Goal: Task Accomplishment & Management: Manage account settings

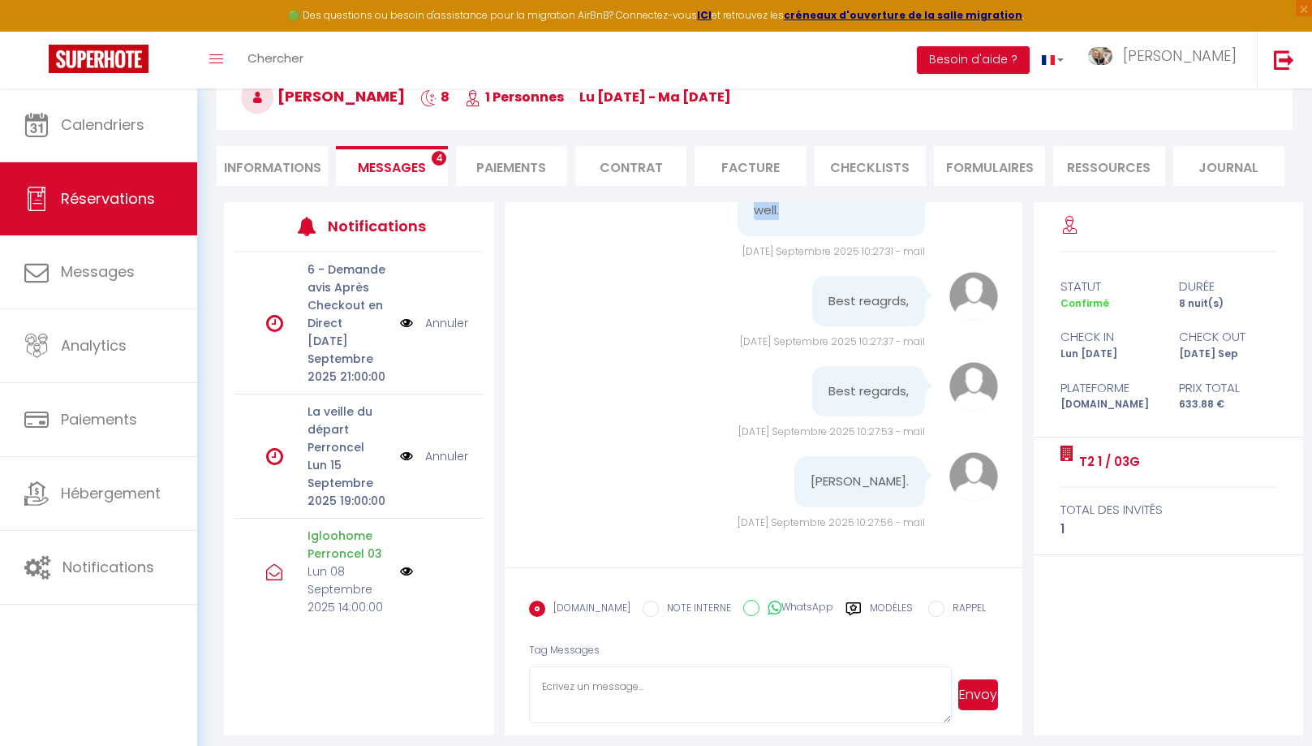
scroll to position [106, 0]
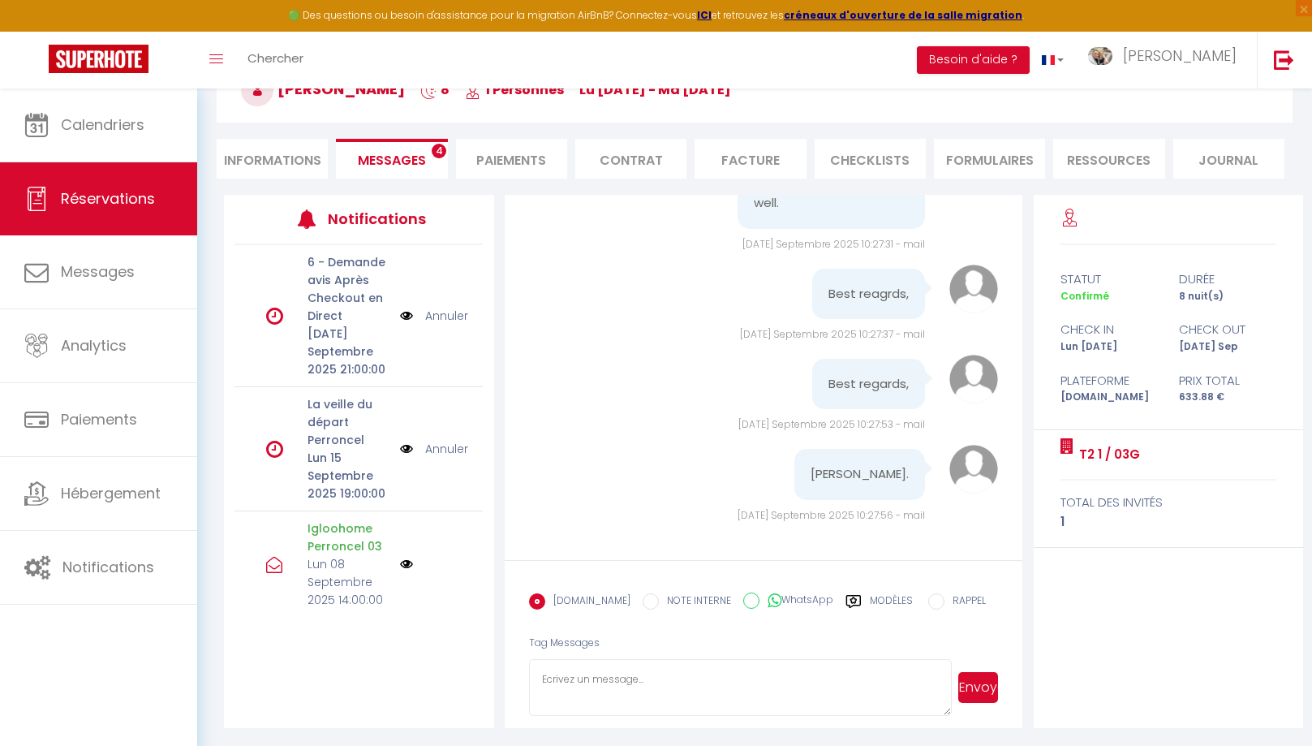
click at [669, 685] on textarea at bounding box center [740, 687] width 423 height 57
paste textarea "Hello, Thank you very much for your message. We are delighted to hear that your…"
click at [566, 682] on textarea "Hello, Thank you very much for your message. We are delighted to hear that your…" at bounding box center [740, 687] width 423 height 57
type textarea "Hello Filip, Thank you very much for your message. We are delighted to hear tha…"
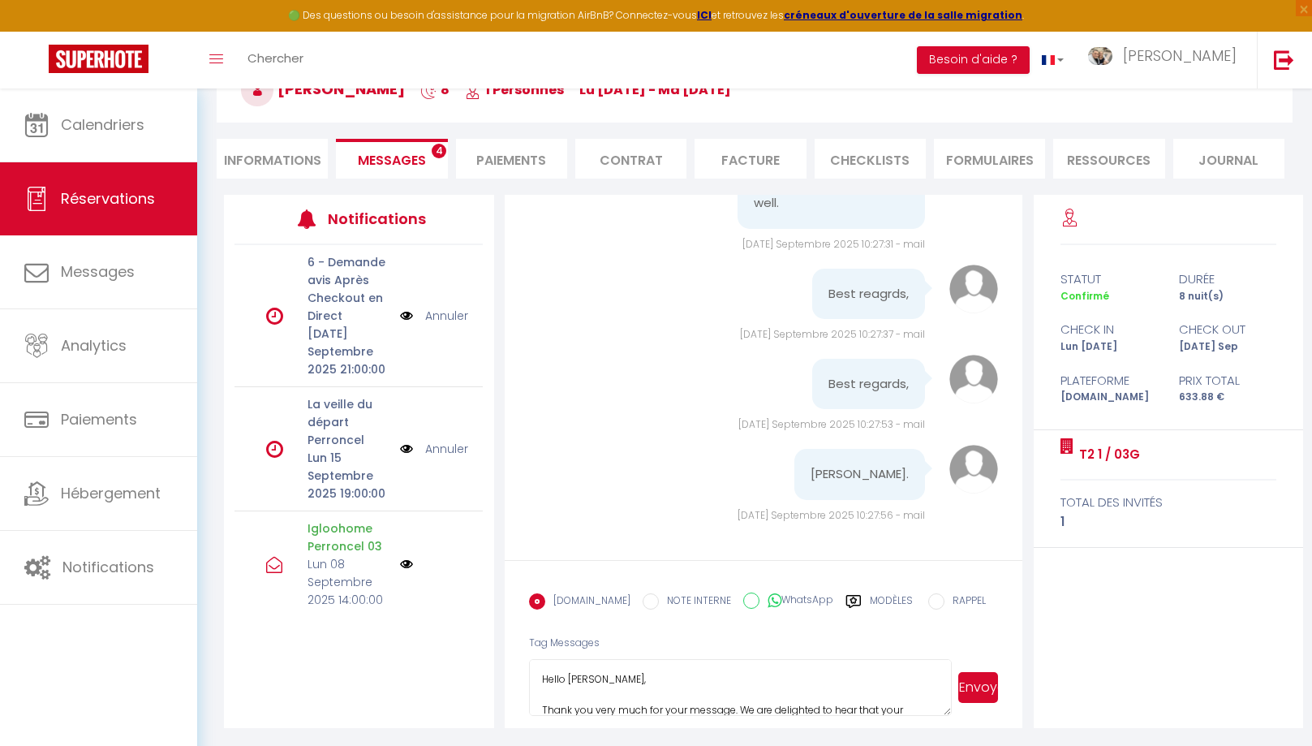
click at [976, 694] on button "Envoyer" at bounding box center [979, 687] width 40 height 31
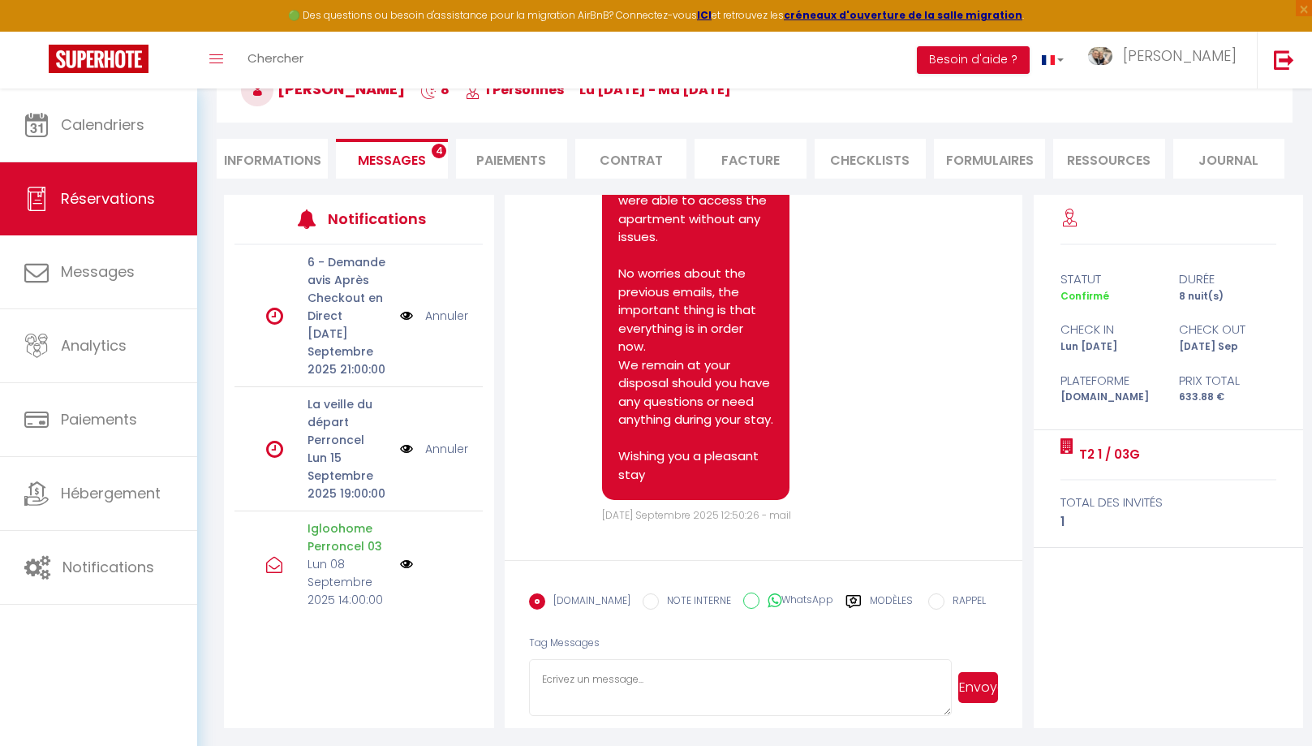
scroll to position [12077, 0]
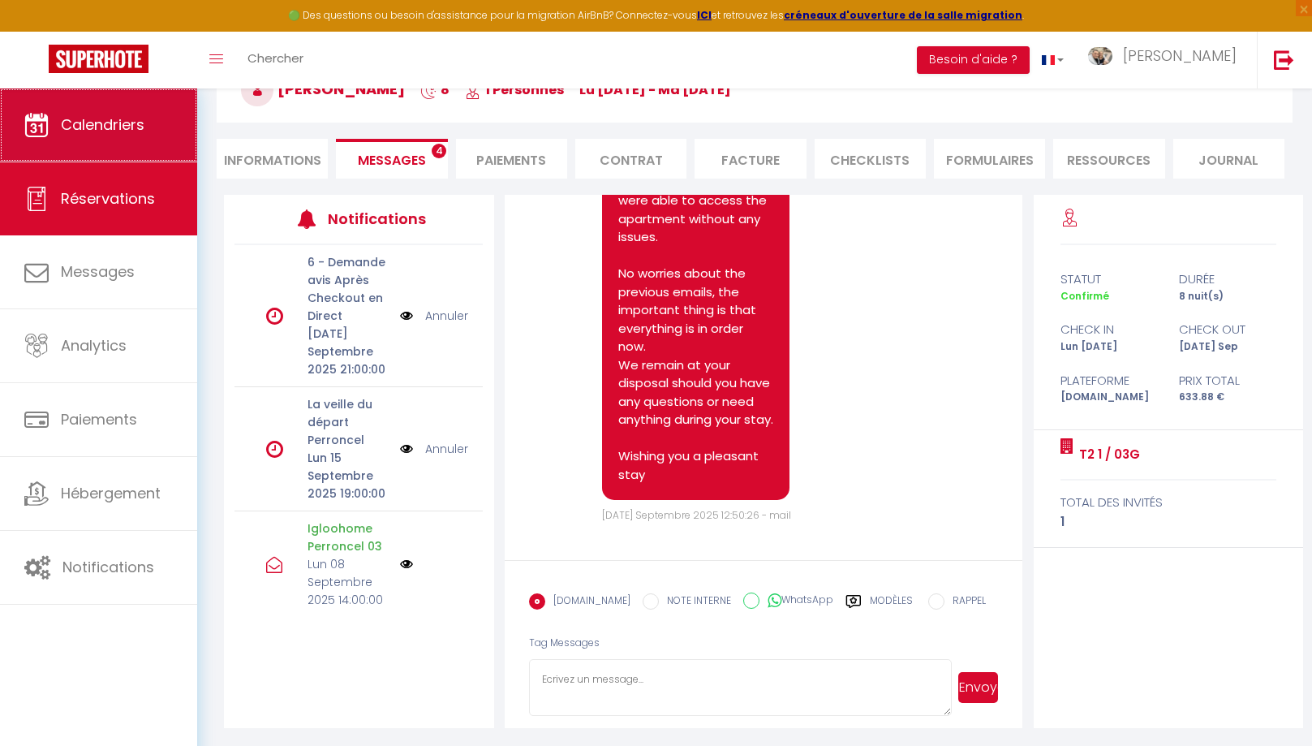
click at [92, 132] on span "Calendriers" at bounding box center [103, 124] width 84 height 20
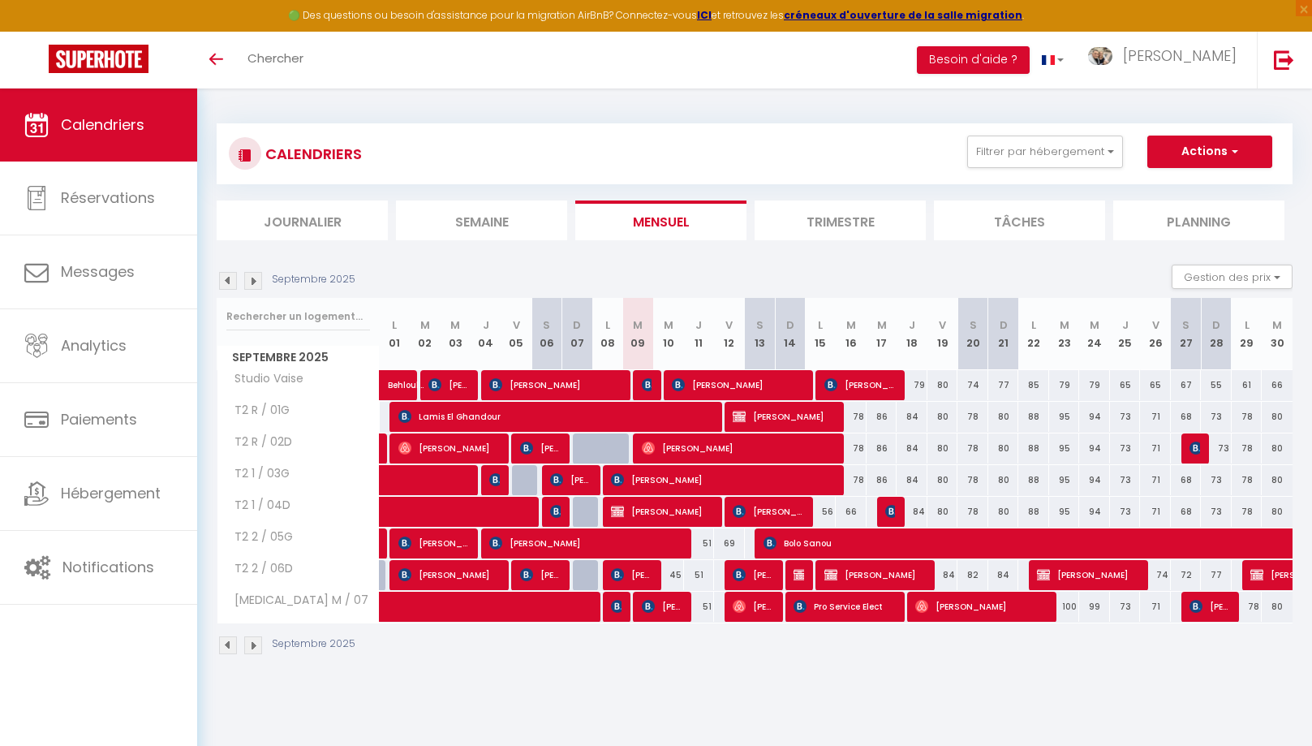
select select
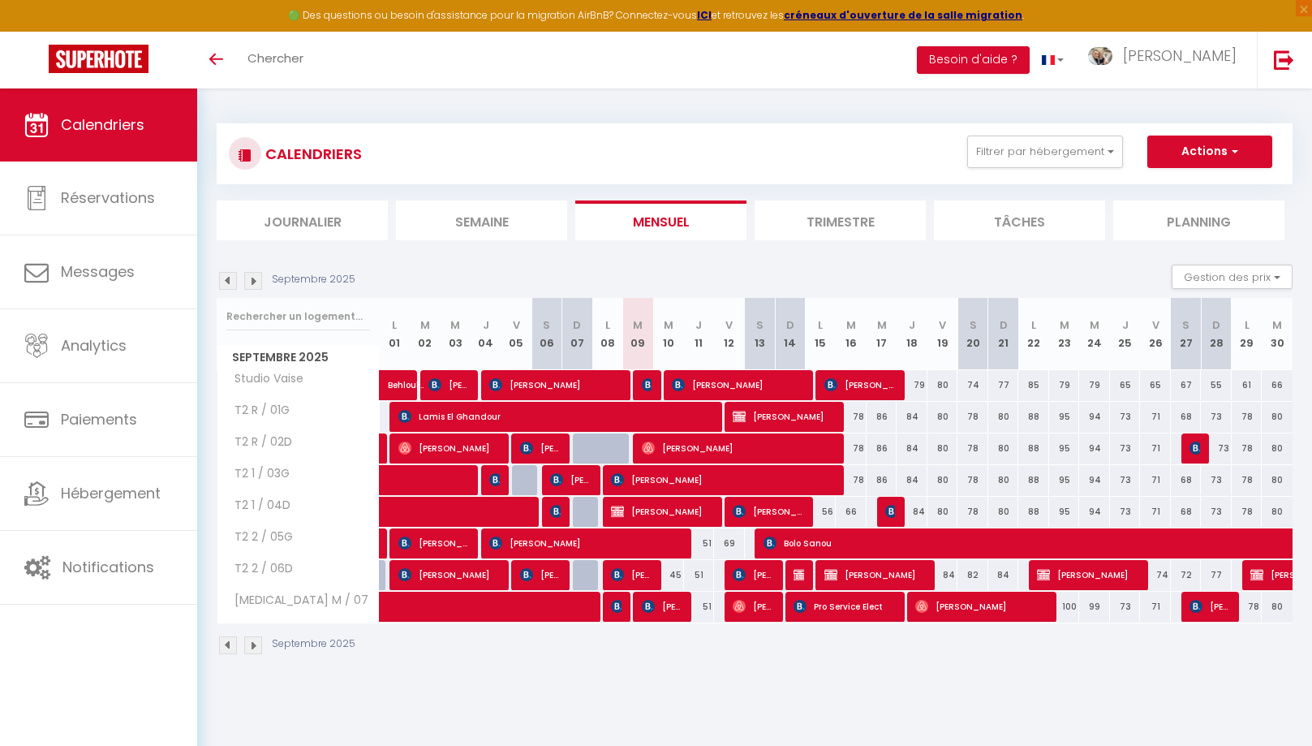
click at [813, 605] on span "Pro Service Elect" at bounding box center [845, 606] width 103 height 31
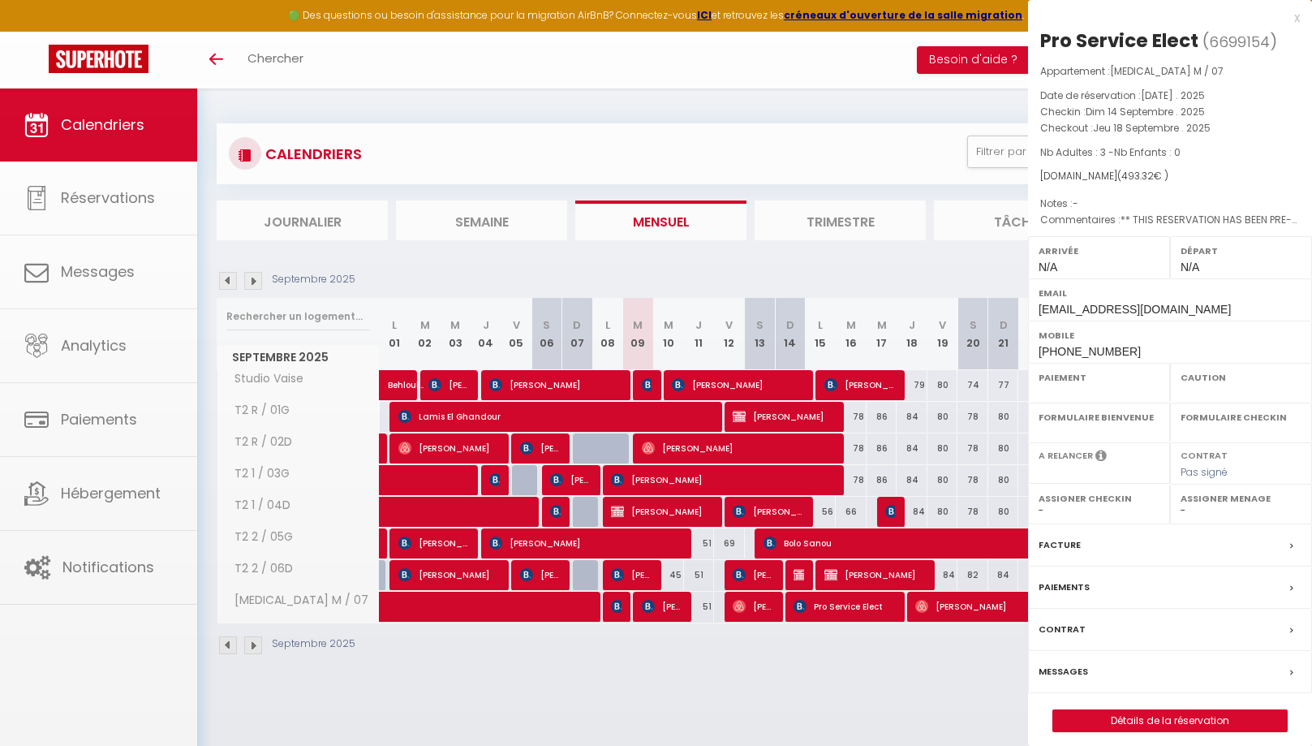
select select "OK"
select select "KO"
select select "0"
select select "1"
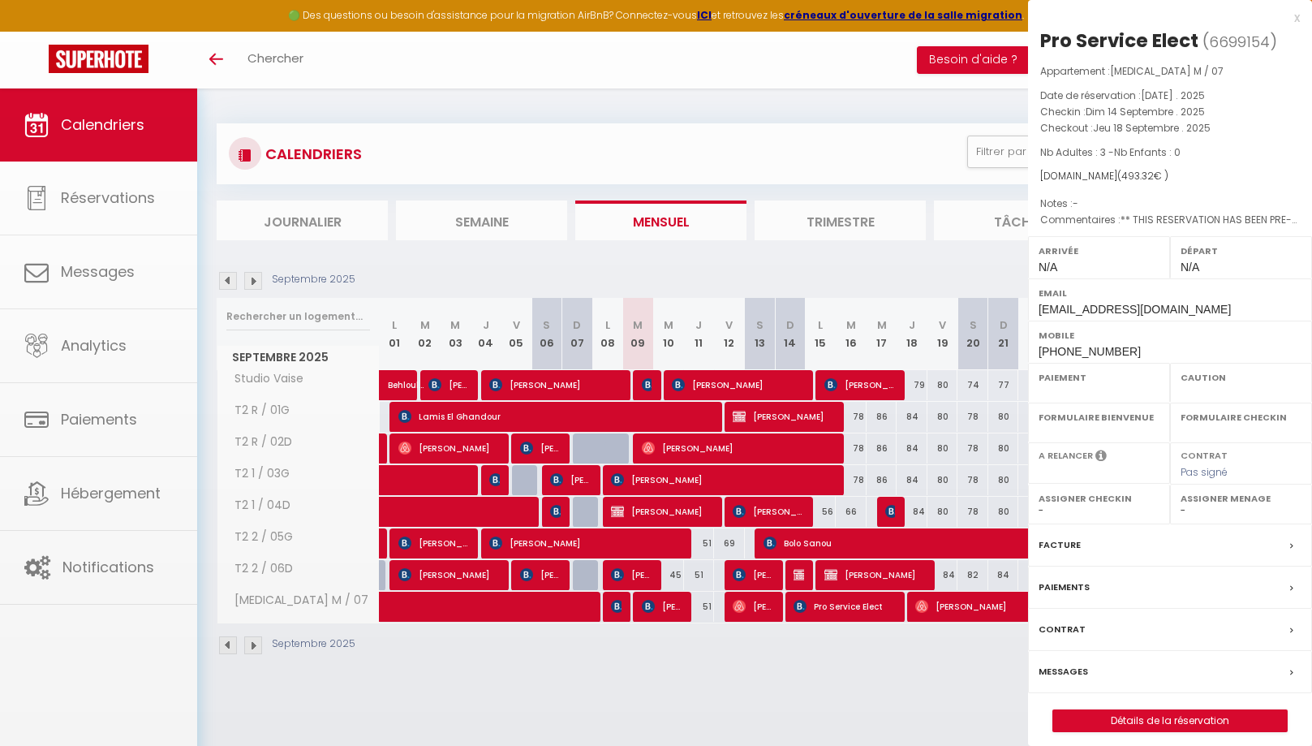
select select
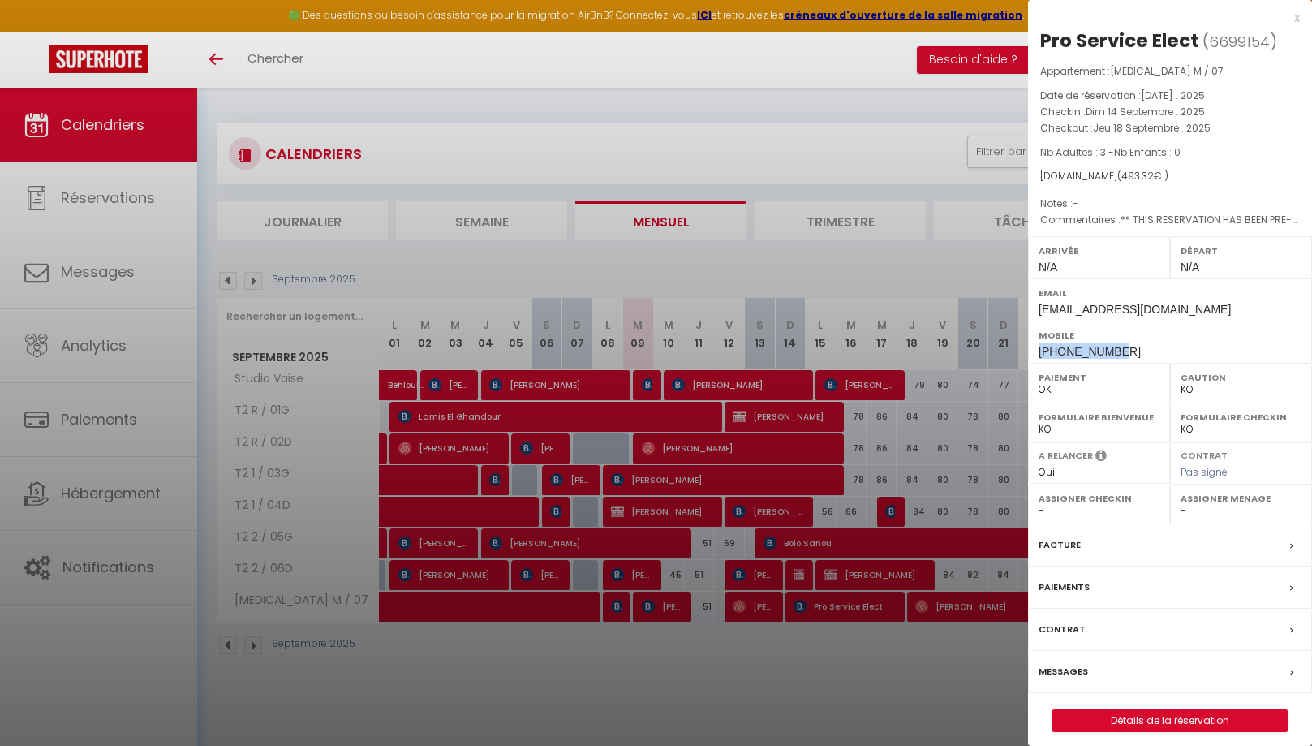
drag, startPoint x: 1114, startPoint y: 351, endPoint x: 1031, endPoint y: 347, distance: 82.9
click at [1031, 347] on div "Mobile +33635393001" at bounding box center [1170, 342] width 284 height 42
copy span "+33635393001"
click at [1298, 19] on div "x" at bounding box center [1164, 17] width 272 height 19
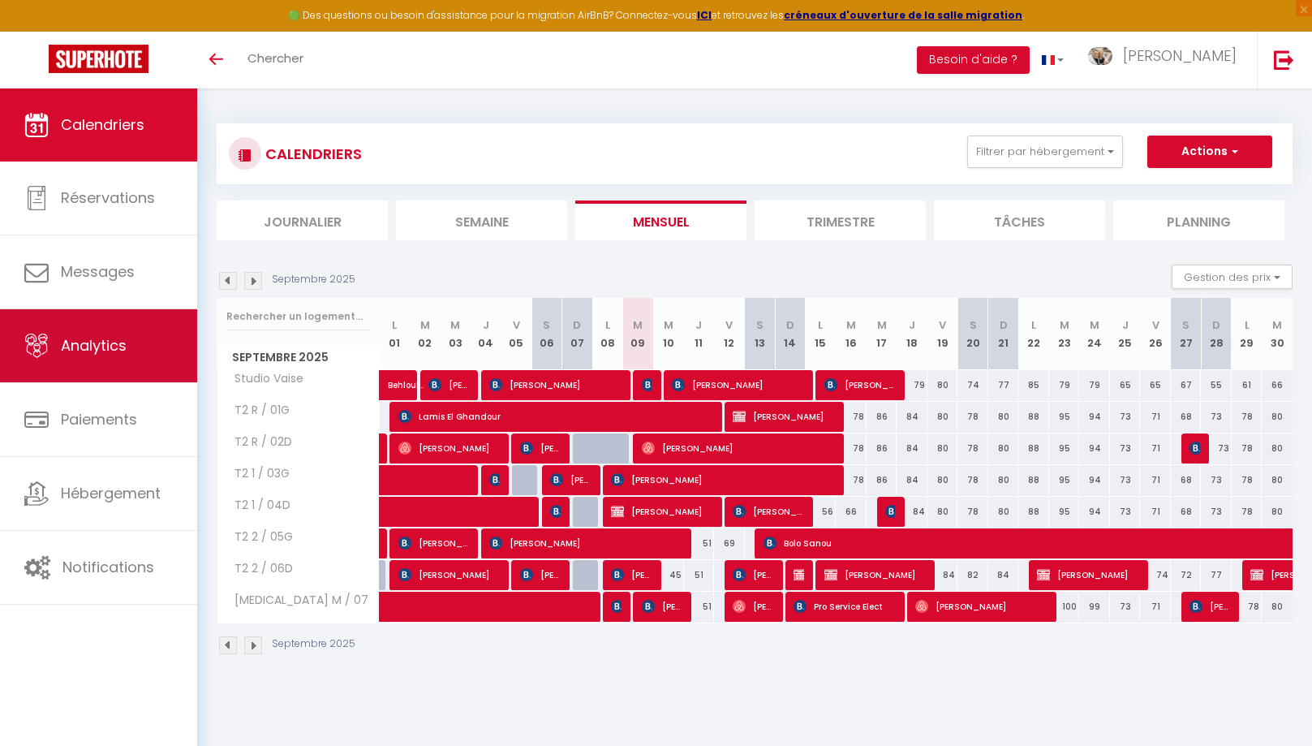
click at [94, 346] on span "Analytics" at bounding box center [94, 345] width 66 height 20
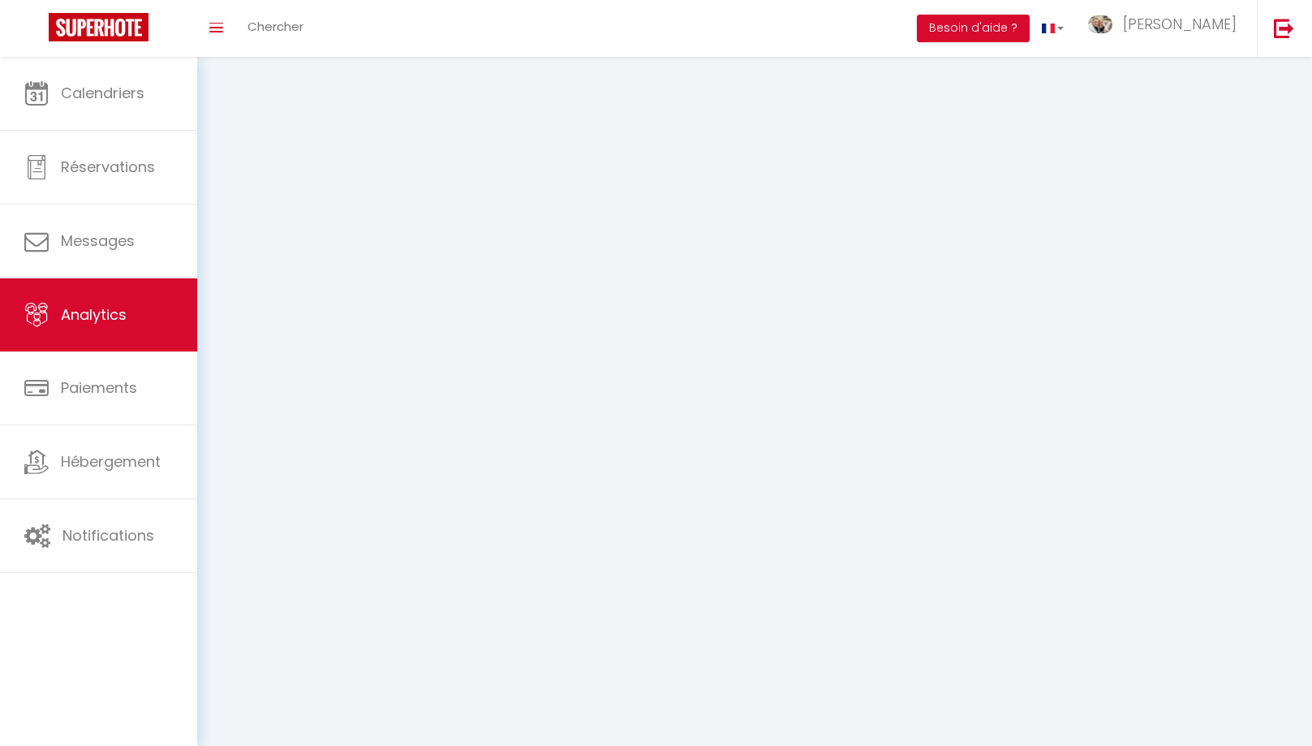
select select "2025"
select select "9"
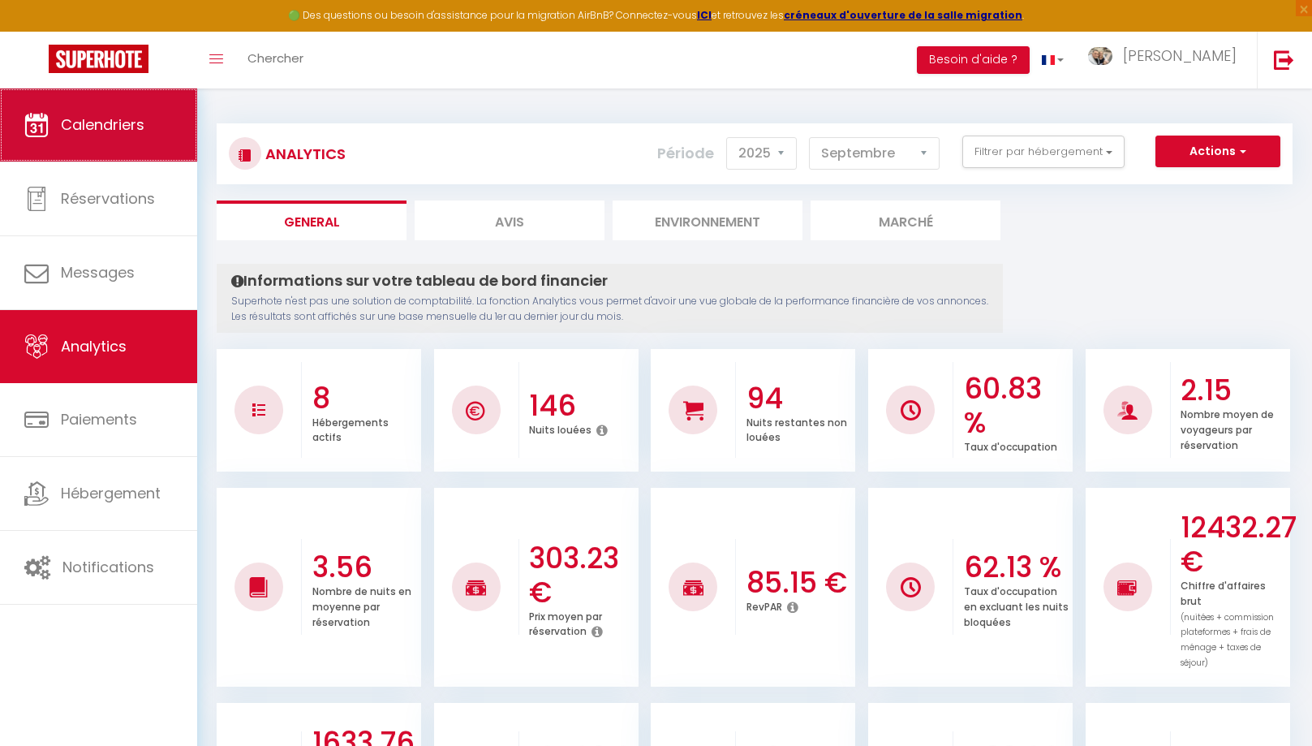
click at [83, 131] on span "Calendriers" at bounding box center [103, 124] width 84 height 20
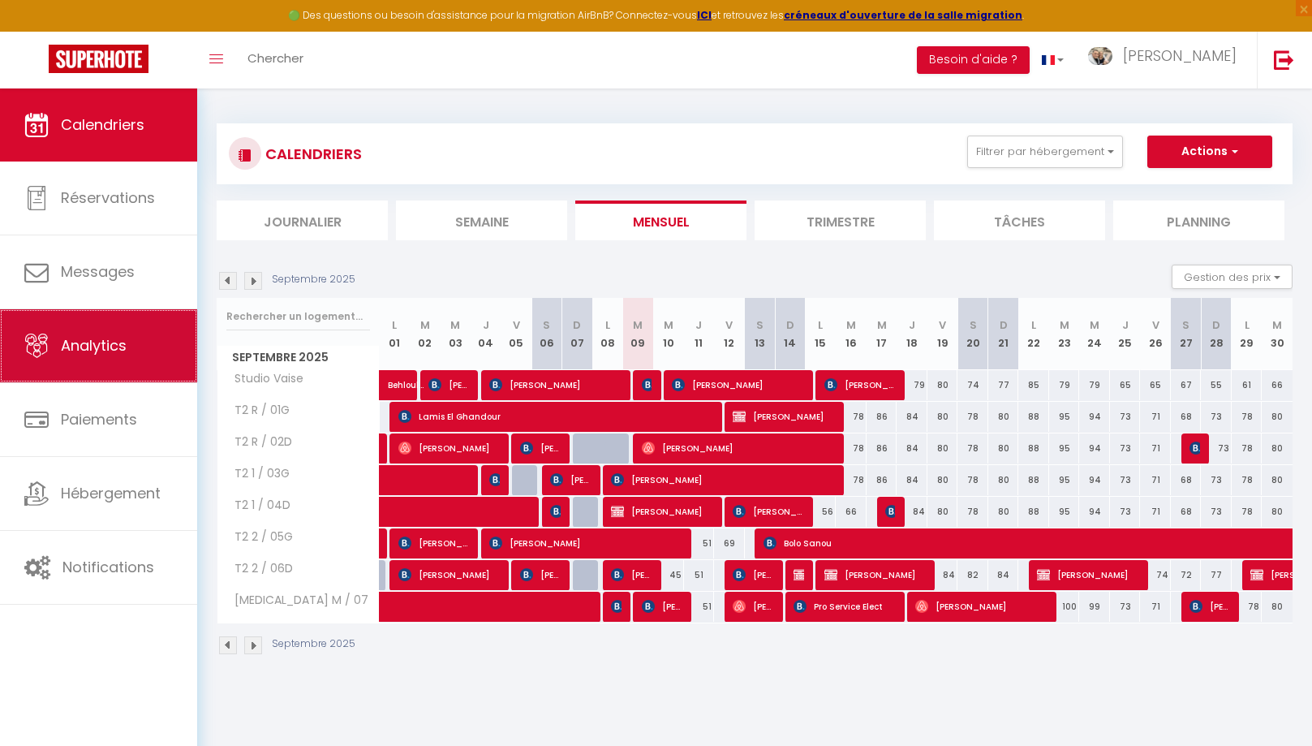
click at [128, 332] on link "Analytics" at bounding box center [98, 345] width 197 height 73
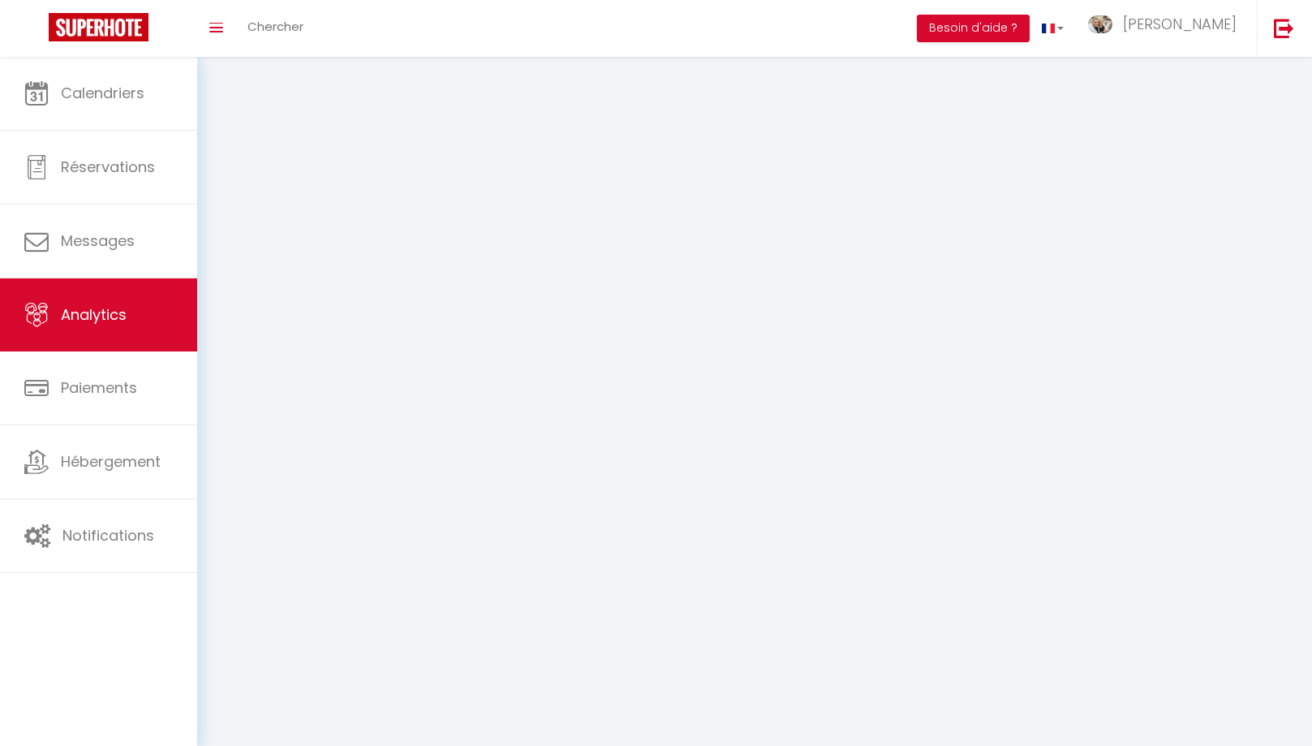
select select "2025"
select select "9"
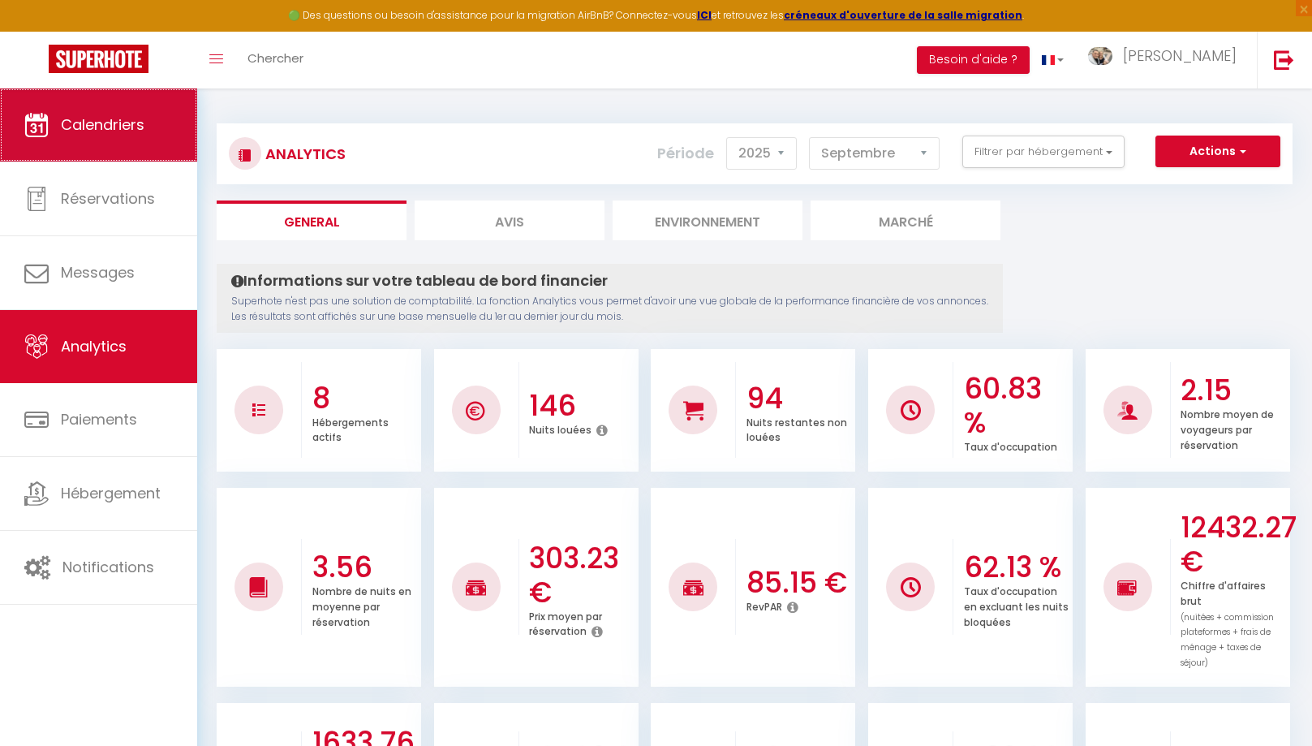
click at [131, 119] on span "Calendriers" at bounding box center [103, 124] width 84 height 20
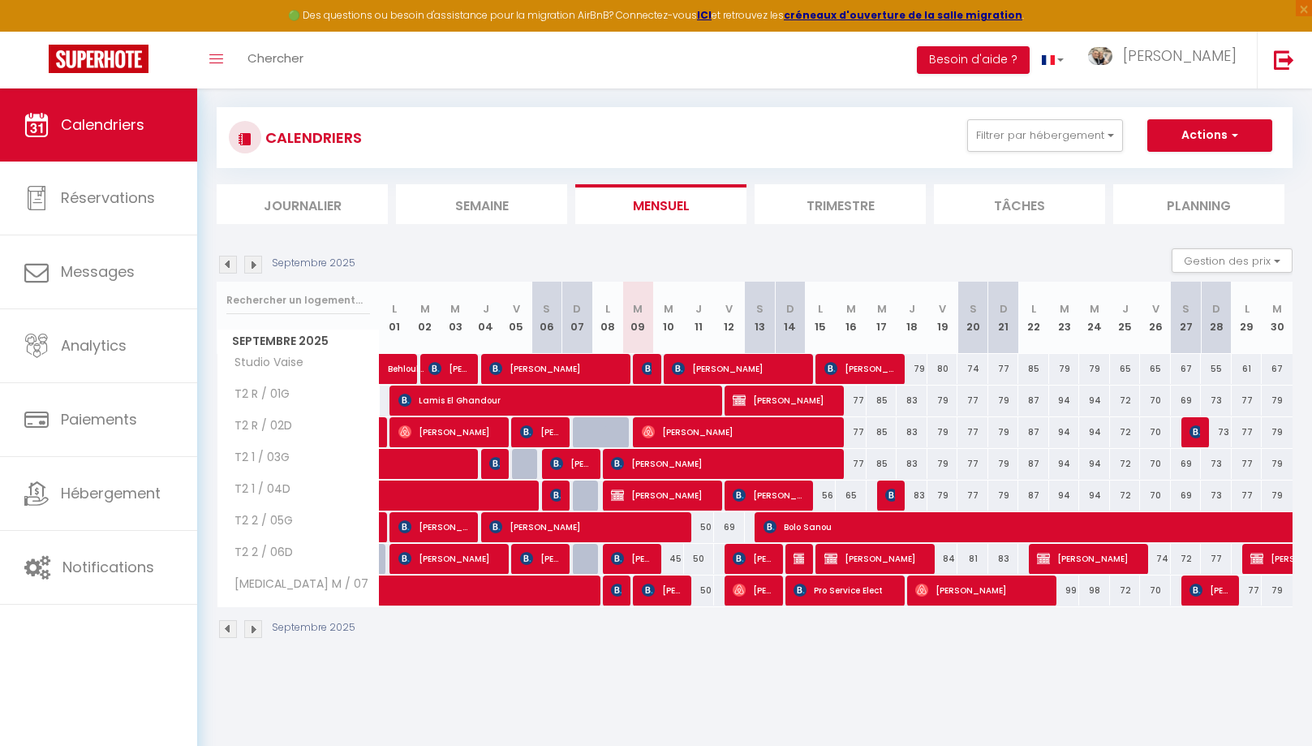
scroll to position [18, 0]
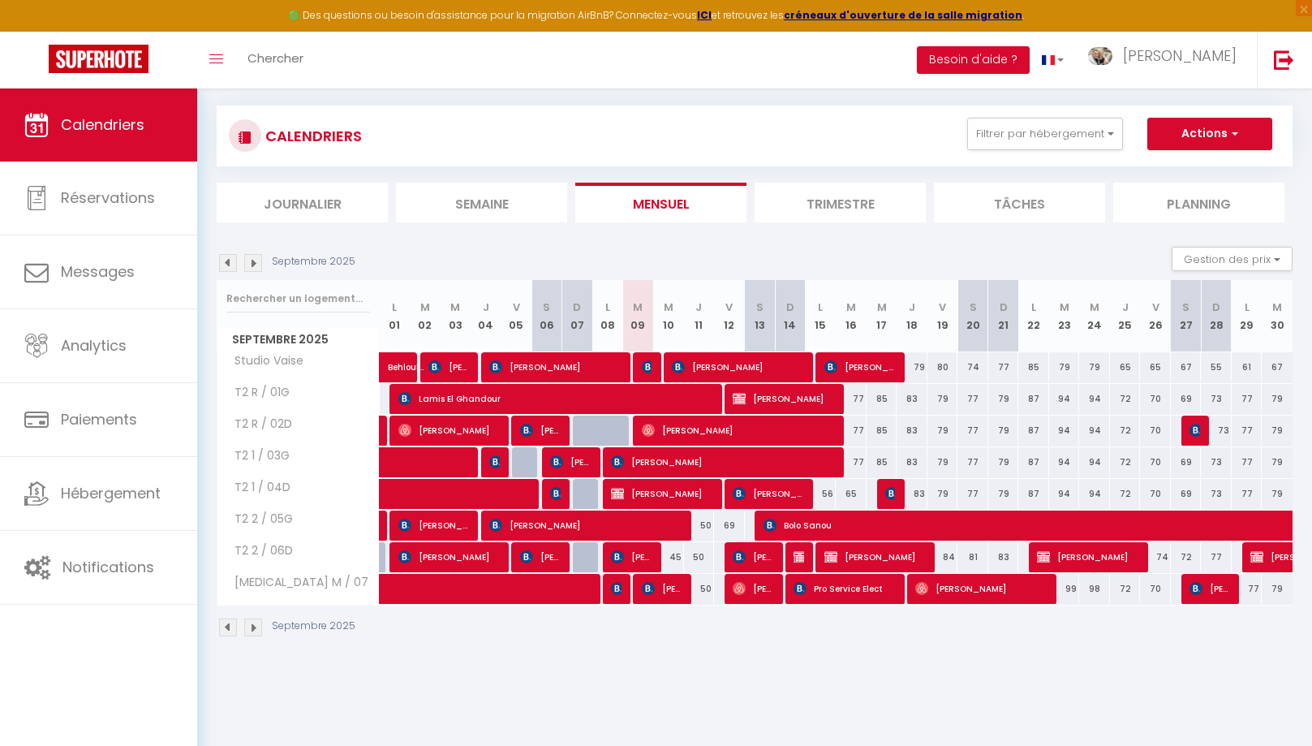
click at [803, 561] on span "[PERSON_NAME]" at bounding box center [799, 556] width 11 height 31
select select "OK"
select select "0"
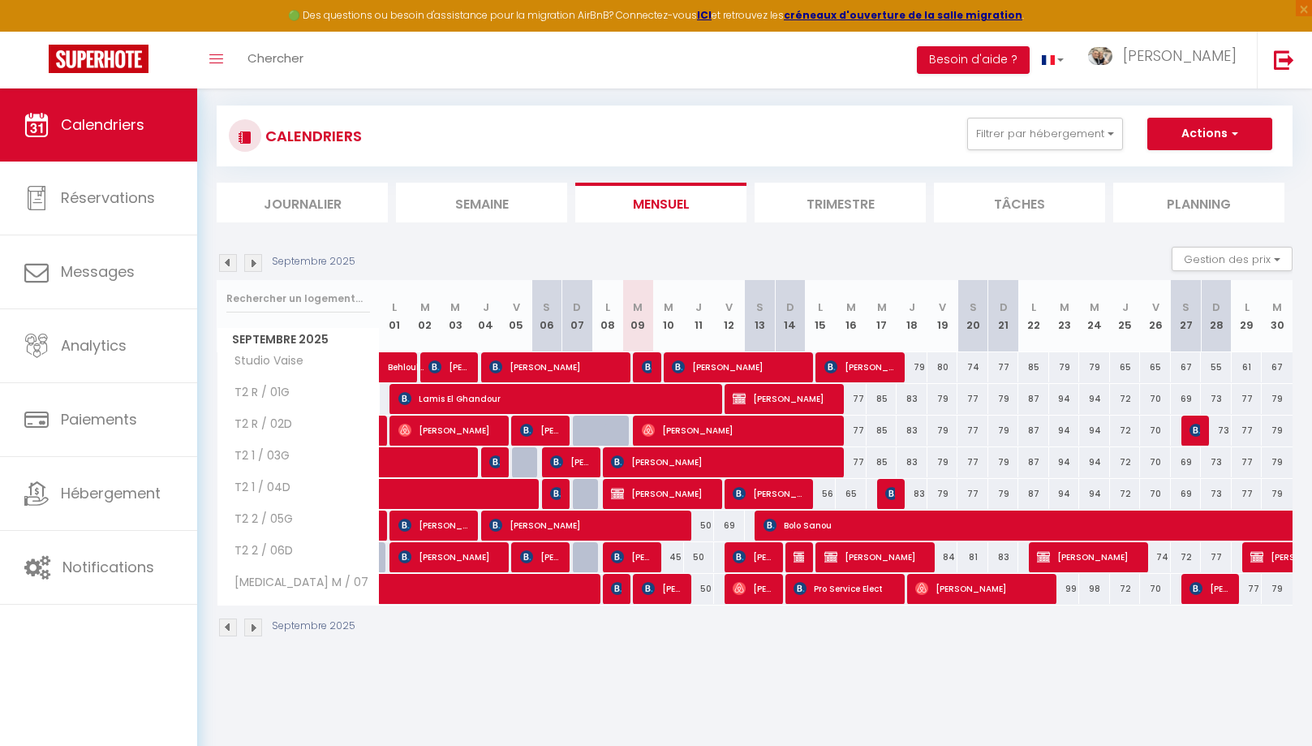
select select "1"
select select
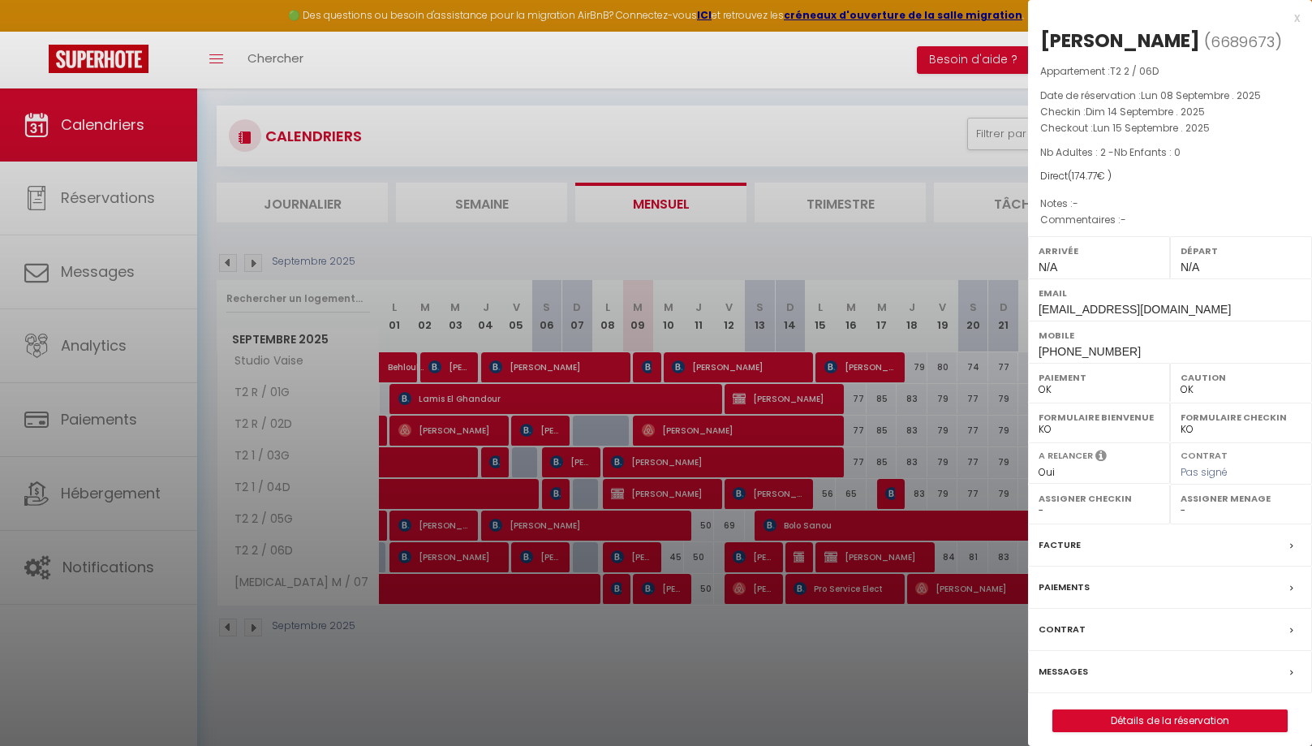
click at [803, 659] on div at bounding box center [656, 373] width 1312 height 746
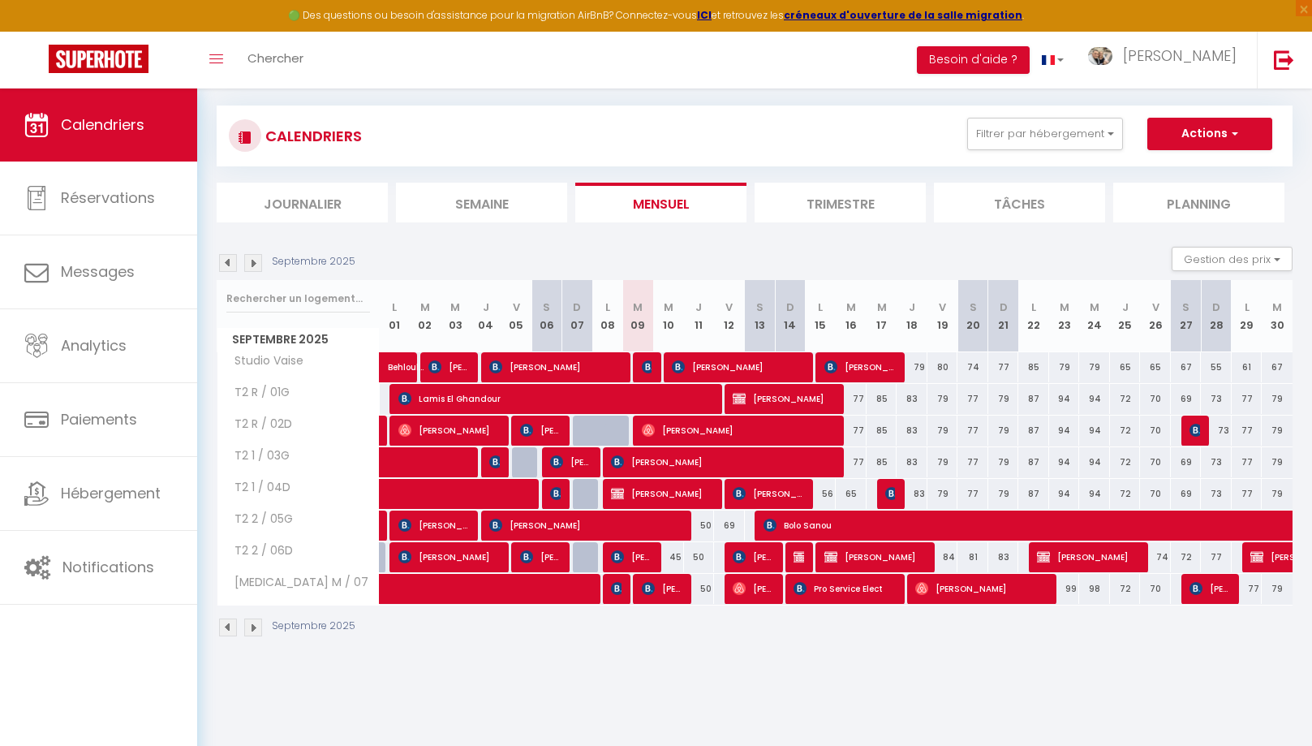
click at [671, 557] on div "45" at bounding box center [668, 557] width 31 height 30
type input "45"
type input "Mer 10 Septembre 2025"
type input "Jeu 11 Septembre 2025"
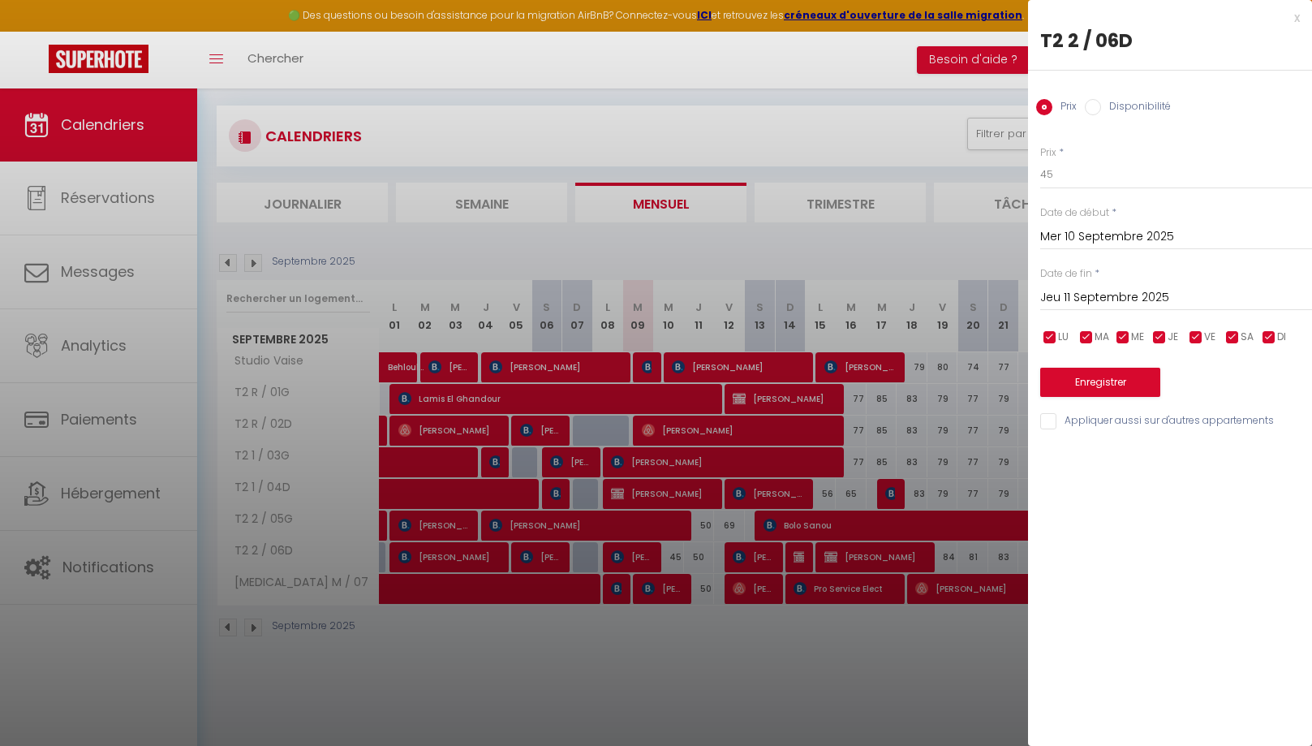
click at [1094, 106] on input "Disponibilité" at bounding box center [1093, 107] width 16 height 16
radio input "true"
radio input "false"
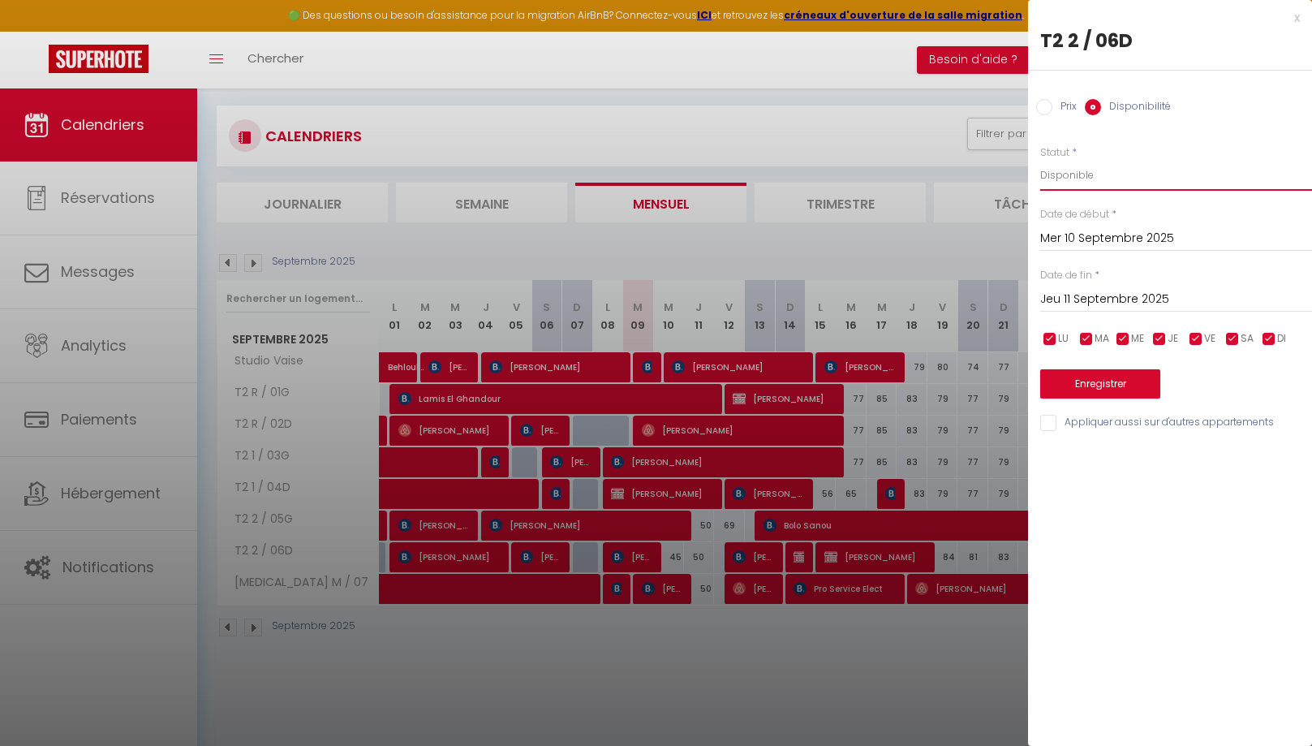
select select "0"
click option "Indisponible" at bounding box center [0, 0] width 0 height 0
click at [1112, 295] on input "Jeu 11 Septembre 2025" at bounding box center [1177, 299] width 272 height 21
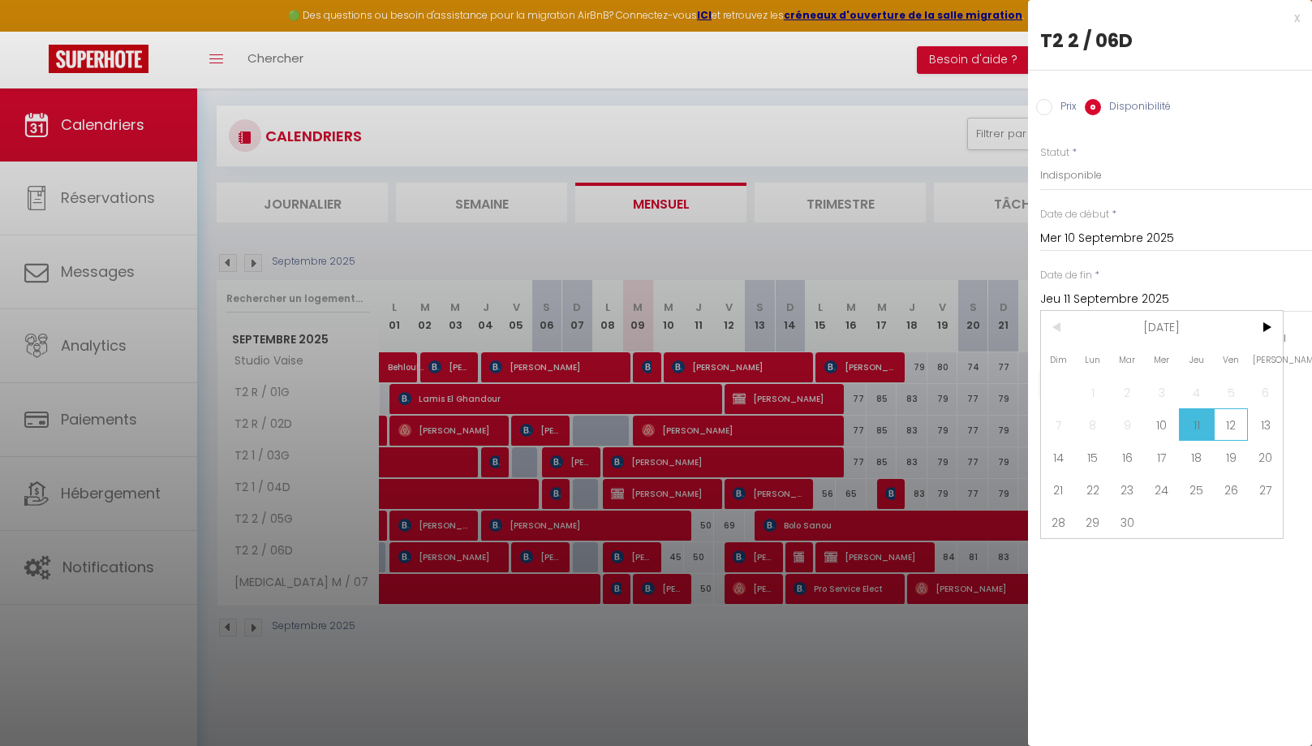
click at [1242, 428] on span "12" at bounding box center [1231, 424] width 35 height 32
type input "Ven 12 Septembre 2025"
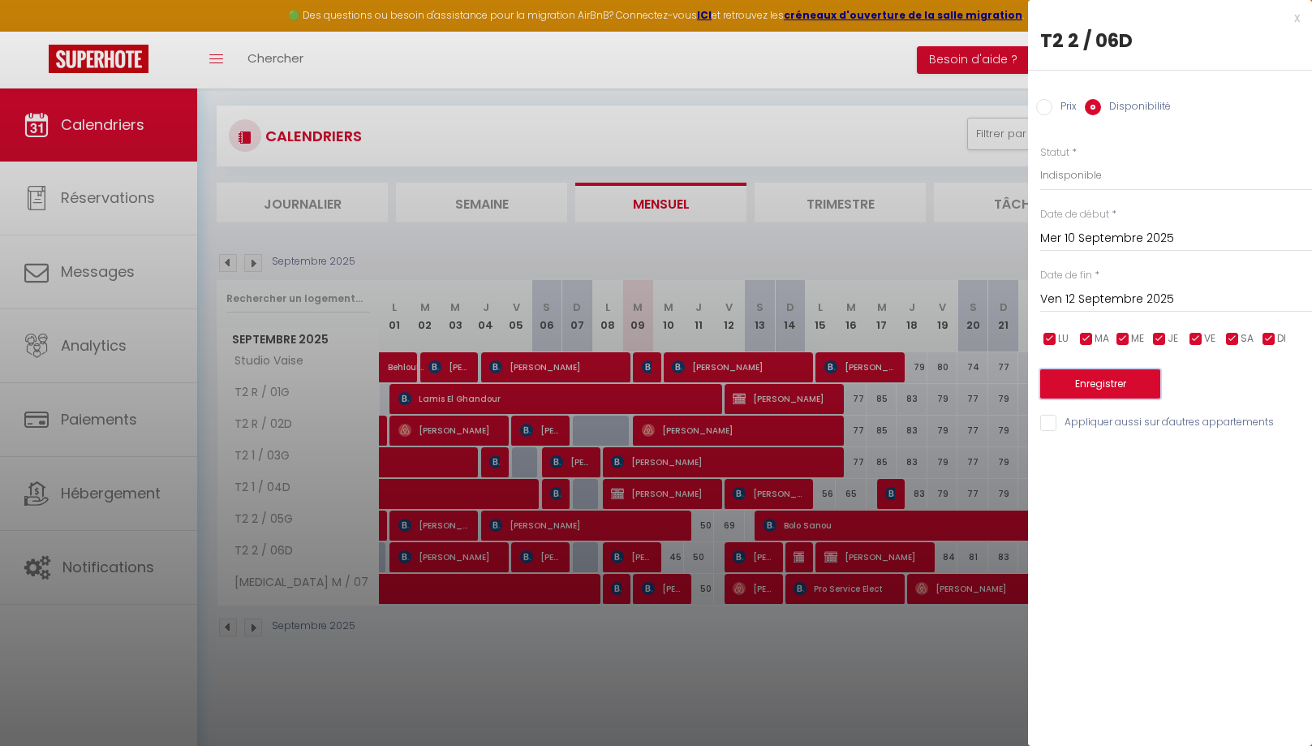
click at [1122, 389] on button "Enregistrer" at bounding box center [1101, 383] width 120 height 29
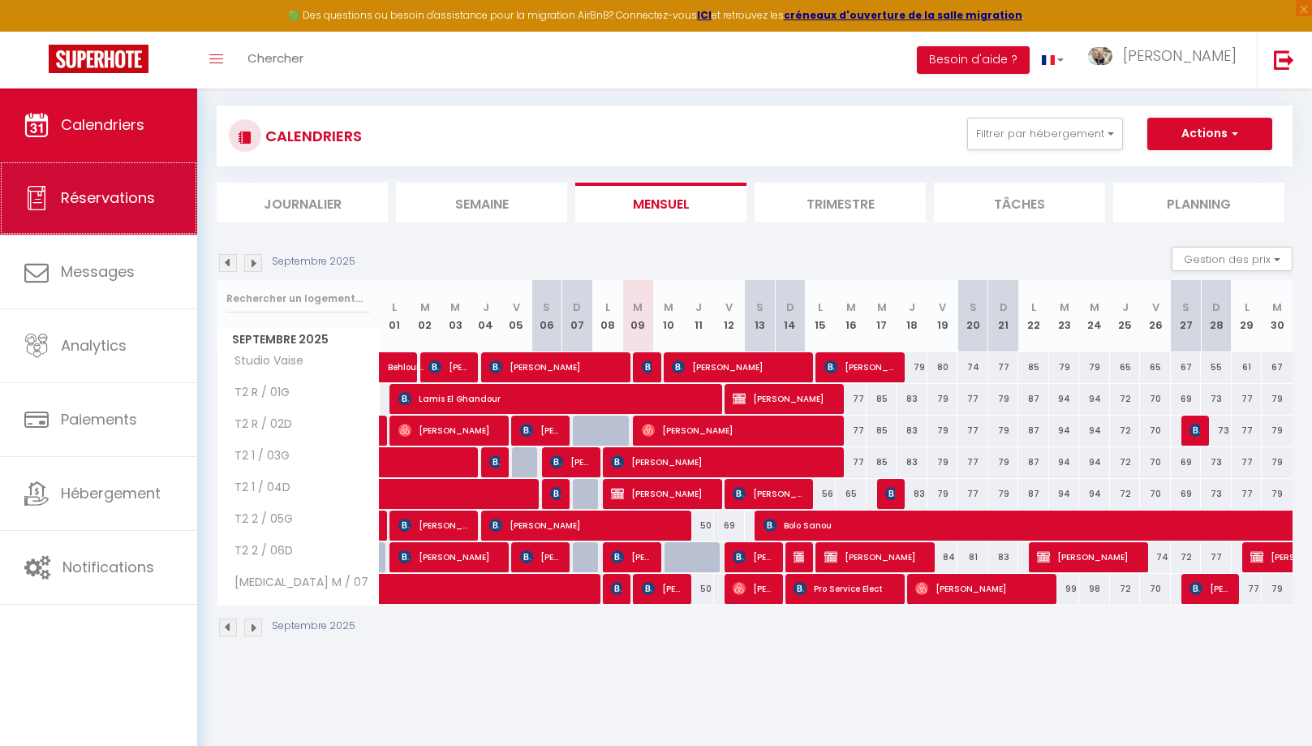
click at [100, 207] on span "Réservations" at bounding box center [108, 197] width 94 height 20
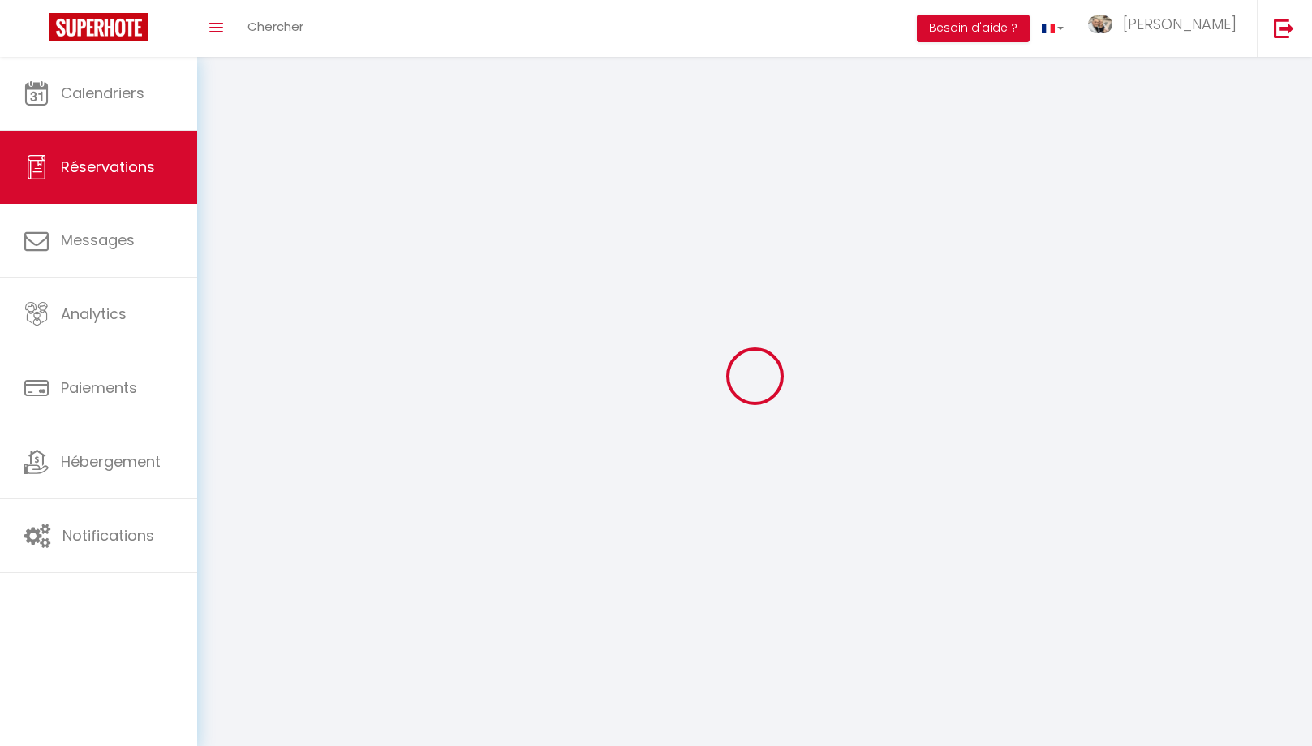
select select "no_show"
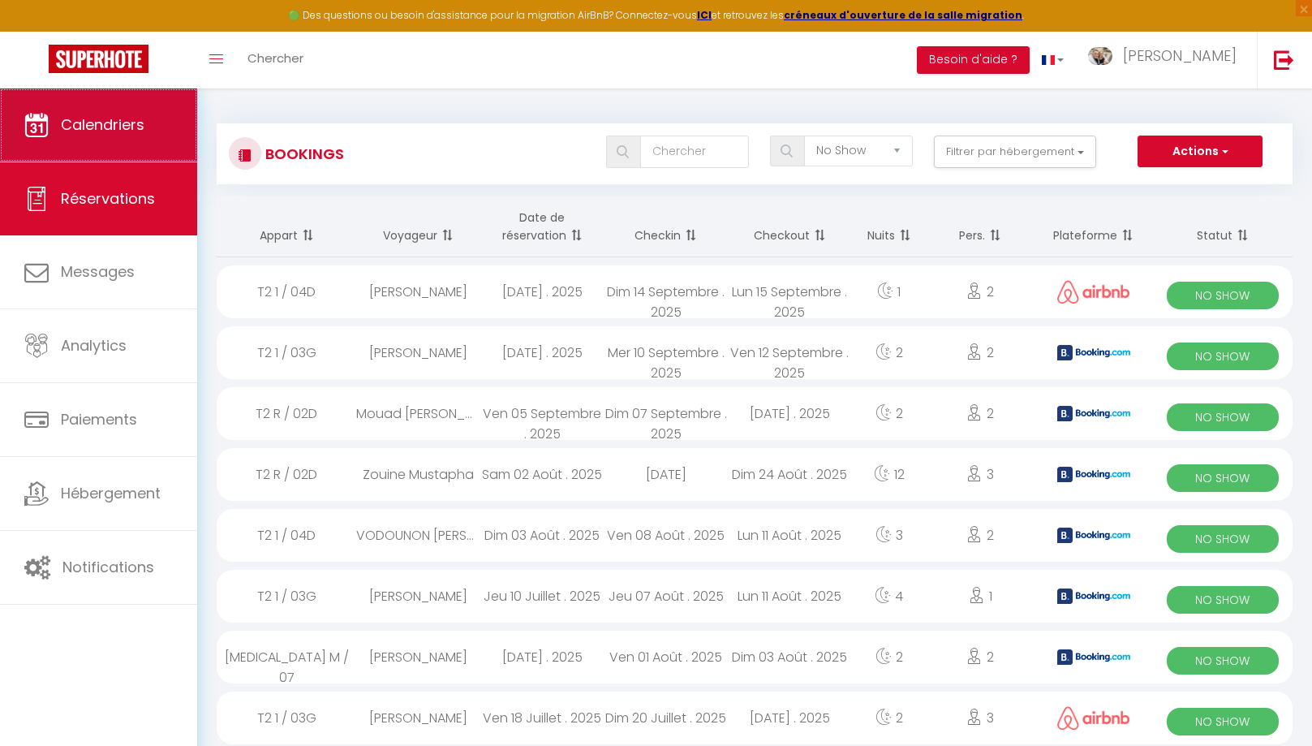
click at [60, 106] on link "Calendriers" at bounding box center [98, 124] width 197 height 73
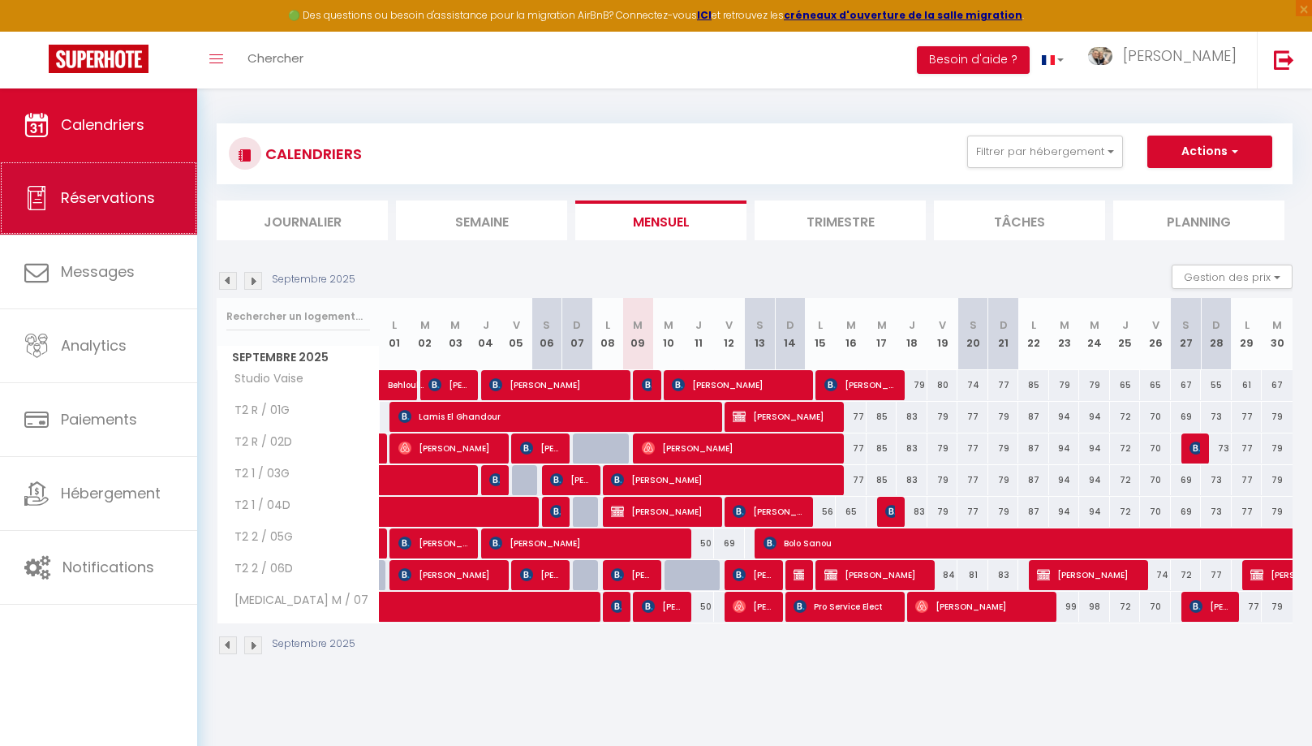
click at [145, 221] on link "Réservations" at bounding box center [98, 198] width 197 height 73
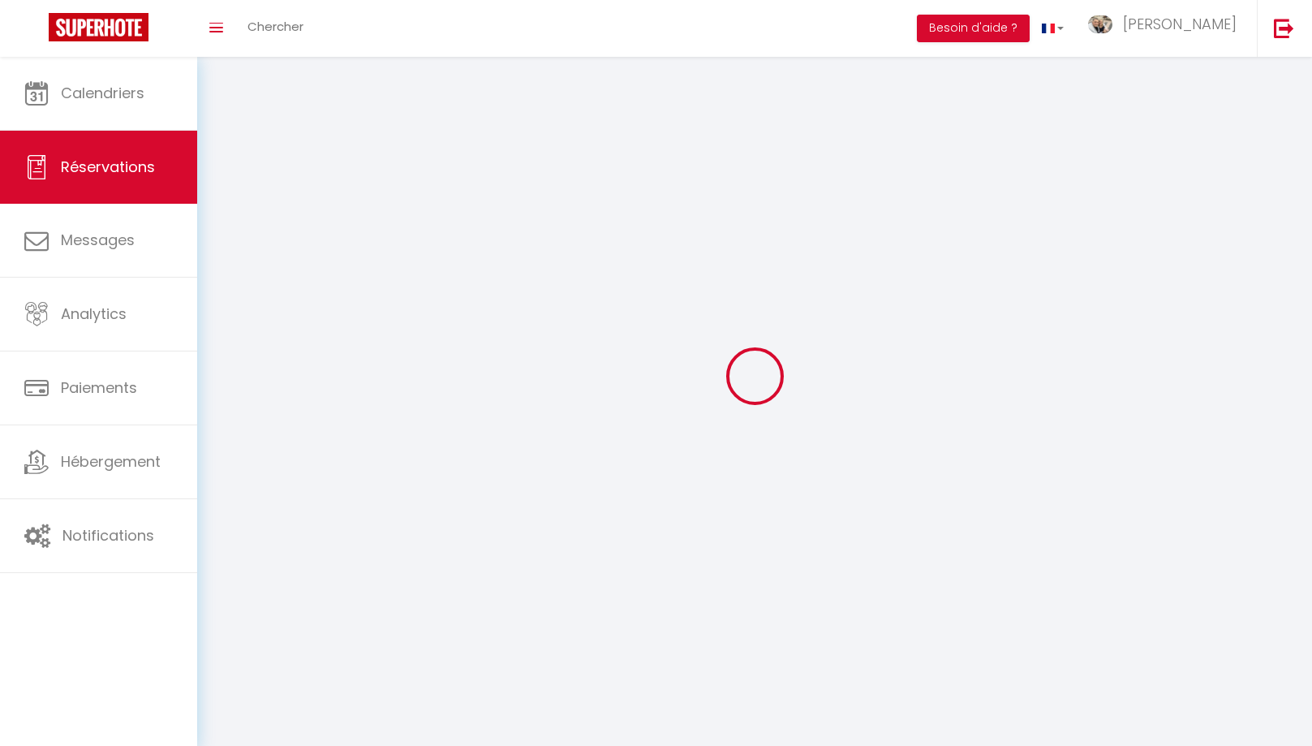
select select "no_show"
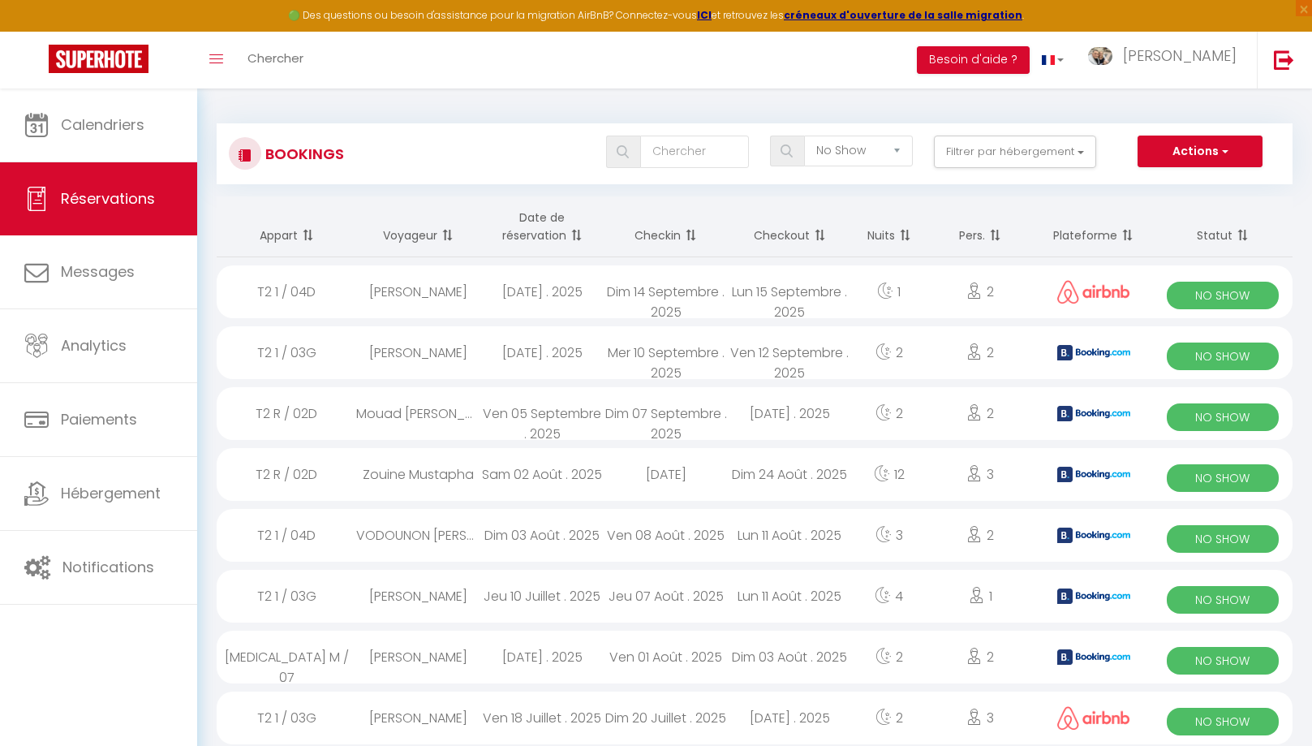
click at [478, 357] on div "[PERSON_NAME]" at bounding box center [417, 352] width 123 height 53
select select "OK"
select select "KO"
select select "0"
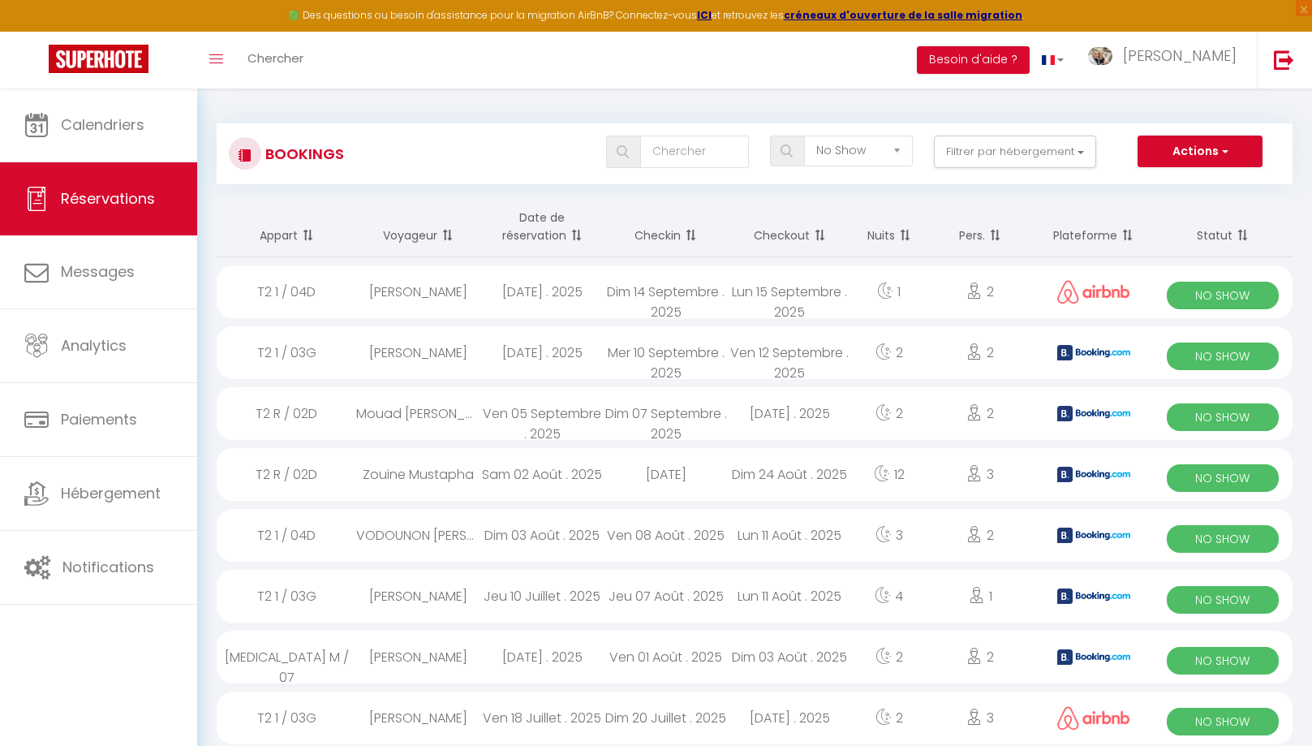
select select "1"
select select
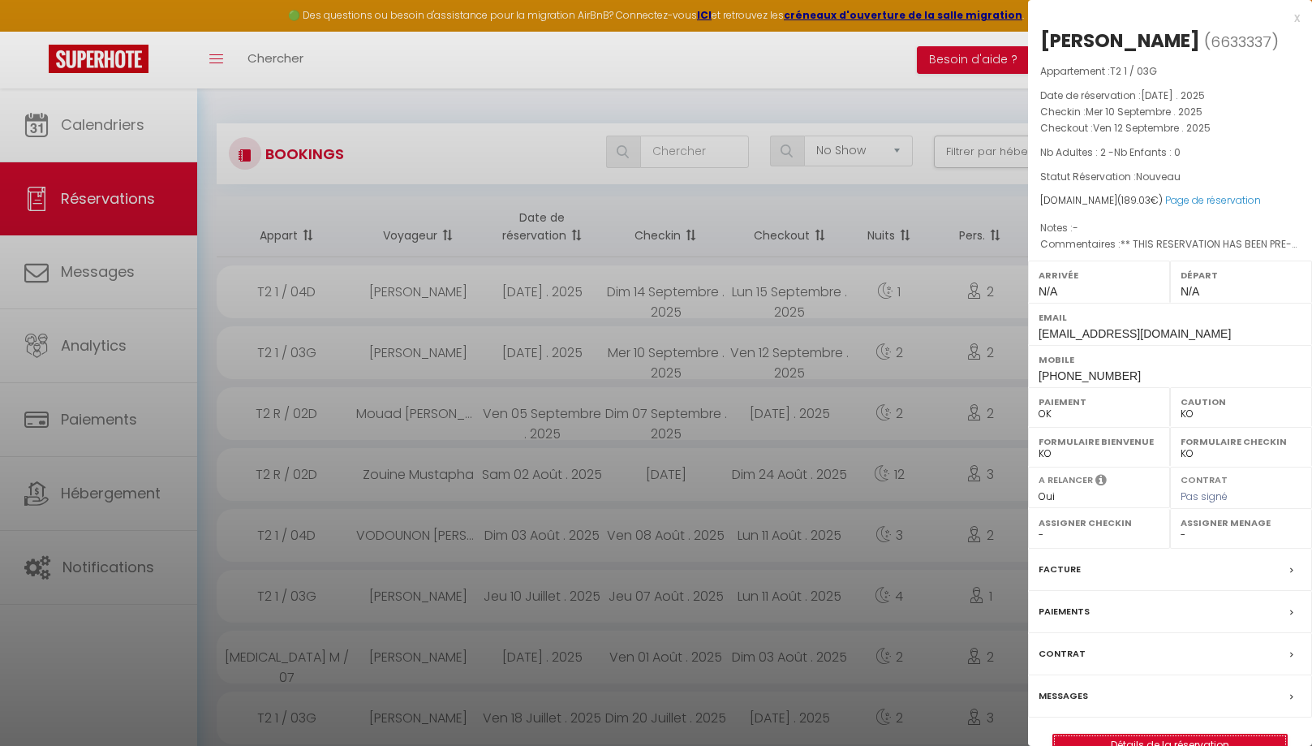
click at [1123, 735] on link "Détails de la réservation" at bounding box center [1171, 745] width 234 height 21
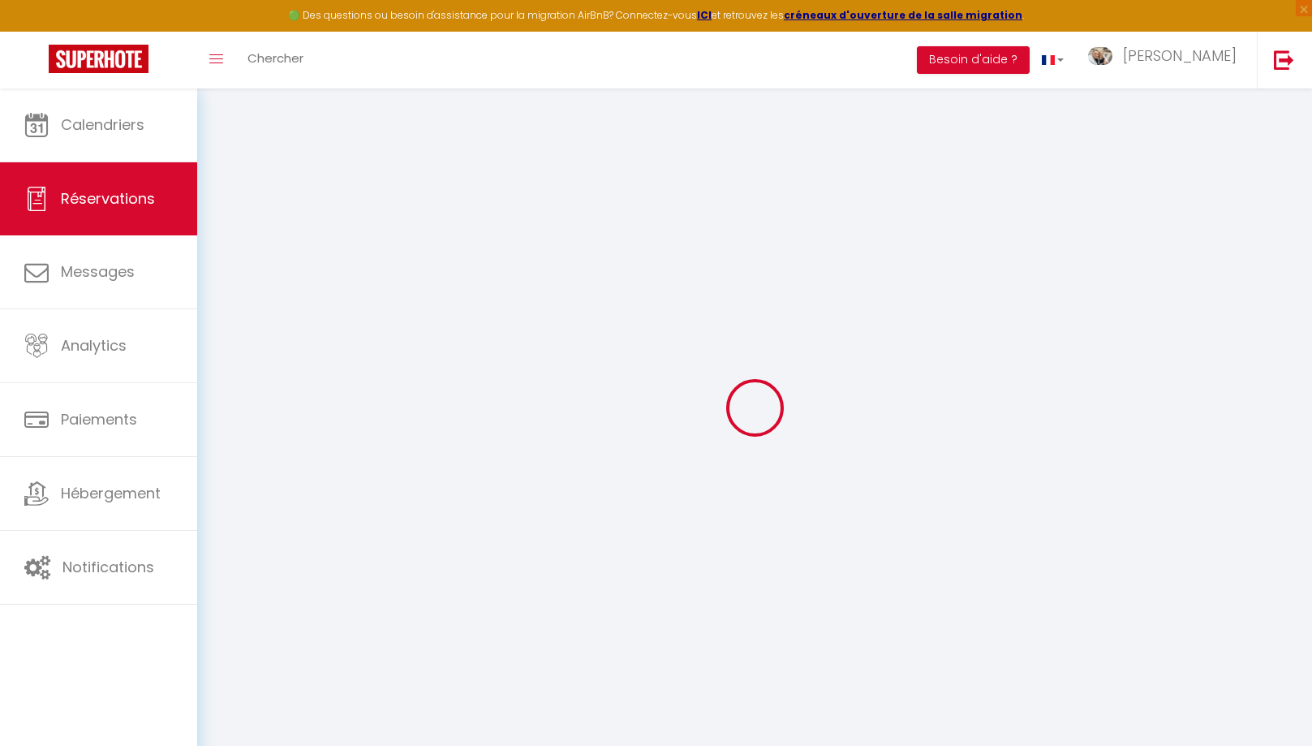
type input "Ines"
type input "Brechet"
type input "[EMAIL_ADDRESS][DOMAIN_NAME]"
type input "[PHONE_NUMBER]"
type input "[EMAIL_ADDRESS][DOMAIN_NAME]"
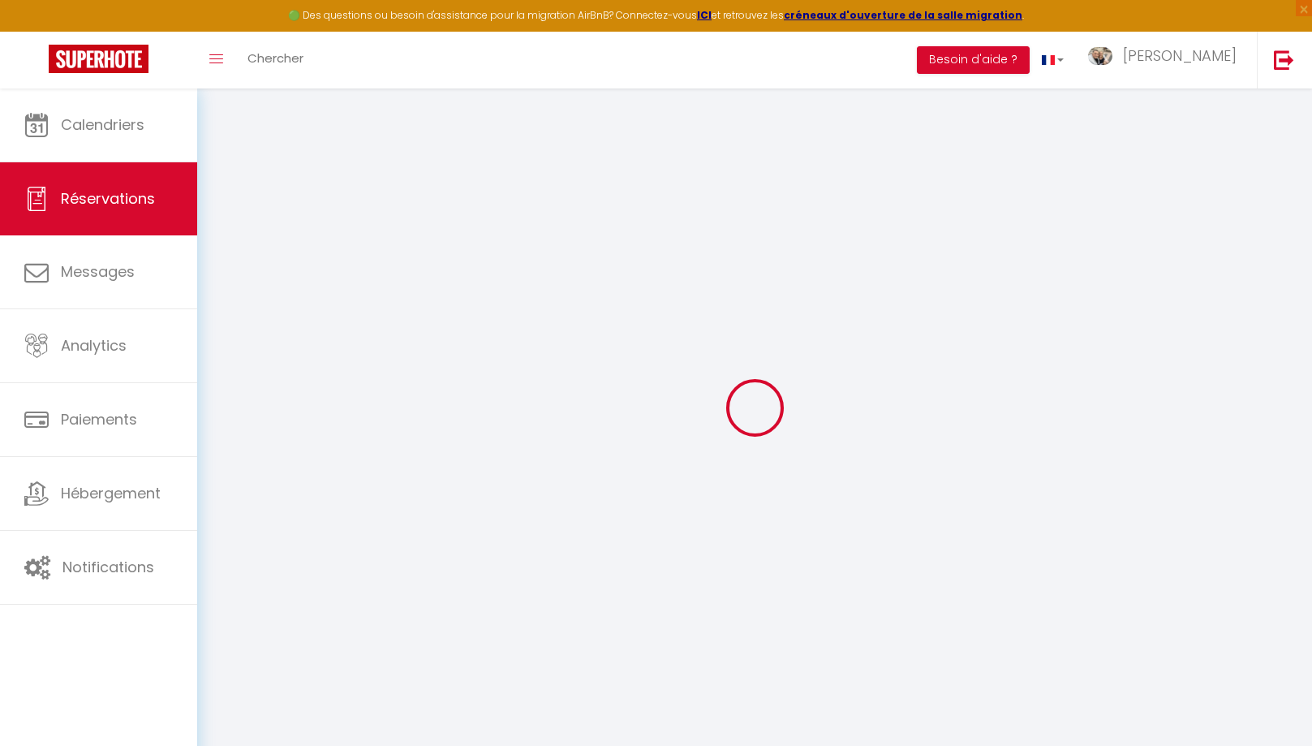
type input "Appoigny"
select select "FR"
type input "30.89"
type input "2.65"
select select "55966"
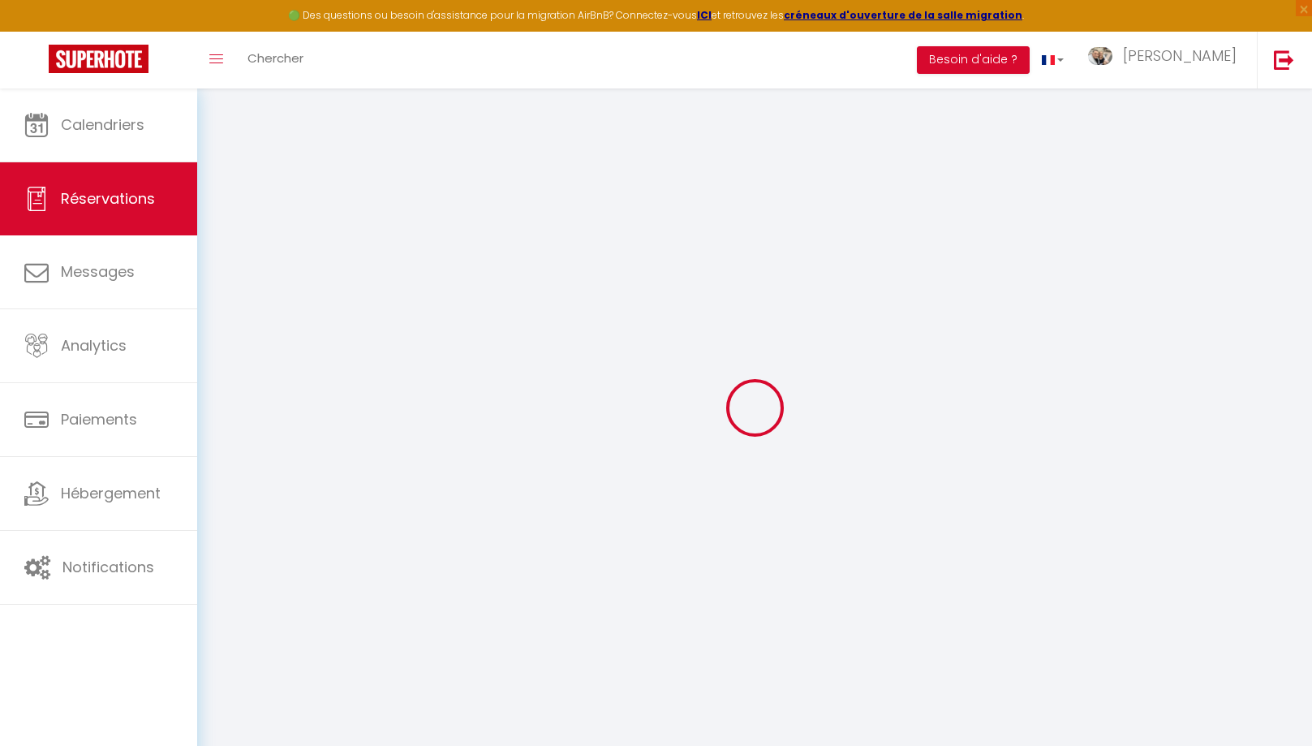
select select "3"
select select
type input "2"
select select "12"
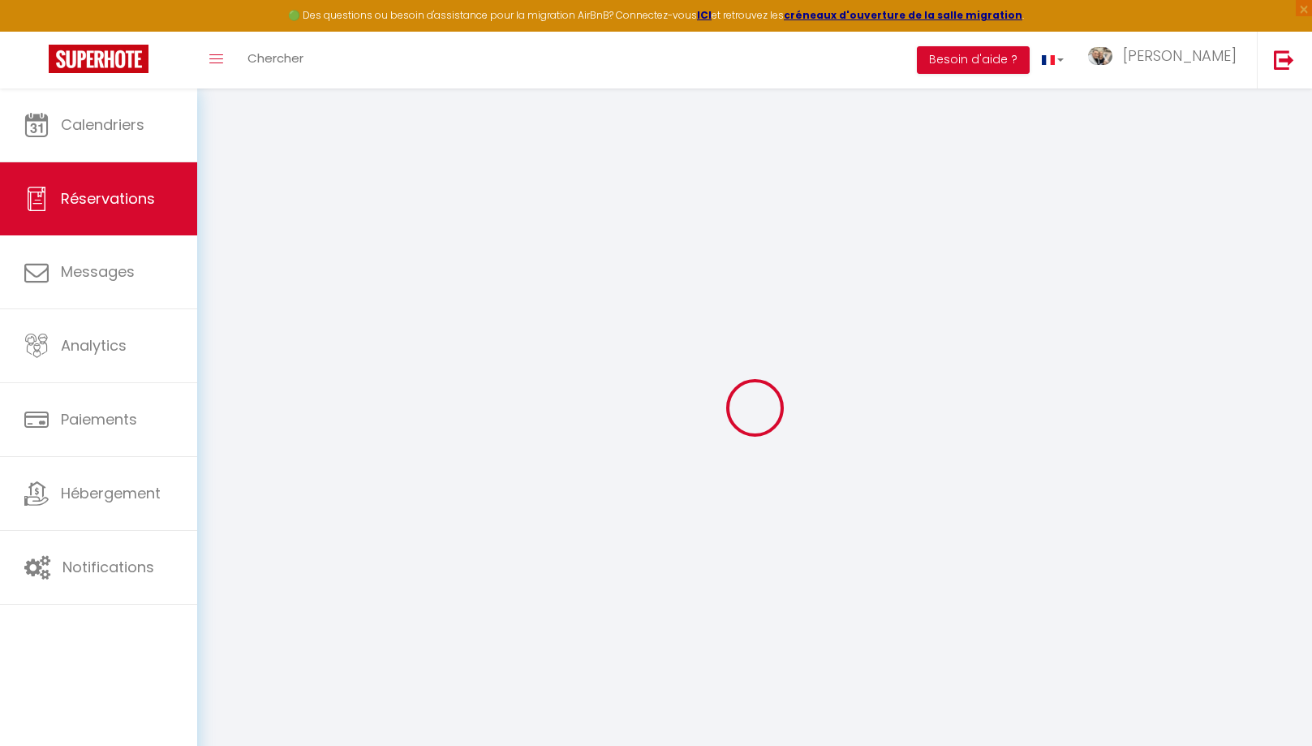
select select
type input "146.7"
checkbox input "false"
type input "0"
select select "2"
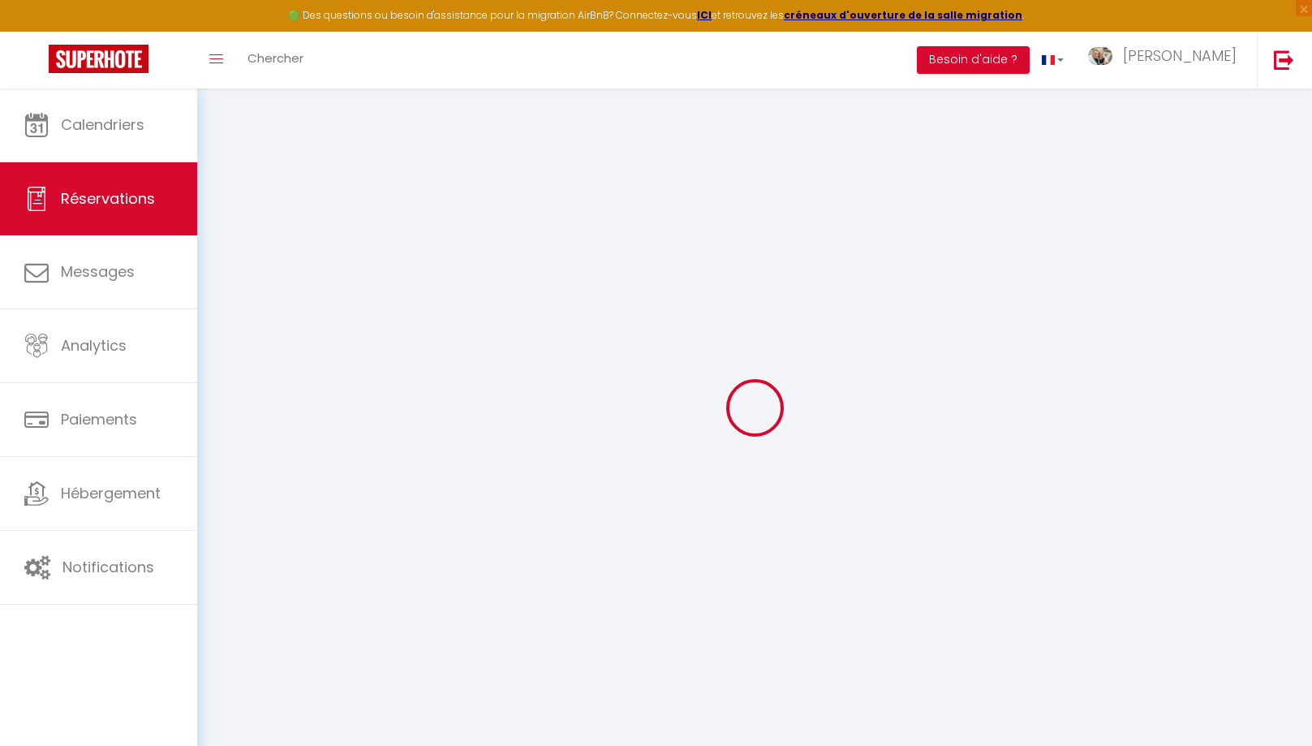
type input "0"
select select
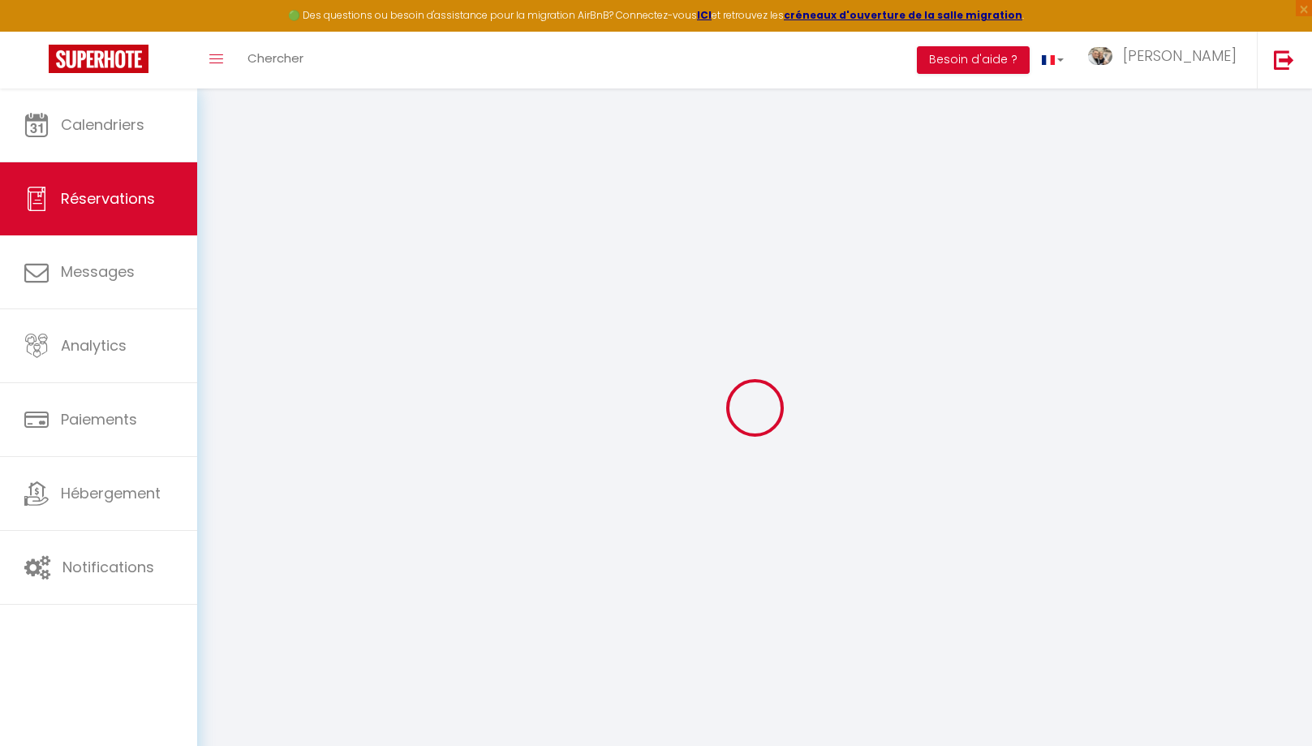
select select "14"
checkbox input "false"
select select
checkbox input "false"
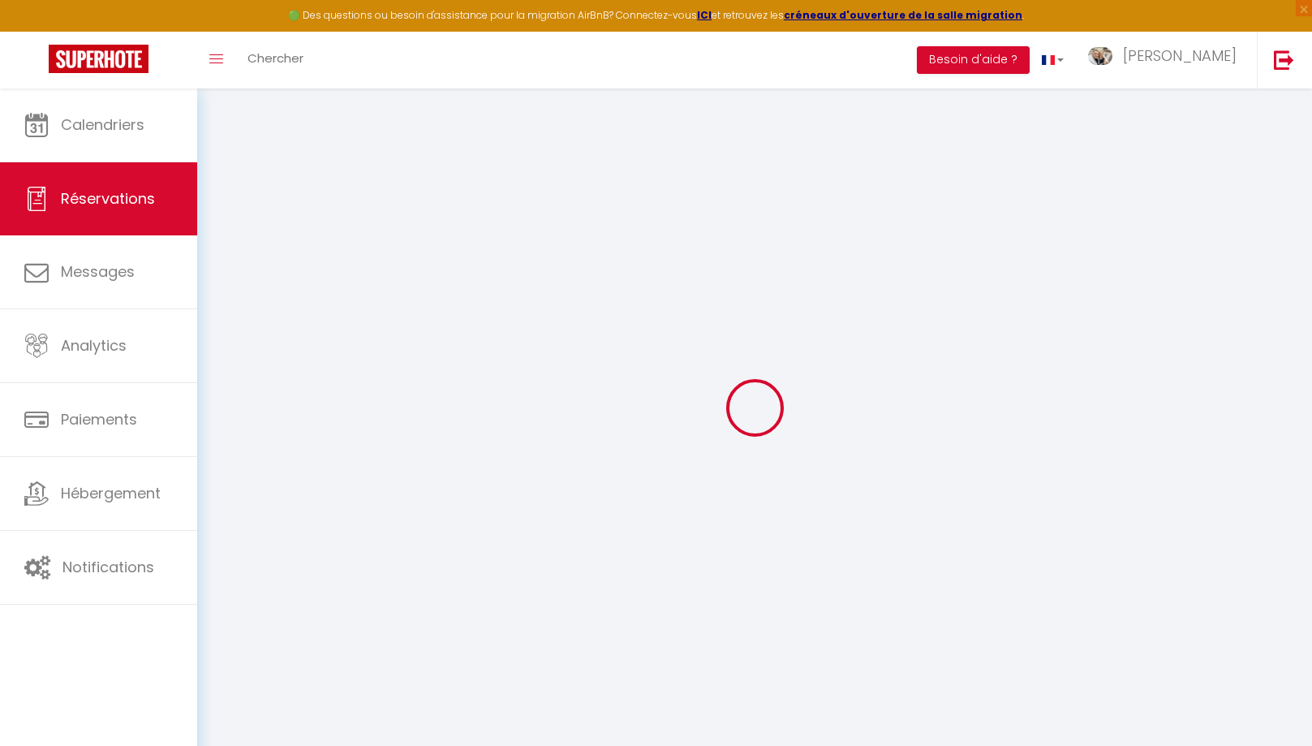
select select
checkbox input "false"
type textarea "** THIS RESERVATION HAS BEEN PRE-PAID ** Reservation has a cancellation grace p…"
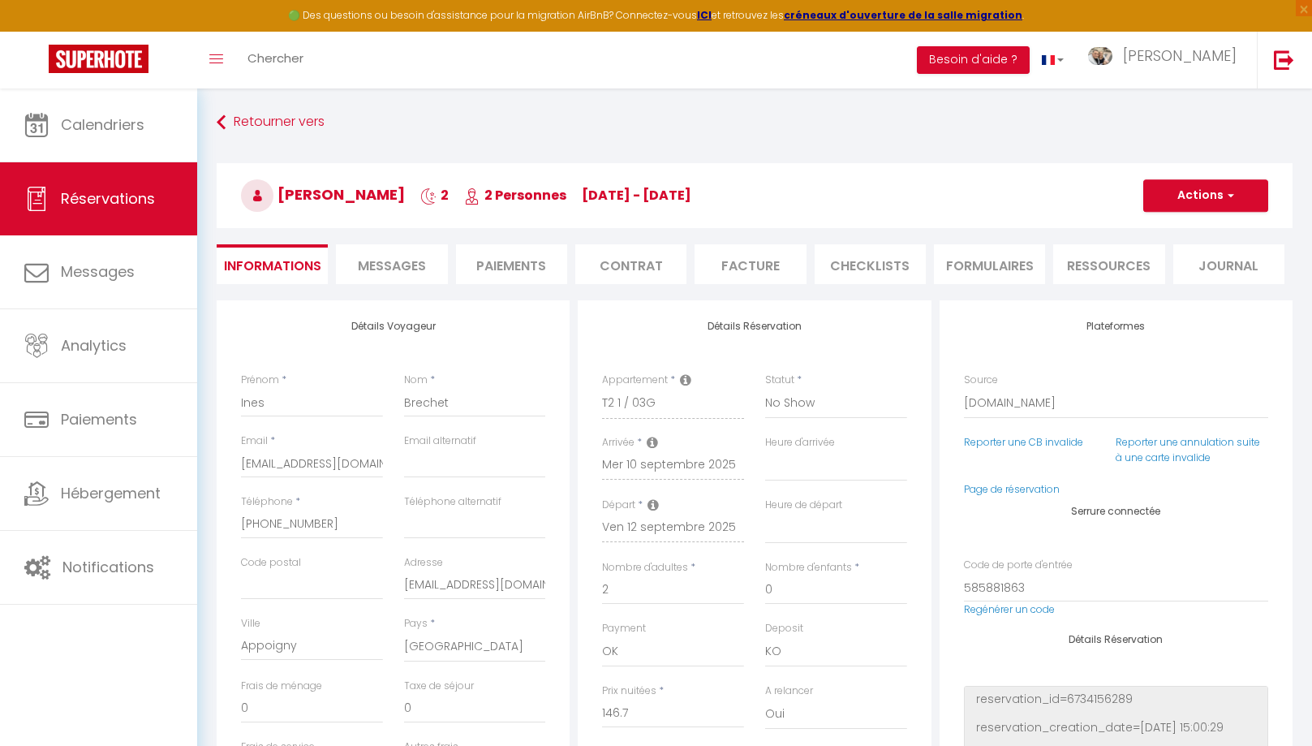
select select
checkbox input "false"
type input "35"
type input "7.33"
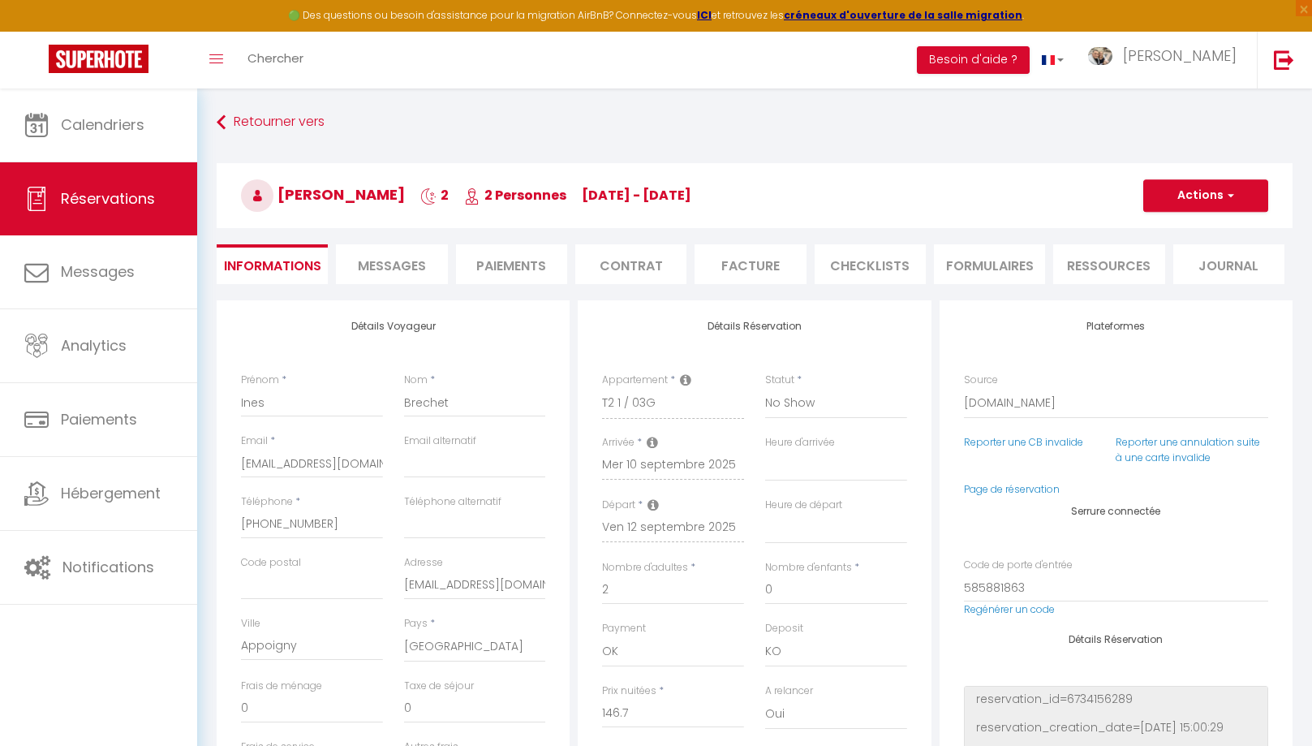
select select
checkbox input "false"
select select
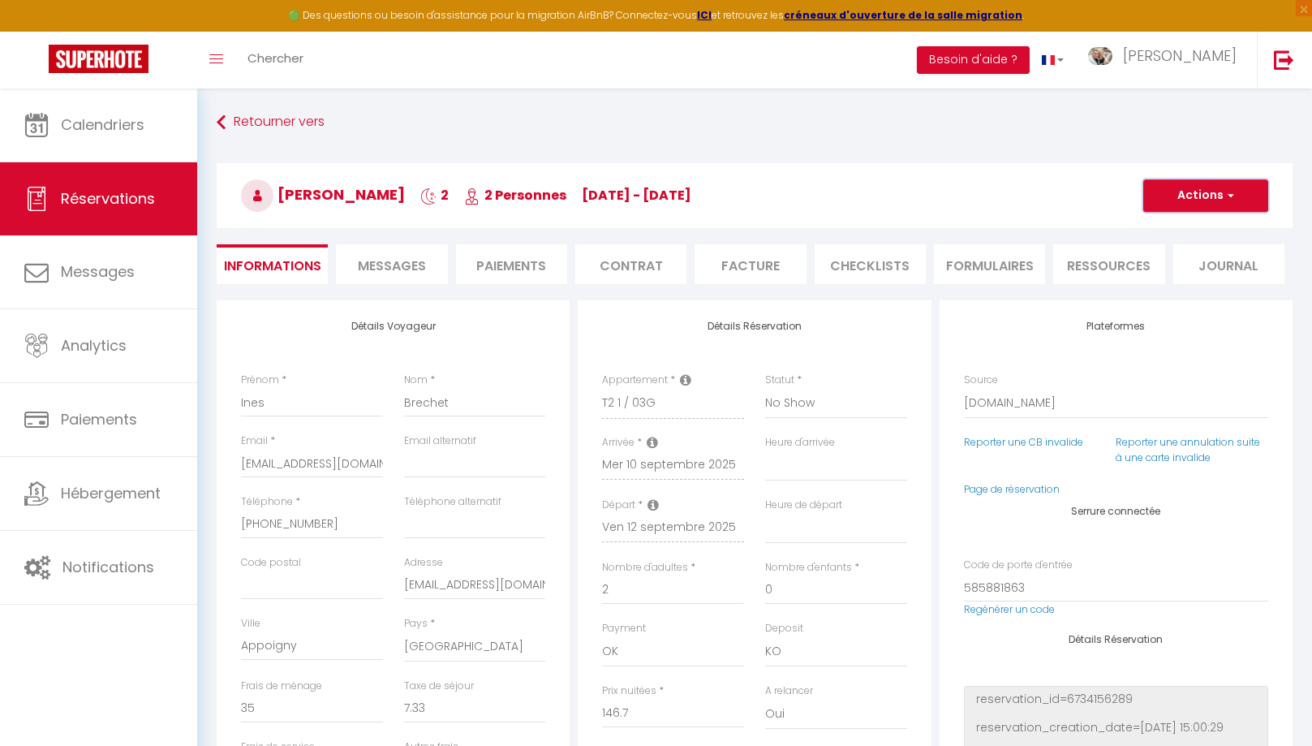
click at [1206, 196] on button "Actions" at bounding box center [1206, 195] width 125 height 32
click at [1177, 250] on link "Dupliquer" at bounding box center [1190, 252] width 128 height 21
type input "0"
select select
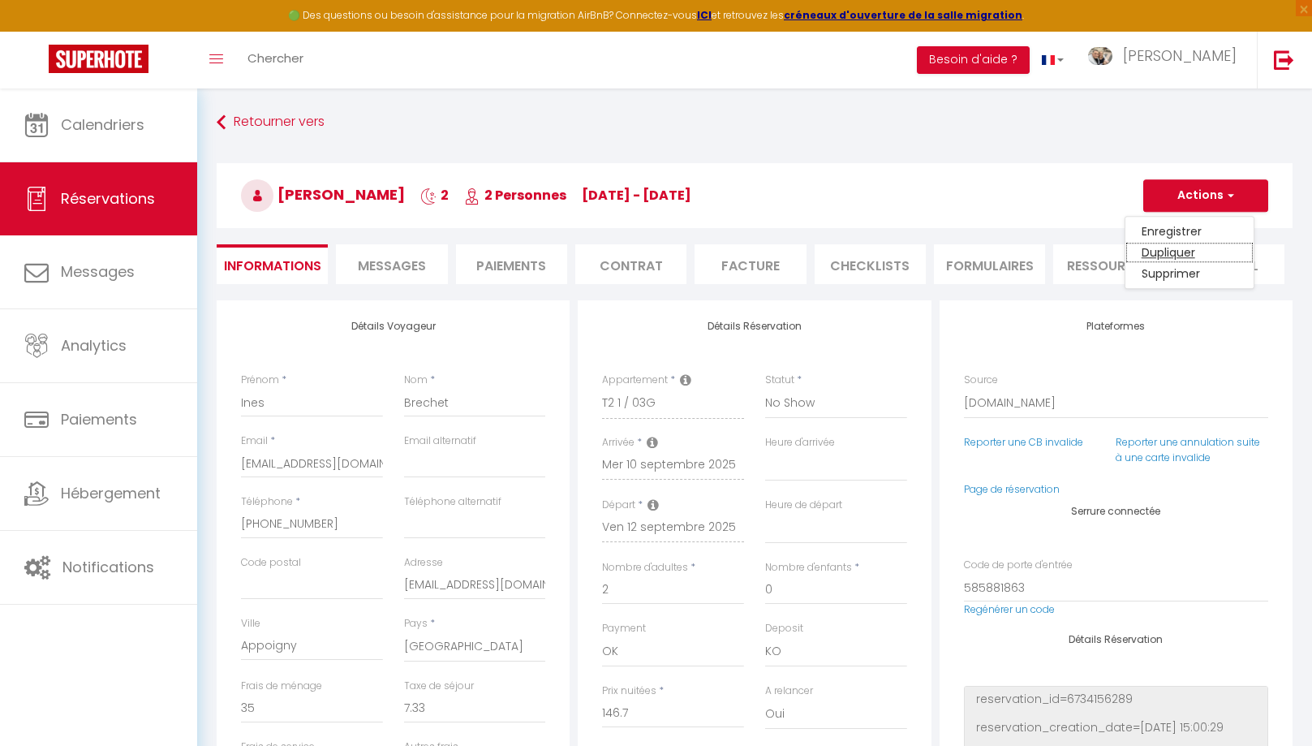
select select
checkbox input "false"
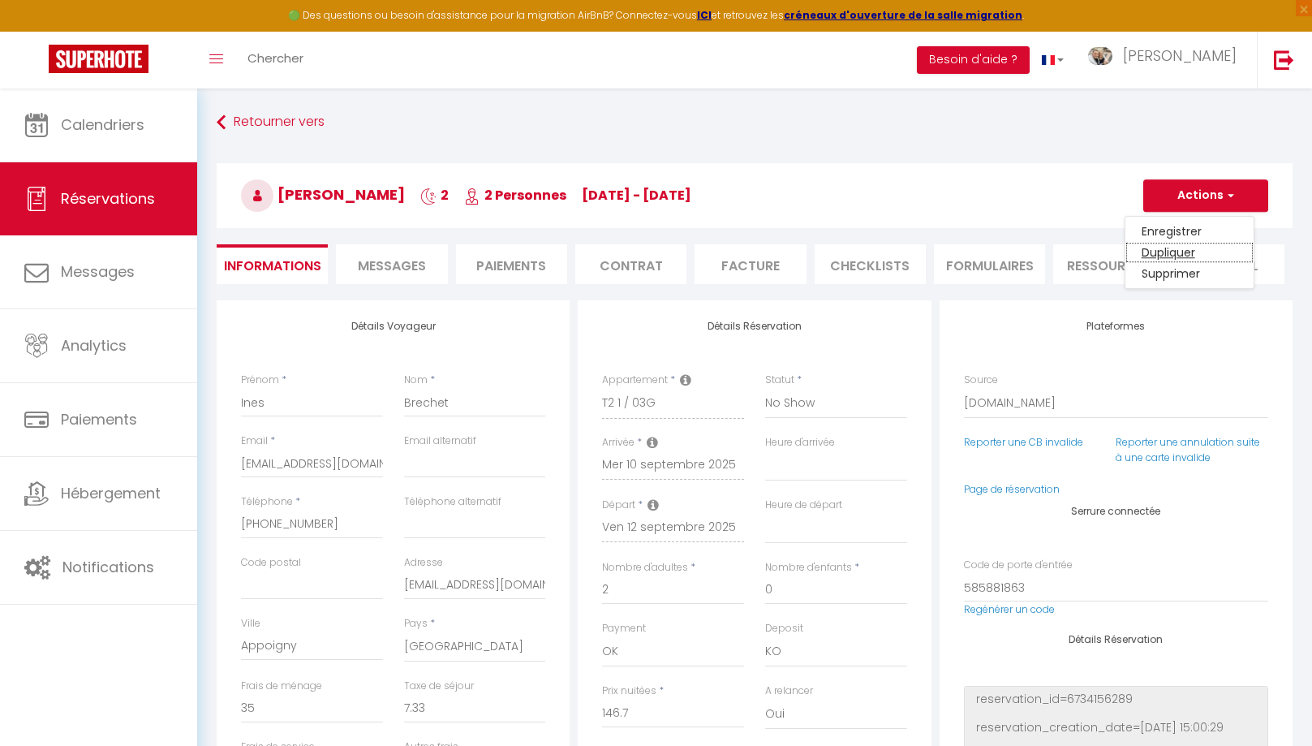
type input "Invalid Dateundefined"
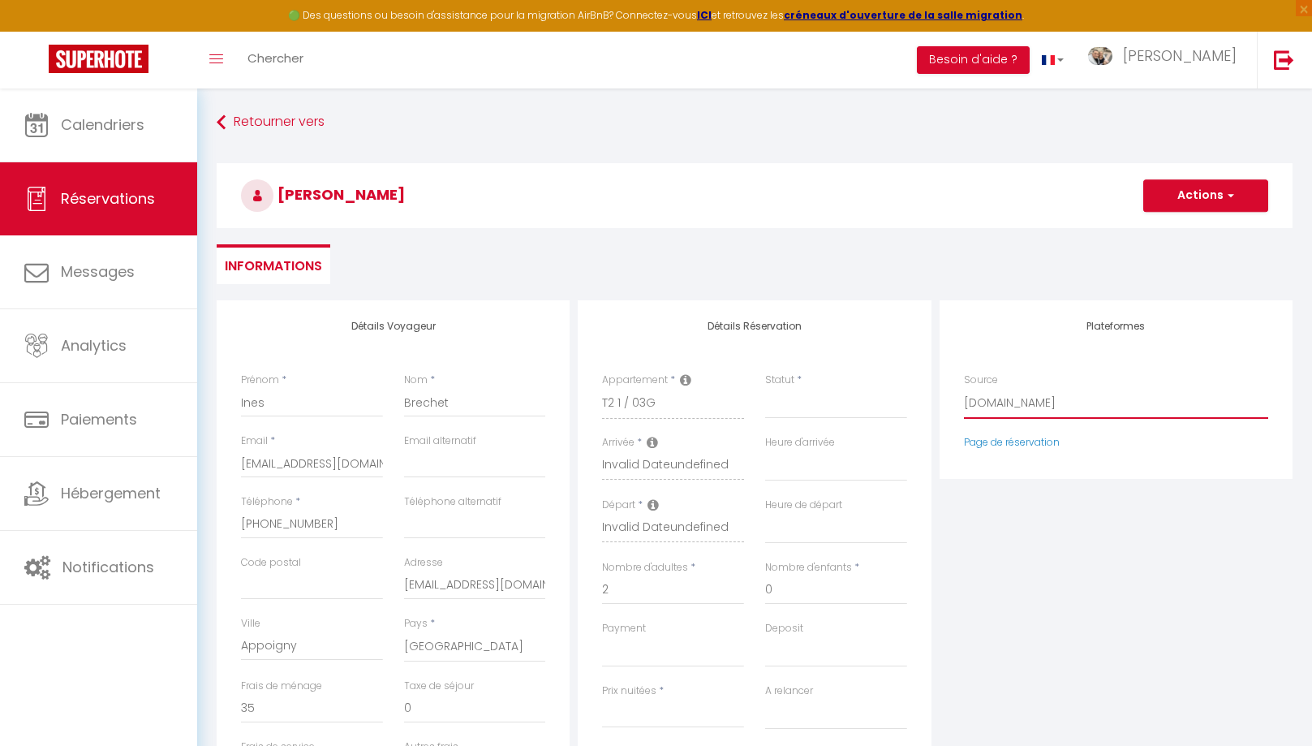
select select "54"
click option "Direct" at bounding box center [0, 0] width 0 height 0
select select
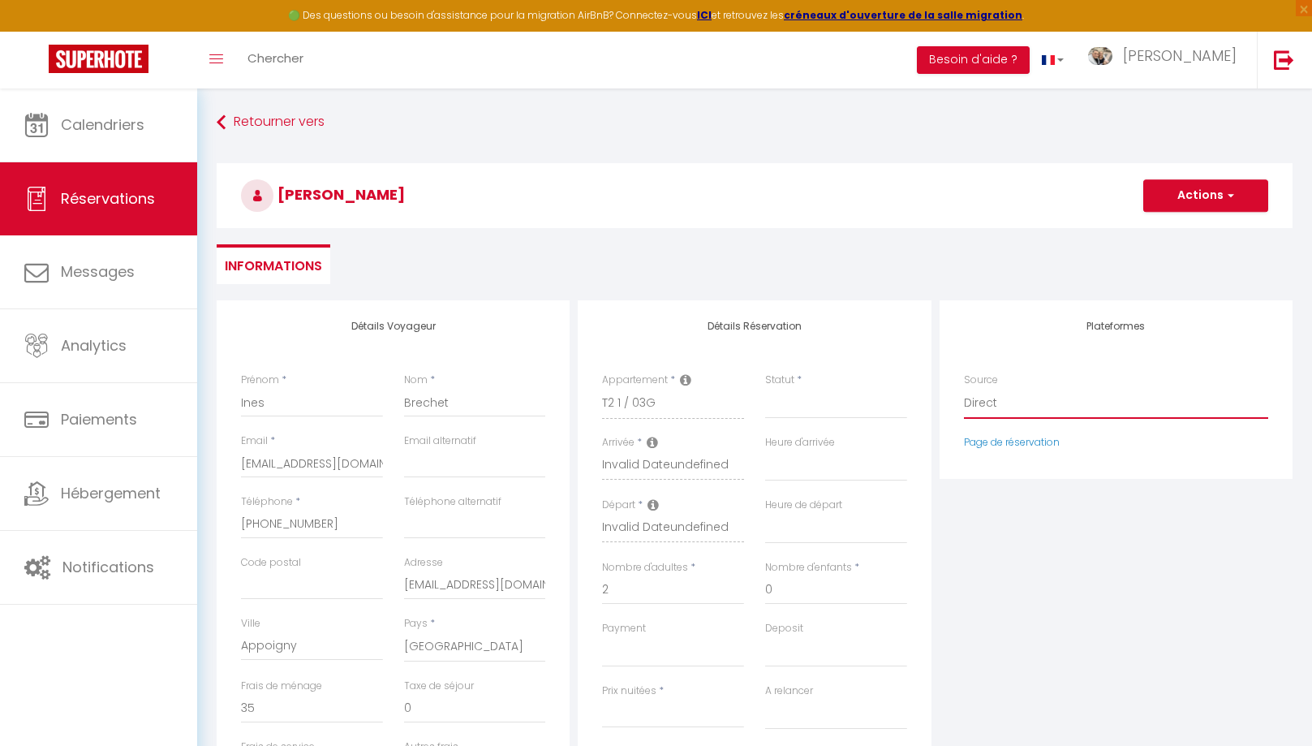
select select
checkbox input "false"
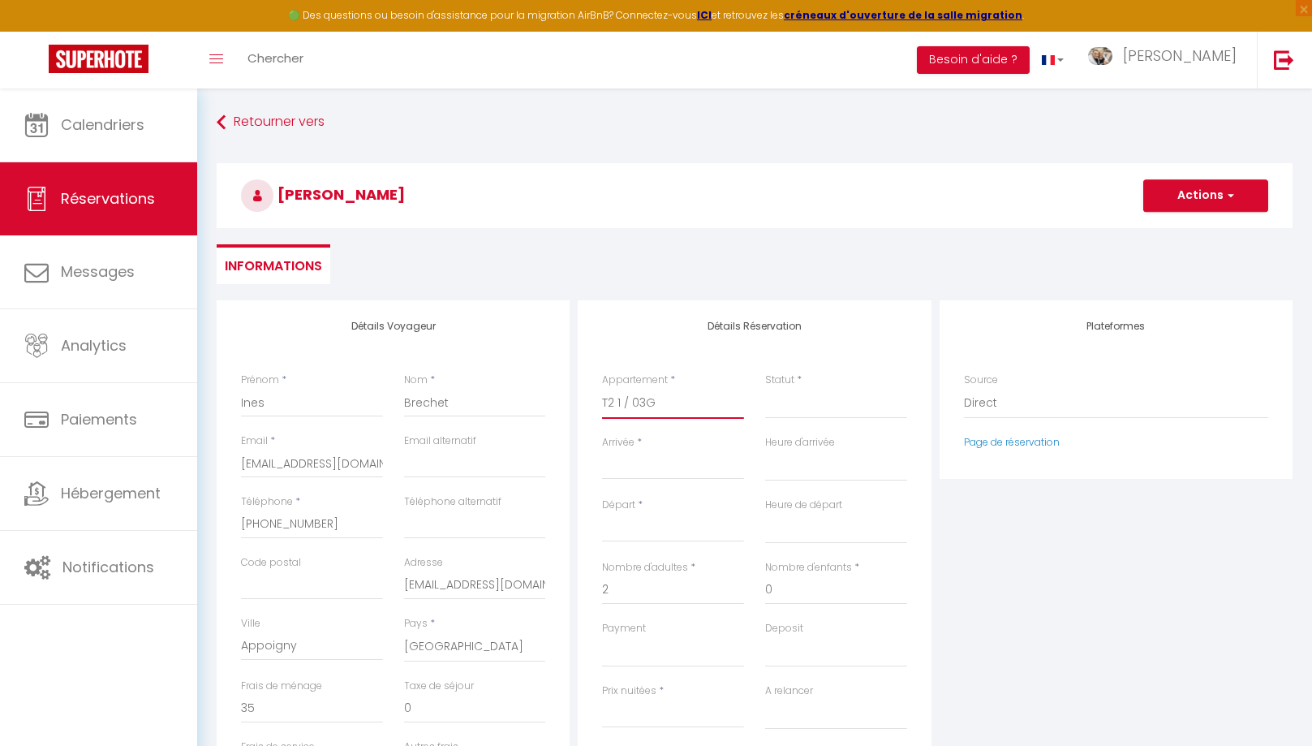
select select "55970"
click option "T2 2 / 06D" at bounding box center [0, 0] width 0 height 0
select select
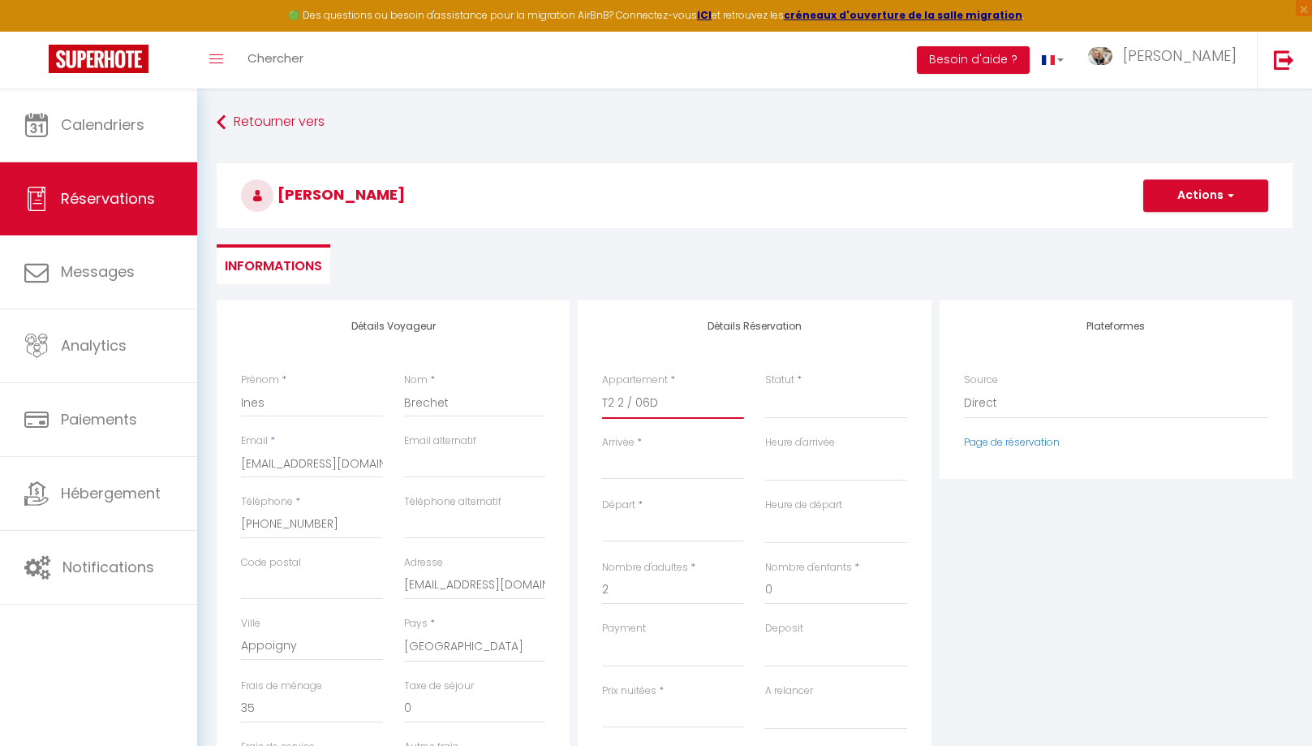
select select
type input "0"
select select
checkbox input "false"
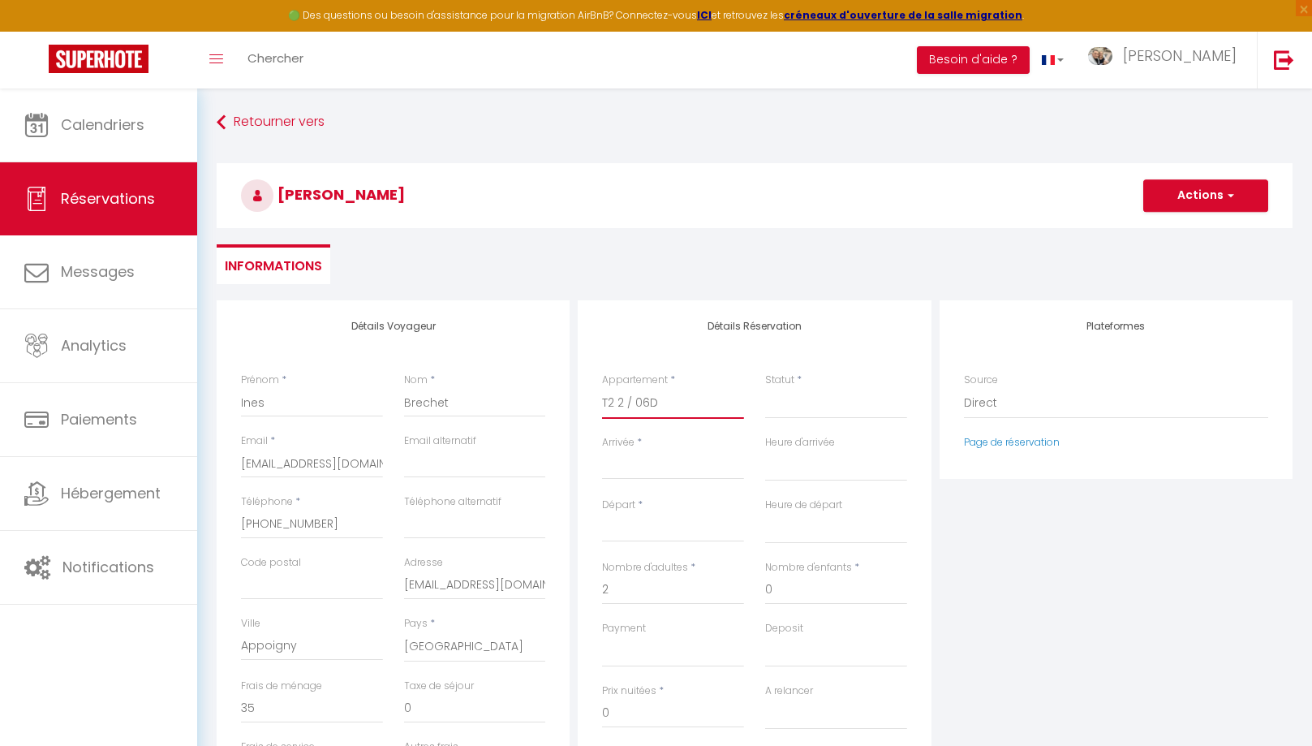
select select
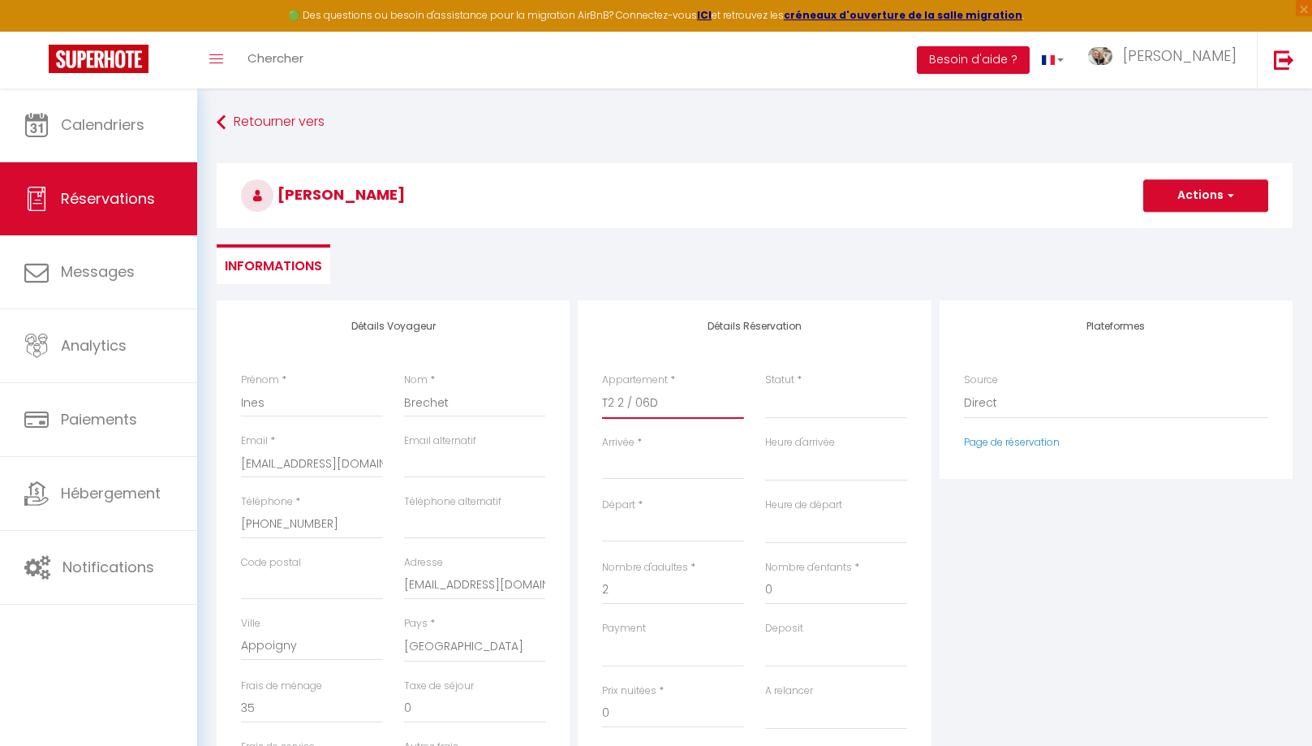
select select
checkbox input "false"
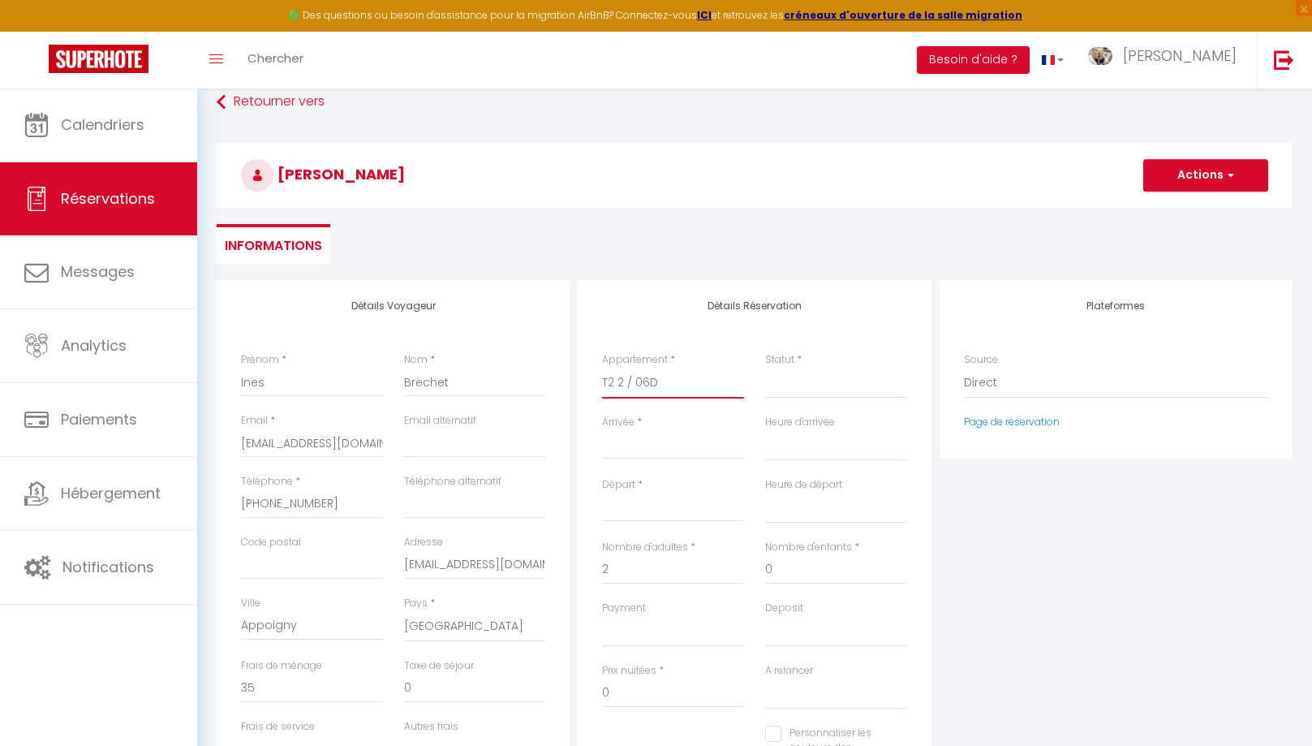
scroll to position [30, 0]
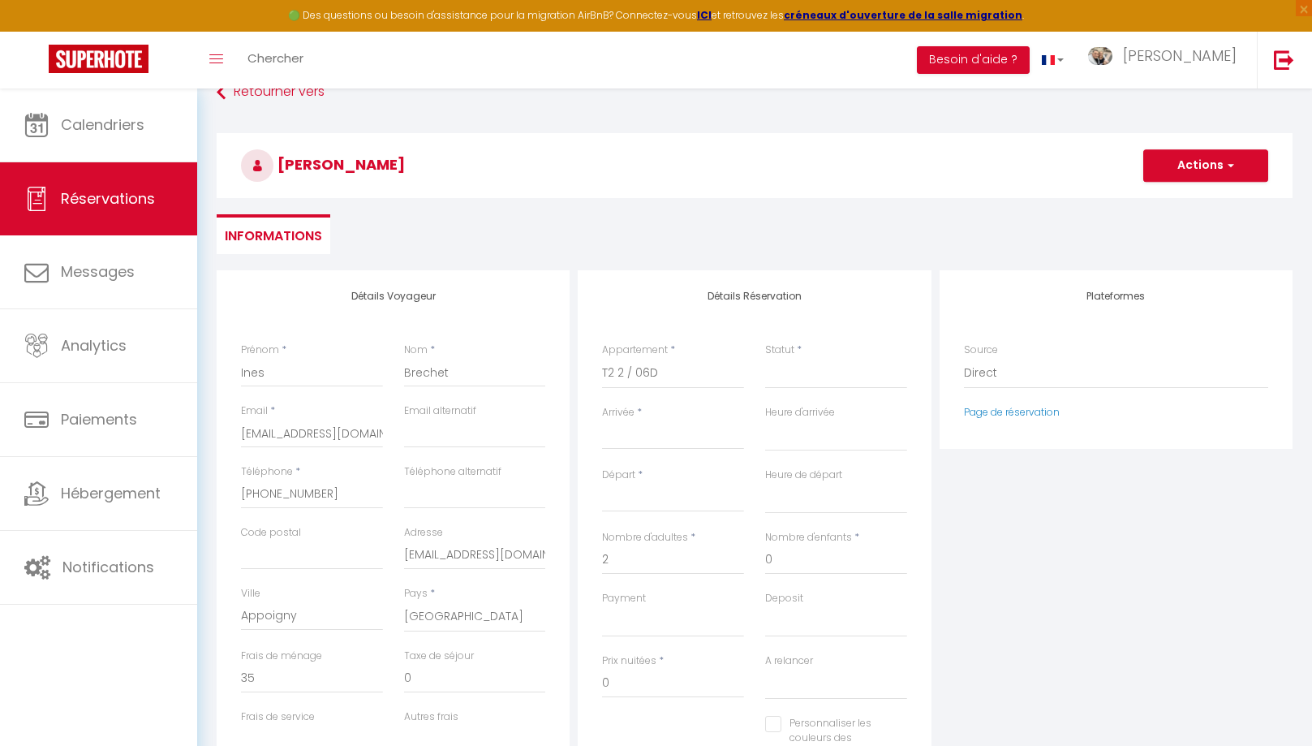
click at [623, 437] on input "Arrivée" at bounding box center [673, 436] width 142 height 21
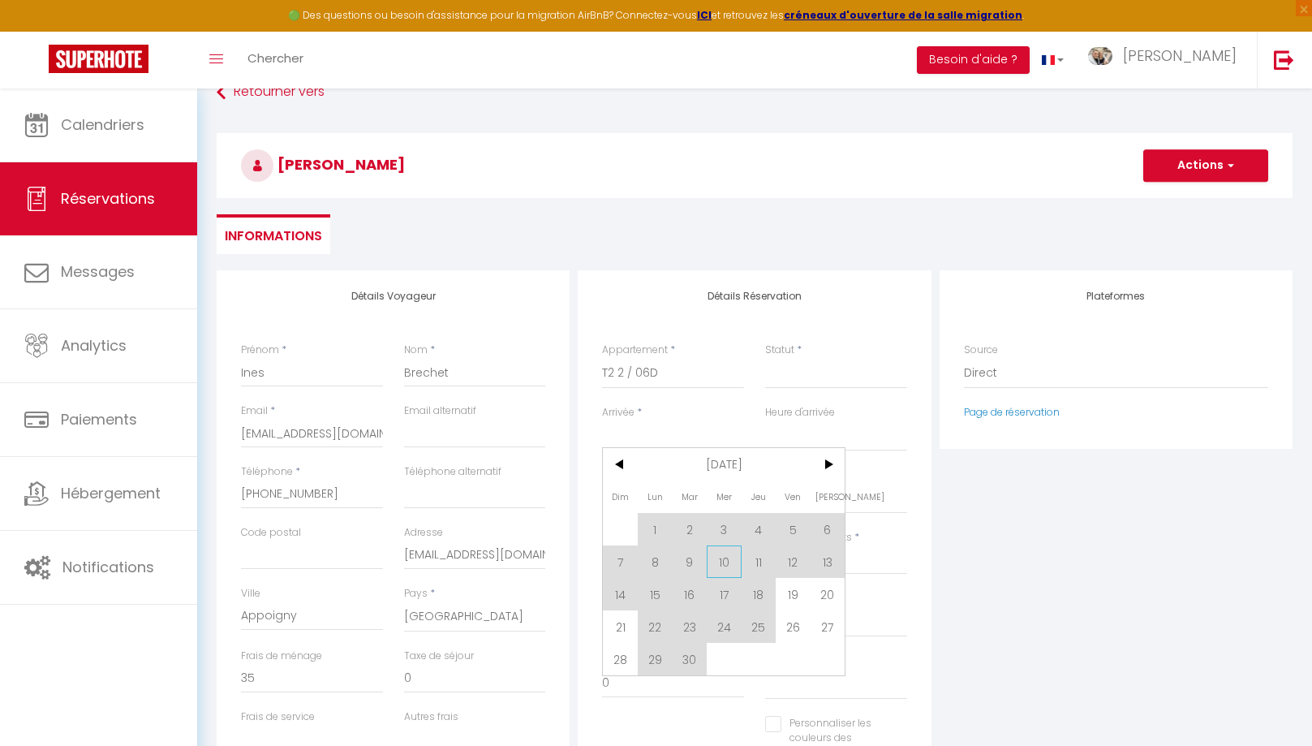
click at [725, 566] on span "10" at bounding box center [724, 561] width 35 height 32
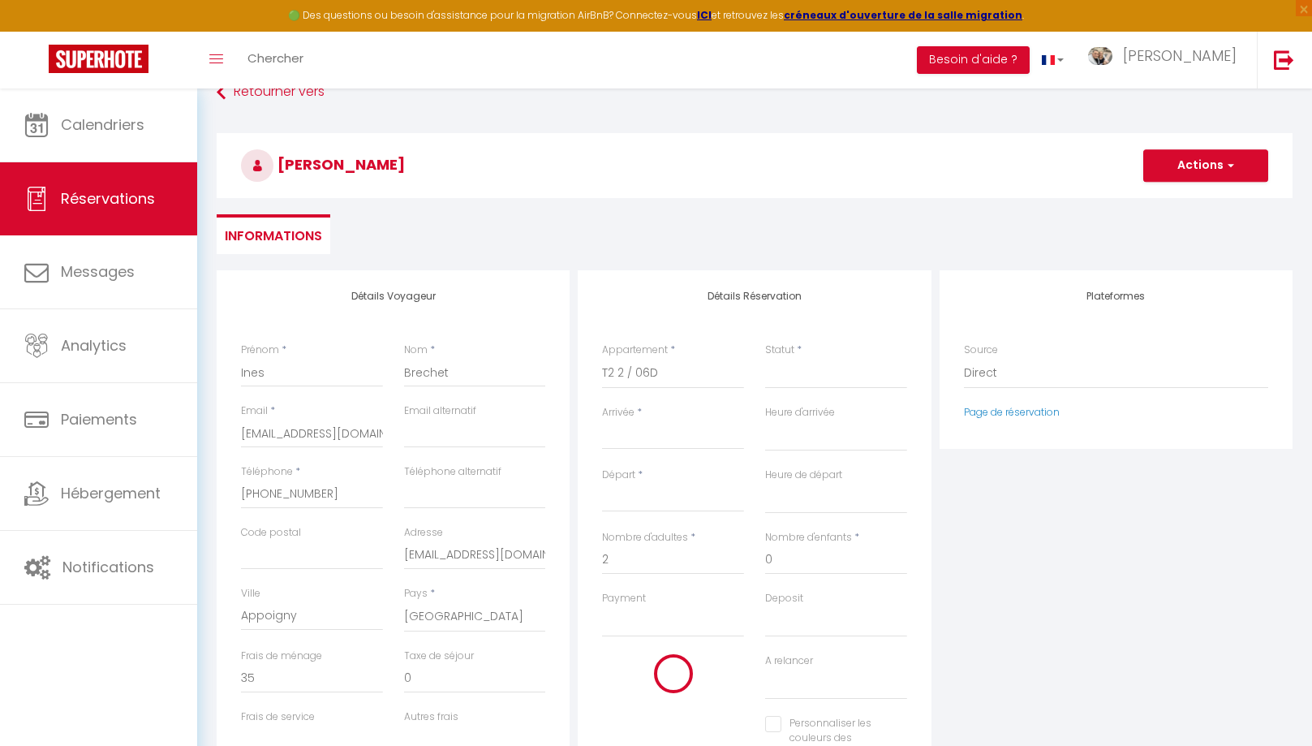
select select
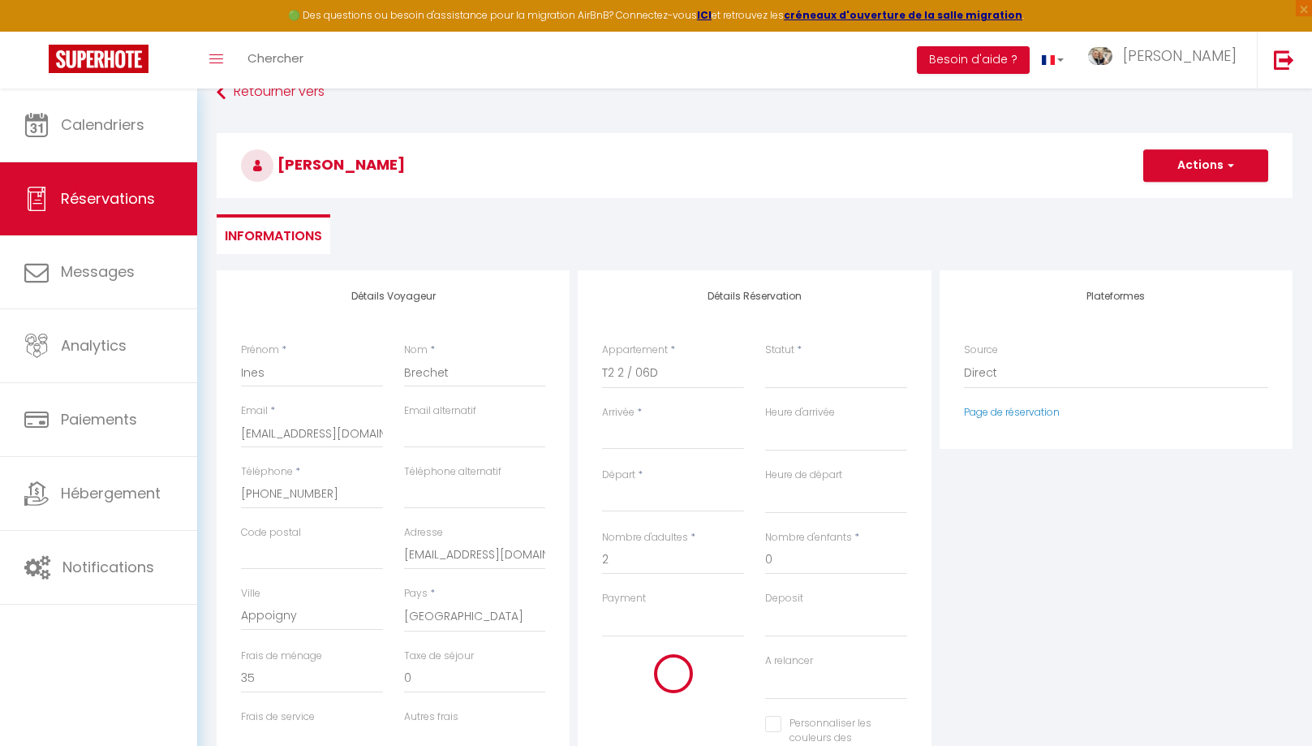
select select
checkbox input "false"
type input "Mer 10 Septembre 2025"
type input "Jeu 11 Septembre 2025"
type input "45"
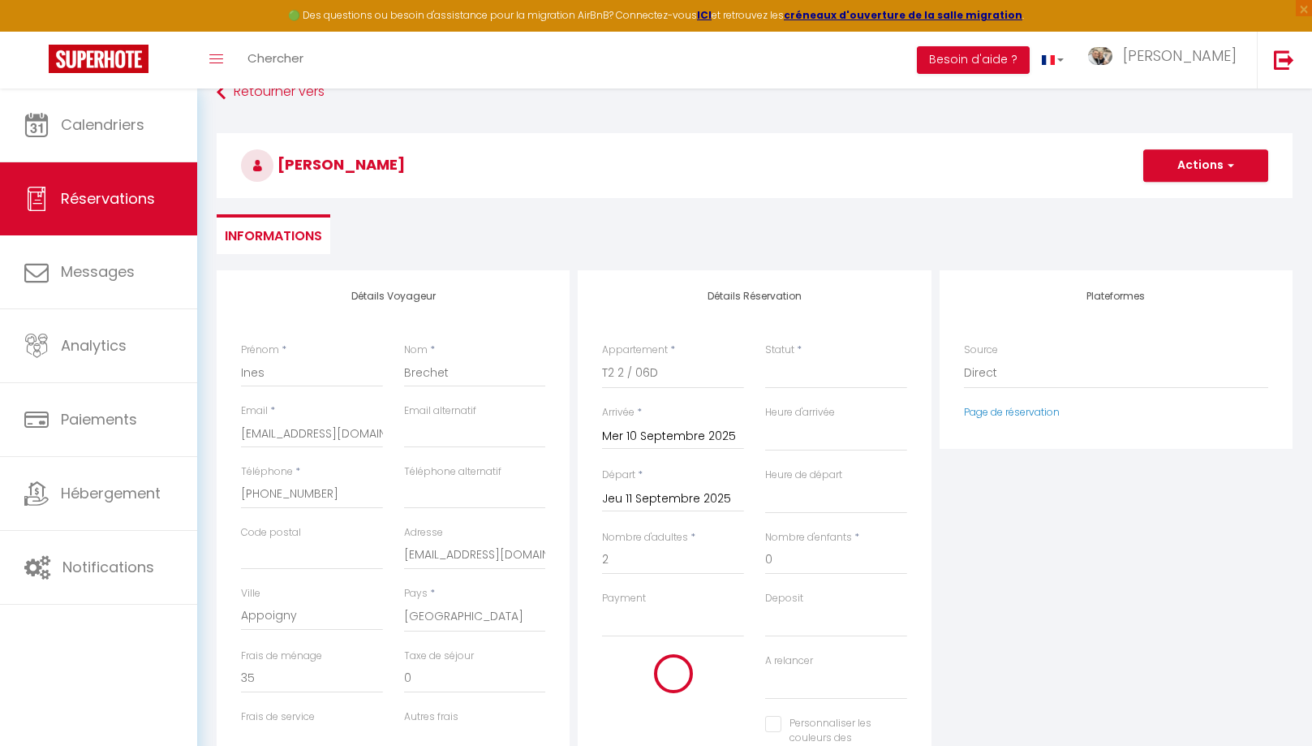
type input "2.48"
select select
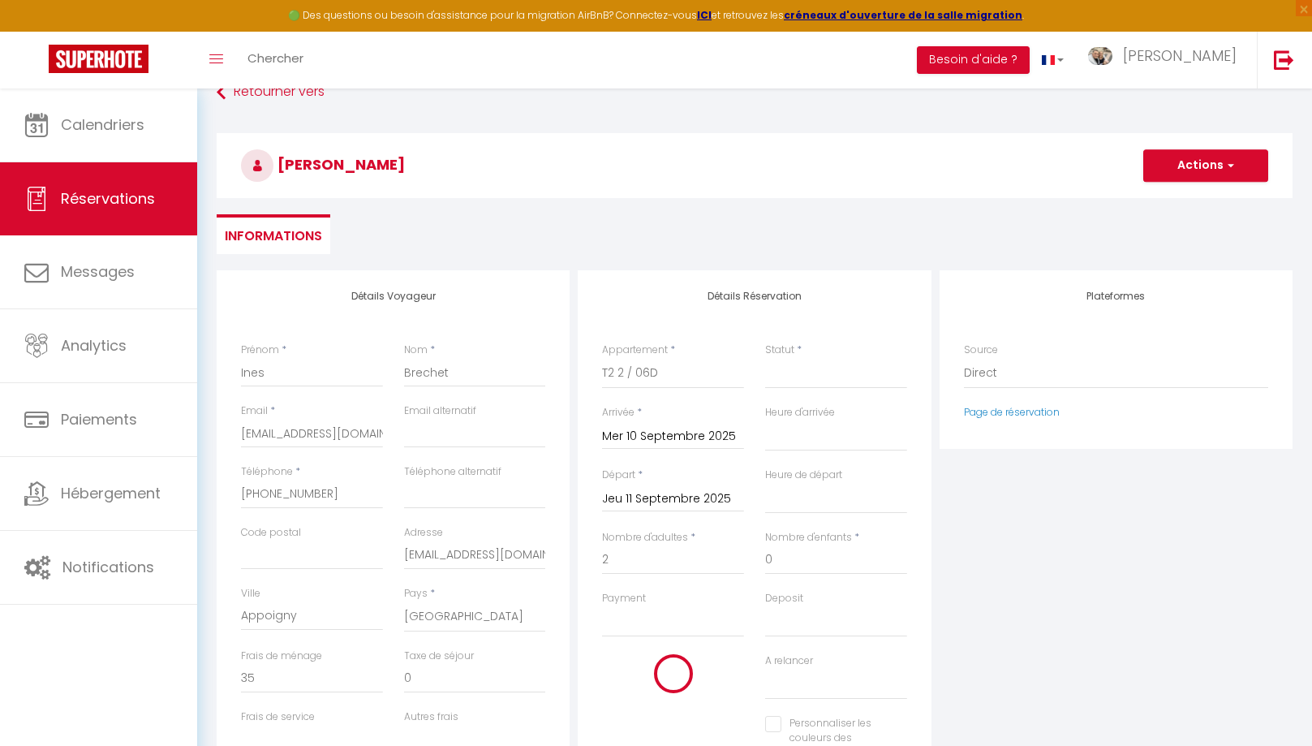
select select
type input "45"
select select
checkbox input "false"
click at [666, 506] on input "Jeu 11 Septembre 2025" at bounding box center [673, 499] width 142 height 21
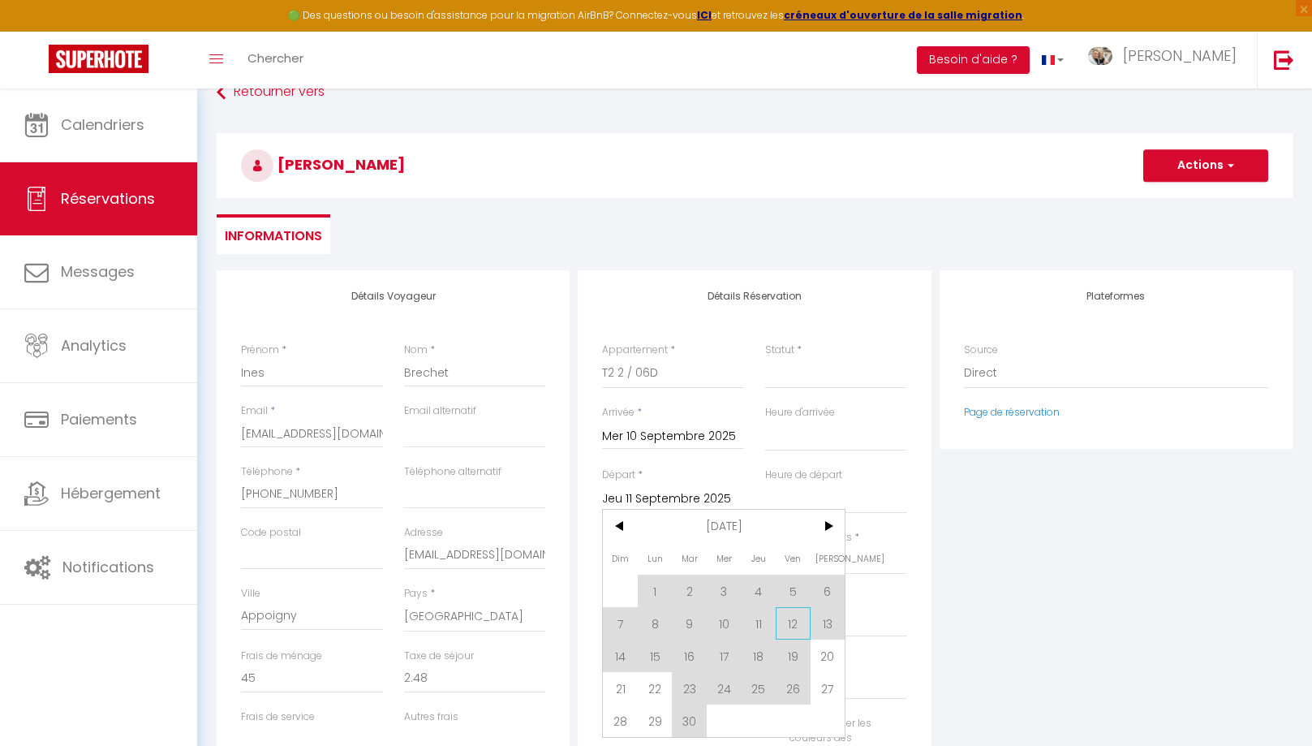
click at [800, 627] on span "12" at bounding box center [793, 623] width 35 height 32
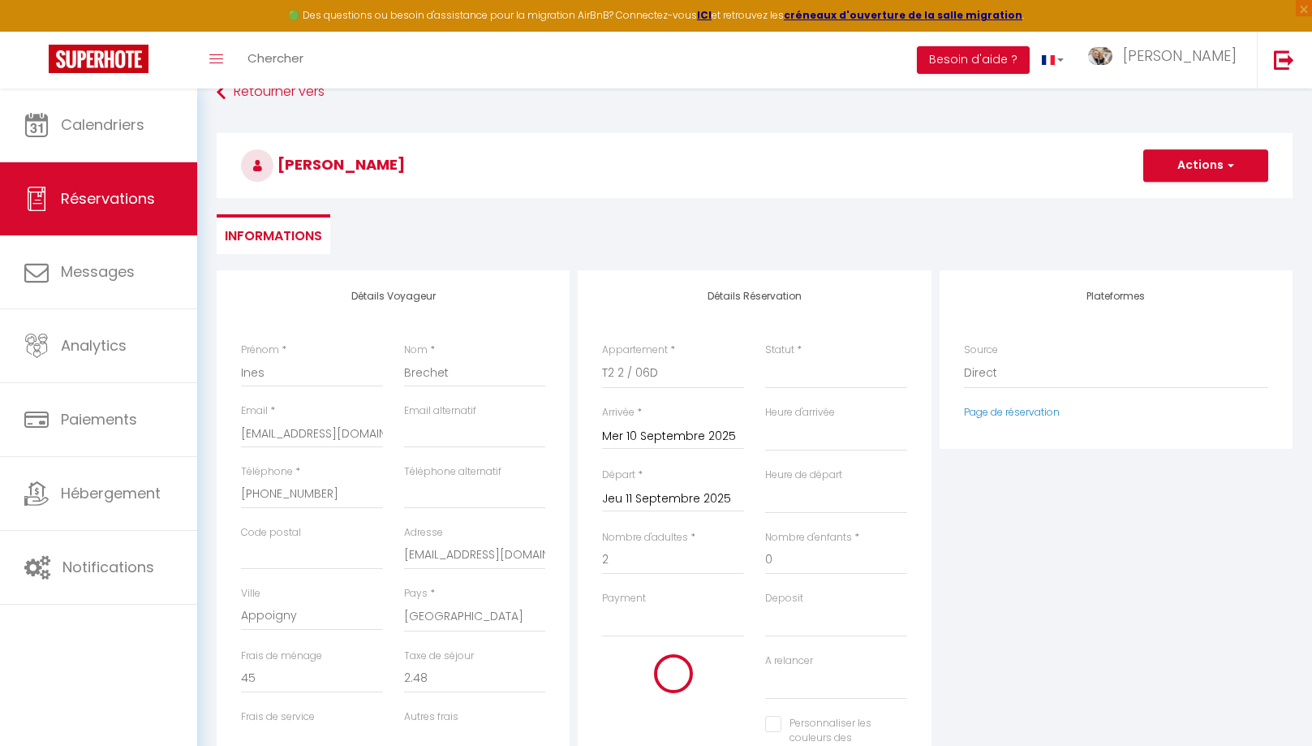
select select
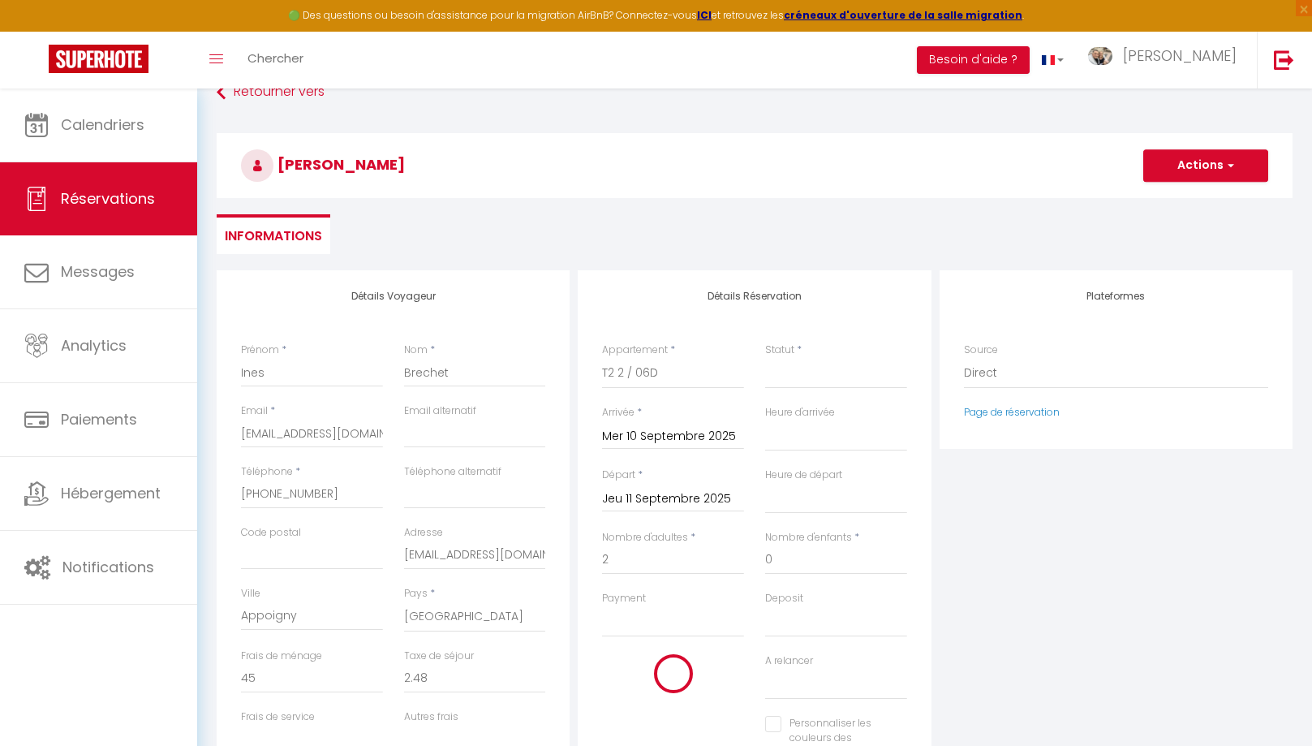
select select
checkbox input "false"
type input "Ven 12 Septembre 2025"
type input "5.24"
select select
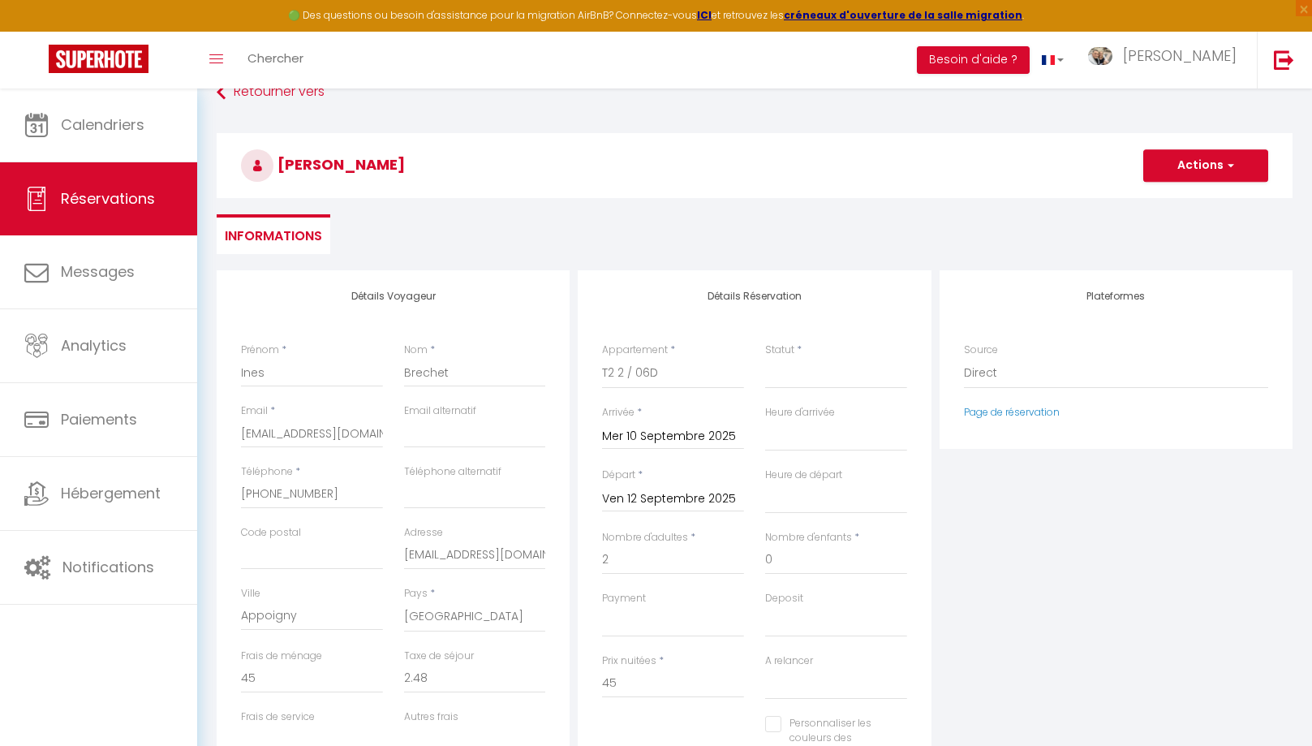
select select
type input "95"
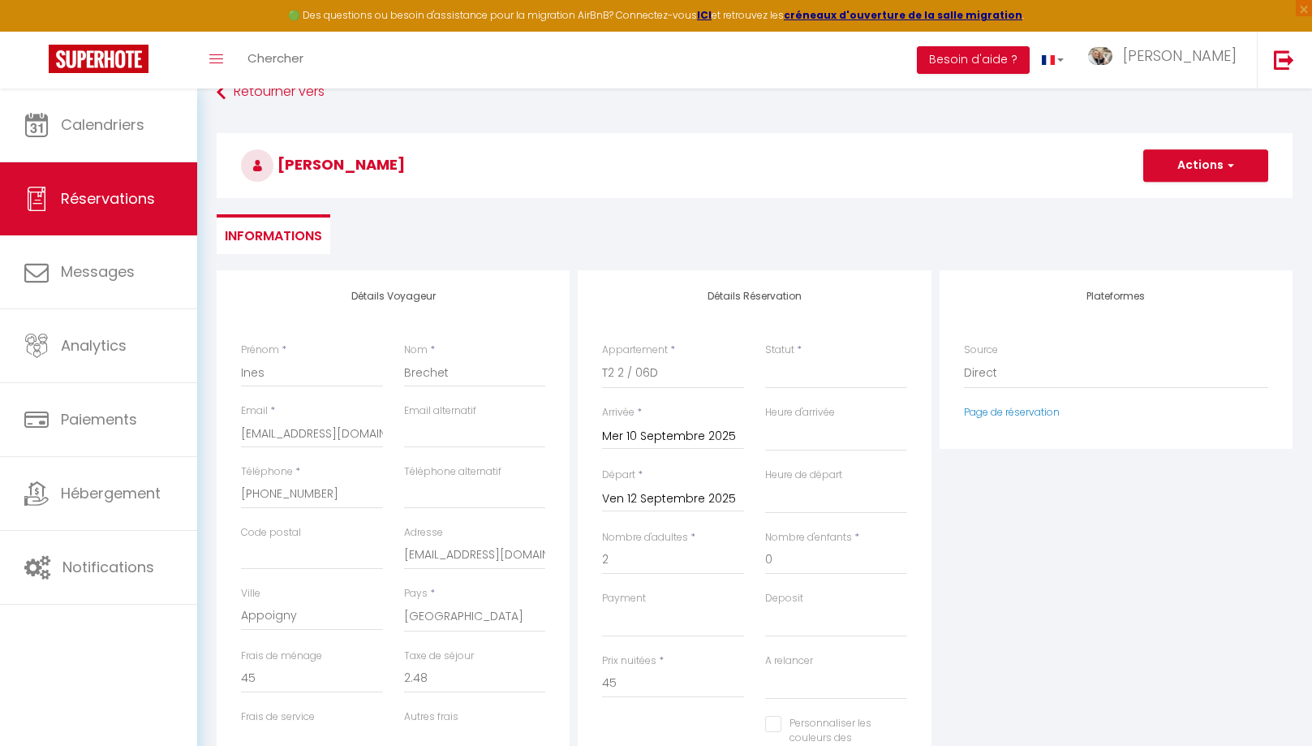
select select
checkbox input "false"
click at [765, 358] on select "Confirmé Non Confirmé Annulé Annulé par le voyageur No Show Request" at bounding box center [836, 373] width 142 height 31
select select "1"
click option "Confirmé" at bounding box center [0, 0] width 0 height 0
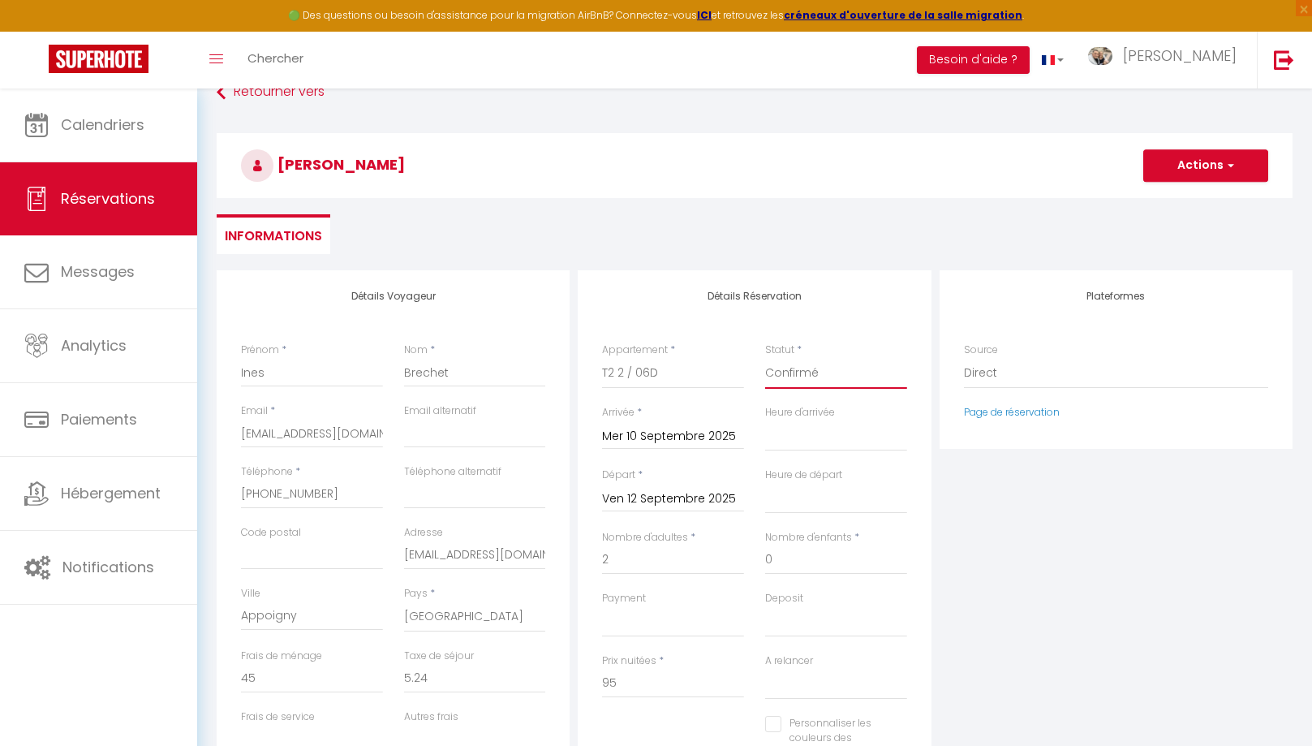
select select
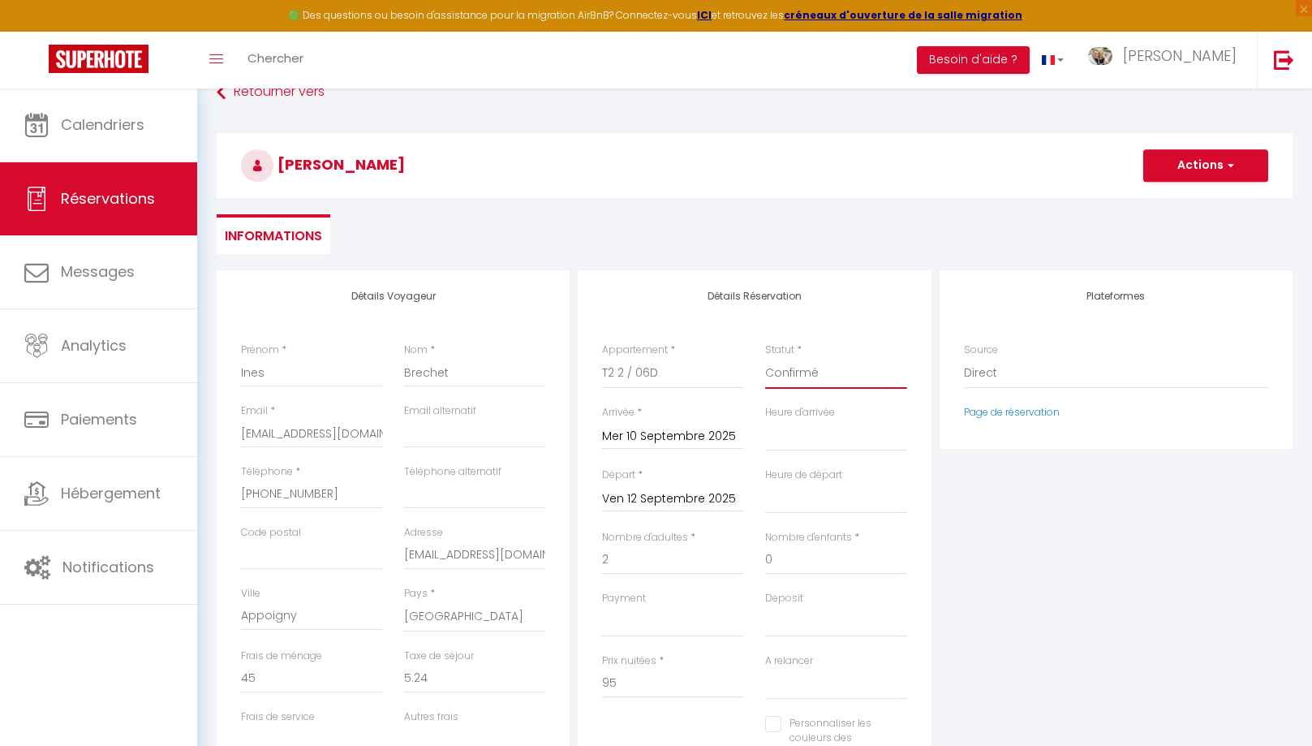
checkbox input "false"
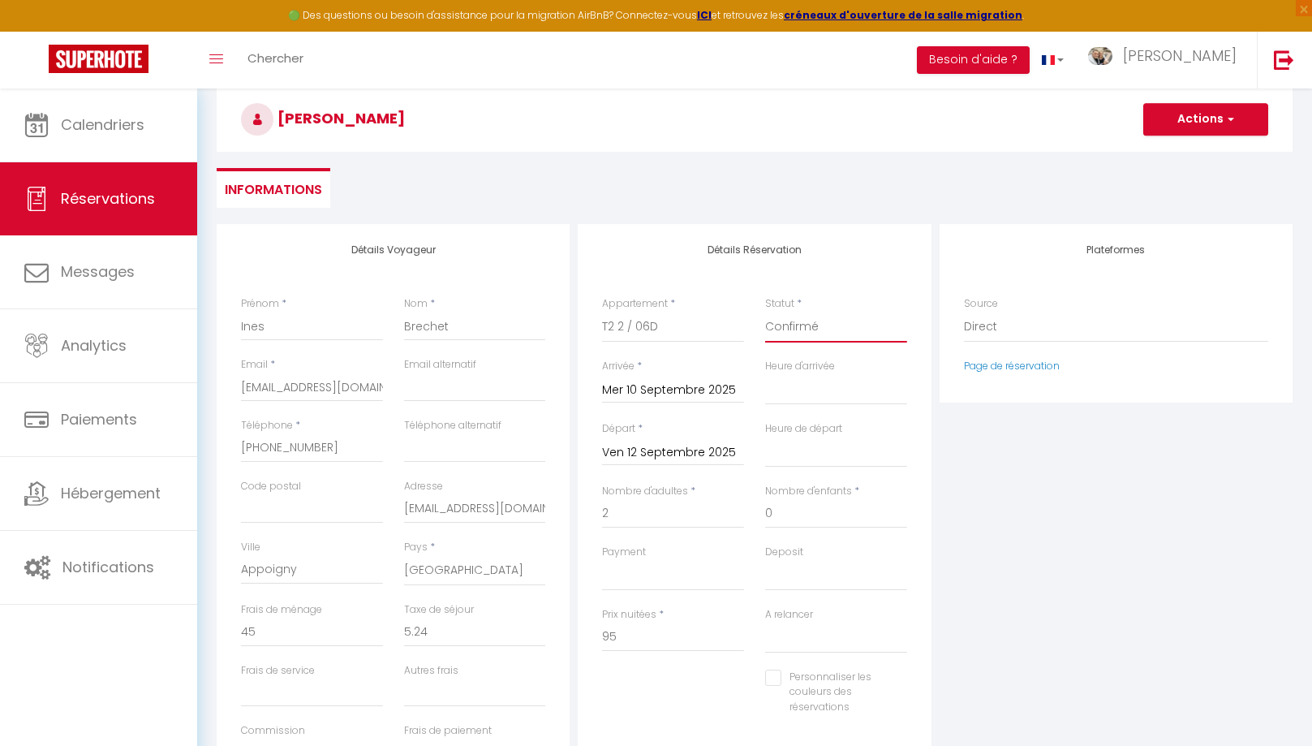
scroll to position [0, 0]
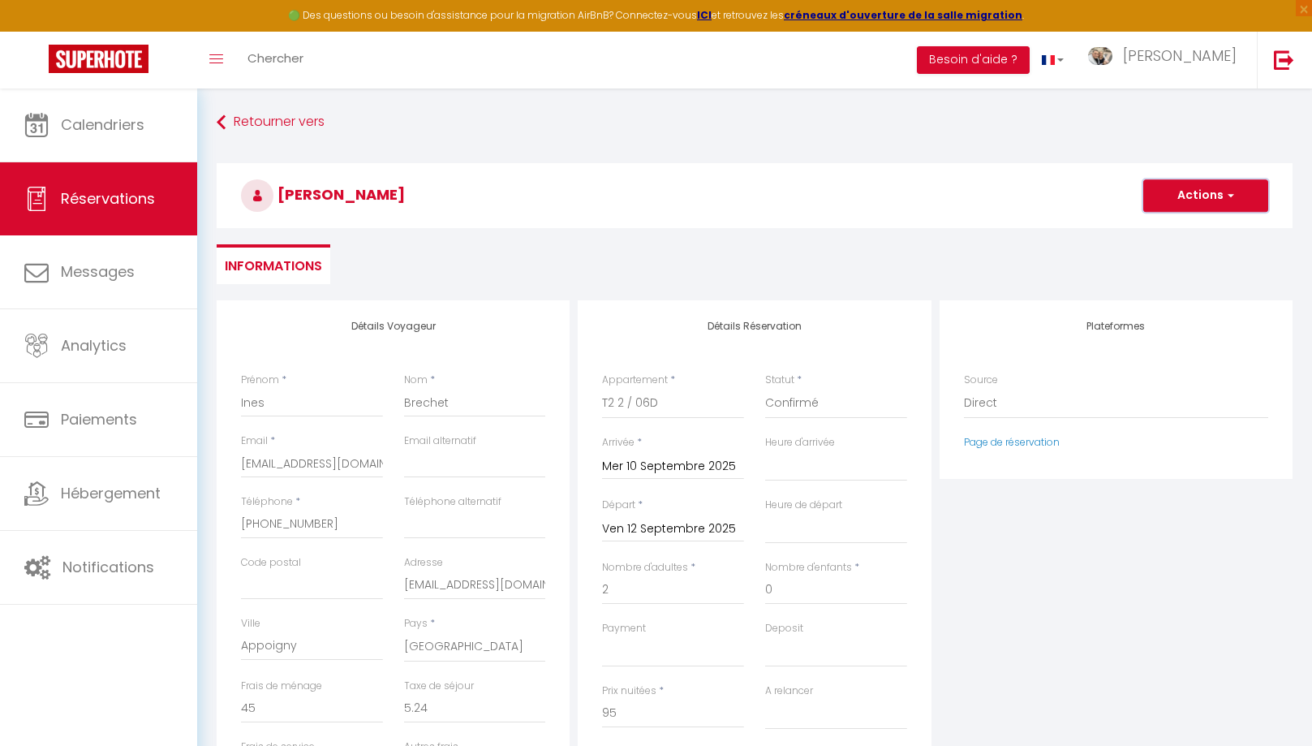
click at [1199, 200] on button "Actions" at bounding box center [1206, 195] width 125 height 32
click at [1176, 235] on link "Enregistrer" at bounding box center [1190, 231] width 128 height 21
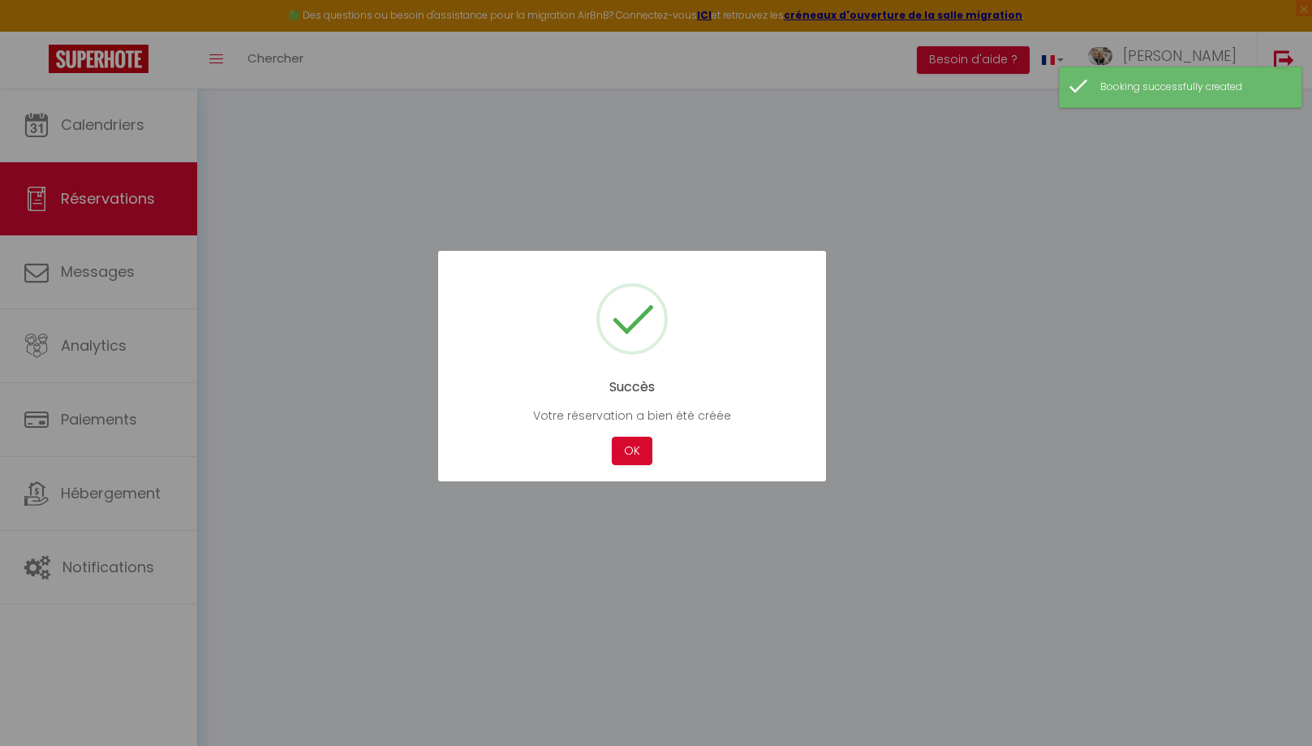
select select "no_show"
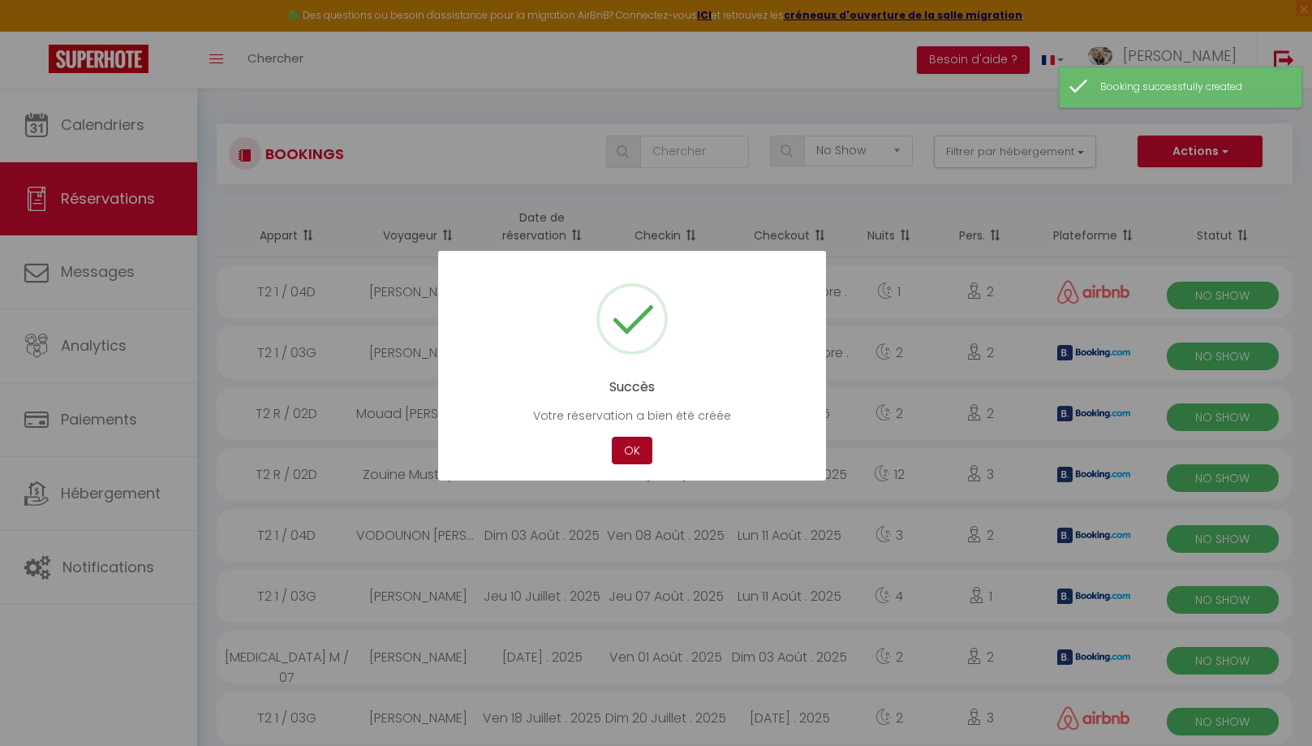
click at [631, 453] on button "OK" at bounding box center [632, 451] width 41 height 28
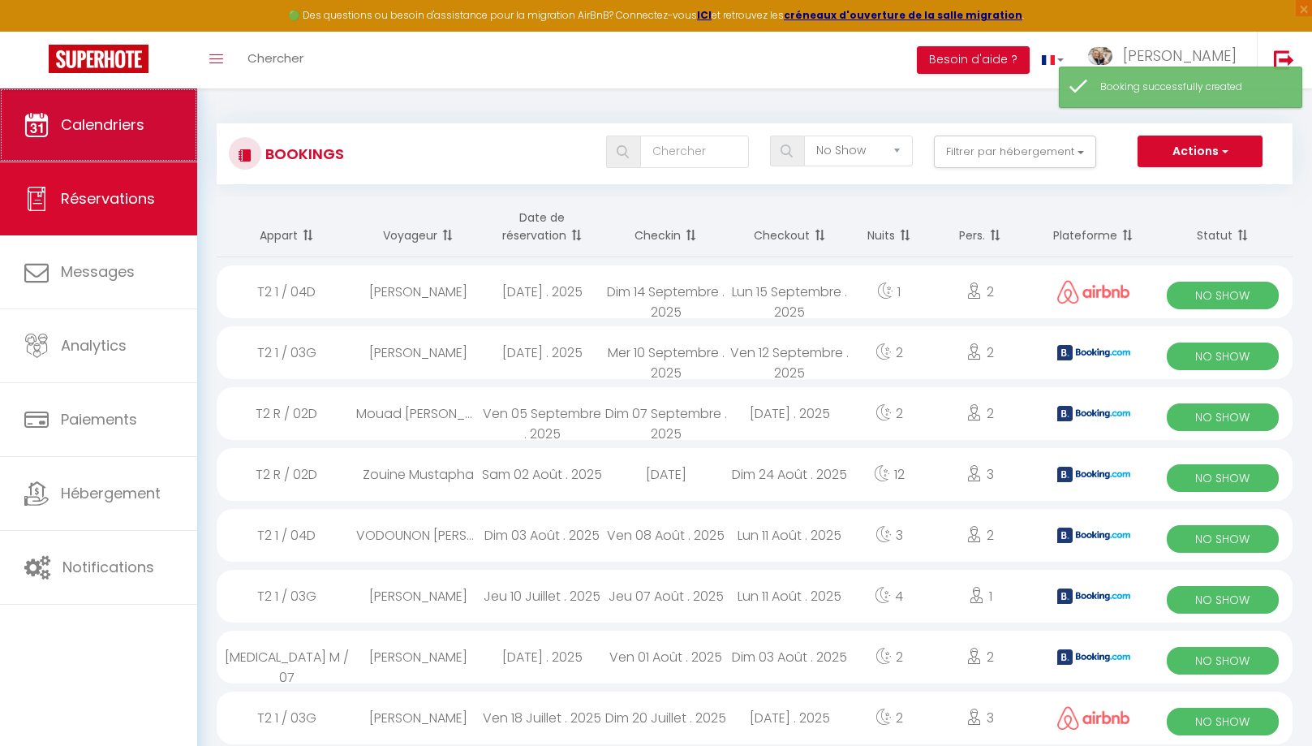
click at [115, 130] on span "Calendriers" at bounding box center [103, 124] width 84 height 20
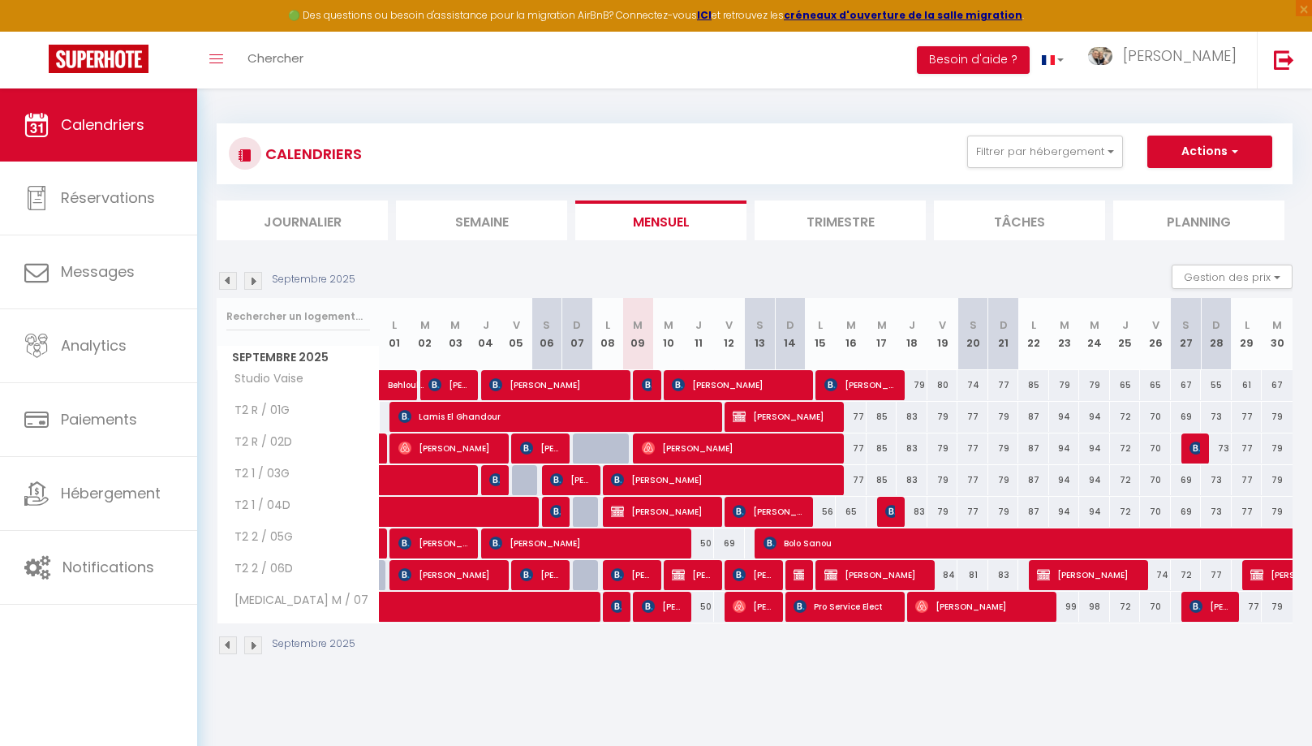
click at [694, 573] on span "[PERSON_NAME]" at bounding box center [692, 574] width 41 height 31
select select "OK"
select select "KO"
select select "0"
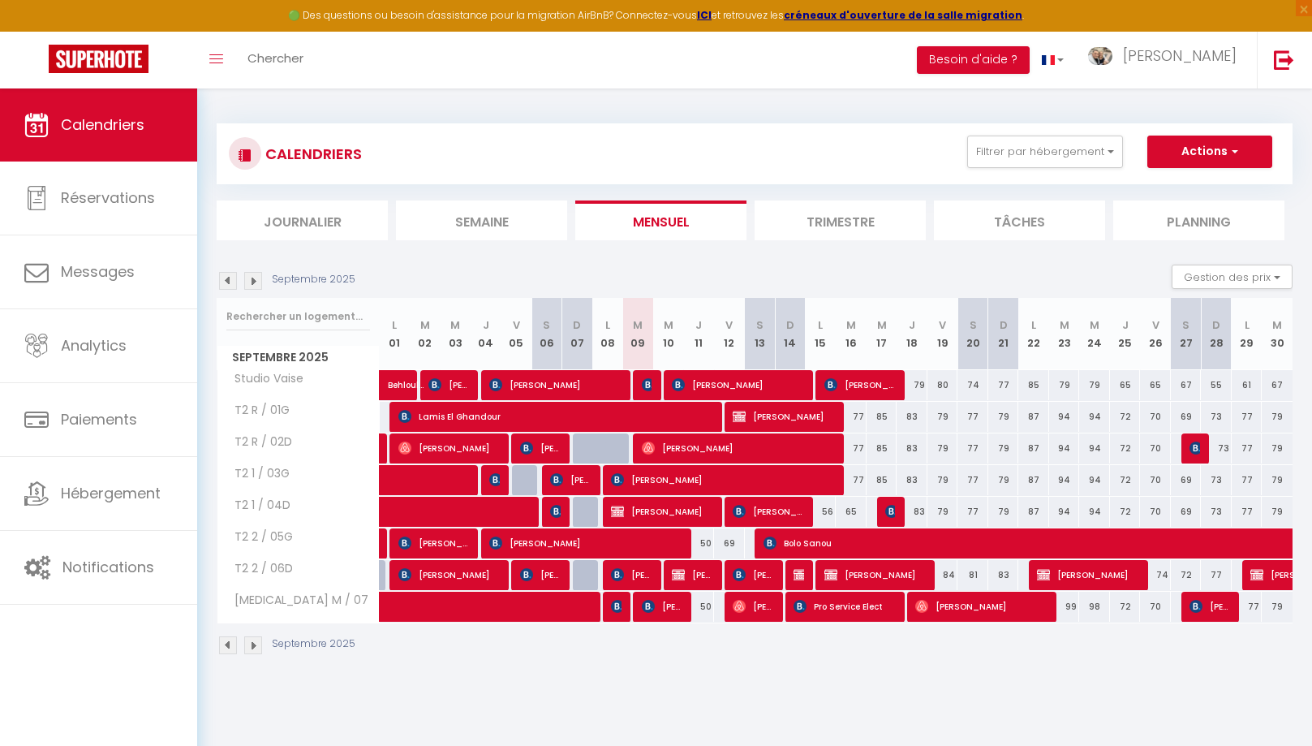
select select "1"
select select
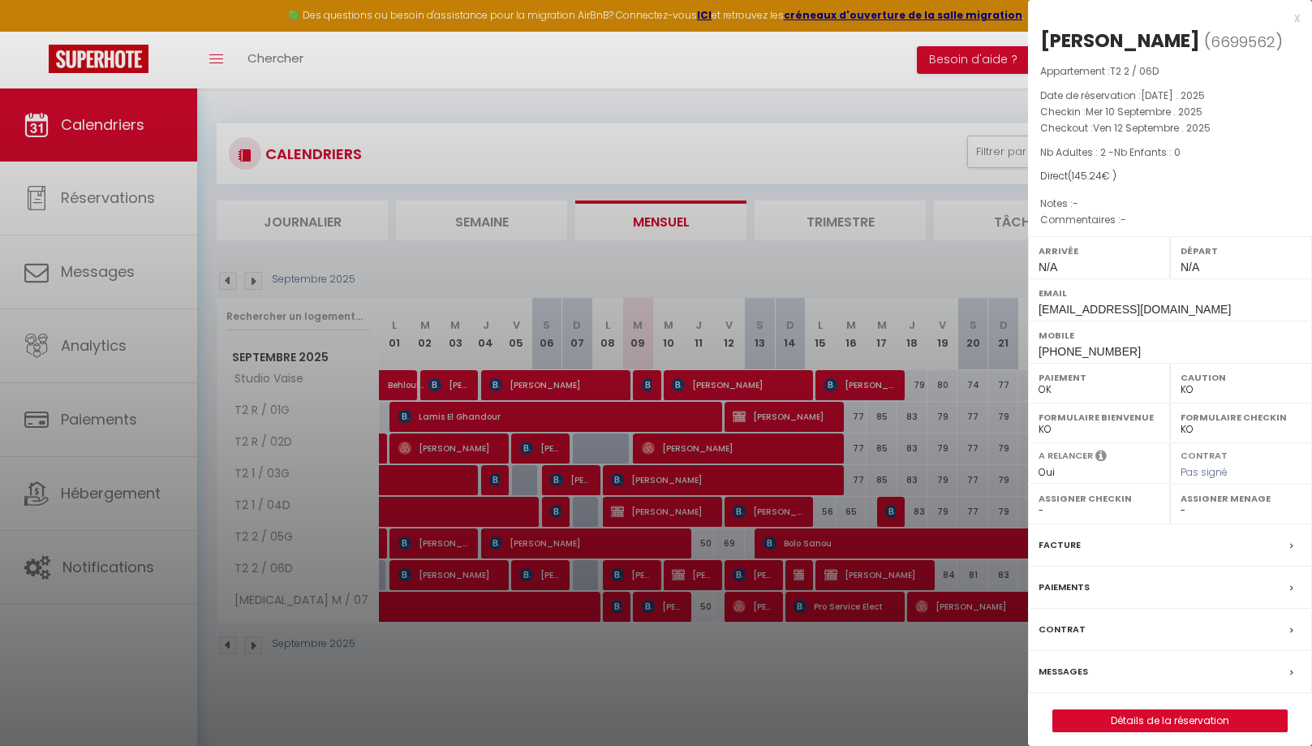
click at [1058, 673] on label "Messages" at bounding box center [1064, 671] width 50 height 17
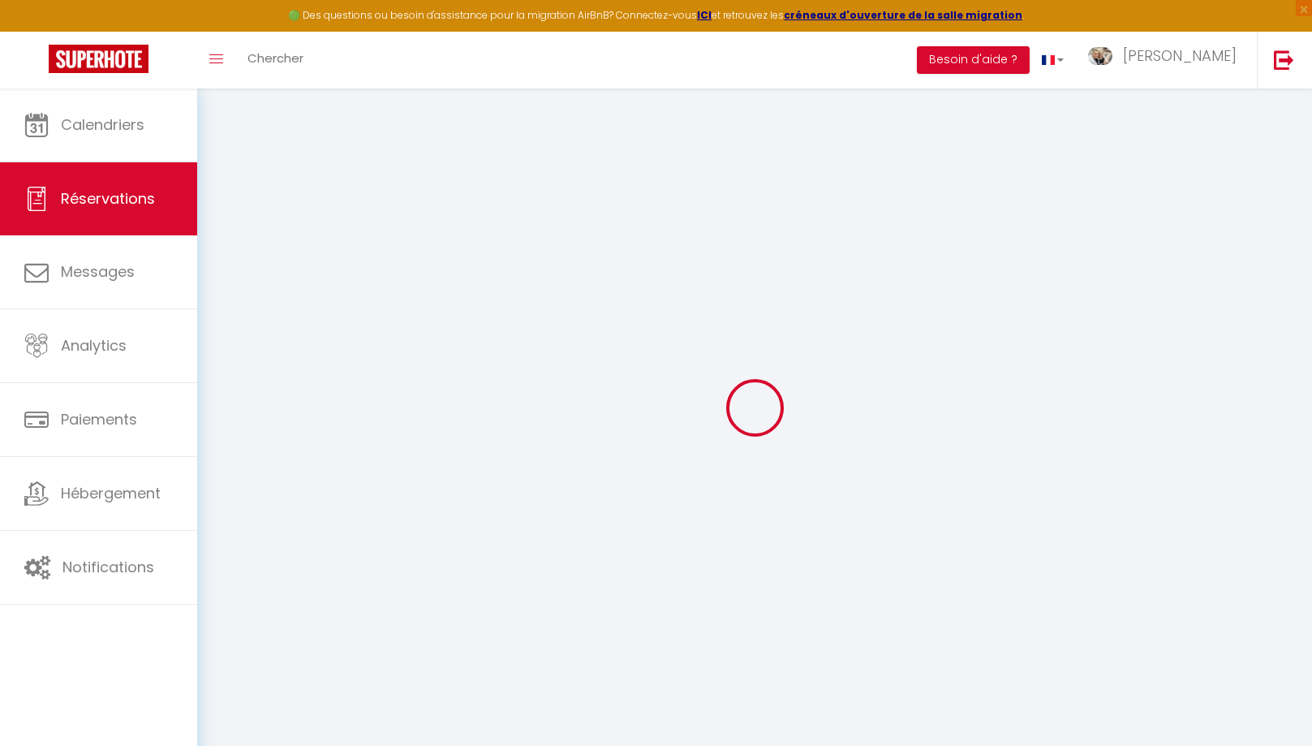
select select
checkbox input "false"
select select
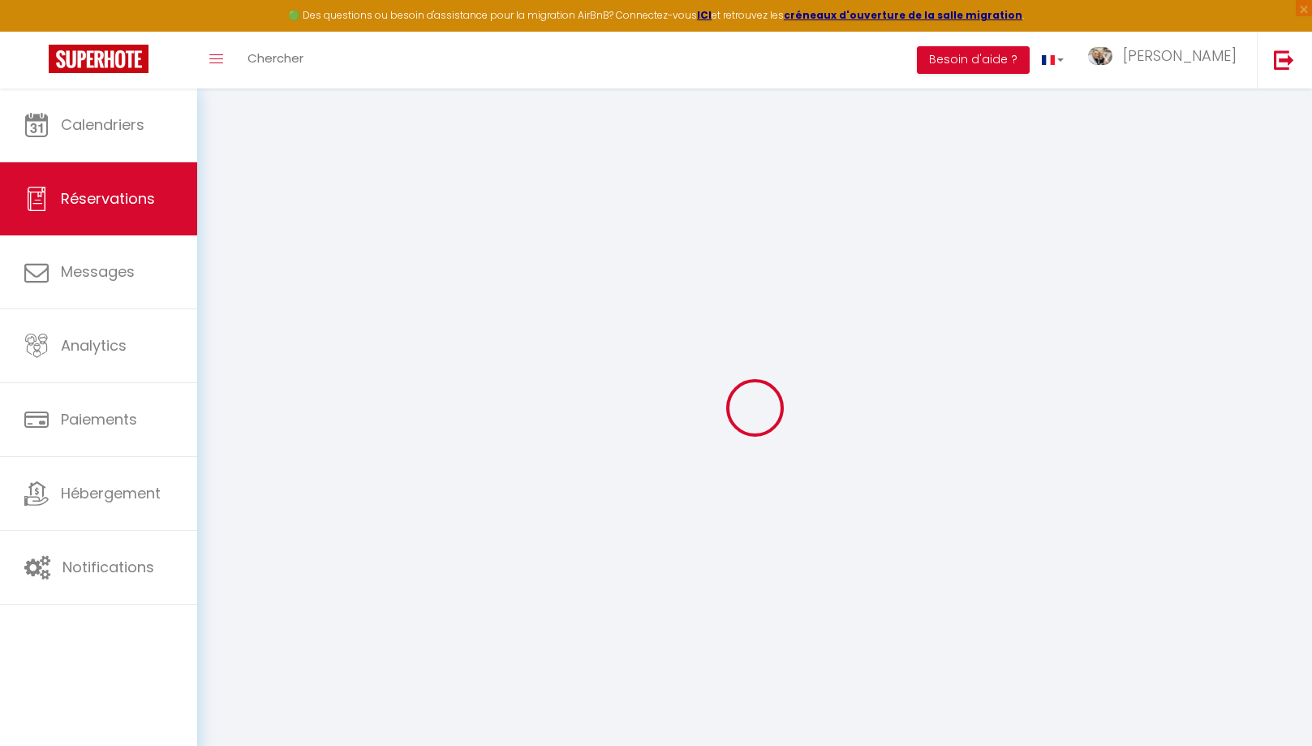
checkbox input "false"
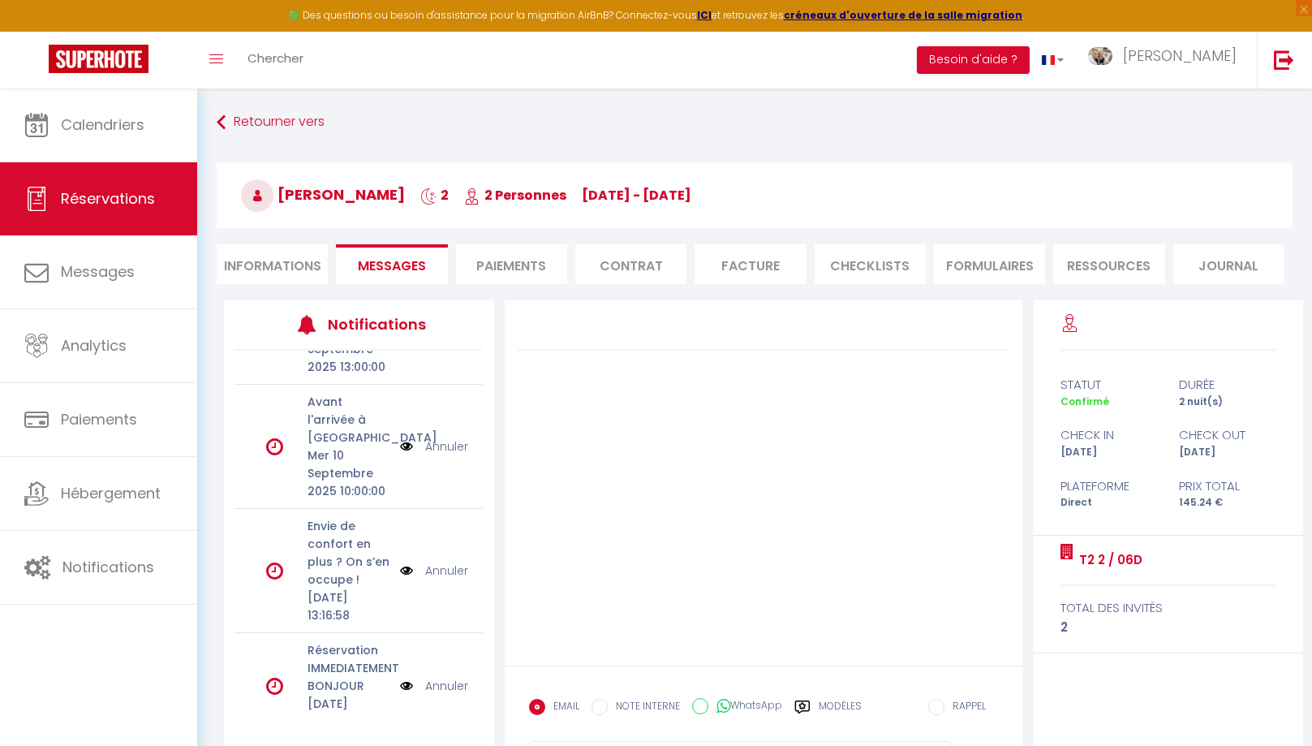
scroll to position [519, 0]
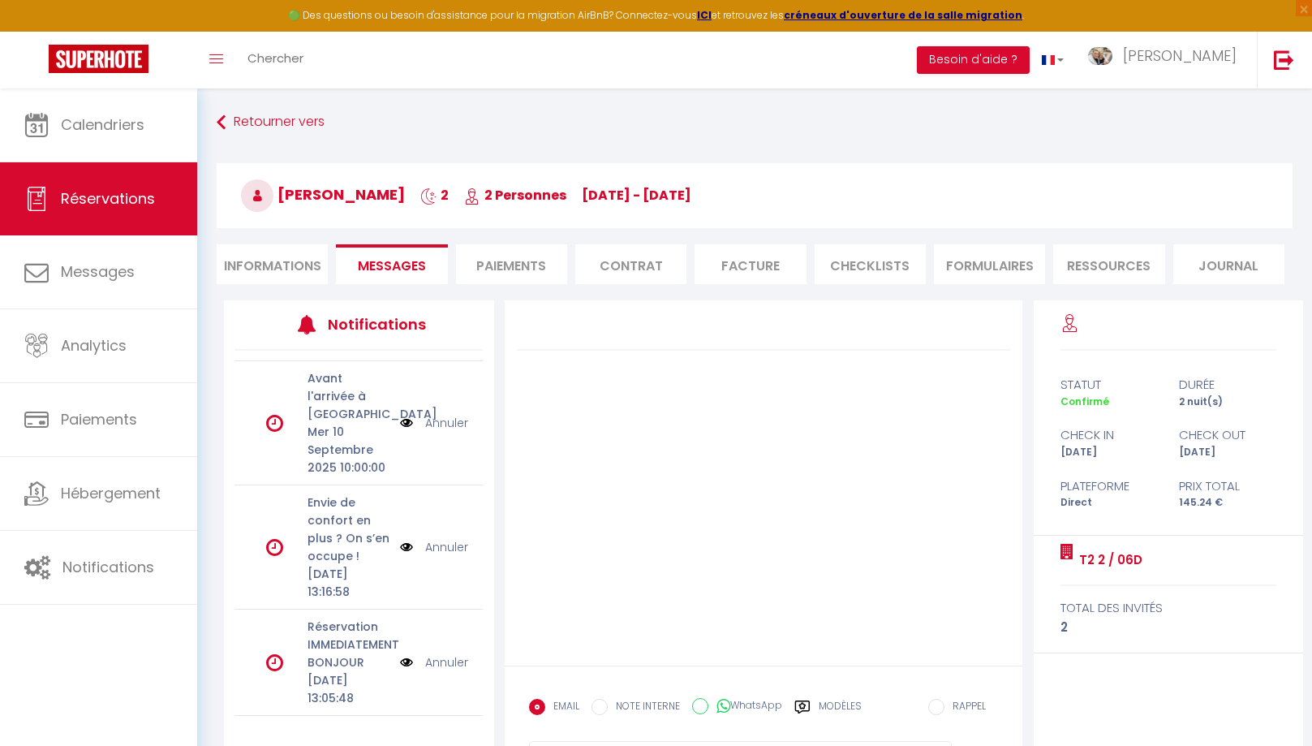
click at [451, 655] on link "Annuler" at bounding box center [446, 662] width 43 height 18
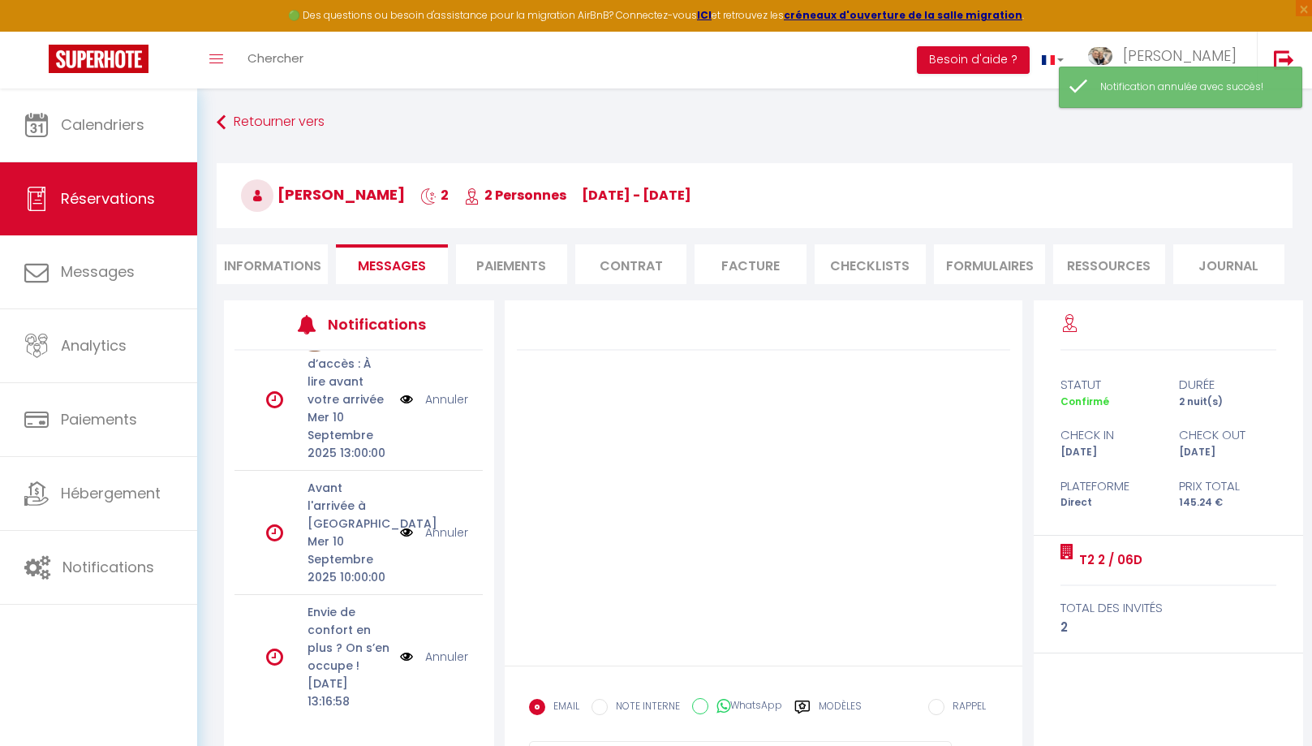
scroll to position [88, 0]
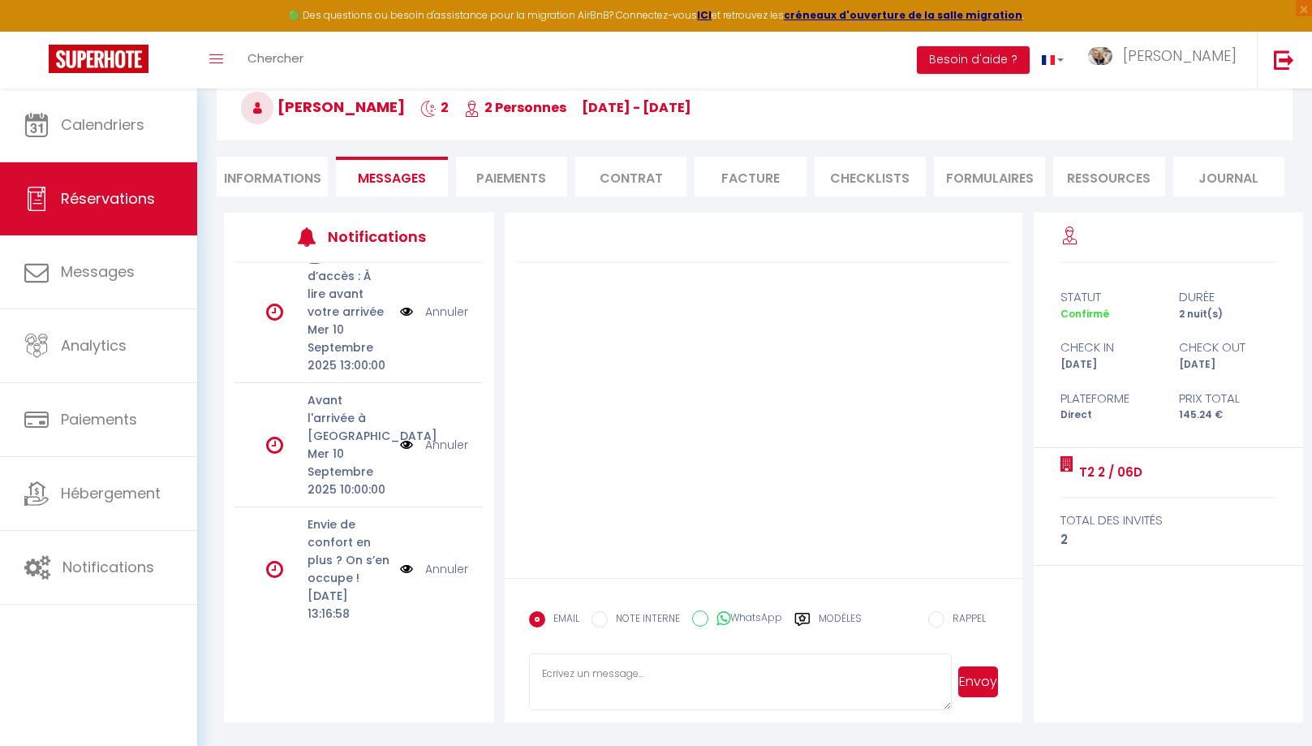
click at [444, 560] on link "Annuler" at bounding box center [446, 569] width 43 height 18
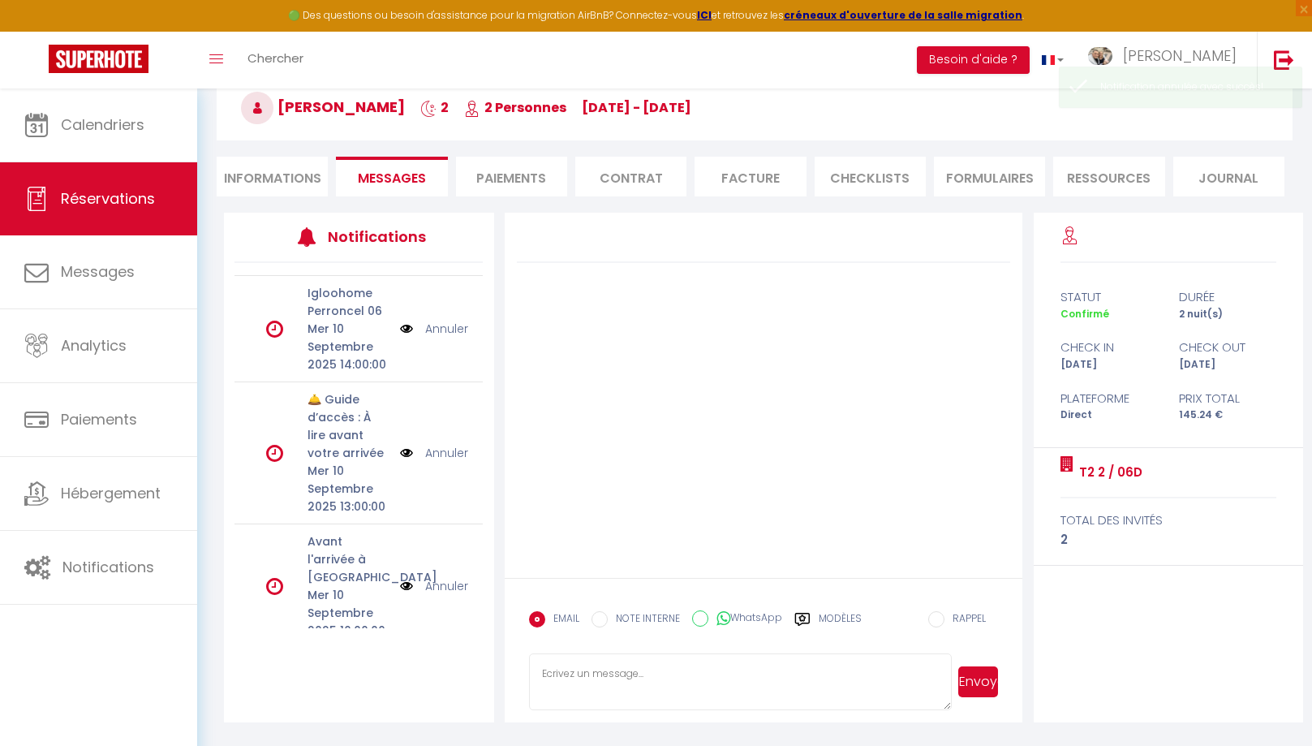
click at [270, 179] on li "Informations" at bounding box center [272, 177] width 111 height 40
select select
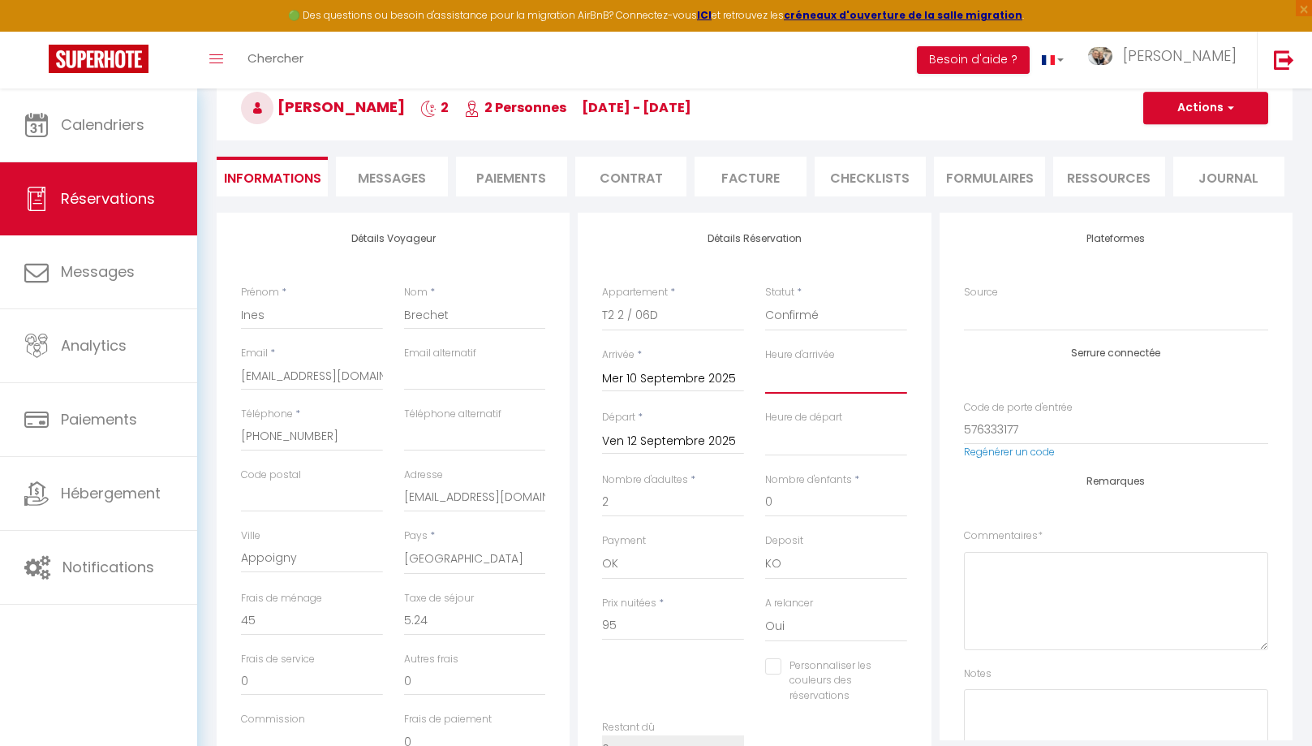
click at [765, 363] on select "00:00 00:30 01:00 01:30 02:00 02:30 03:00 03:30 04:00 04:30 05:00 05:30 06:00 0…" at bounding box center [836, 378] width 142 height 31
select select
checkbox input "false"
select select "11:00"
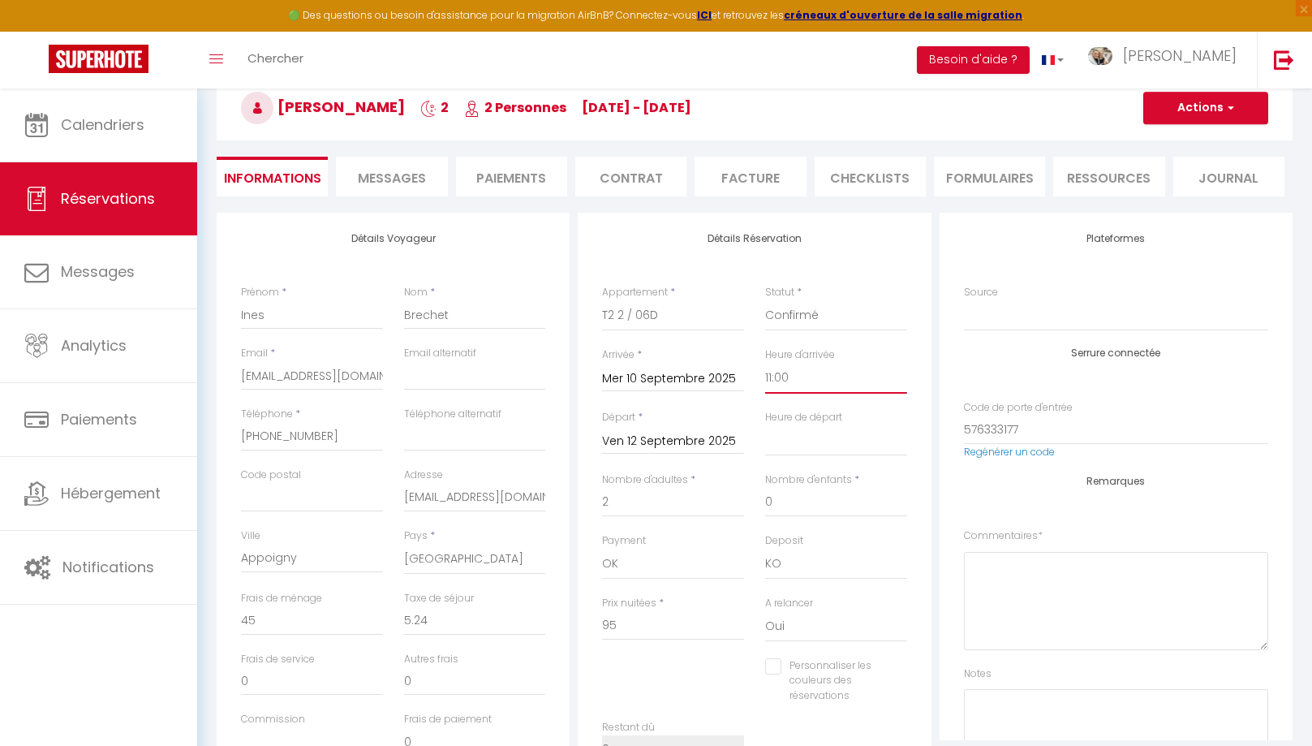
click option "11:00" at bounding box center [0, 0] width 0 height 0
select select
checkbox input "false"
click at [765, 425] on select "00:00 00:30 01:00 01:30 02:00 02:30 03:00 03:30 04:00 04:30 05:00 05:30 06:00 0…" at bounding box center [836, 440] width 142 height 31
click at [765, 363] on select "00:00 00:30 01:00 01:30 02:00 02:30 03:00 03:30 04:00 04:30 05:00 05:30 06:00 0…" at bounding box center [836, 378] width 142 height 31
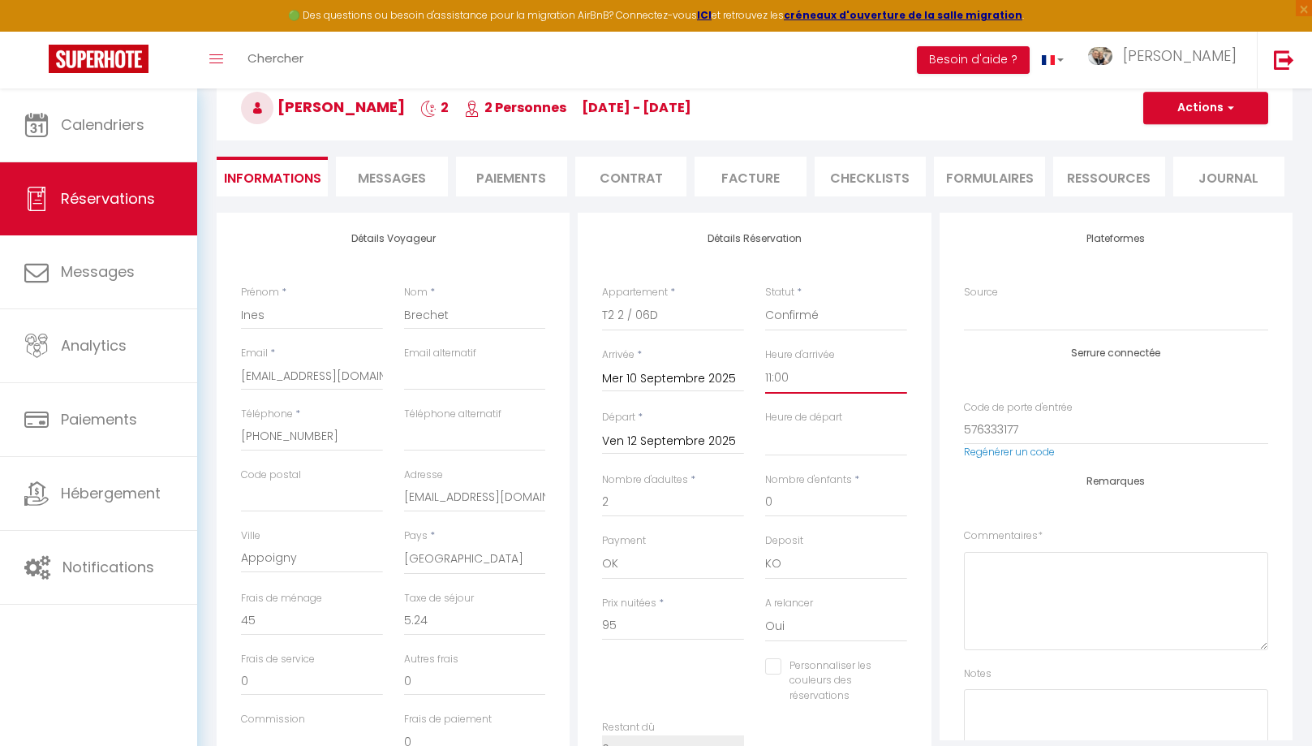
select select "15:00"
click option "15:00" at bounding box center [0, 0] width 0 height 0
select select
checkbox input "false"
click at [765, 425] on select "00:00 00:30 01:00 01:30 02:00 02:30 03:00 03:30 04:00 04:30 05:00 05:30 06:00 0…" at bounding box center [836, 440] width 142 height 31
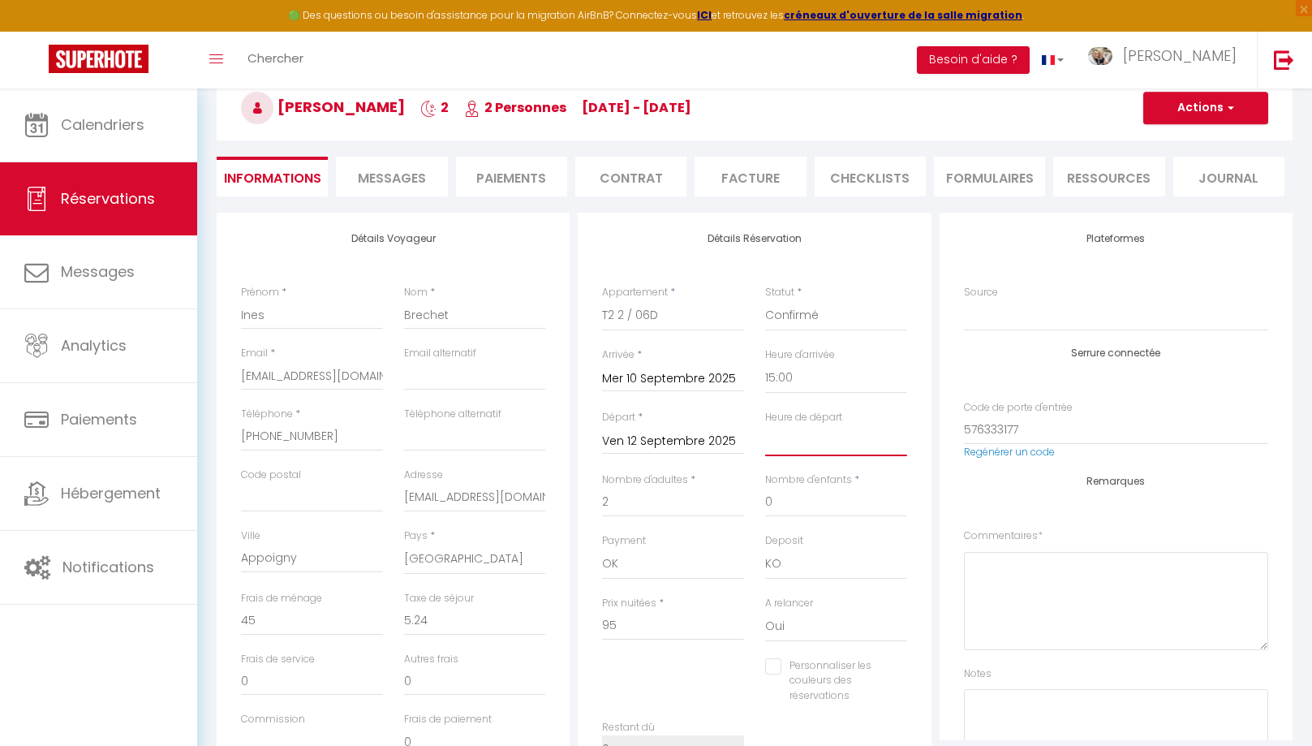
select select "11:00"
click option "11:00" at bounding box center [0, 0] width 0 height 0
click at [870, 492] on input "0" at bounding box center [836, 502] width 142 height 29
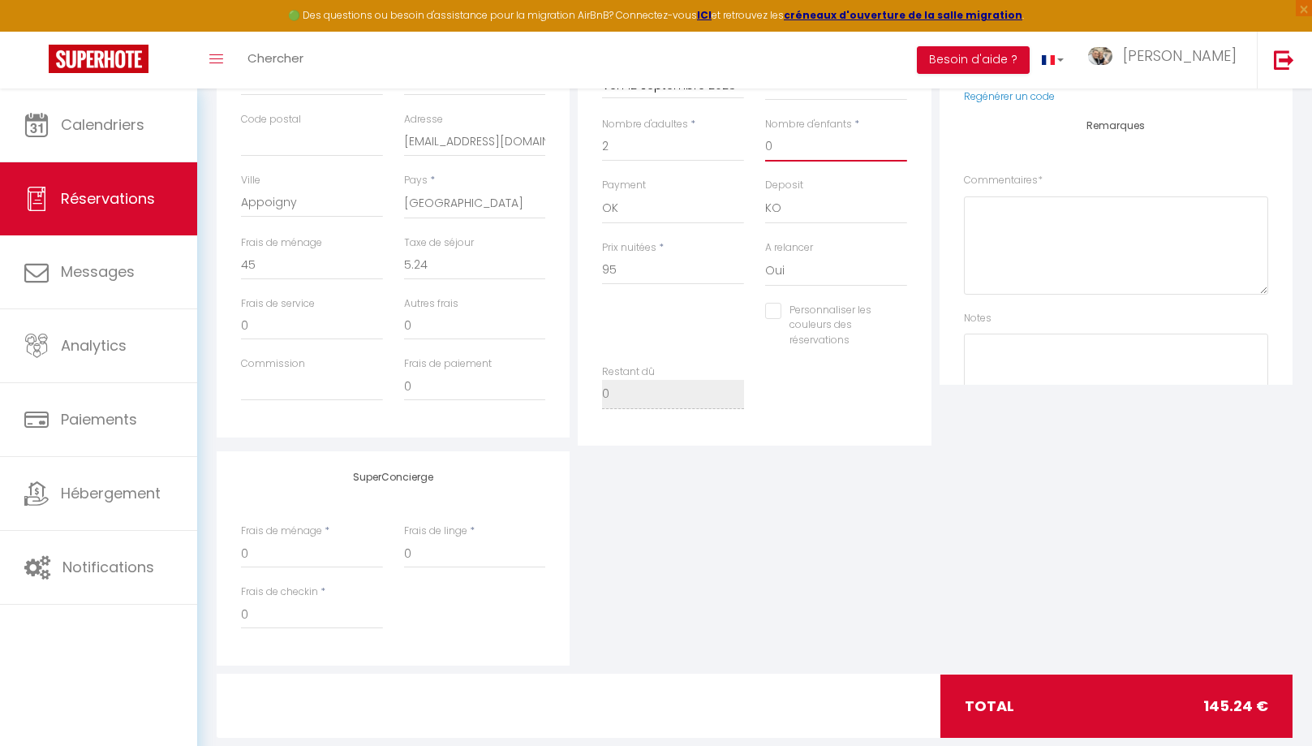
scroll to position [444, 0]
checkbox input "false"
drag, startPoint x: 654, startPoint y: 267, endPoint x: 533, endPoint y: 269, distance: 120.9
click at [602, 269] on input "95" at bounding box center [673, 269] width 142 height 29
type input "1"
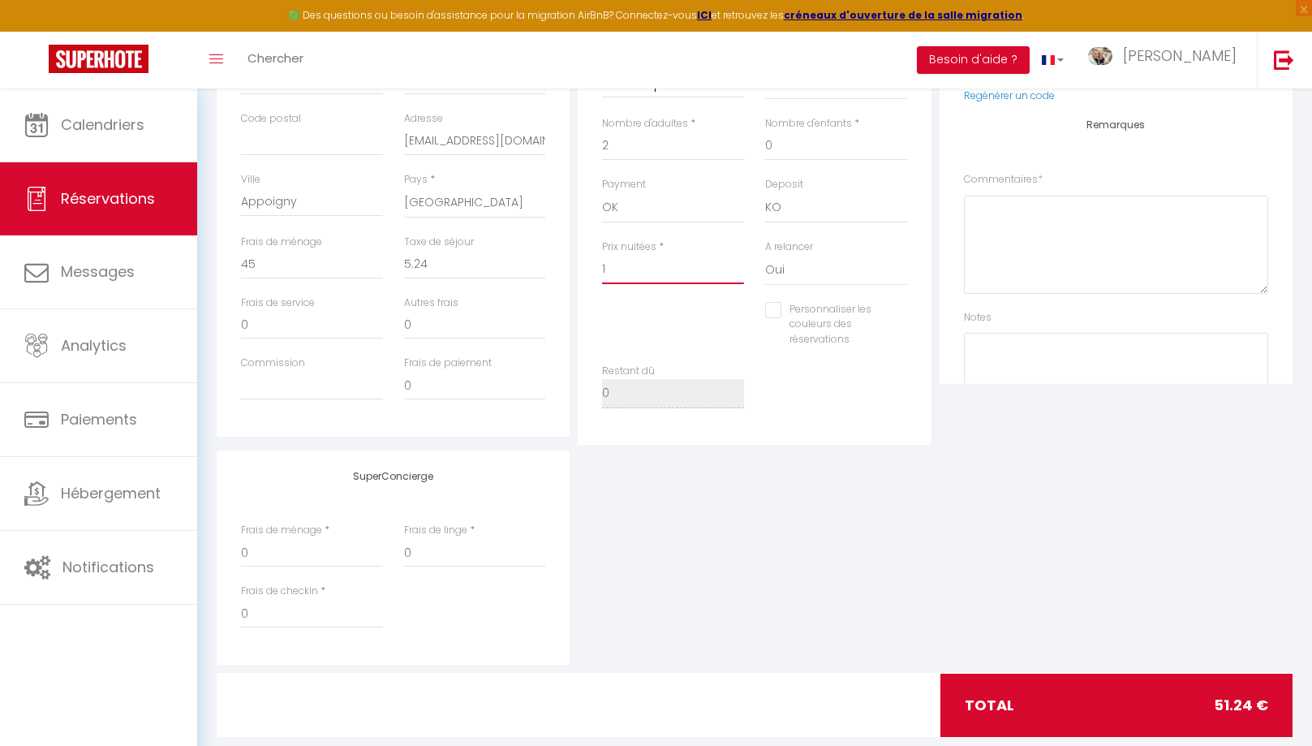
checkbox input "false"
type input "14"
checkbox input "false"
type input "146"
checkbox input "false"
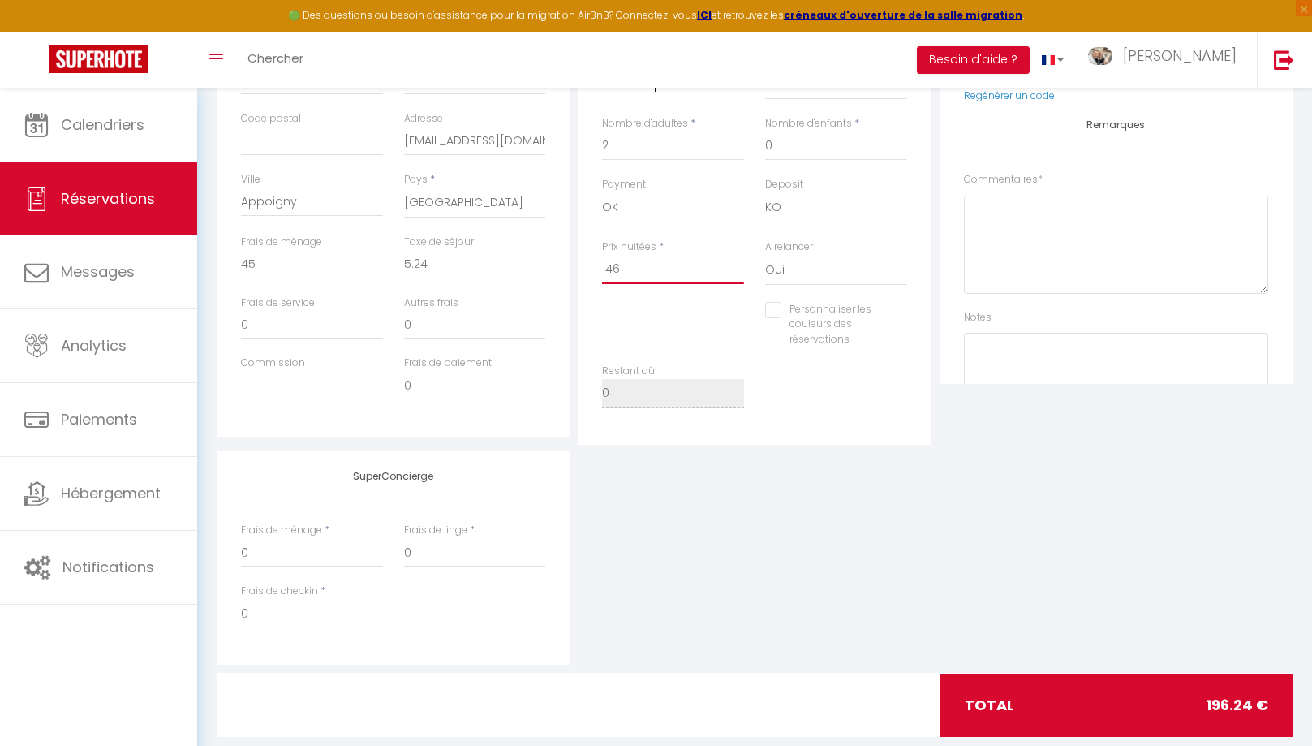
type input "146."
checkbox input "false"
click at [796, 489] on div "SuperConcierge Frais de ménage * 0 Frais de linge * 0 Frais de checkin * 0" at bounding box center [755, 557] width 1084 height 214
drag, startPoint x: 447, startPoint y: 261, endPoint x: 406, endPoint y: 260, distance: 41.4
click at [406, 260] on input "0" at bounding box center [475, 264] width 142 height 29
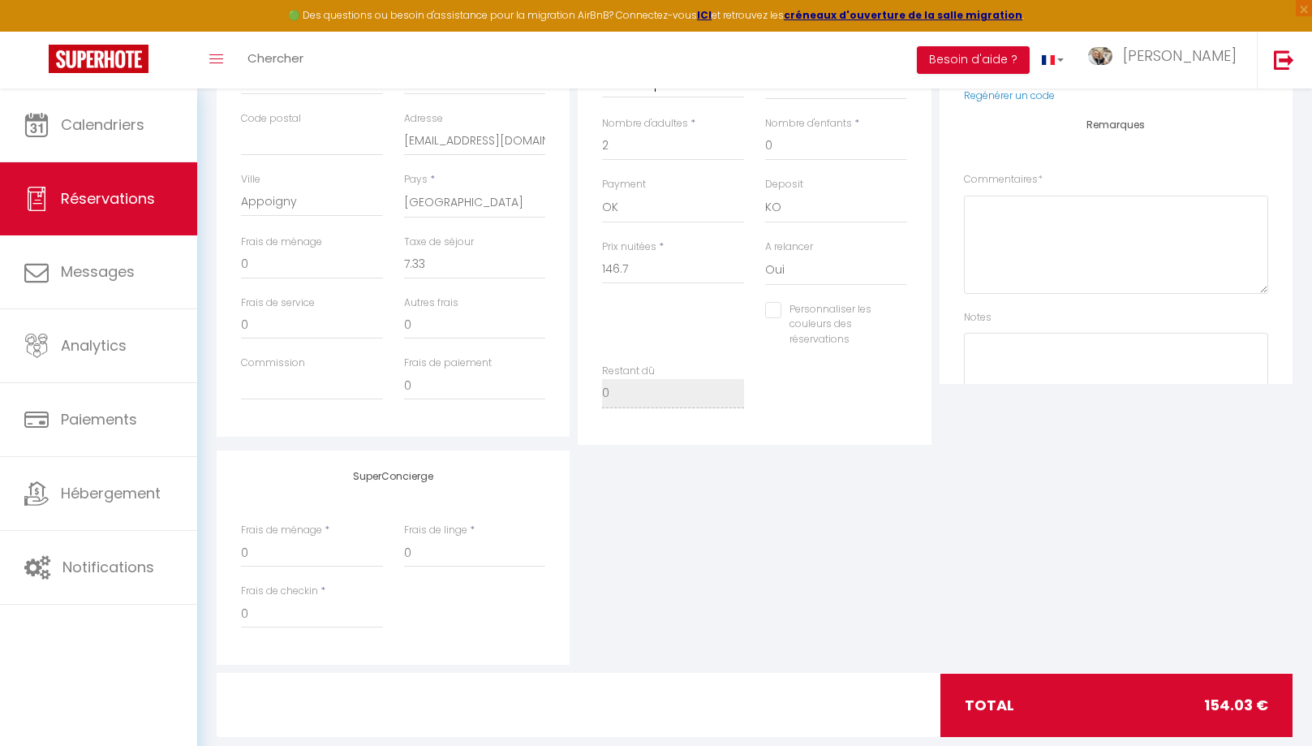
click at [696, 566] on div "SuperConcierge Frais de ménage * 0 Frais de linge * 0 Frais de checkin * 0" at bounding box center [755, 557] width 1084 height 214
drag, startPoint x: 431, startPoint y: 390, endPoint x: 401, endPoint y: 387, distance: 30.1
click at [404, 387] on input "0" at bounding box center [475, 385] width 142 height 29
click at [347, 393] on input "Commission" at bounding box center [312, 385] width 142 height 29
click at [597, 481] on div "SuperConcierge Frais de ménage * 0 Frais de linge * 0 Frais de checkin * 0" at bounding box center [755, 557] width 1084 height 214
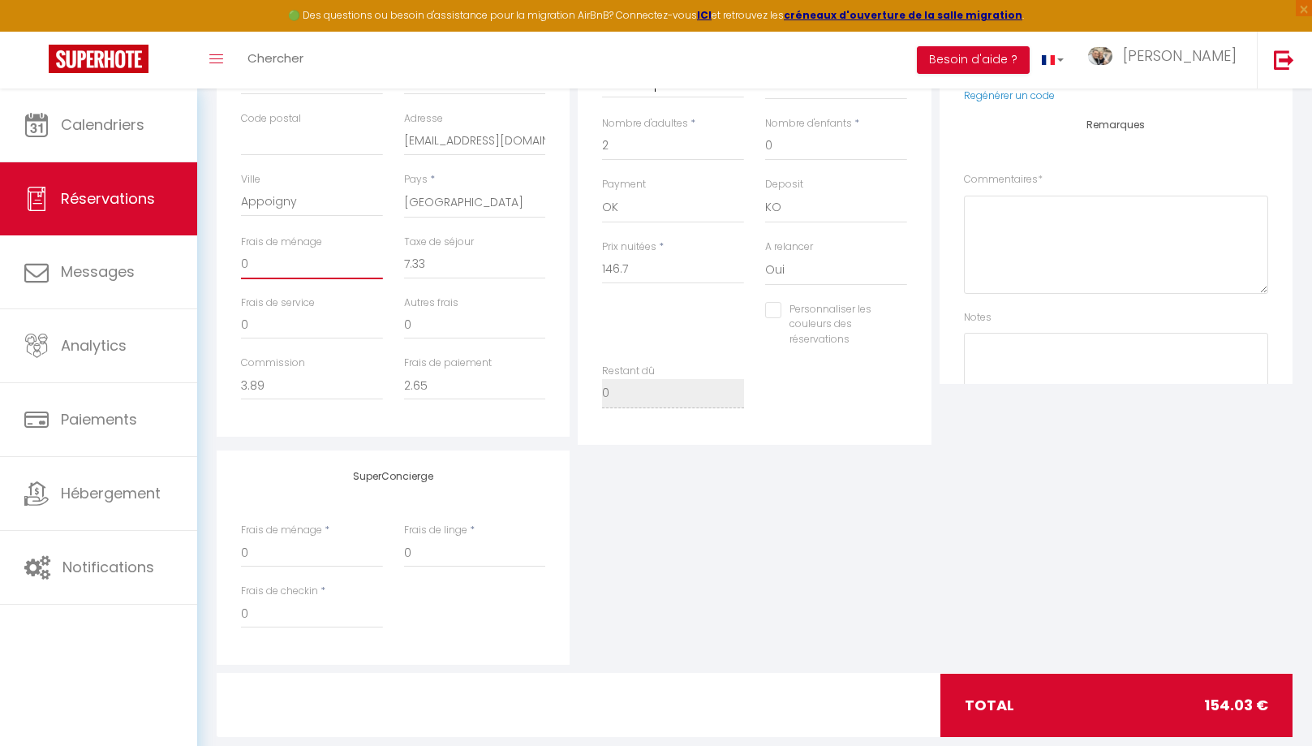
drag, startPoint x: 340, startPoint y: 262, endPoint x: 274, endPoint y: 261, distance: 65.8
click at [274, 261] on input "0" at bounding box center [312, 264] width 142 height 29
click at [898, 446] on div "Détails Voyageur Prénom * Ines Nom * Brechet Email * ibrech.695923@guest.bookin…" at bounding box center [755, 264] width 1076 height 817
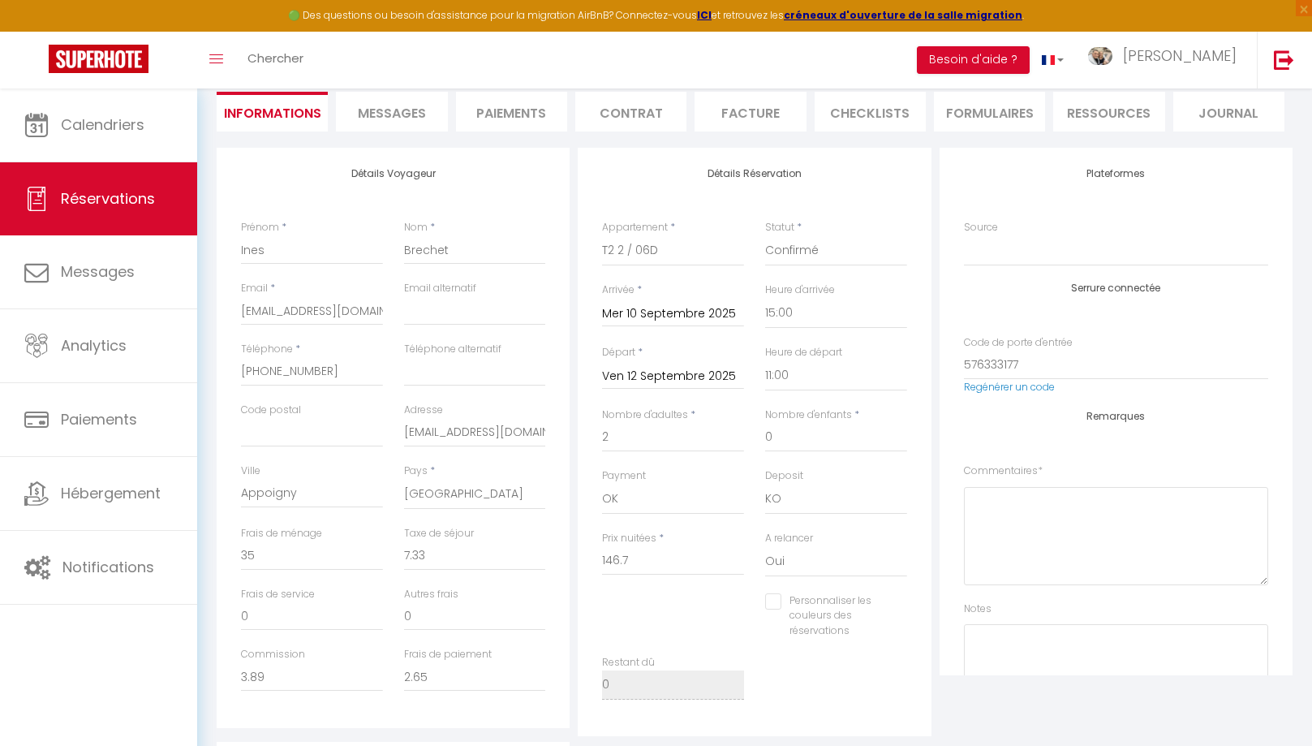
scroll to position [0, 0]
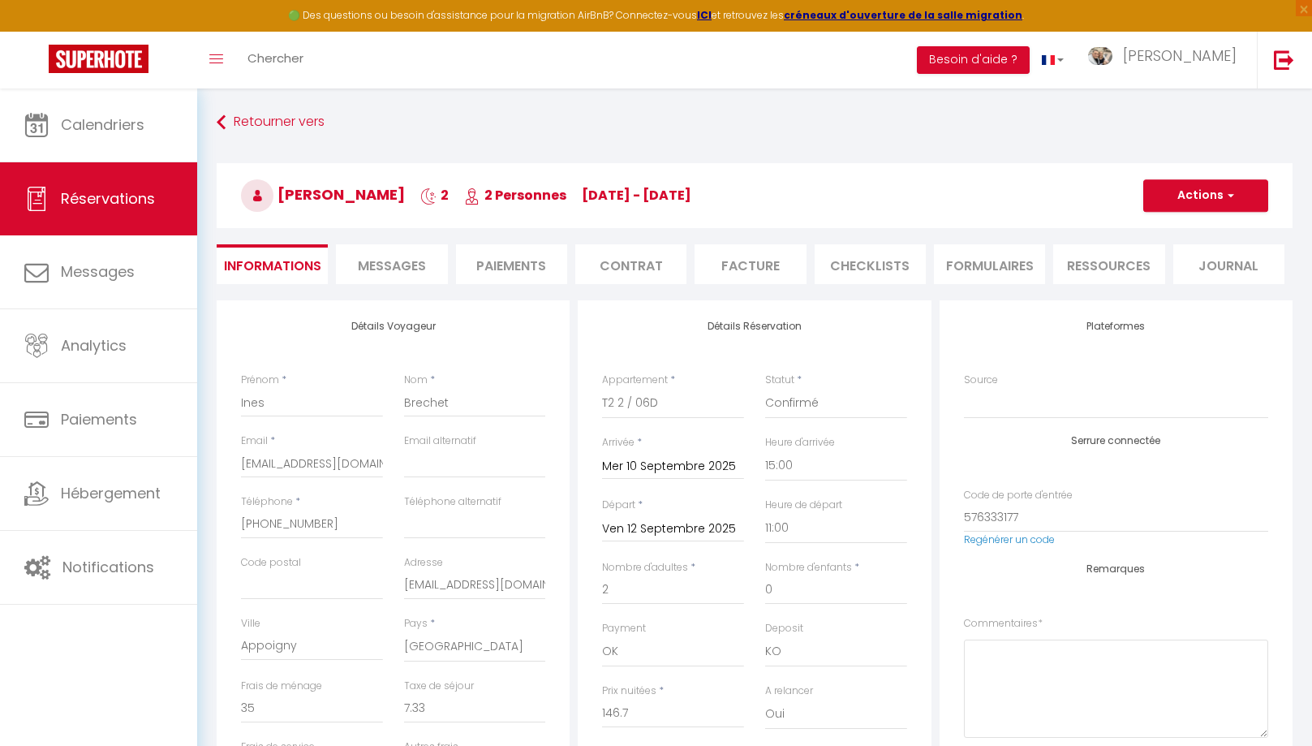
click at [387, 273] on span "Messages" at bounding box center [392, 265] width 68 height 19
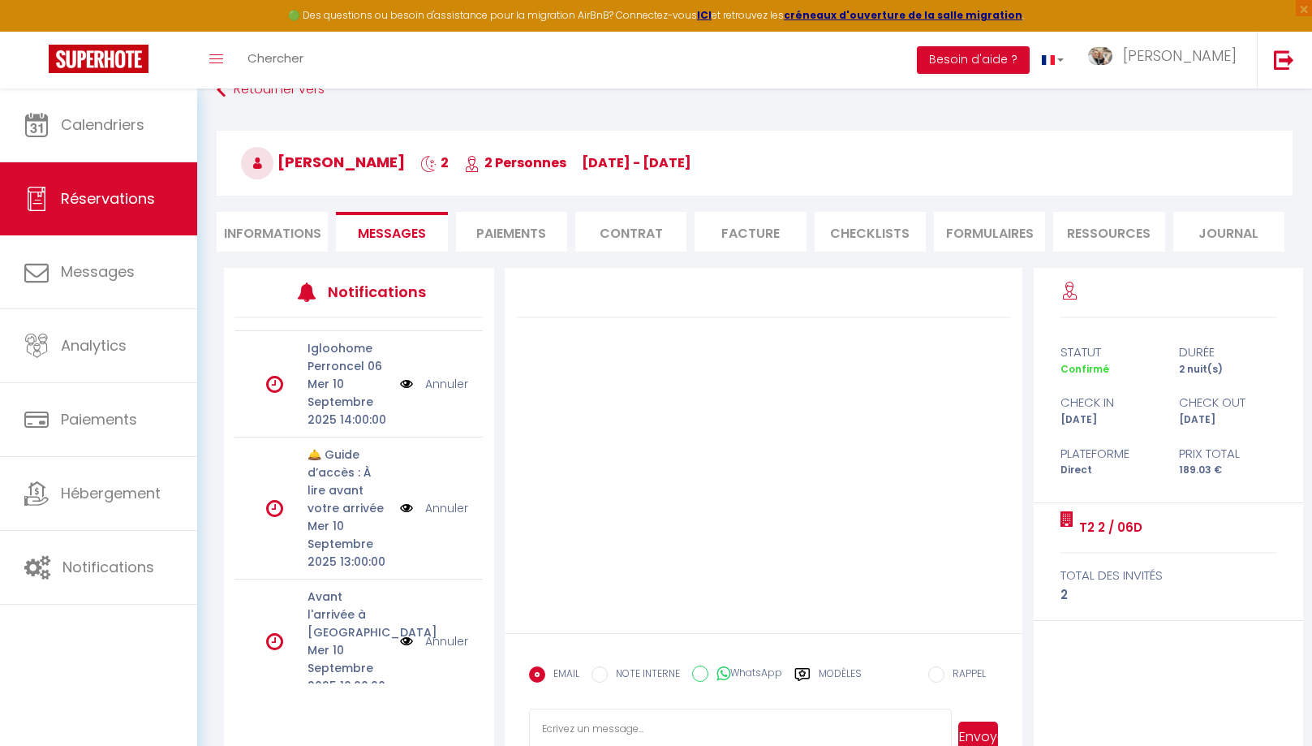
scroll to position [88, 0]
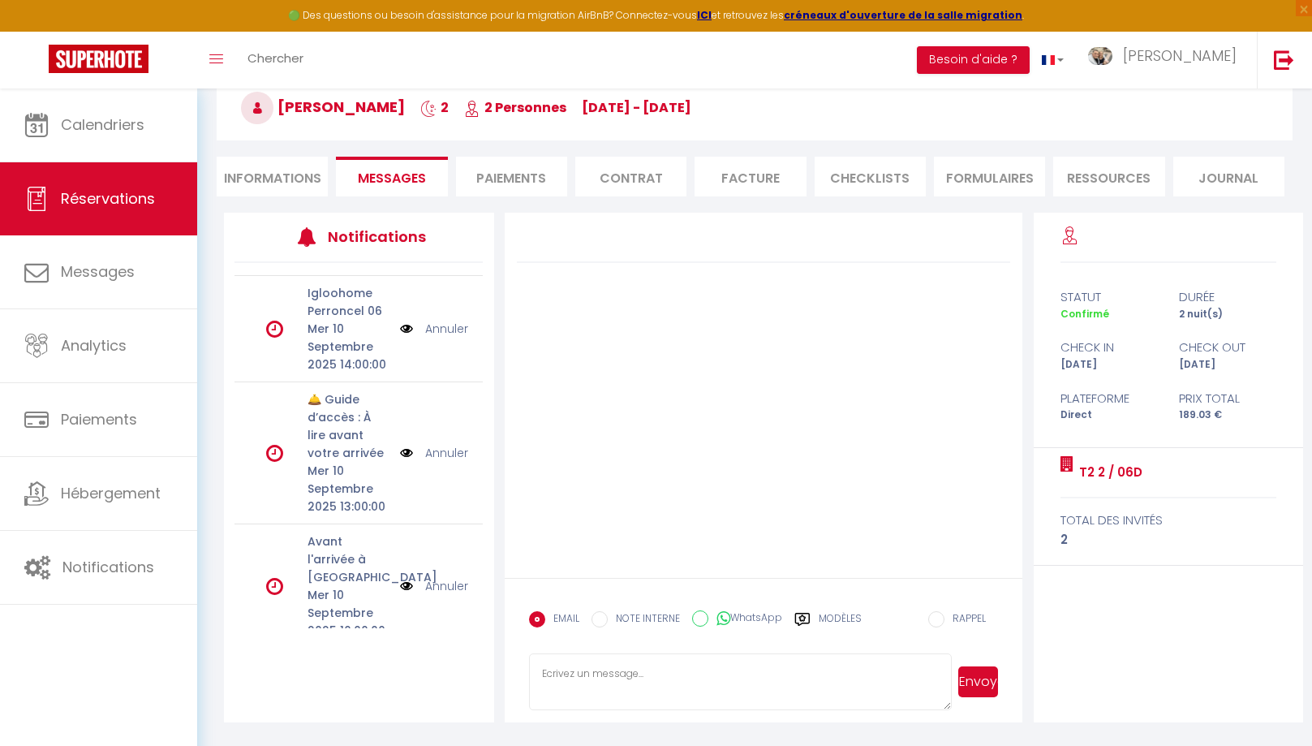
click at [438, 578] on link "Annuler" at bounding box center [446, 586] width 43 height 18
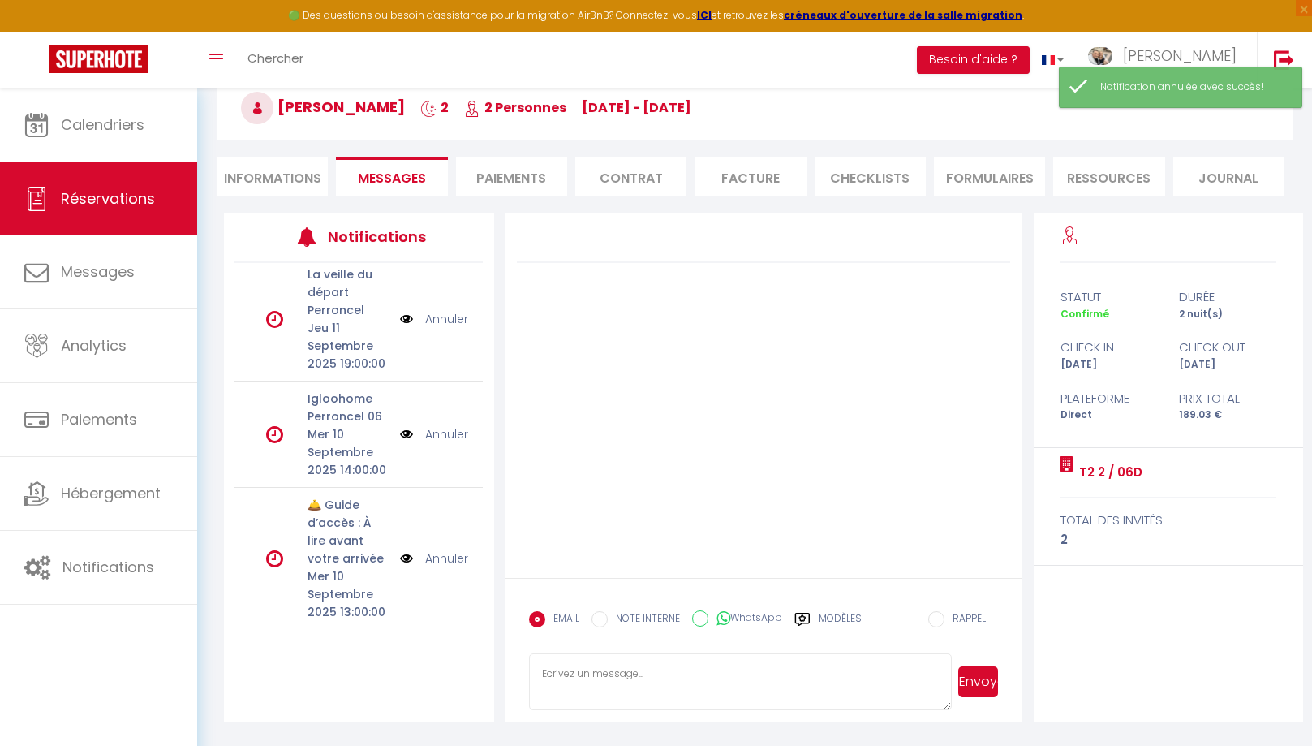
click at [442, 555] on link "Annuler" at bounding box center [446, 558] width 43 height 18
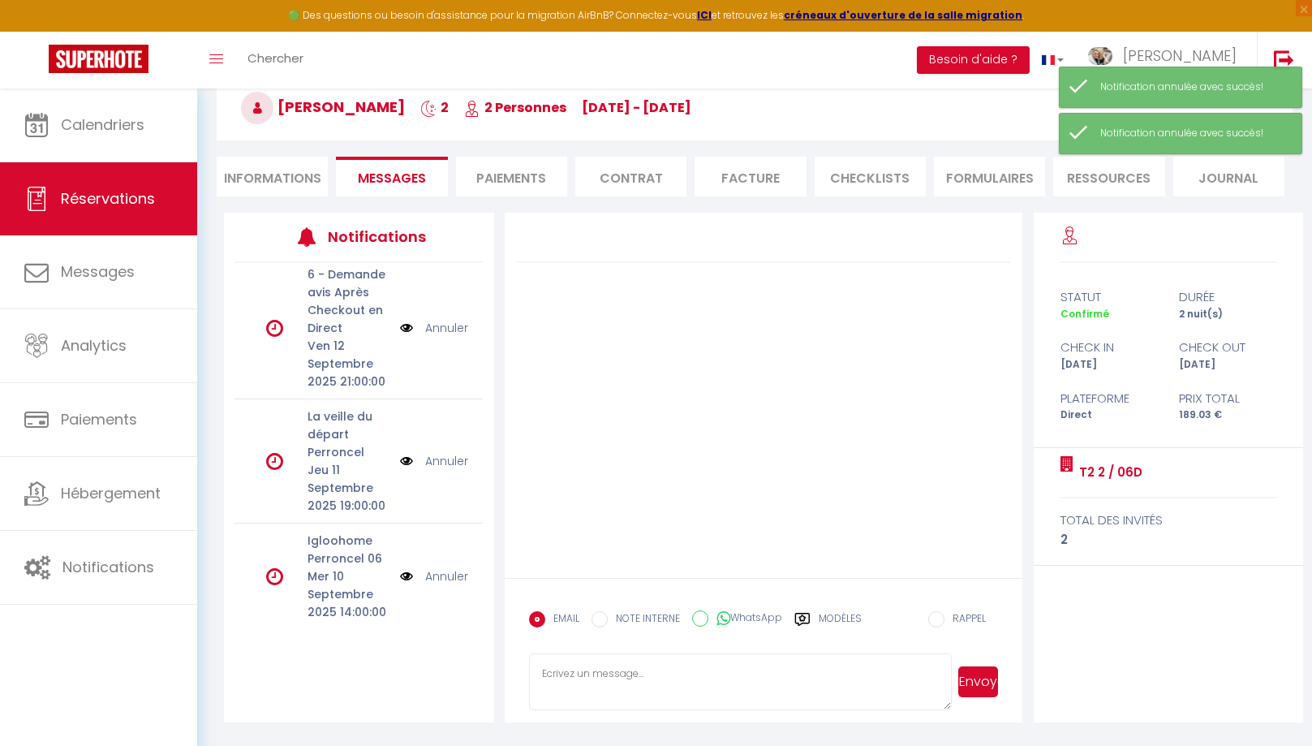
scroll to position [0, 0]
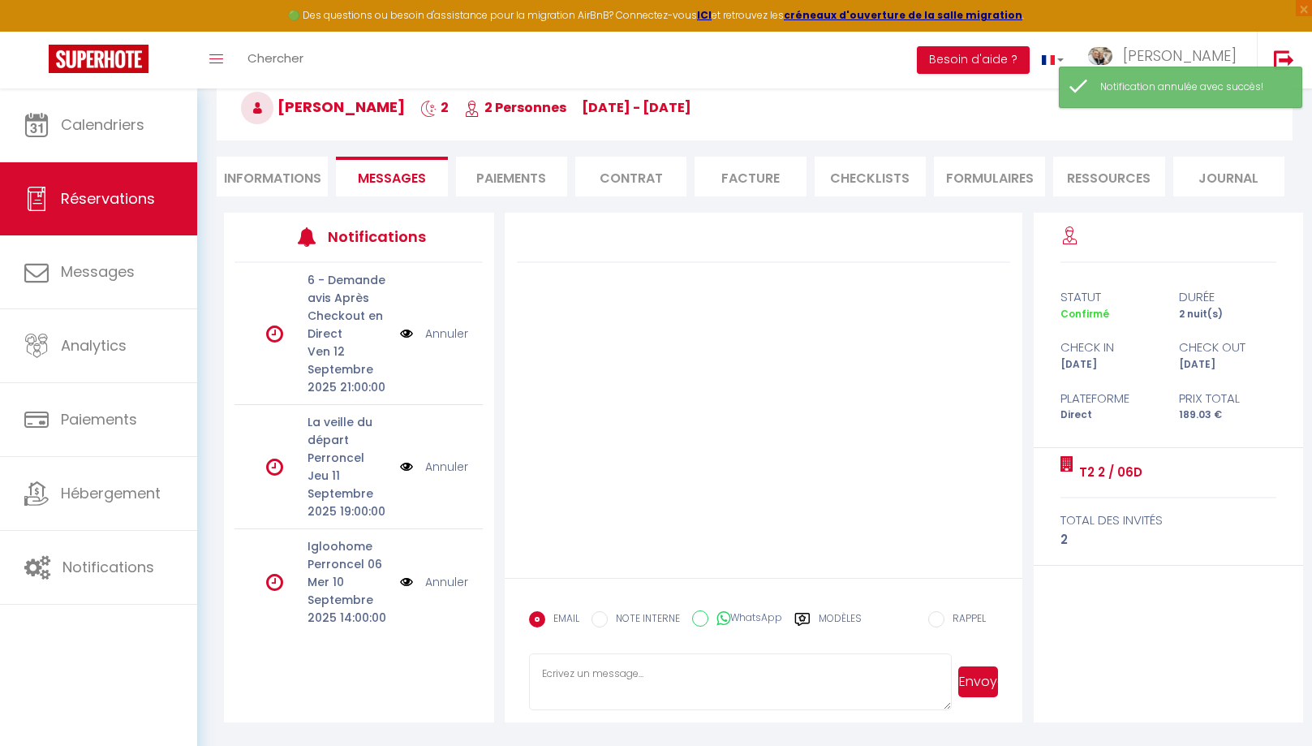
click at [280, 180] on li "Informations" at bounding box center [272, 177] width 111 height 40
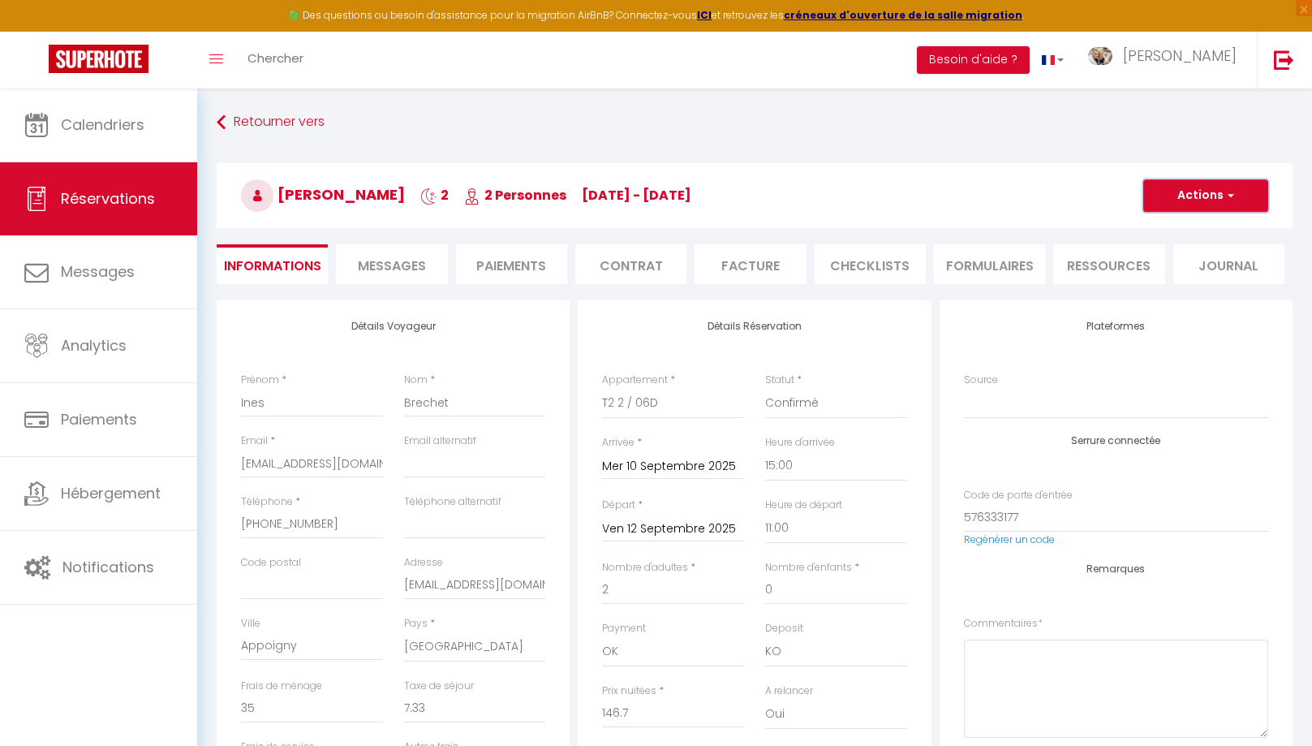
click at [1220, 199] on button "Actions" at bounding box center [1206, 195] width 125 height 32
click at [1180, 228] on link "Enregistrer" at bounding box center [1190, 231] width 128 height 21
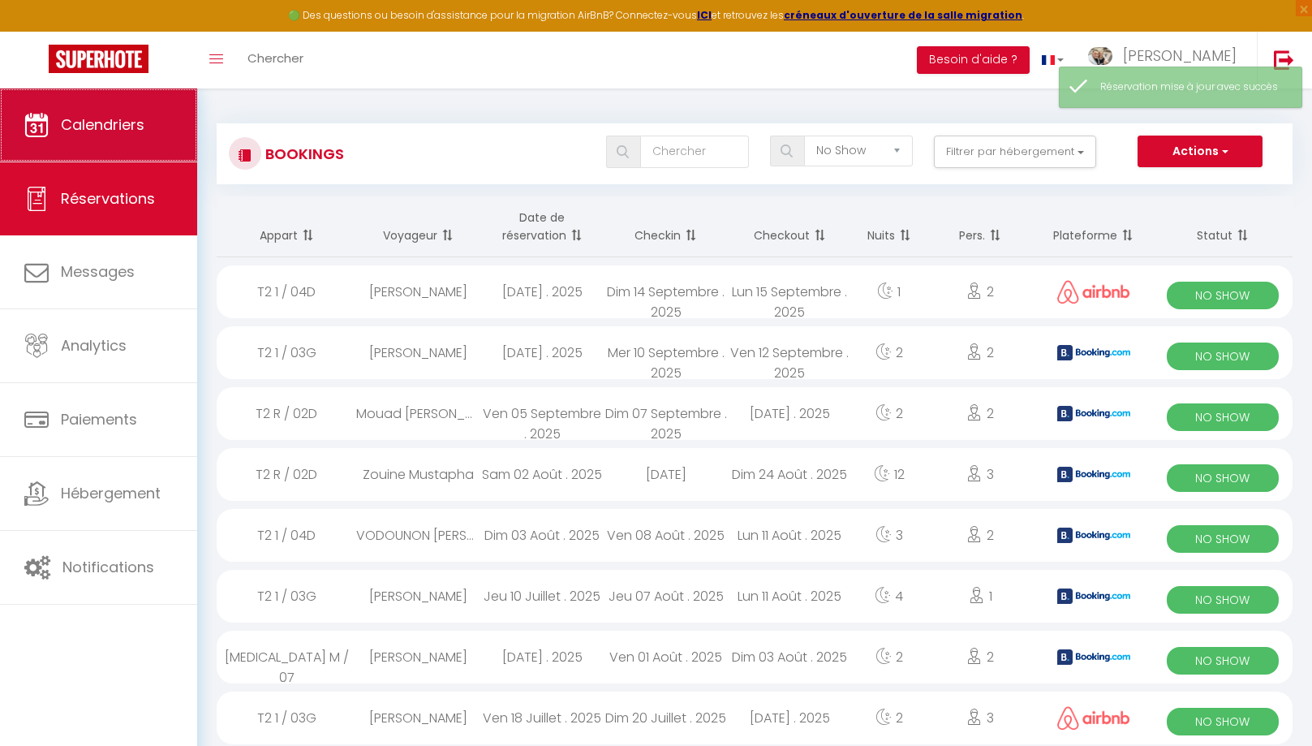
click at [144, 140] on link "Calendriers" at bounding box center [98, 124] width 197 height 73
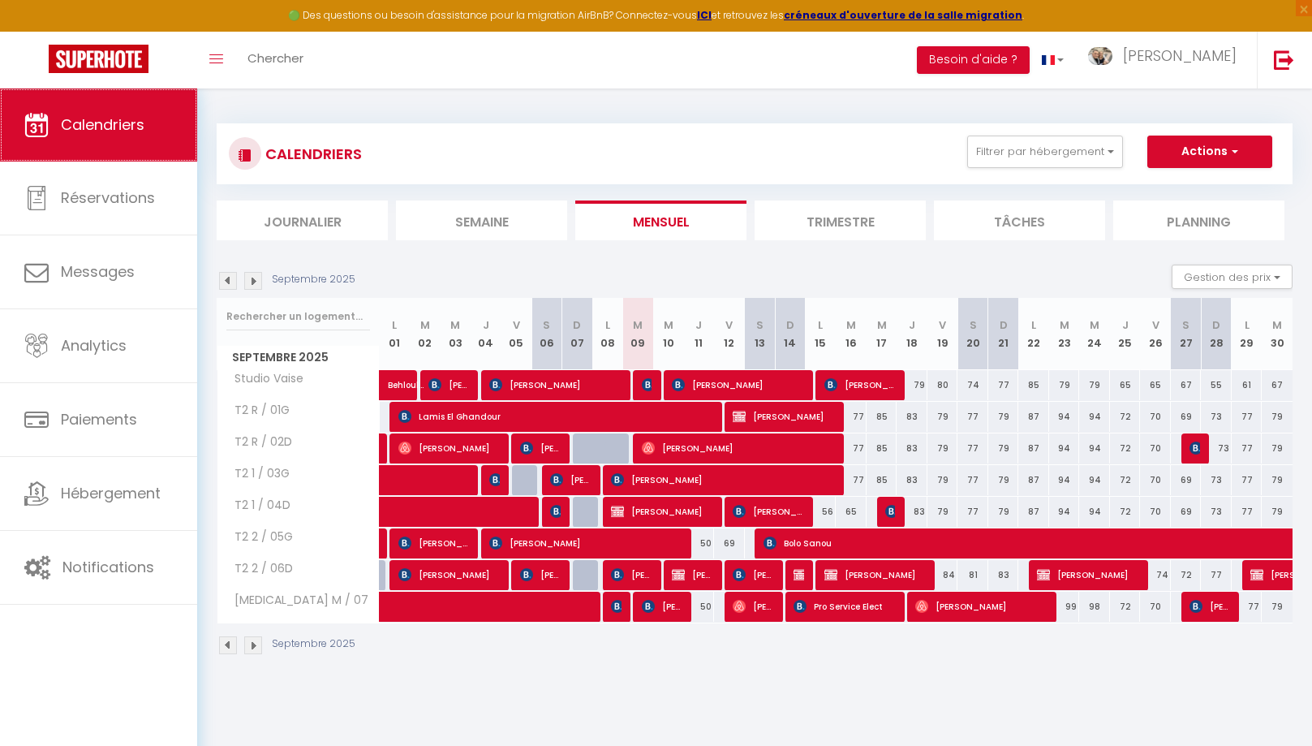
click at [111, 123] on span "Calendriers" at bounding box center [103, 124] width 84 height 20
click at [796, 572] on img at bounding box center [800, 574] width 13 height 13
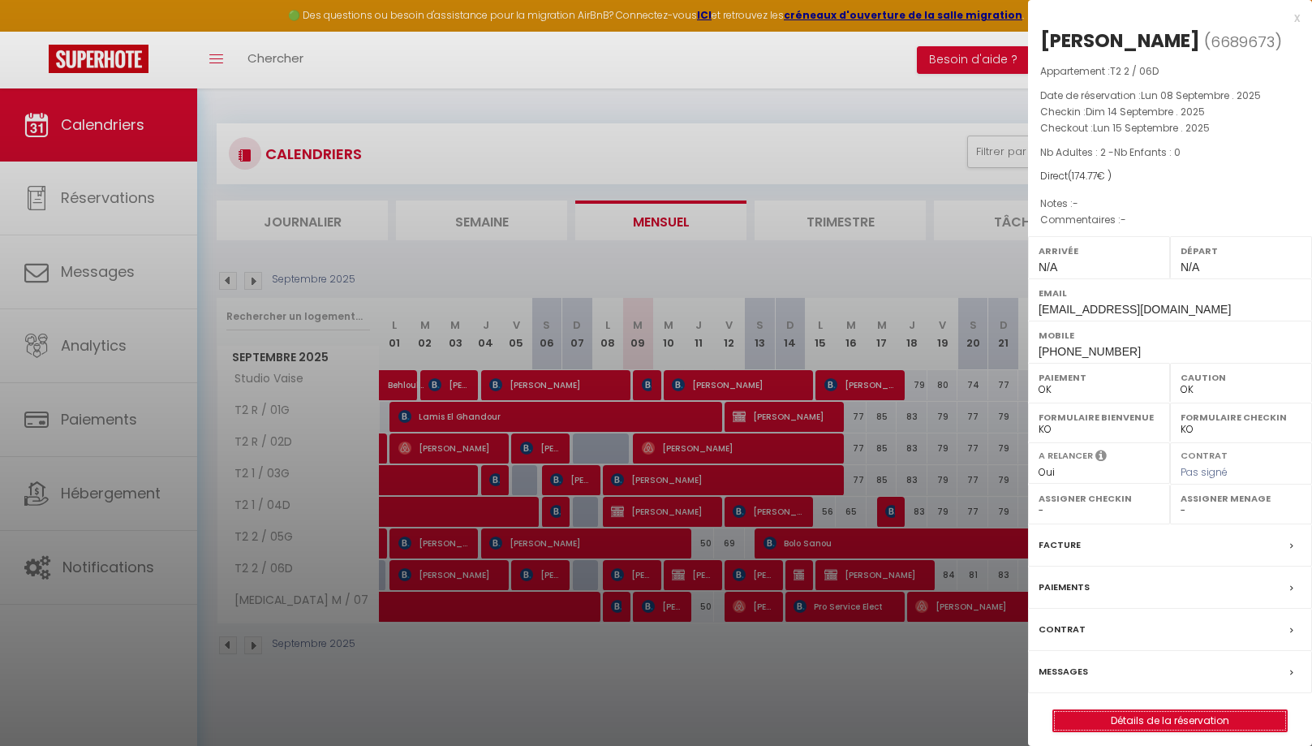
click at [1162, 731] on link "Détails de la réservation" at bounding box center [1171, 720] width 234 height 21
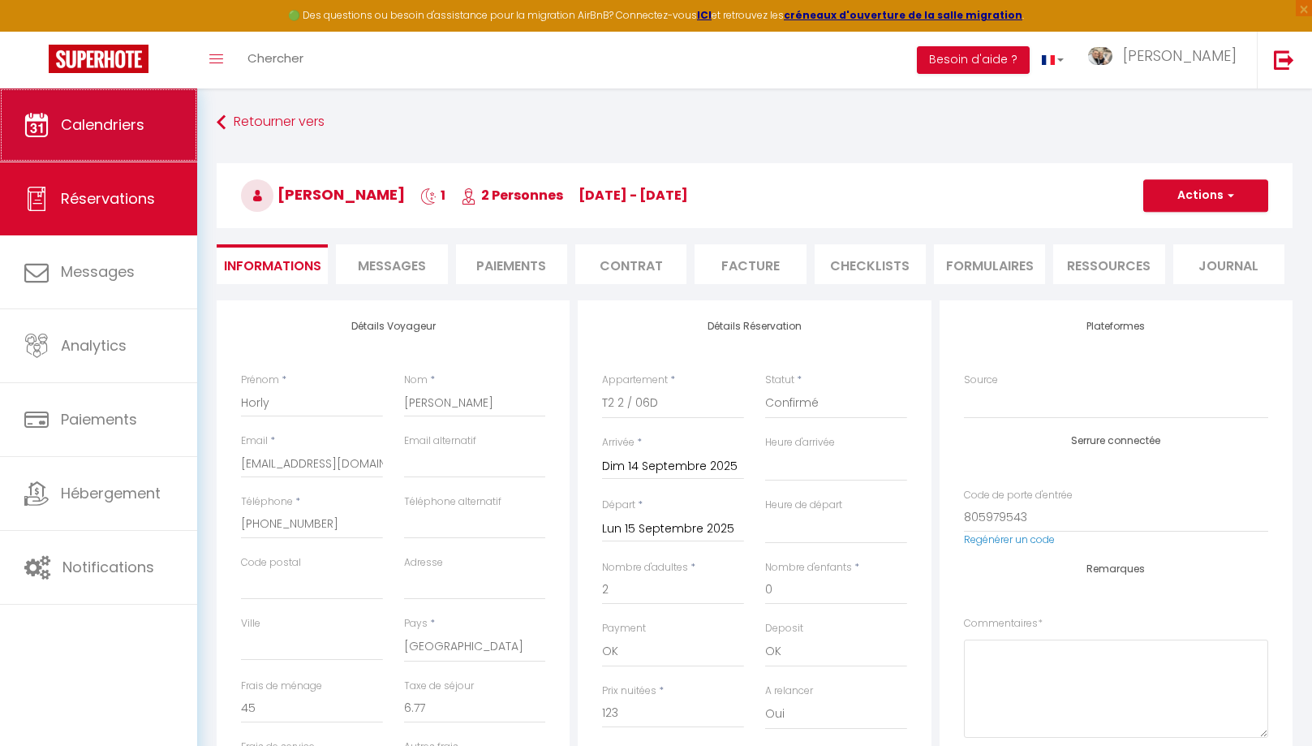
click at [84, 130] on span "Calendriers" at bounding box center [103, 124] width 84 height 20
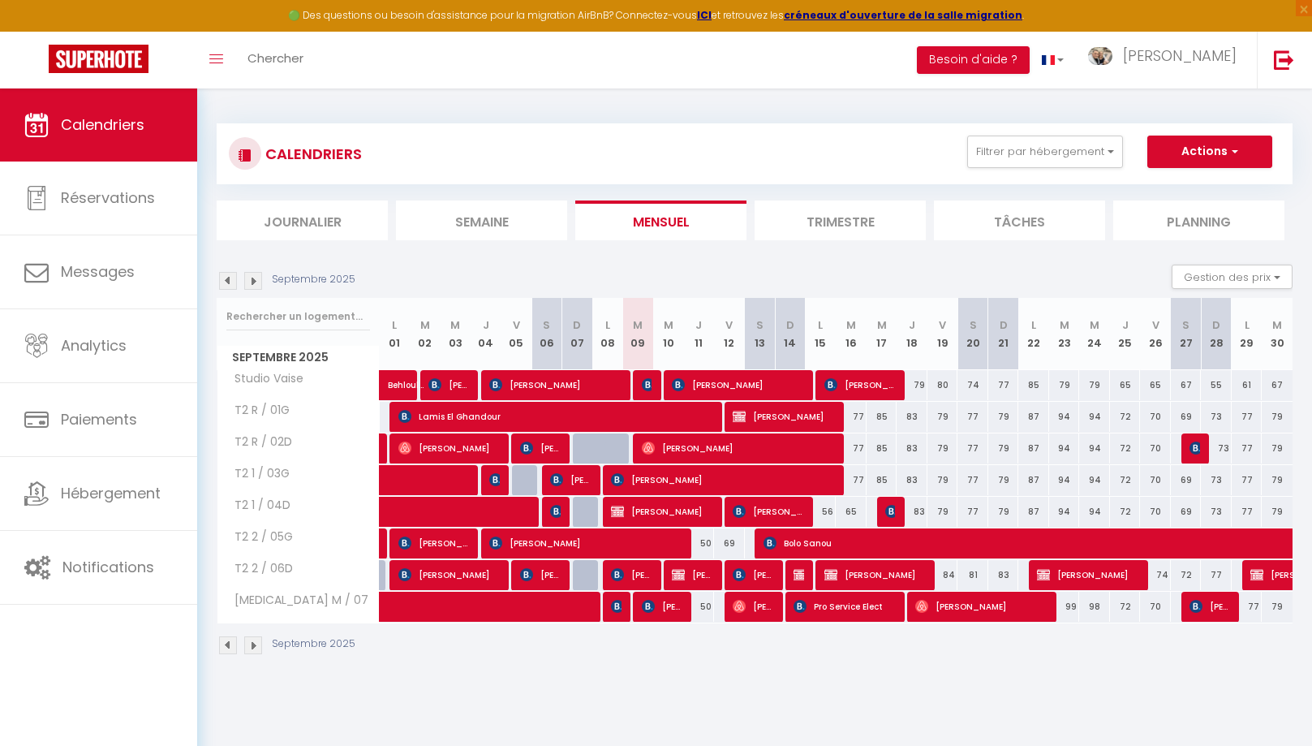
click at [698, 575] on span "[PERSON_NAME]" at bounding box center [692, 574] width 41 height 31
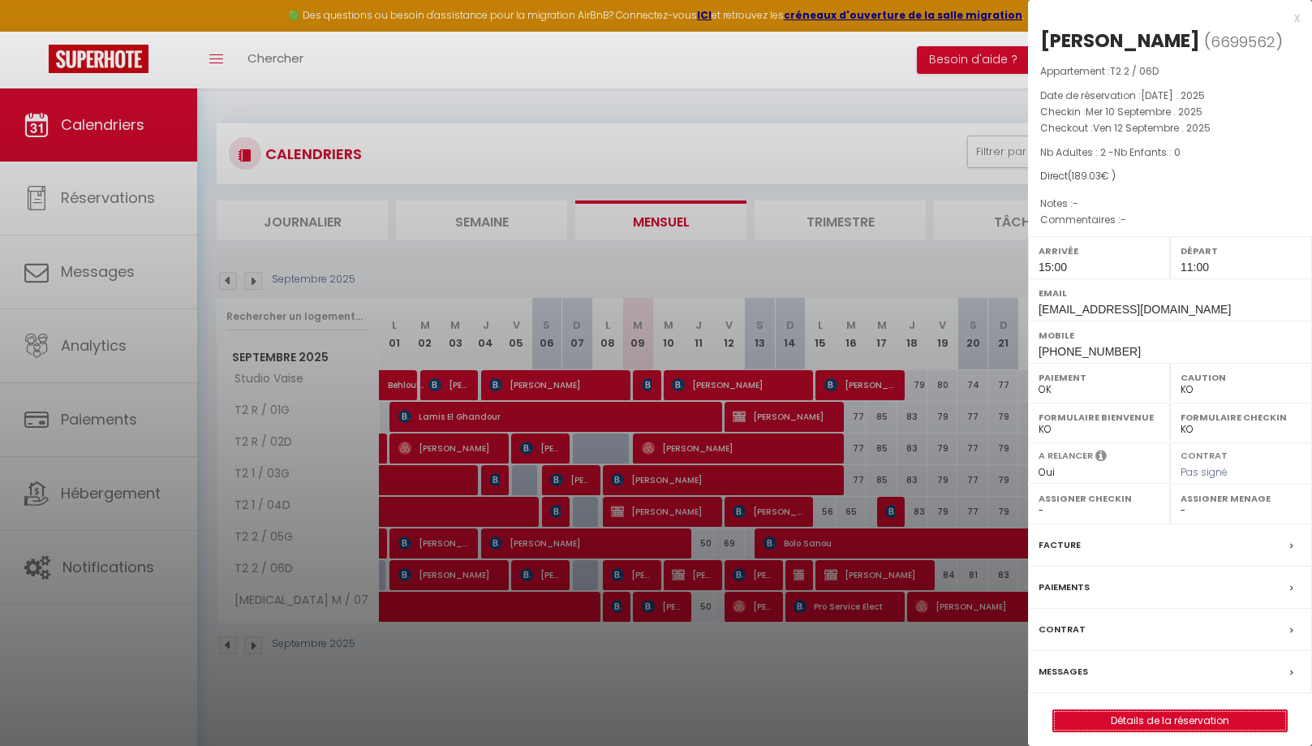
click at [1197, 719] on link "Détails de la réservation" at bounding box center [1171, 720] width 234 height 21
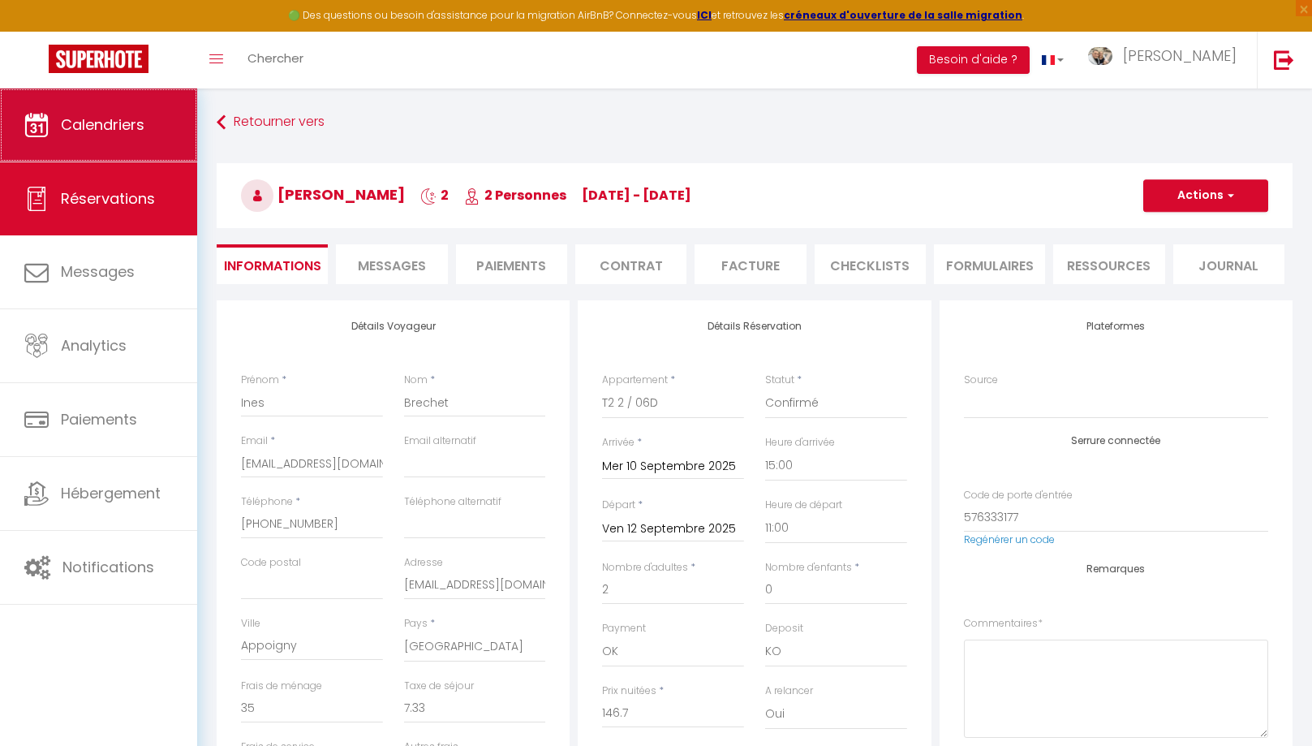
click at [128, 135] on span "Calendriers" at bounding box center [103, 124] width 84 height 20
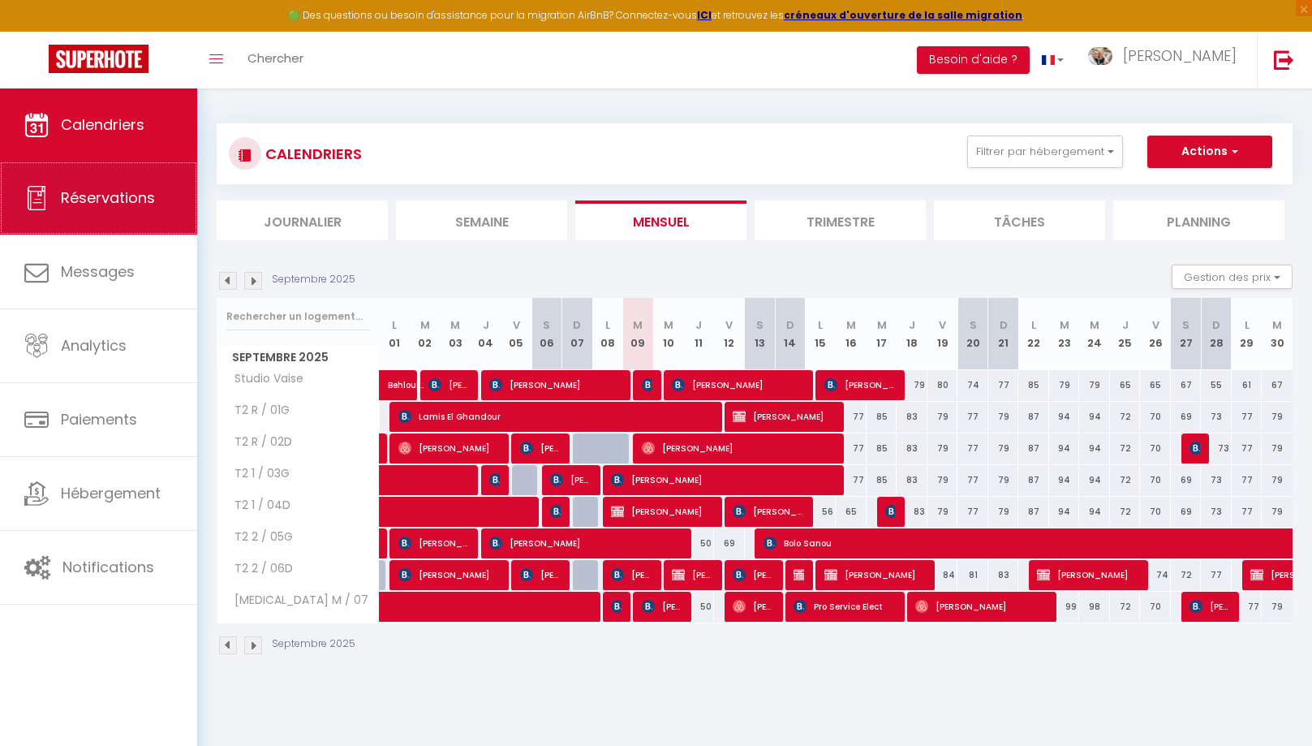
click at [93, 218] on link "Réservations" at bounding box center [98, 198] width 197 height 73
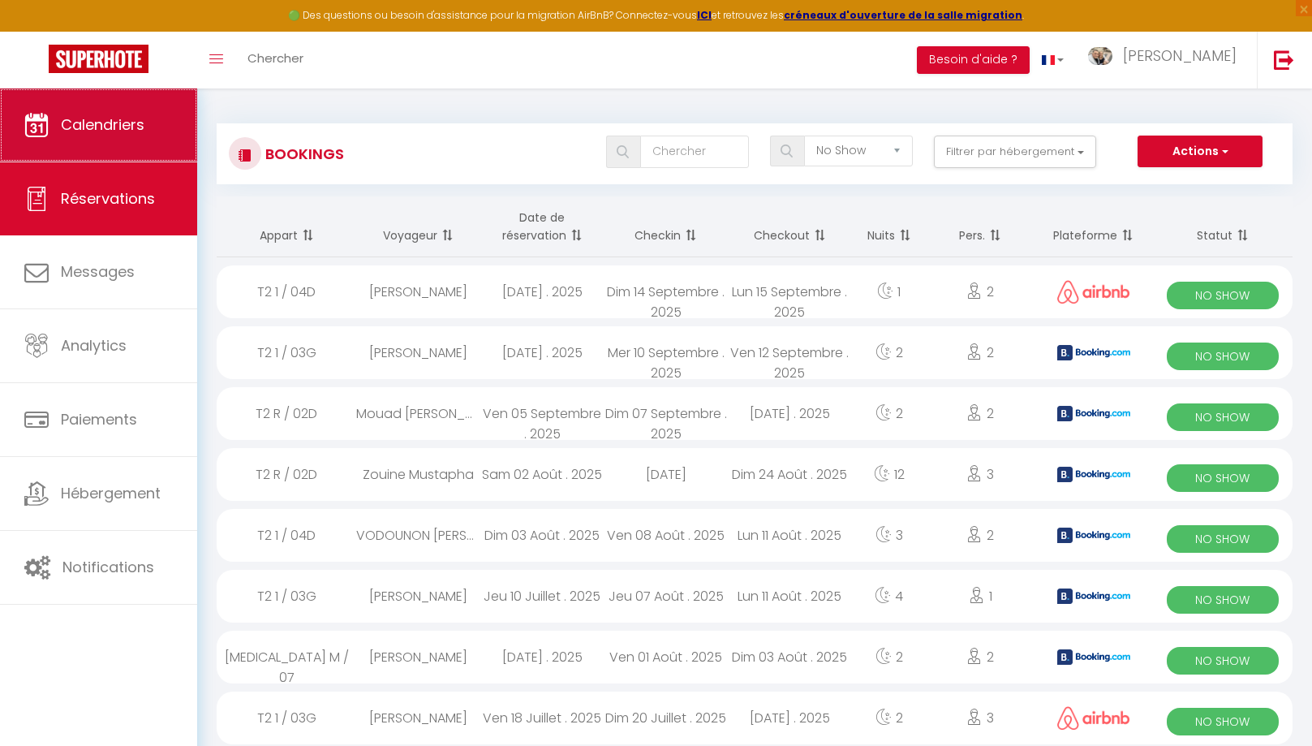
click at [119, 124] on span "Calendriers" at bounding box center [103, 124] width 84 height 20
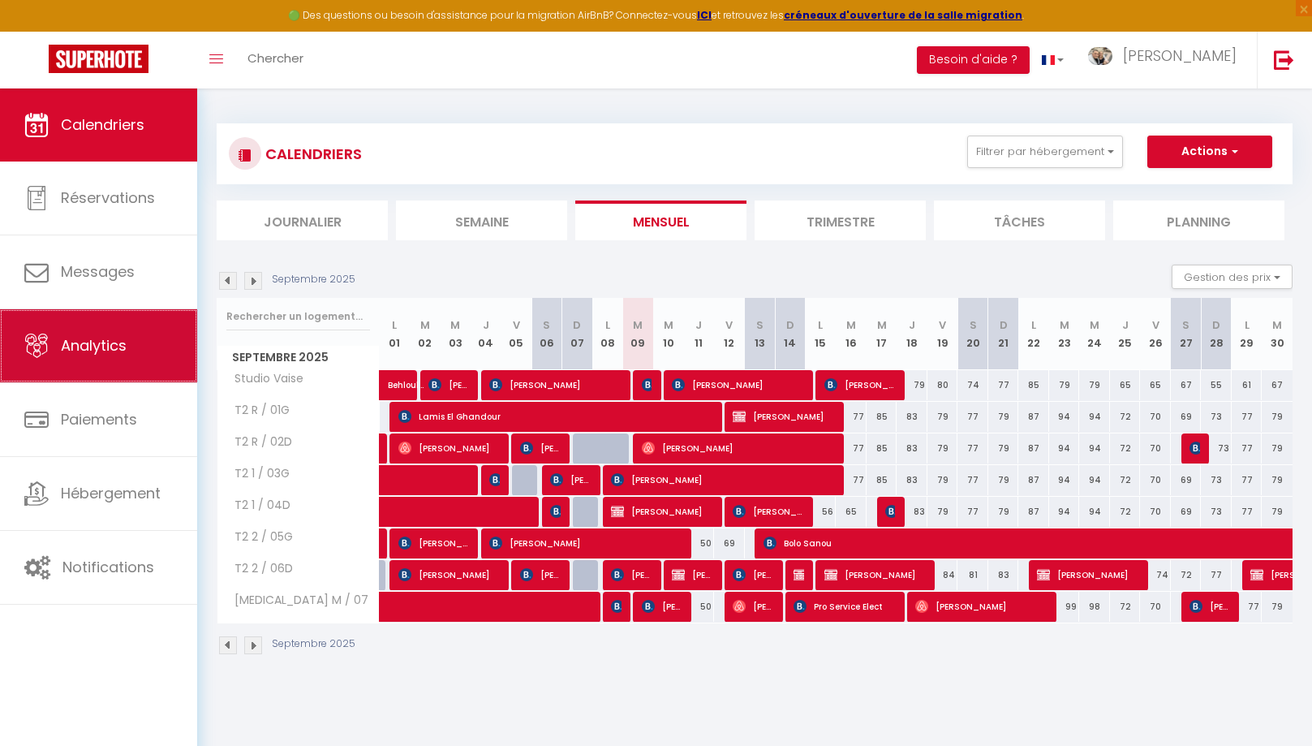
click at [114, 331] on link "Analytics" at bounding box center [98, 345] width 197 height 73
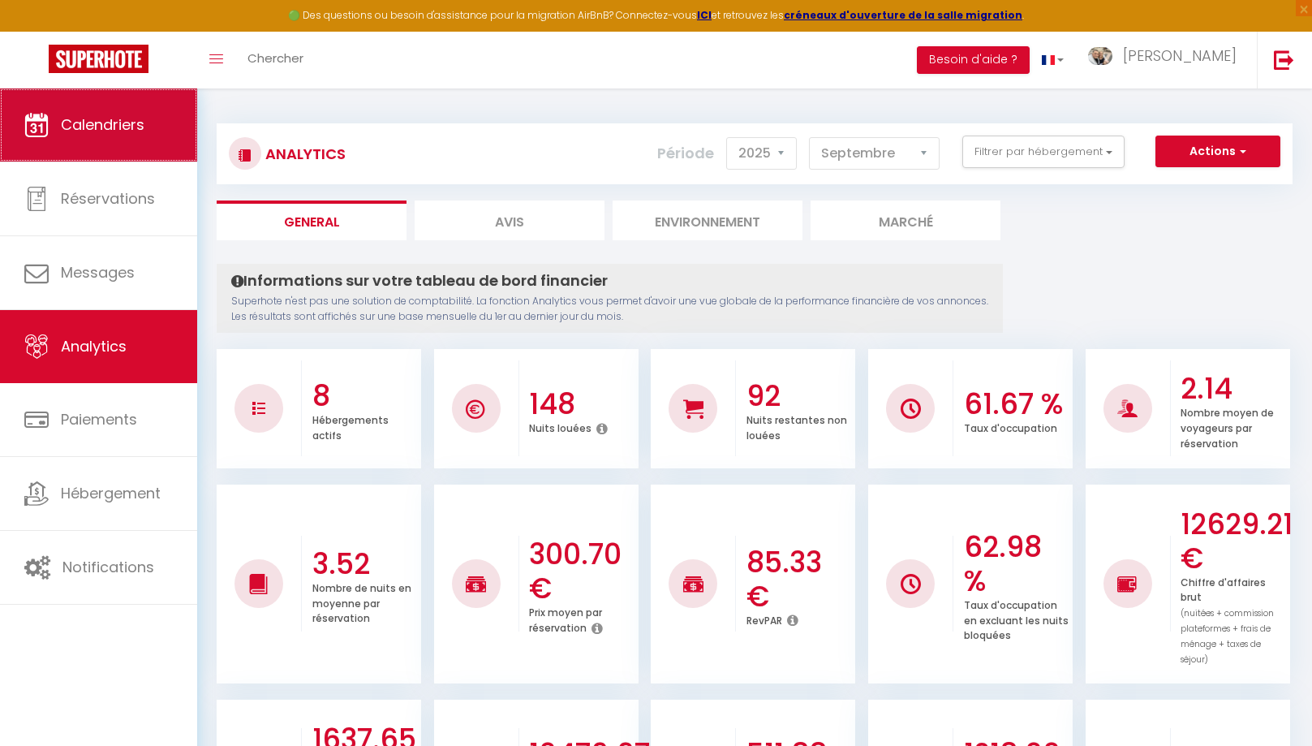
click at [101, 119] on span "Calendriers" at bounding box center [103, 124] width 84 height 20
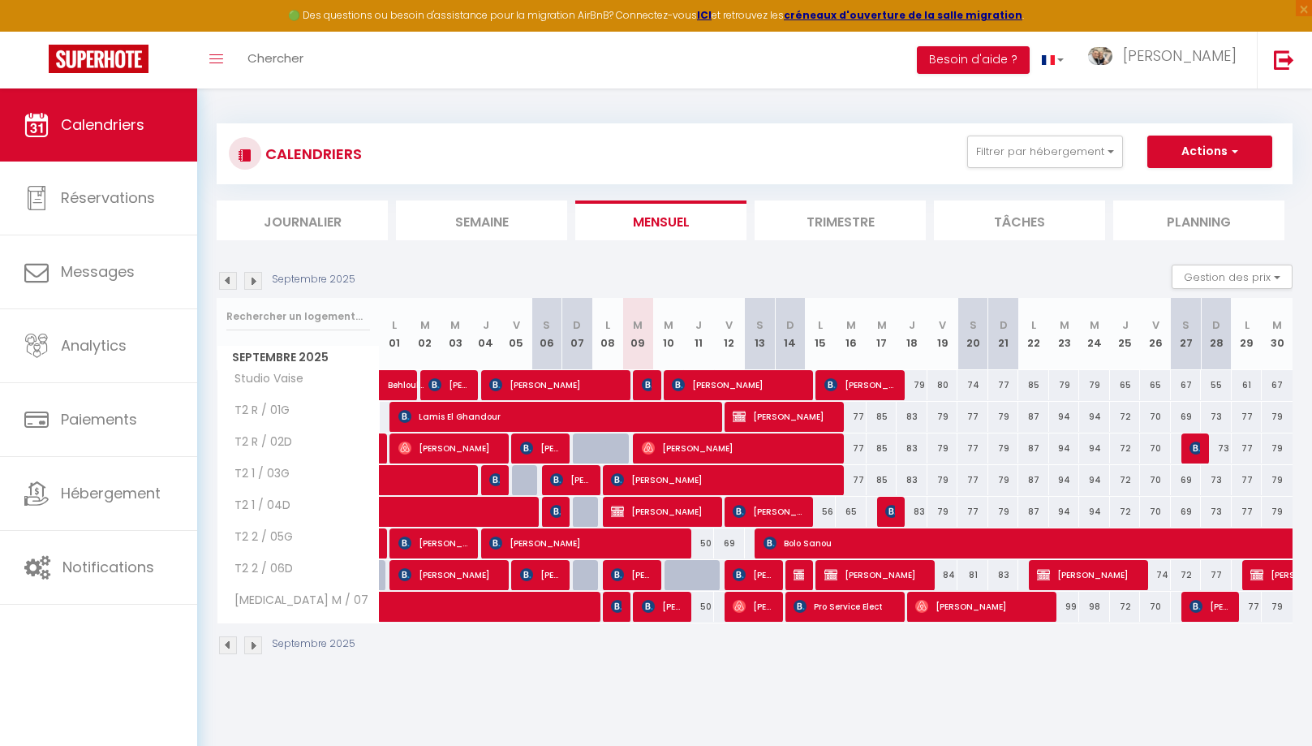
click at [671, 576] on div at bounding box center [680, 575] width 31 height 31
type input "45"
type input "Mer 10 Septembre 2025"
type input "Jeu 11 Septembre 2025"
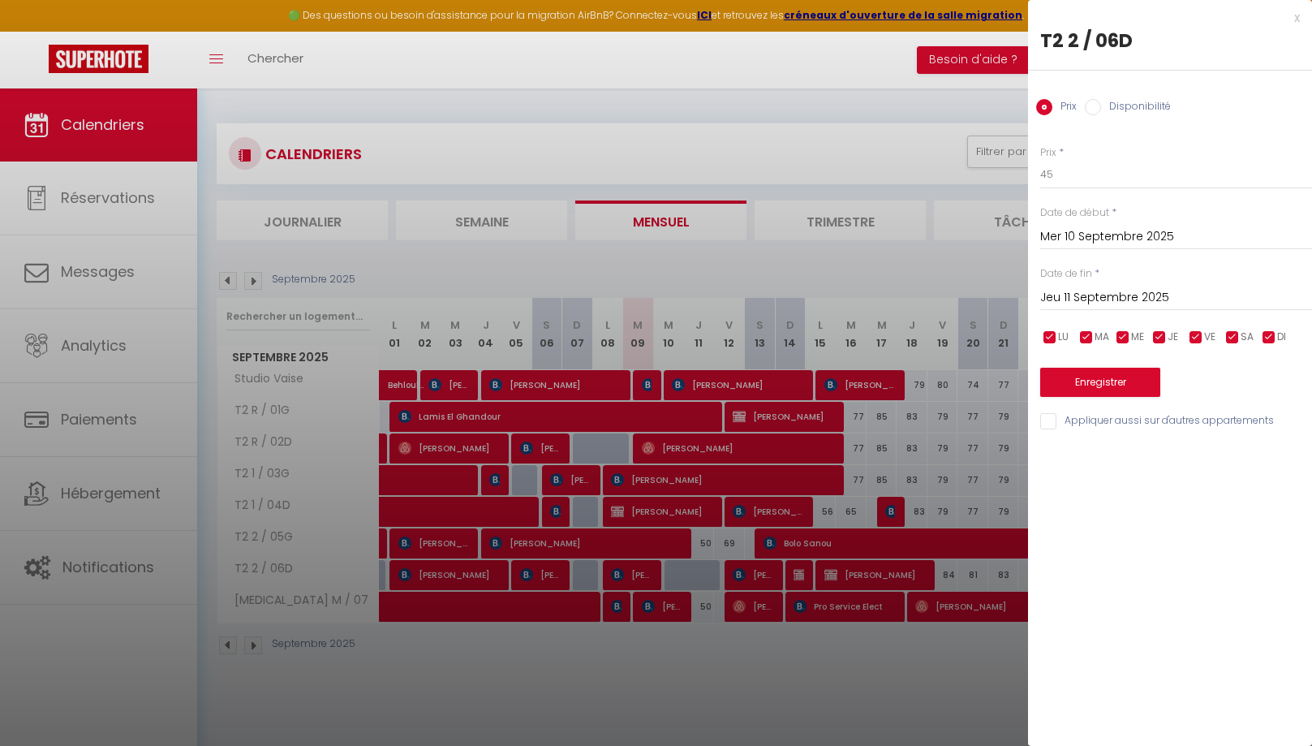
click at [1092, 110] on input "Disponibilité" at bounding box center [1093, 107] width 16 height 16
radio input "true"
radio input "false"
click at [1058, 239] on input "Mer 10 Septembre 2025" at bounding box center [1177, 238] width 272 height 21
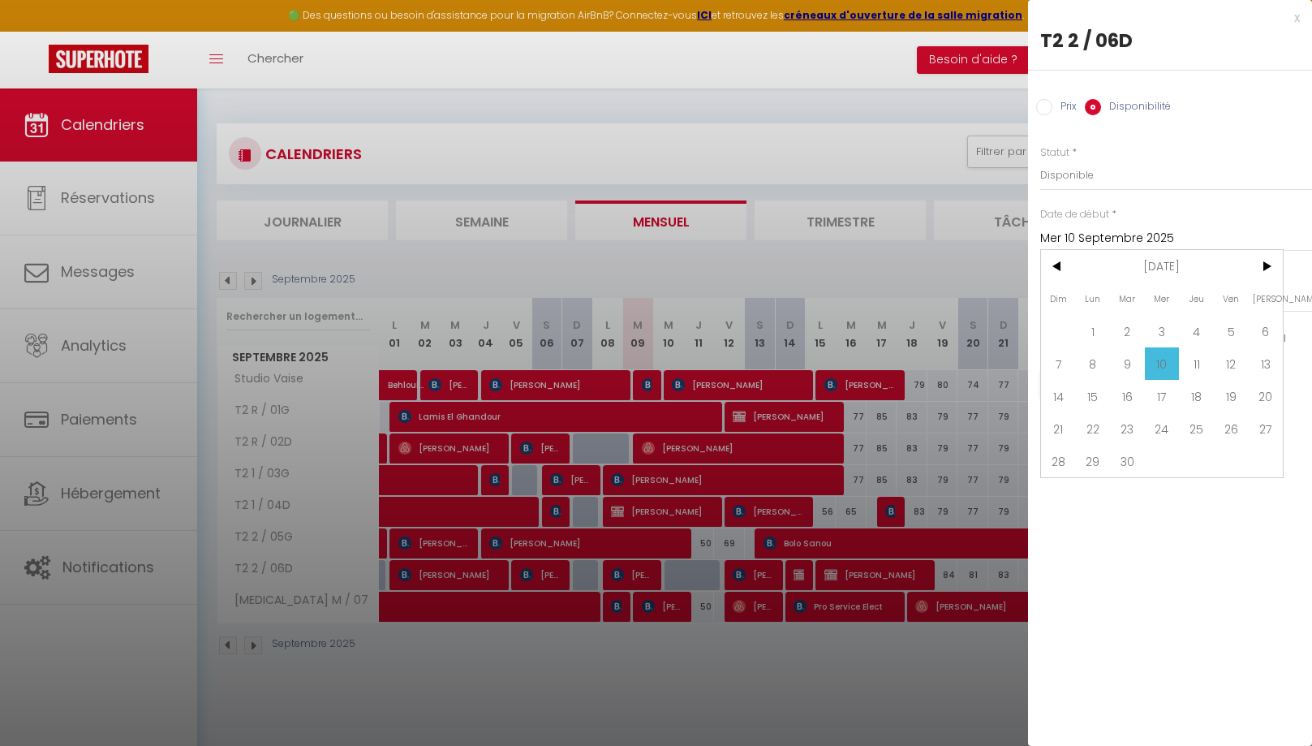
click at [1172, 369] on span "10" at bounding box center [1162, 363] width 35 height 32
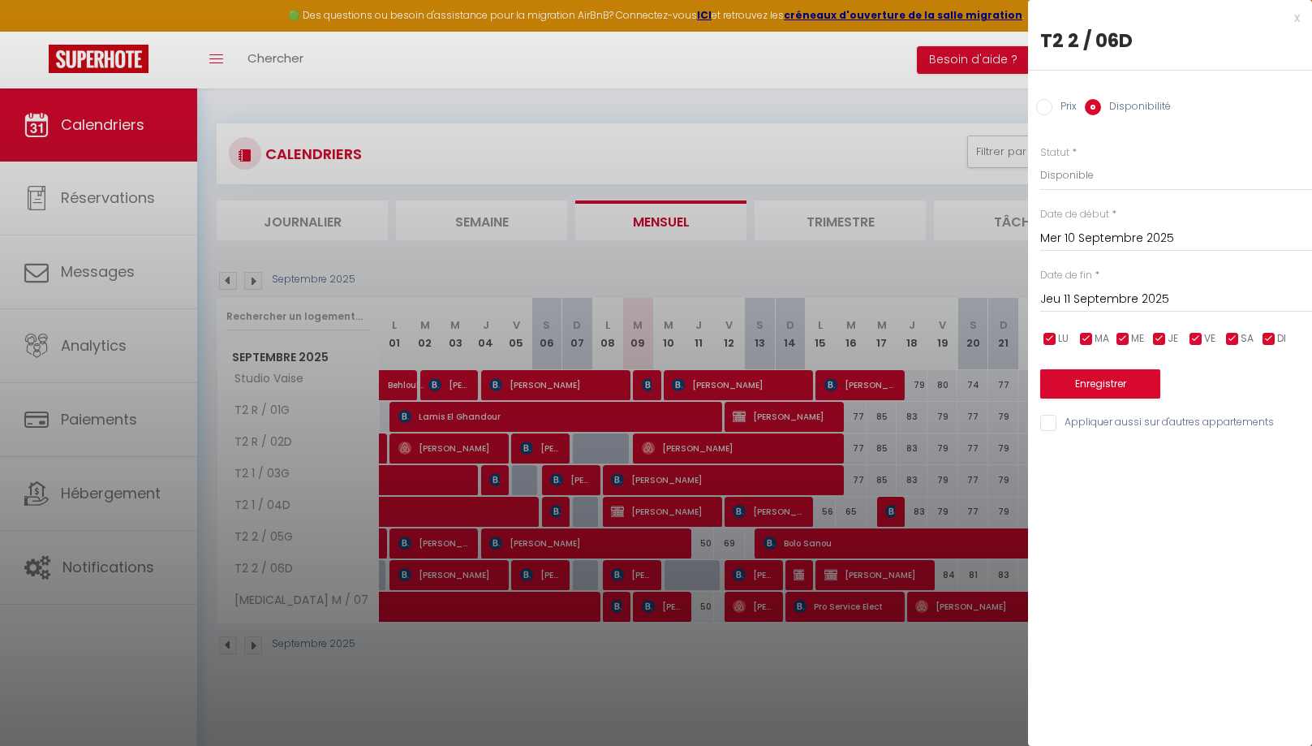
click at [1093, 304] on input "Jeu 11 Septembre 2025" at bounding box center [1177, 299] width 272 height 21
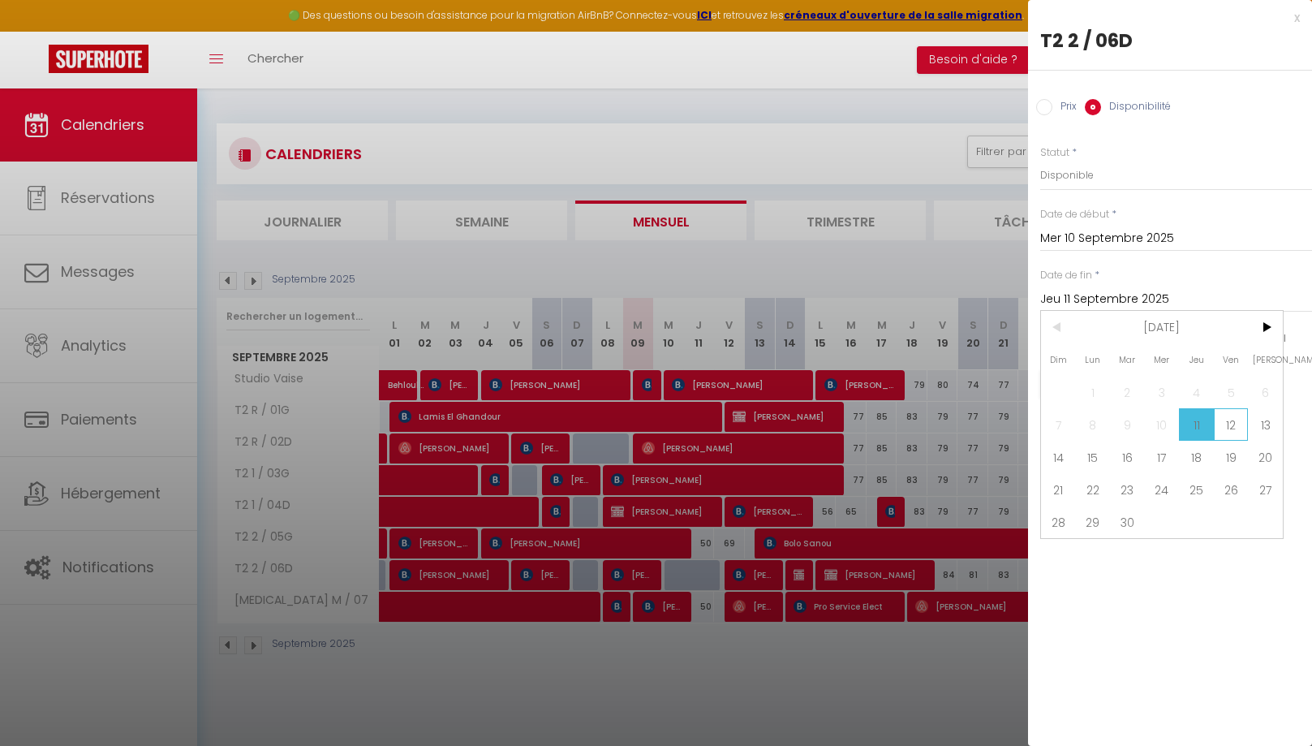
click at [1235, 422] on span "12" at bounding box center [1231, 424] width 35 height 32
type input "Ven 12 Septembre 2025"
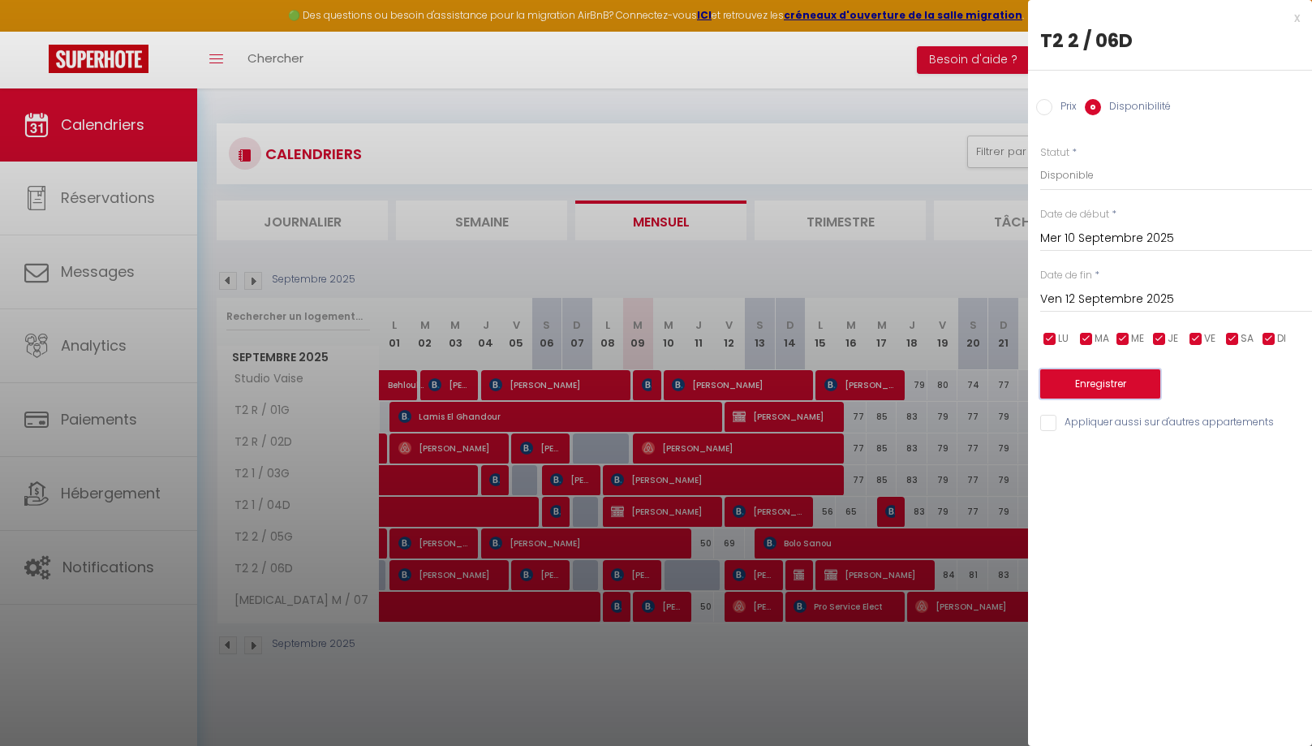
click at [1097, 386] on button "Enregistrer" at bounding box center [1101, 383] width 120 height 29
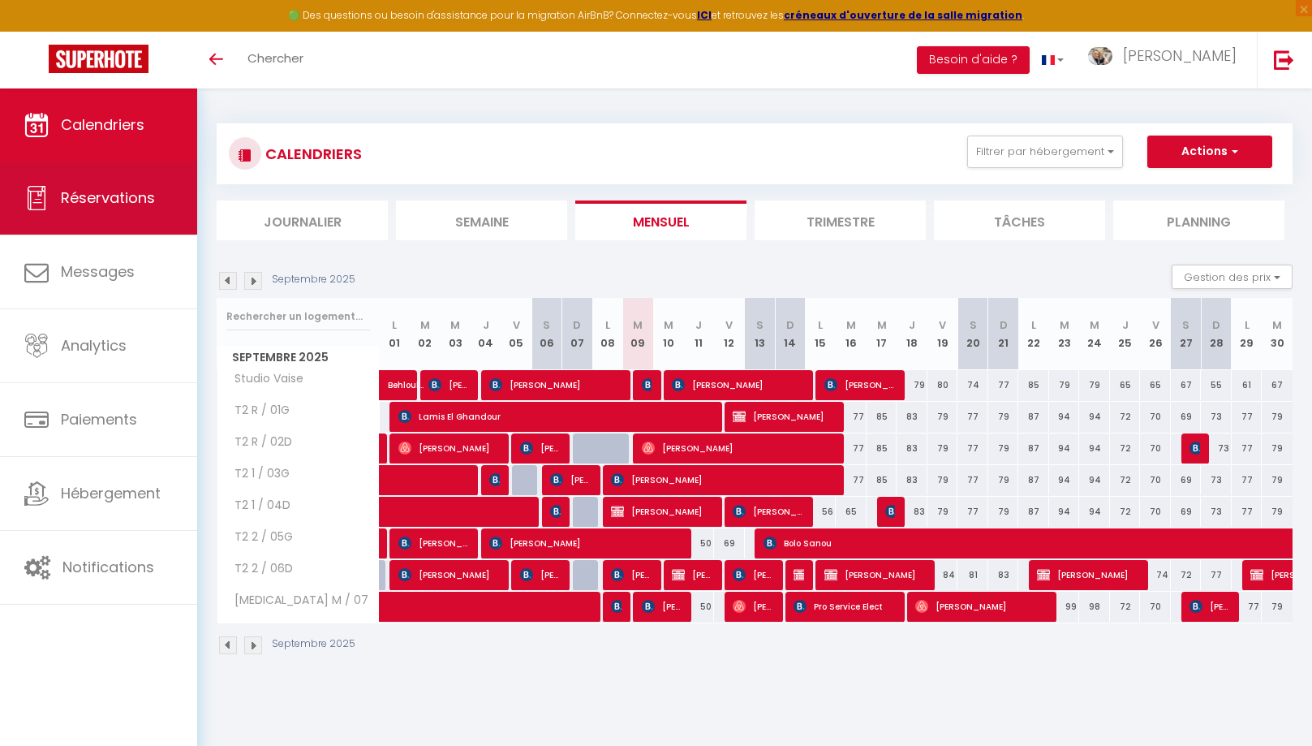
click at [133, 222] on link "Réservations" at bounding box center [98, 198] width 197 height 73
select select "not_cancelled"
select select
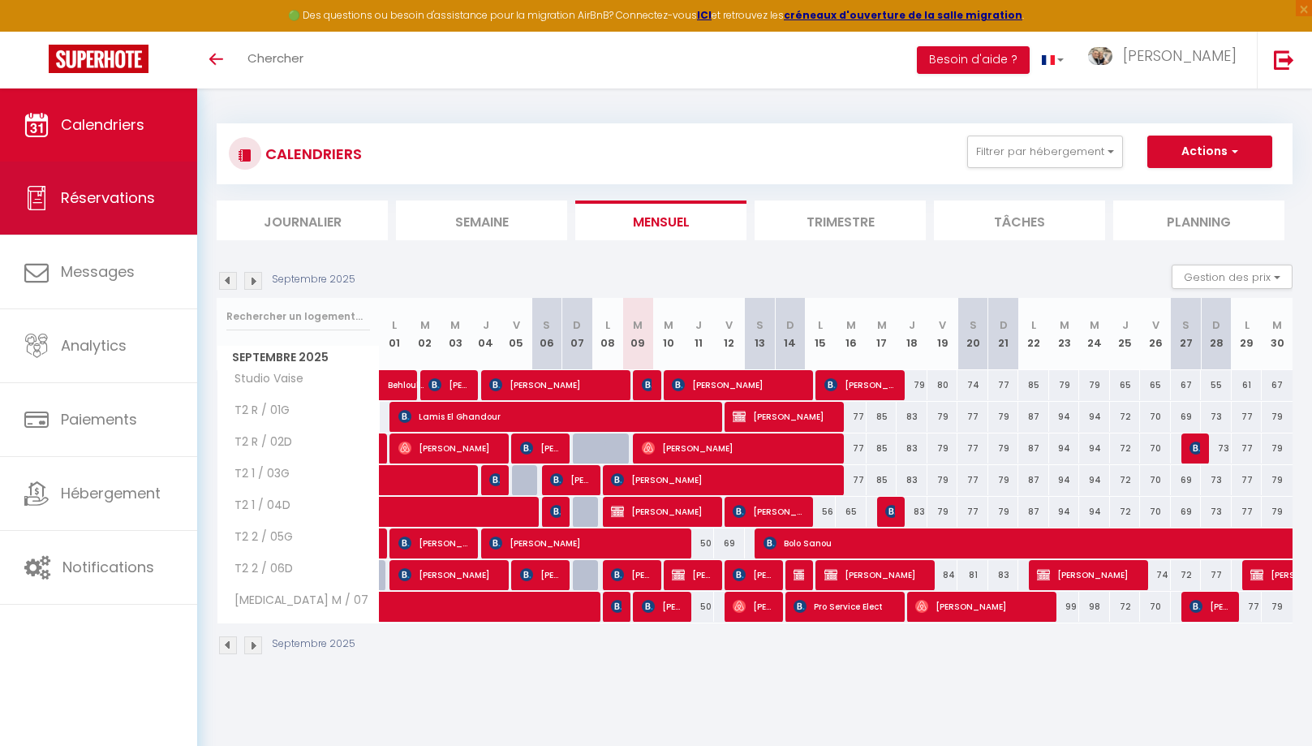
select select
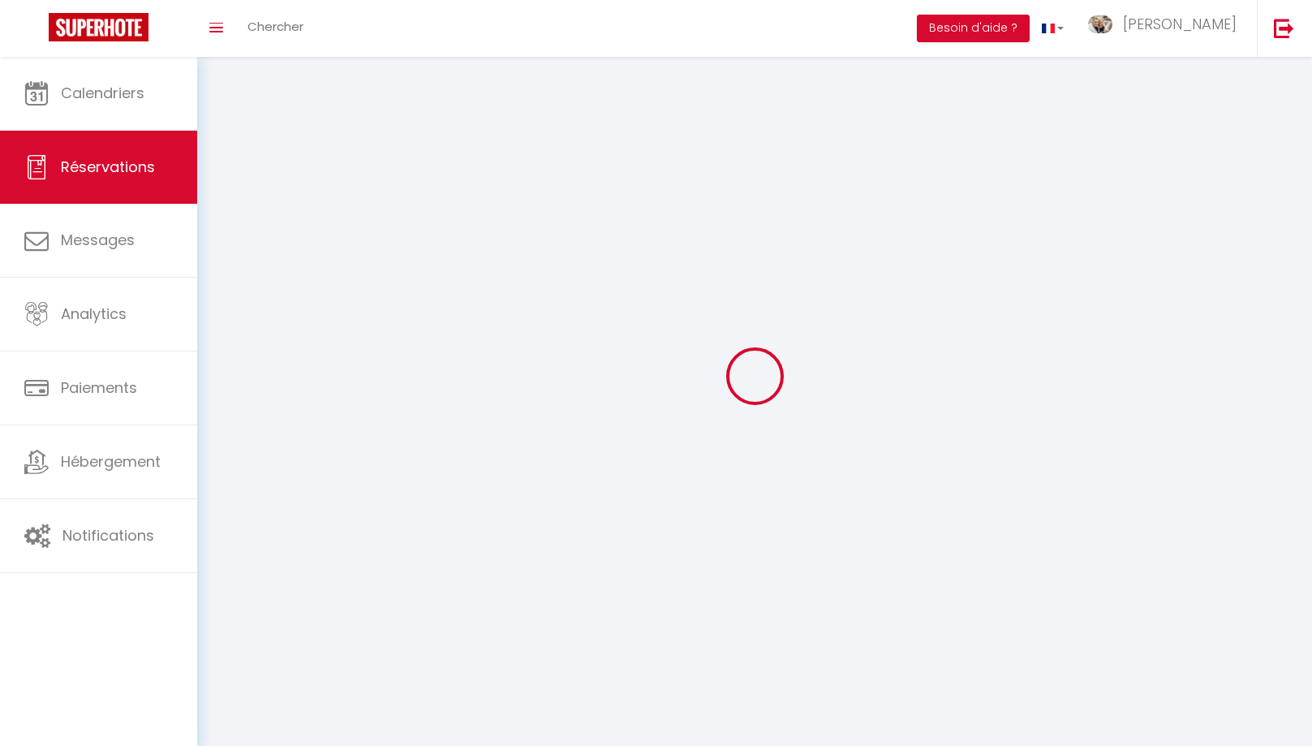
select select "no_show"
select select
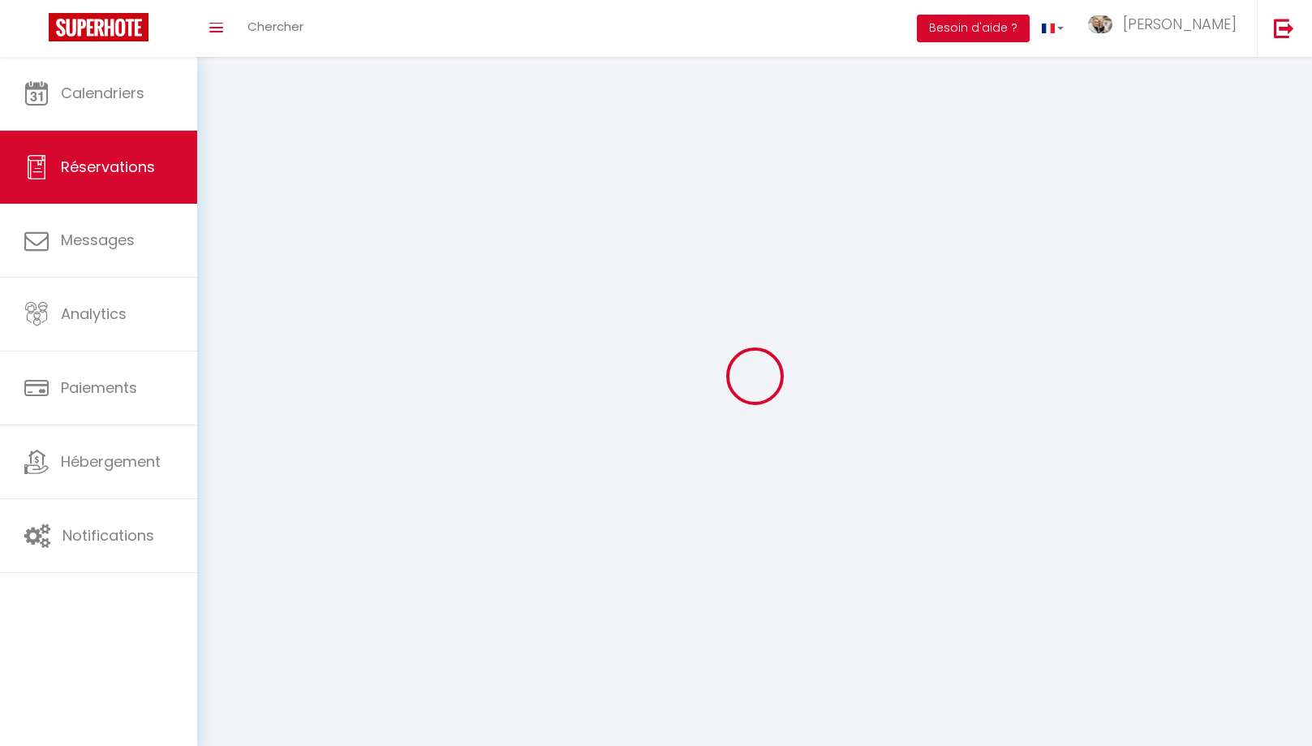
select select
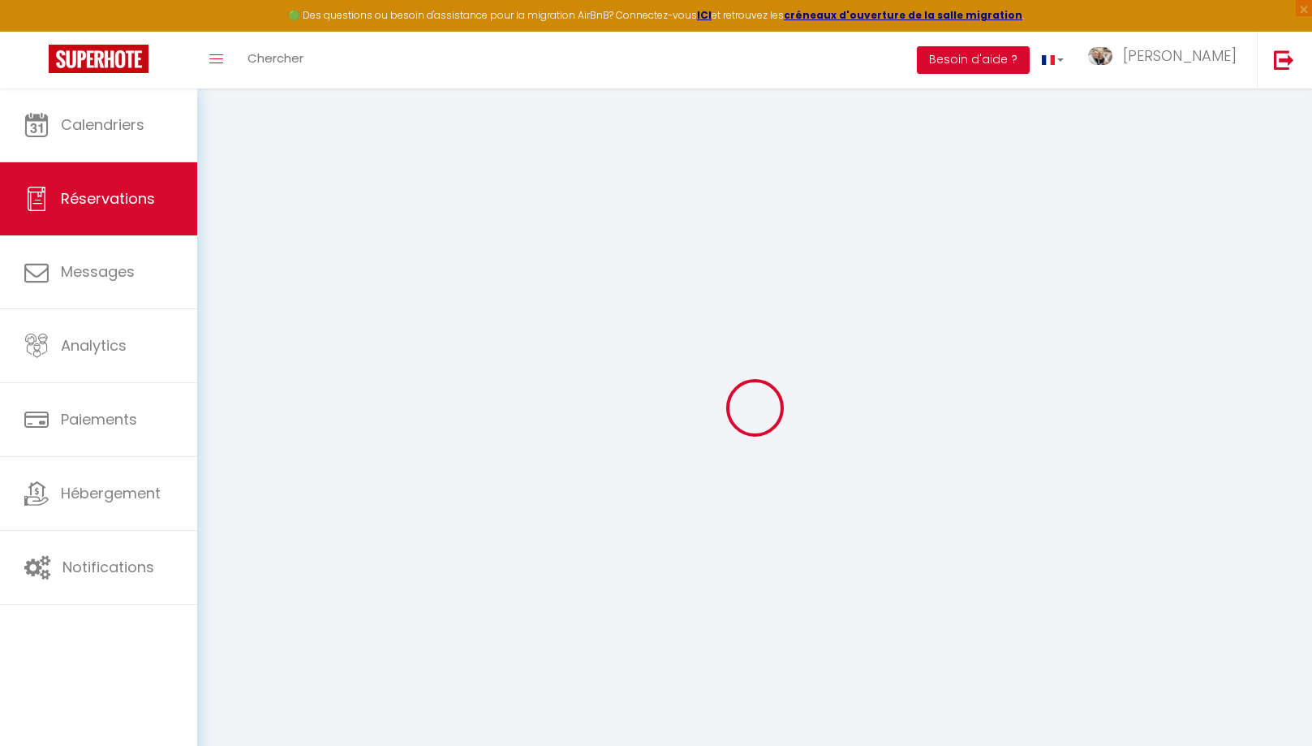
select select
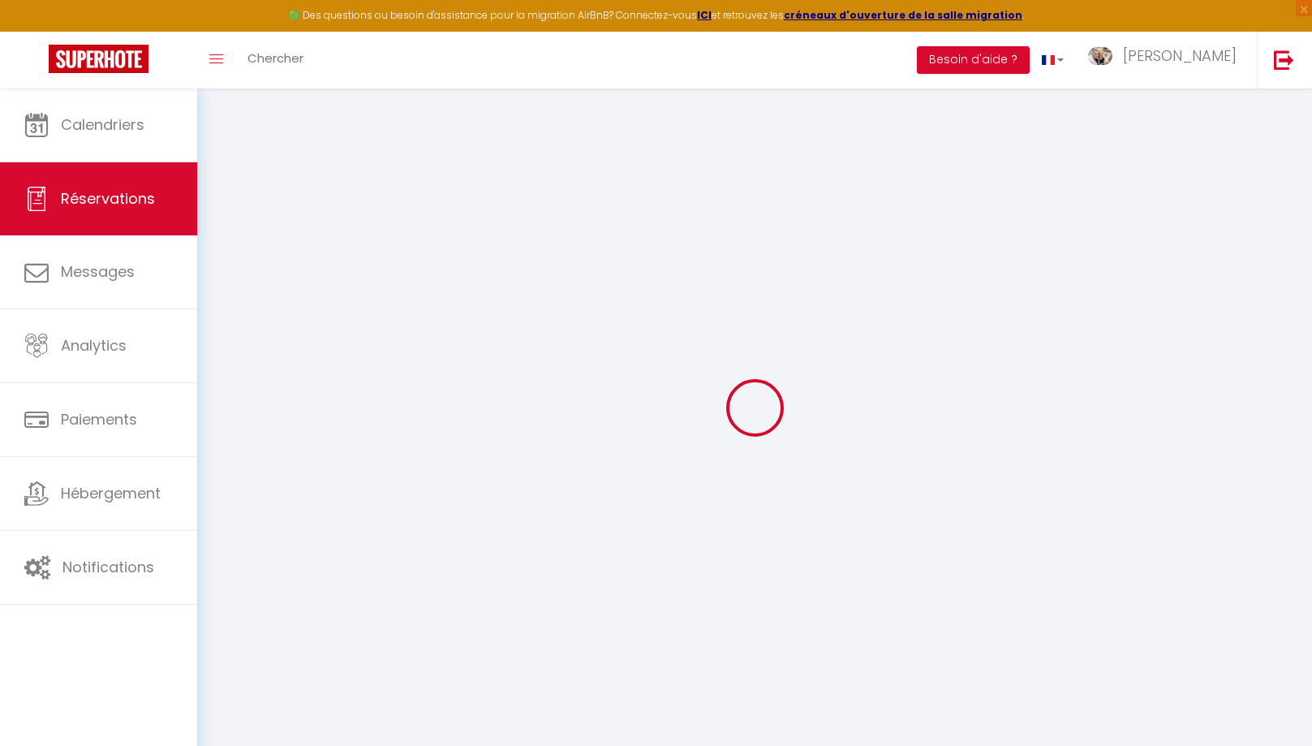
select select
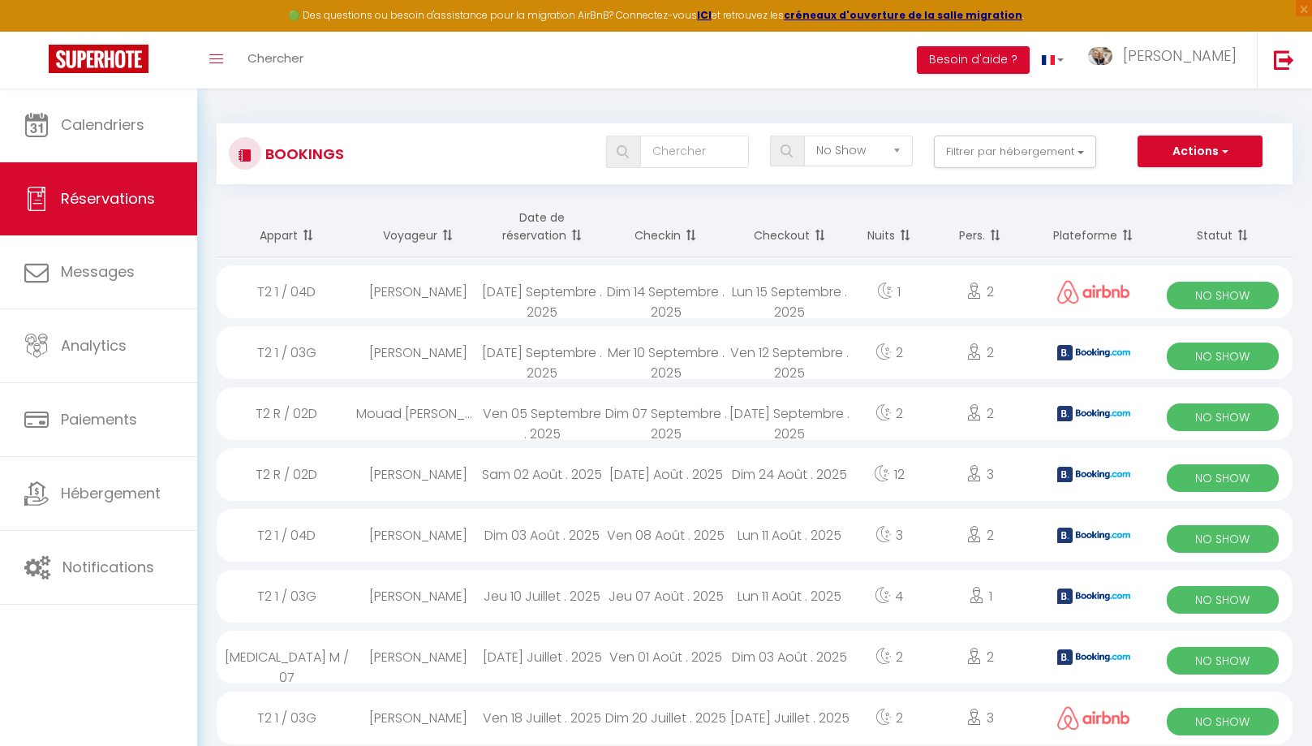
click at [571, 355] on div "Mar 02 Septembre . 2025" at bounding box center [541, 352] width 123 height 53
select select "OK"
select select "KO"
select select "0"
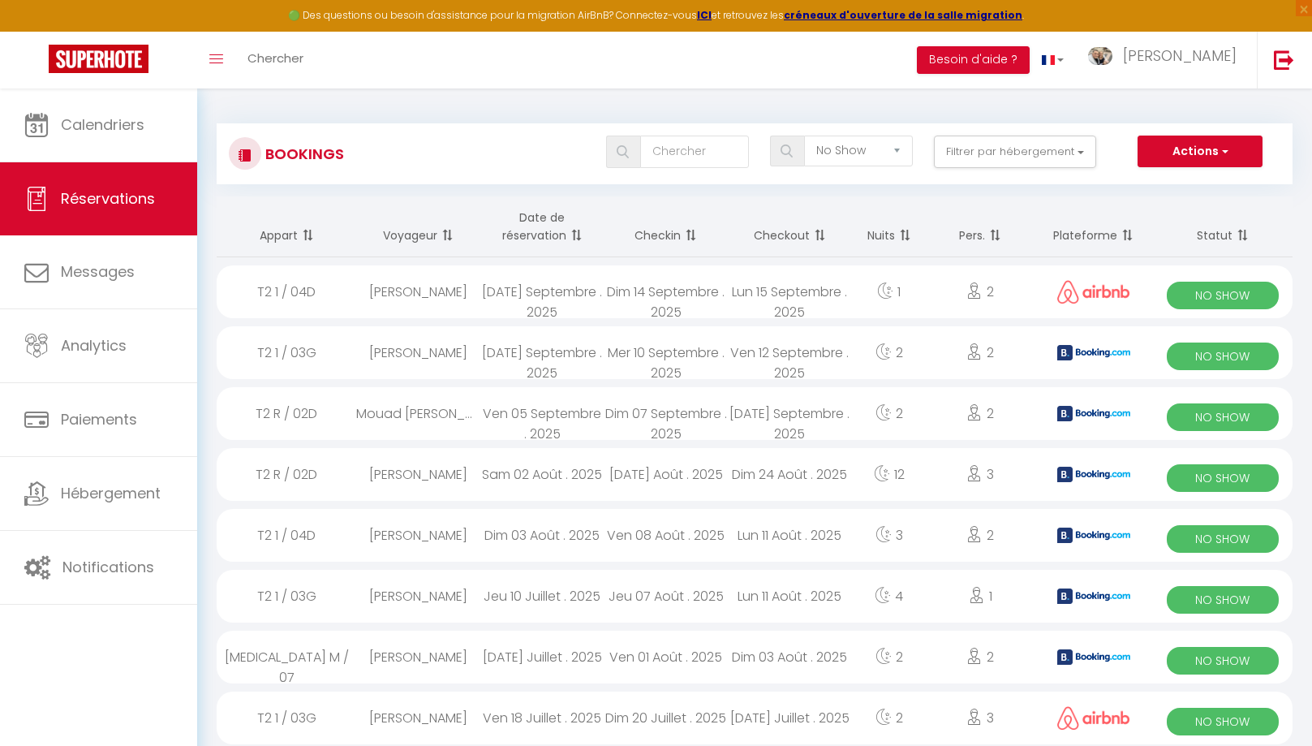
select select "1"
select select
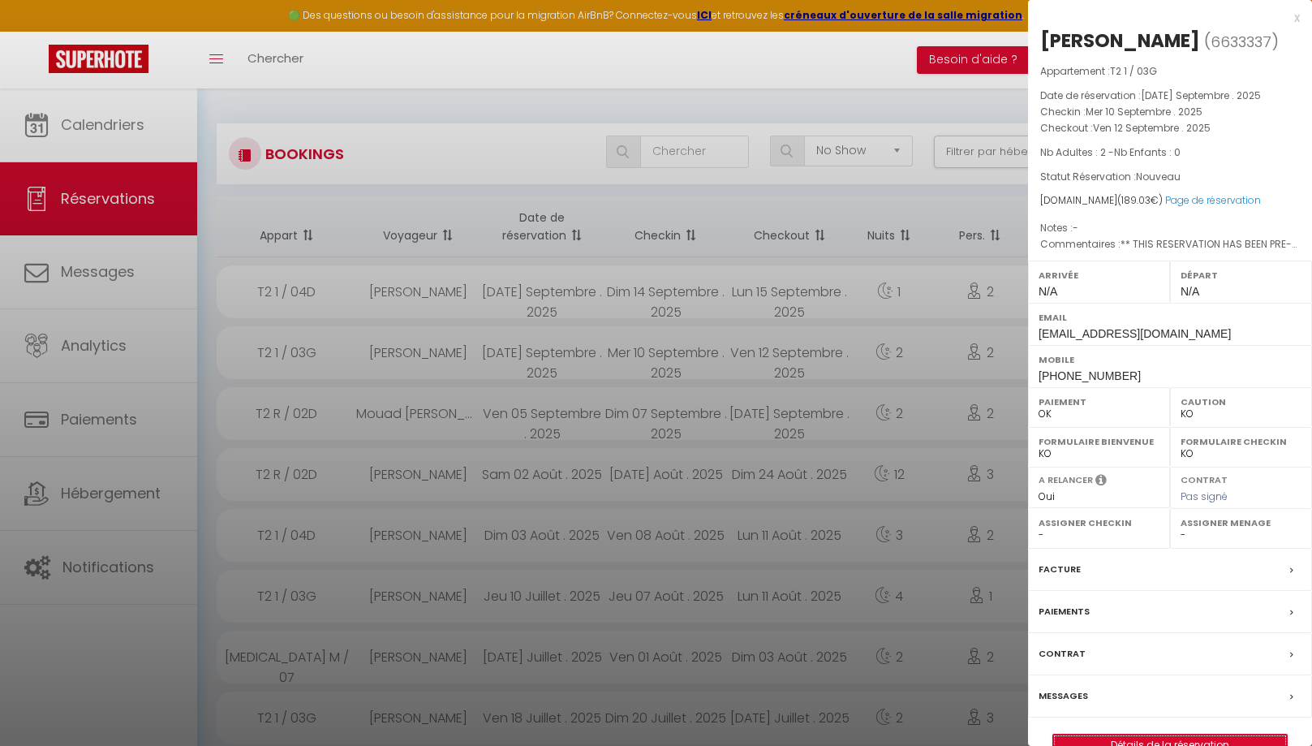
click at [1163, 739] on link "Détails de la réservation" at bounding box center [1171, 745] width 234 height 21
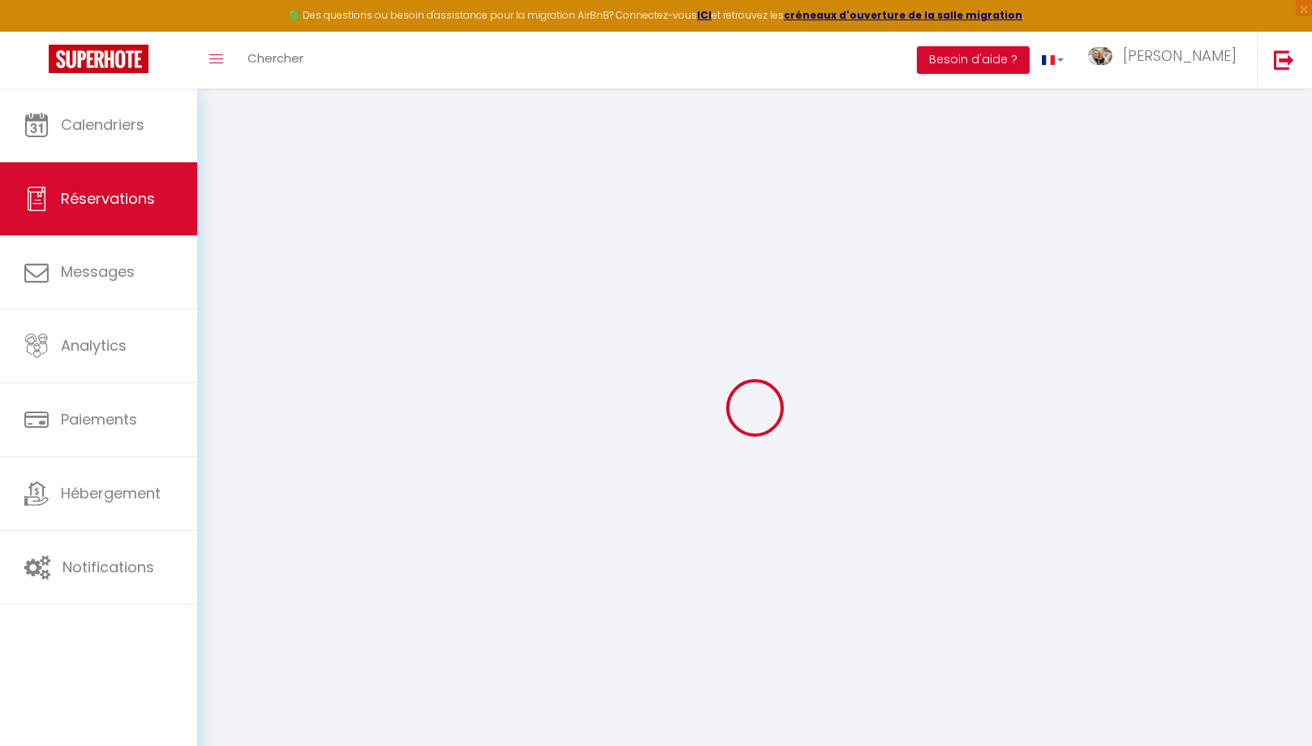
select select
checkbox input "false"
select select
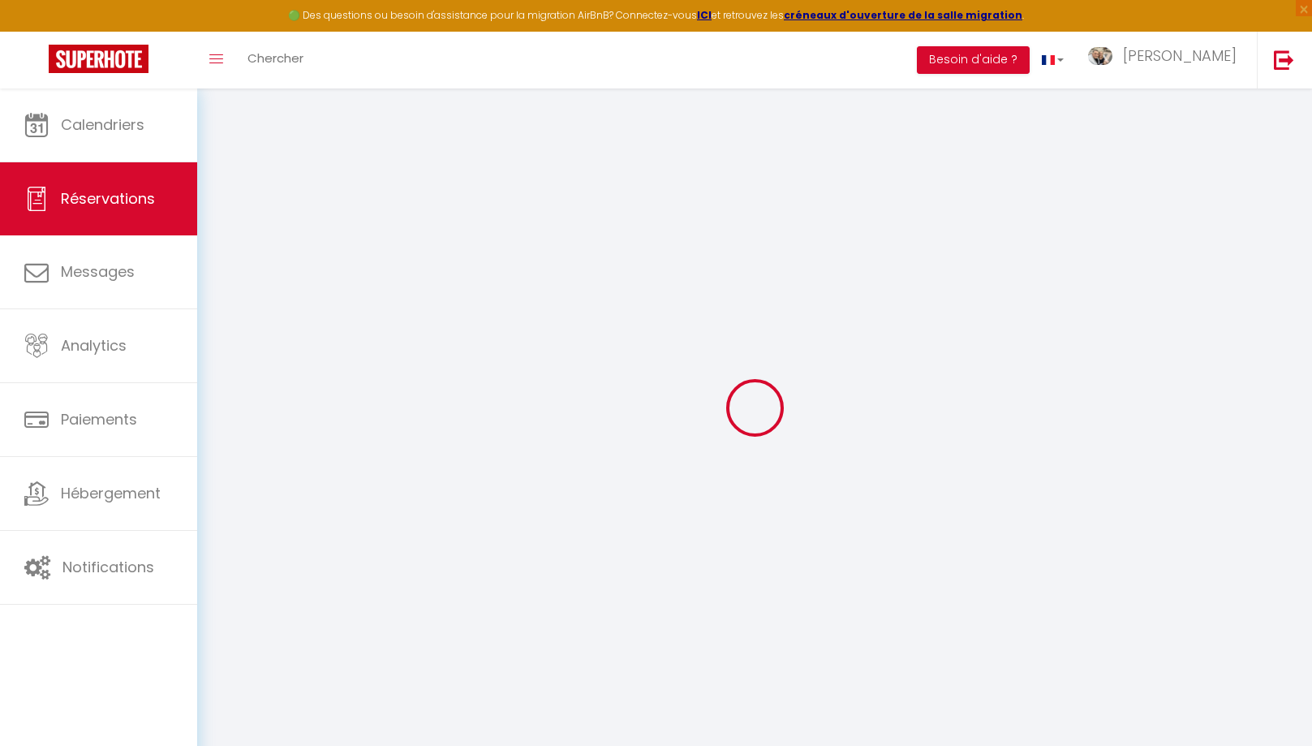
checkbox input "false"
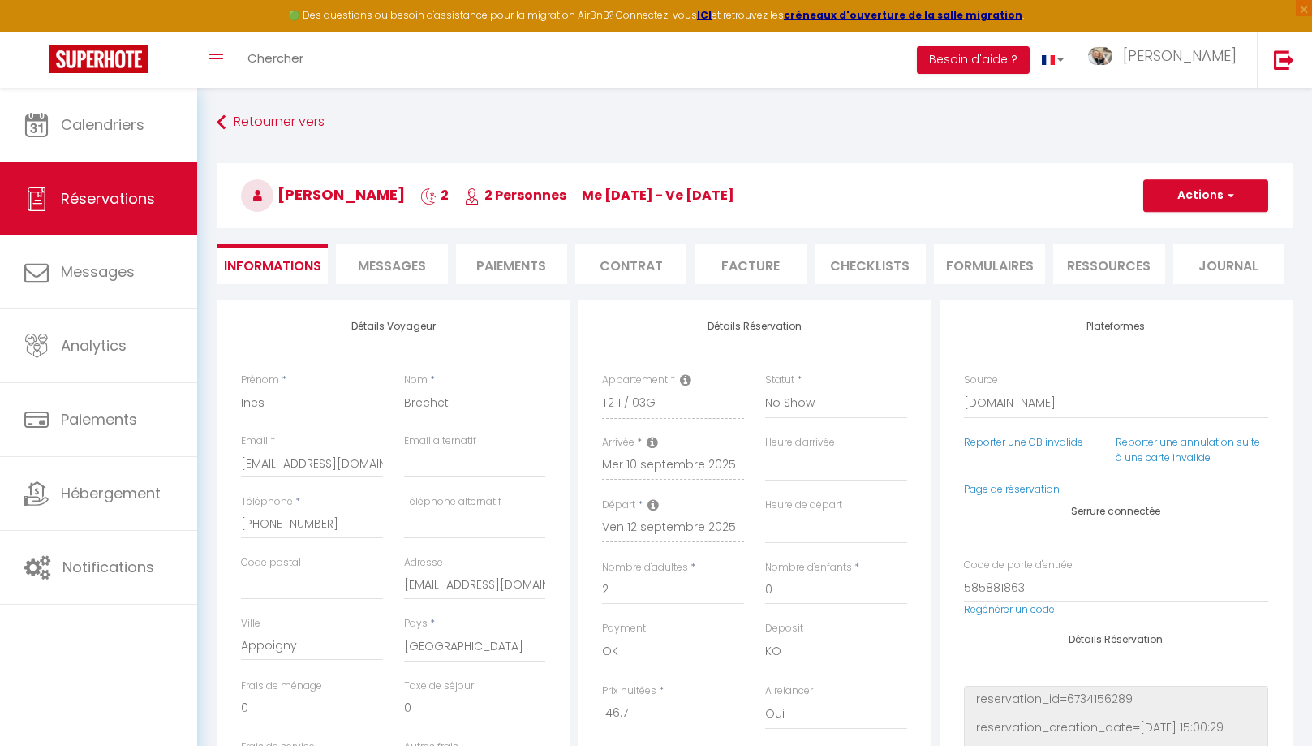
select select
checkbox input "false"
type textarea "** THIS RESERVATION HAS BEEN PRE-PAID ** Reservation has a cancellation grace p…"
type input "35"
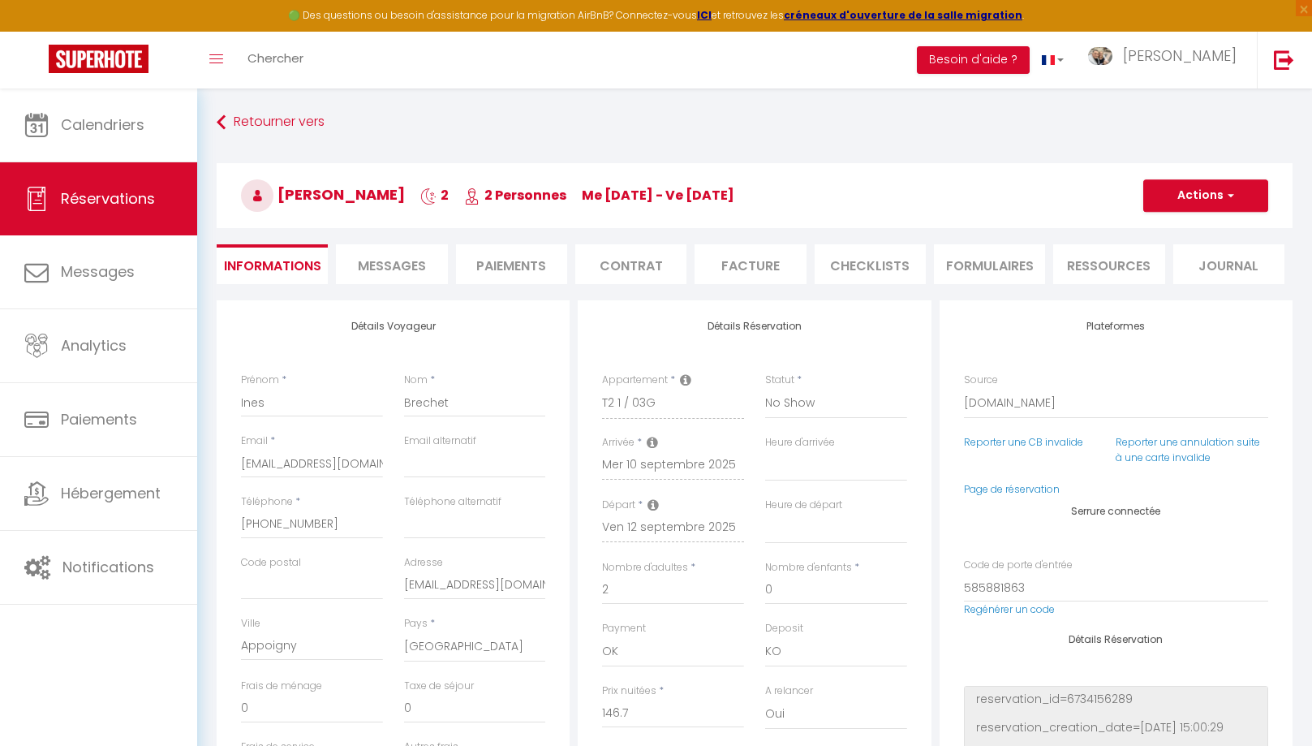
type input "7.33"
select select
checkbox input "false"
select select
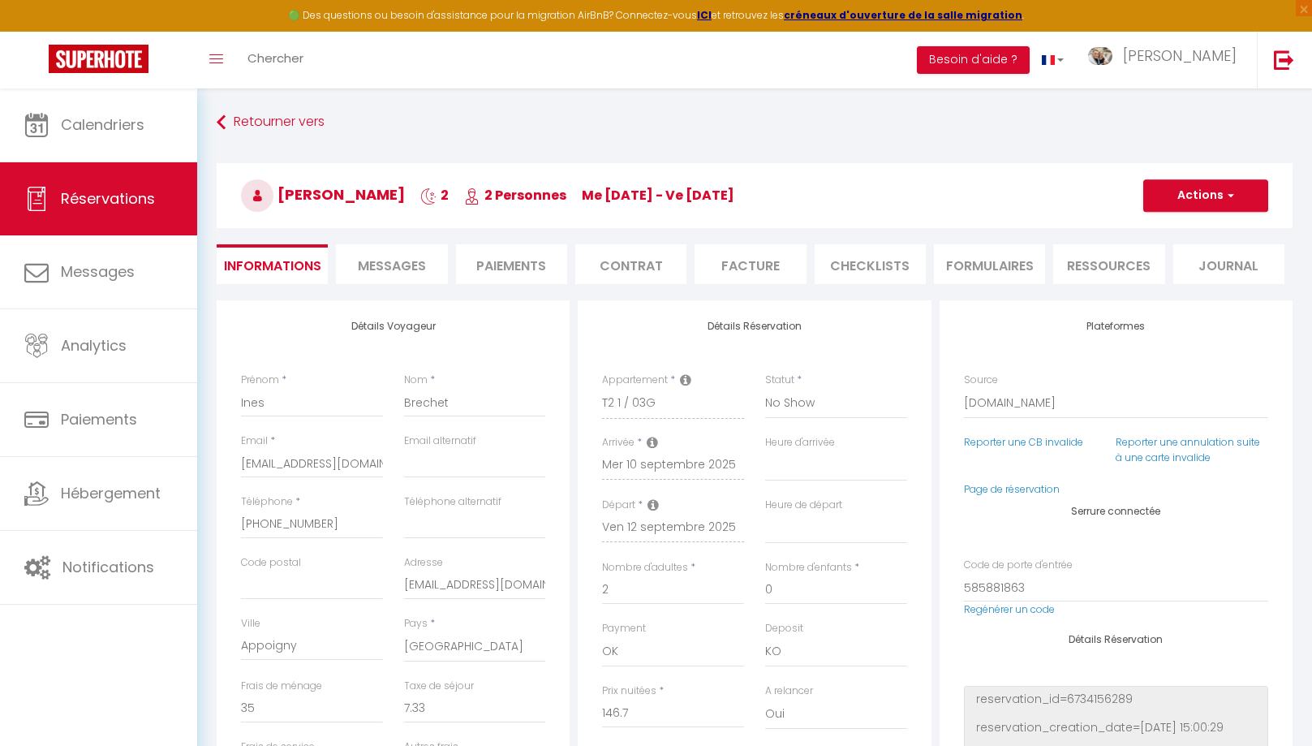
select select
click at [412, 273] on span "Messages" at bounding box center [392, 265] width 68 height 19
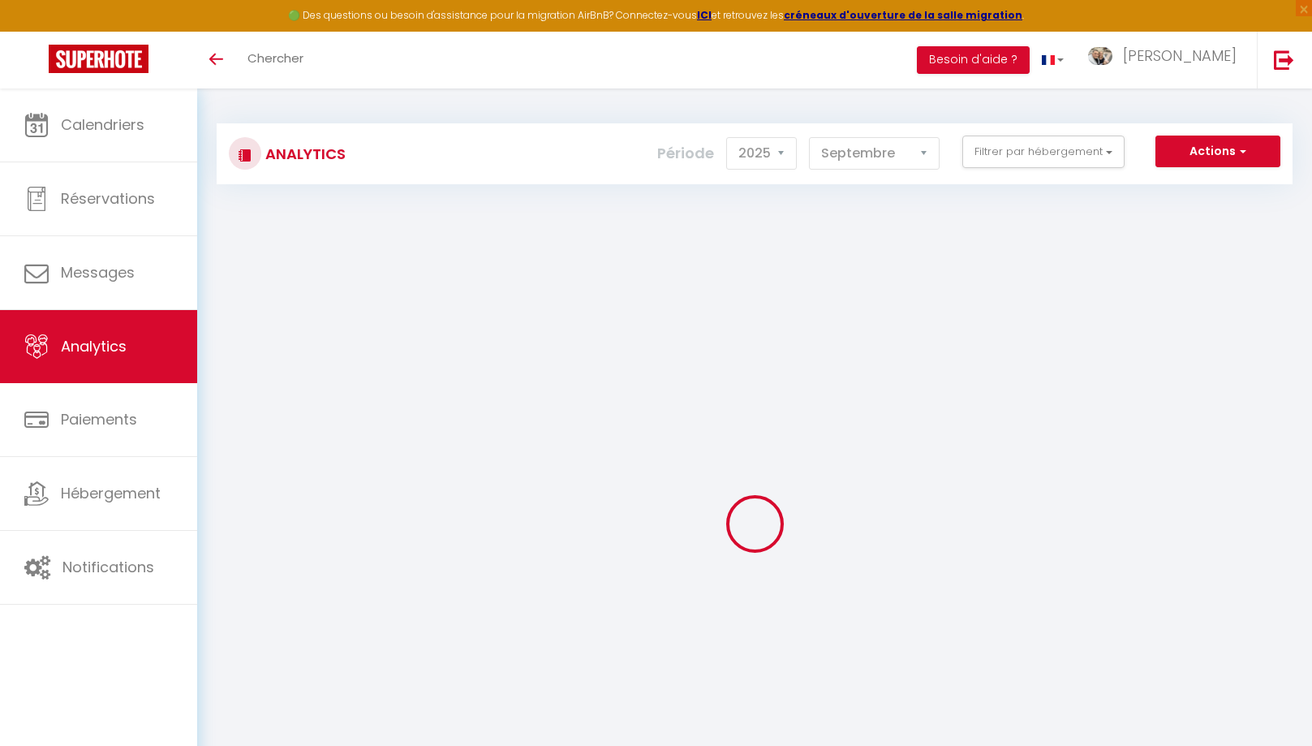
select select "2025"
select select "9"
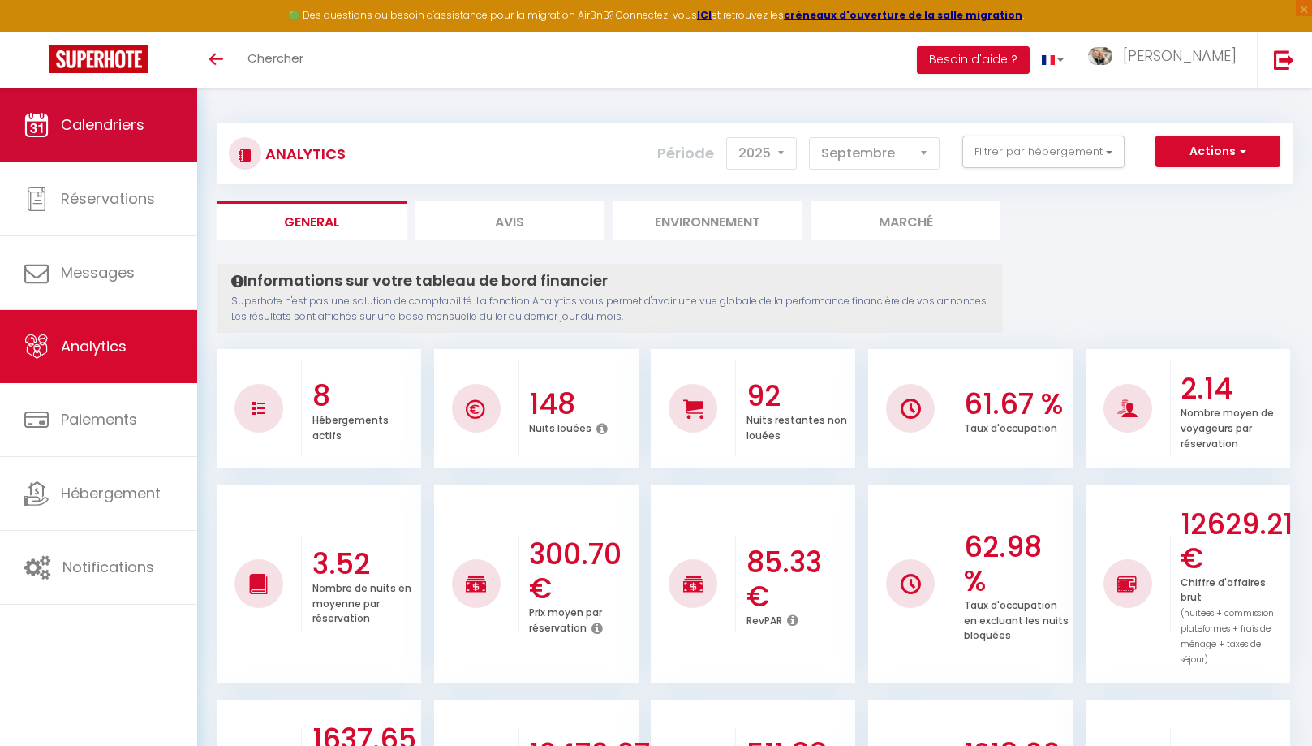
click at [83, 109] on link "Calendriers" at bounding box center [98, 124] width 197 height 73
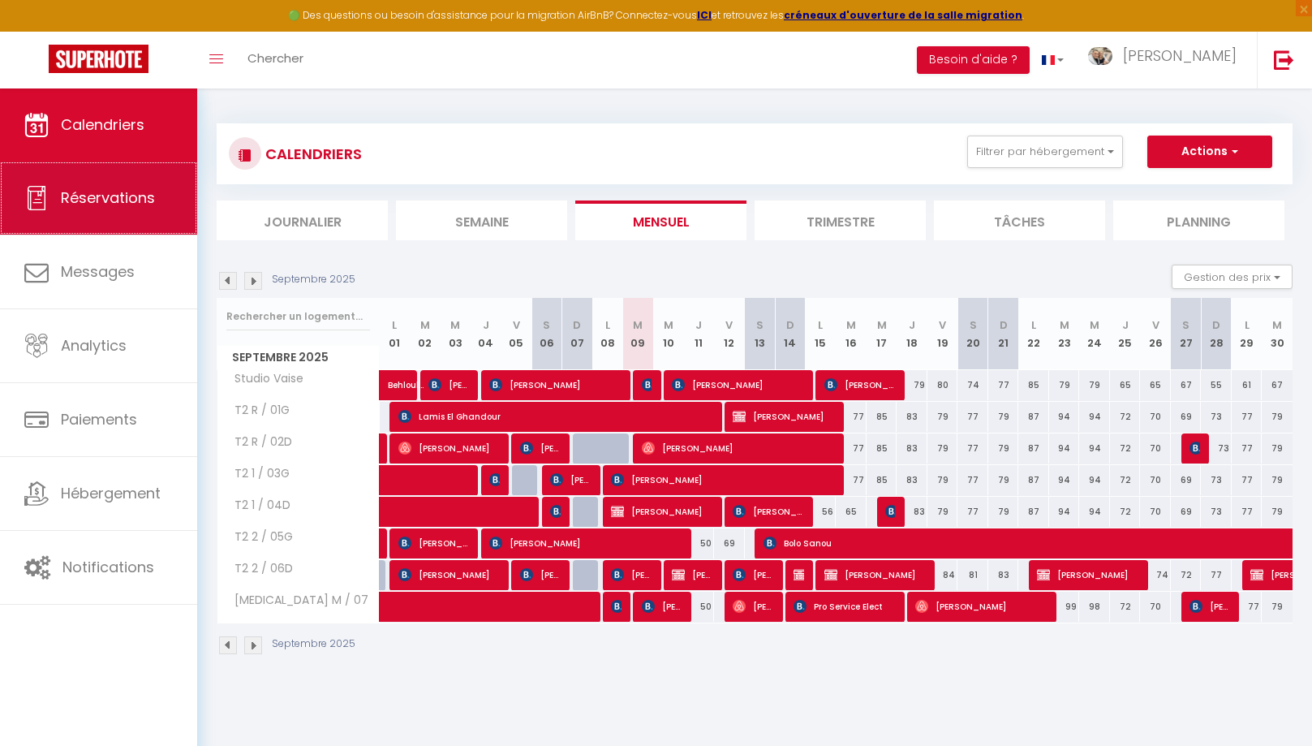
click at [109, 224] on link "Réservations" at bounding box center [98, 198] width 197 height 73
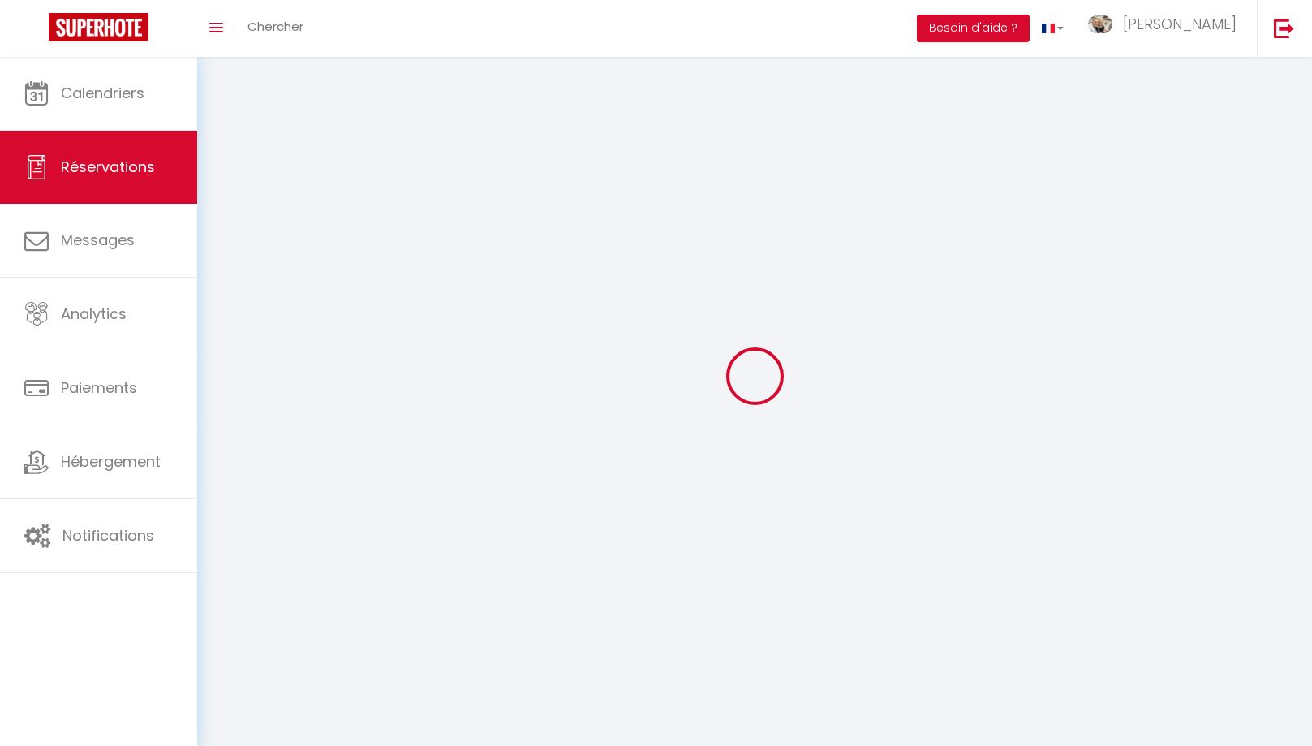
select select "no_show"
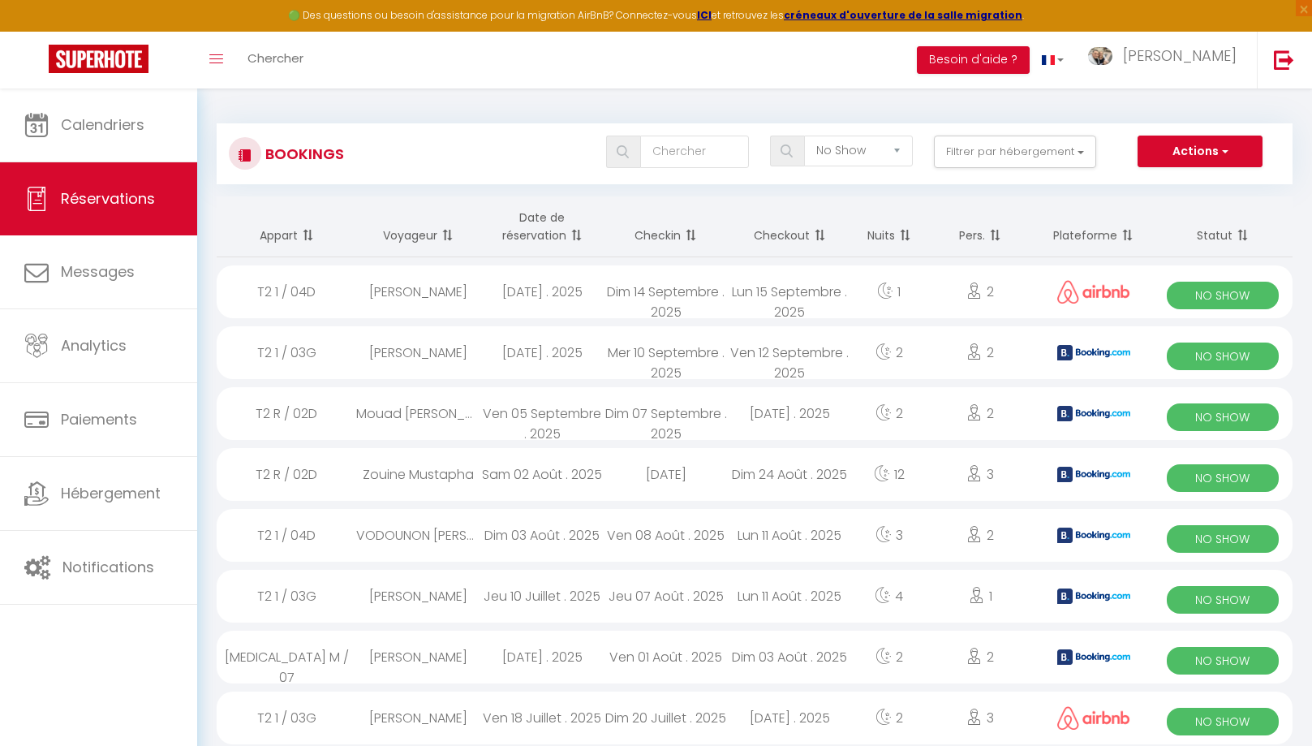
click at [545, 372] on div "[DATE] . 2025" at bounding box center [541, 352] width 123 height 53
select select "OK"
select select "KO"
select select "0"
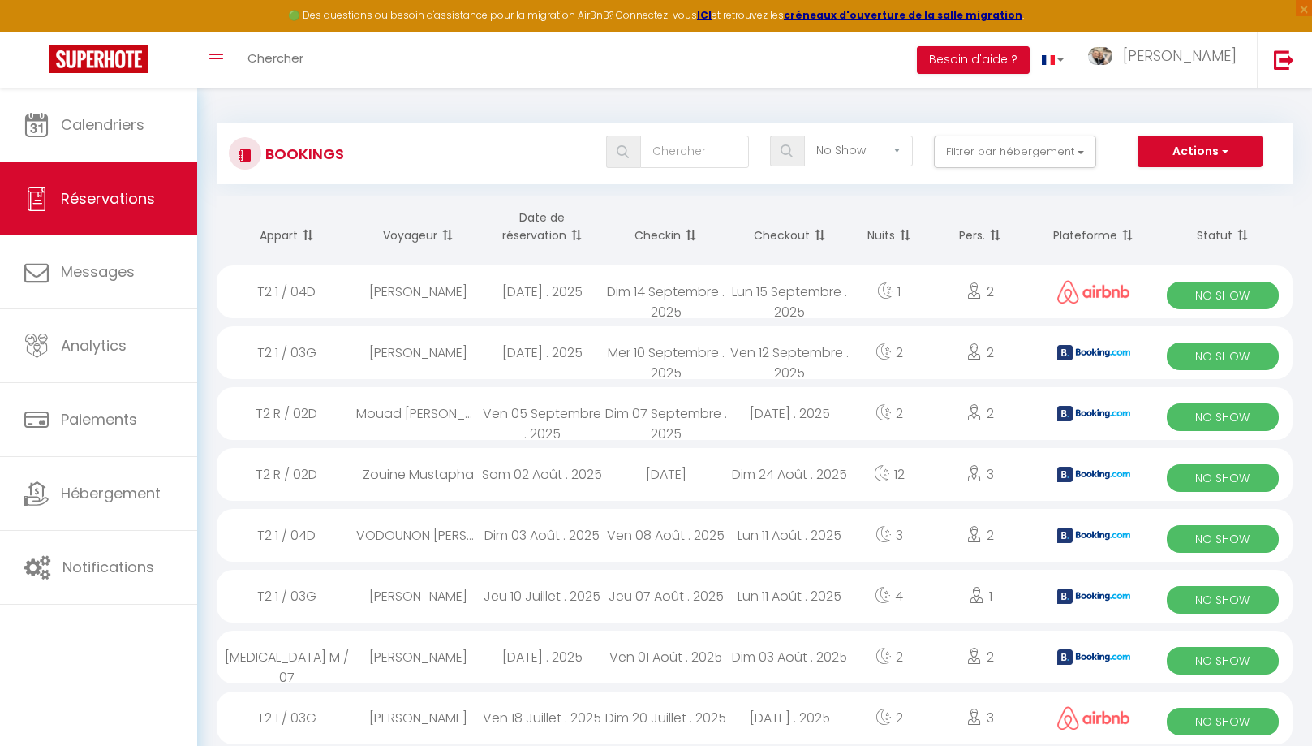
select select "1"
select select
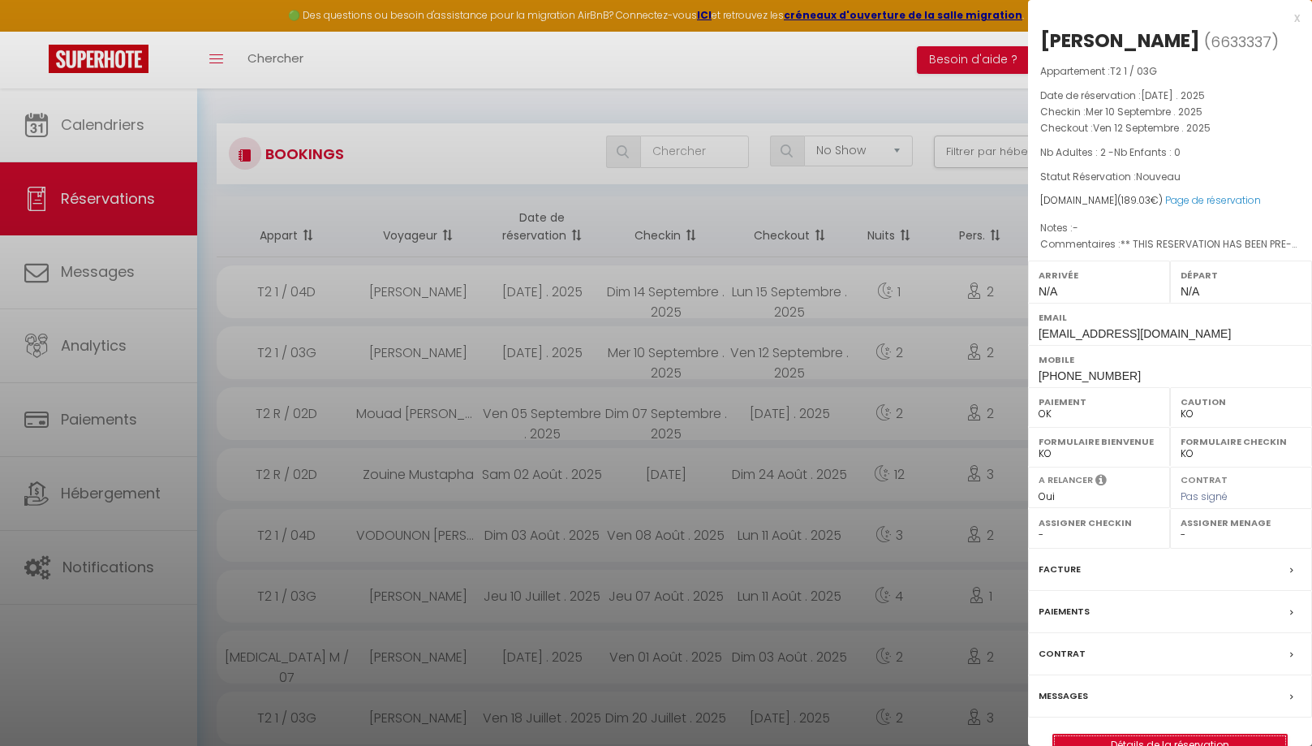
click at [1185, 736] on link "Détails de la réservation" at bounding box center [1171, 745] width 234 height 21
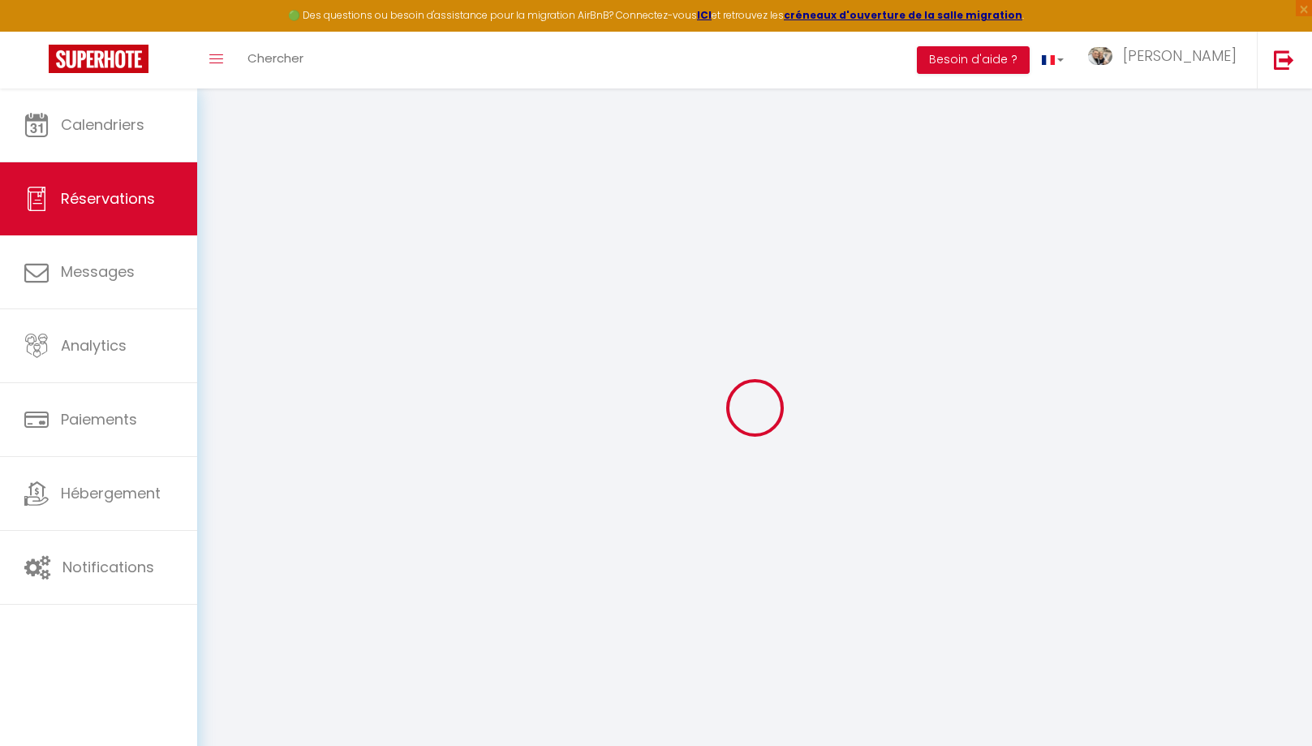
type input "Ines"
type input "Brechet"
type input "[EMAIL_ADDRESS][DOMAIN_NAME]"
type input "[PHONE_NUMBER]"
type input "[EMAIL_ADDRESS][DOMAIN_NAME]"
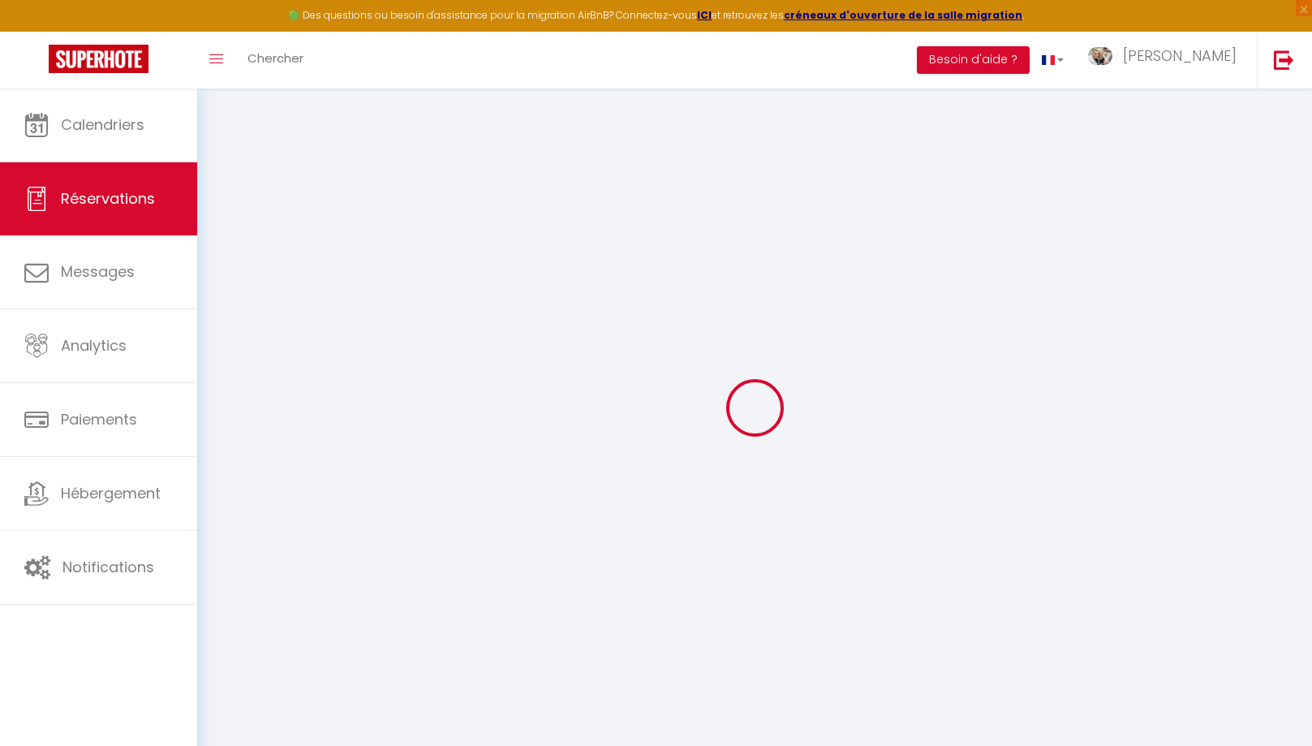
type input "Appoigny"
select select "FR"
type input "30.89"
type input "2.65"
select select "55966"
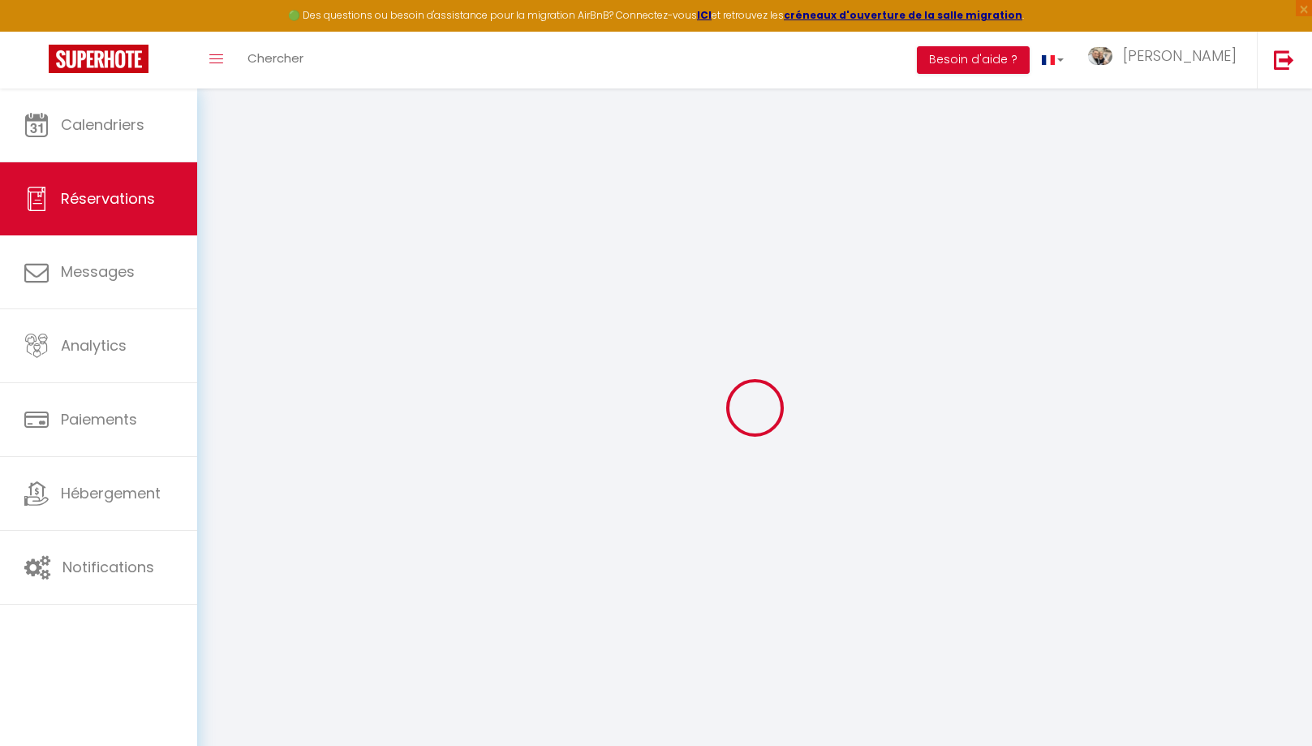
select select "3"
select select
type input "2"
select select "12"
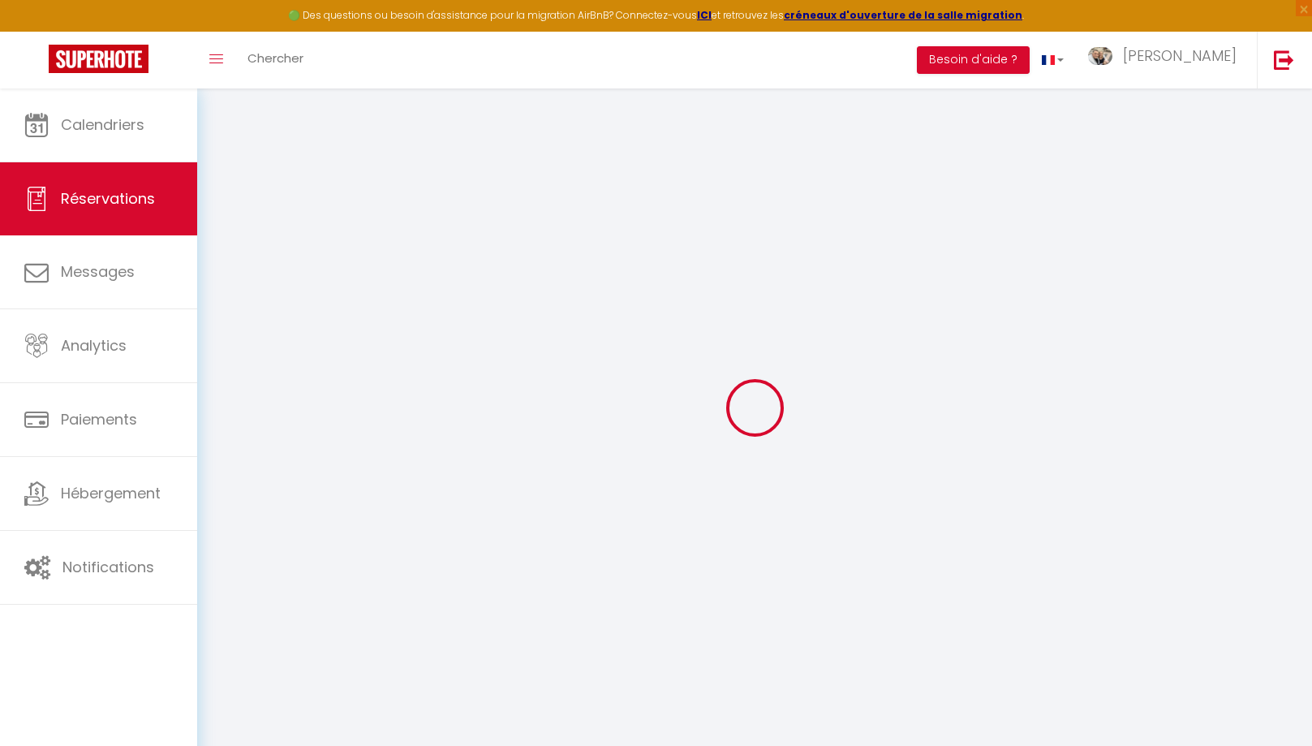
select select
type input "146.7"
checkbox input "false"
type input "0"
select select "2"
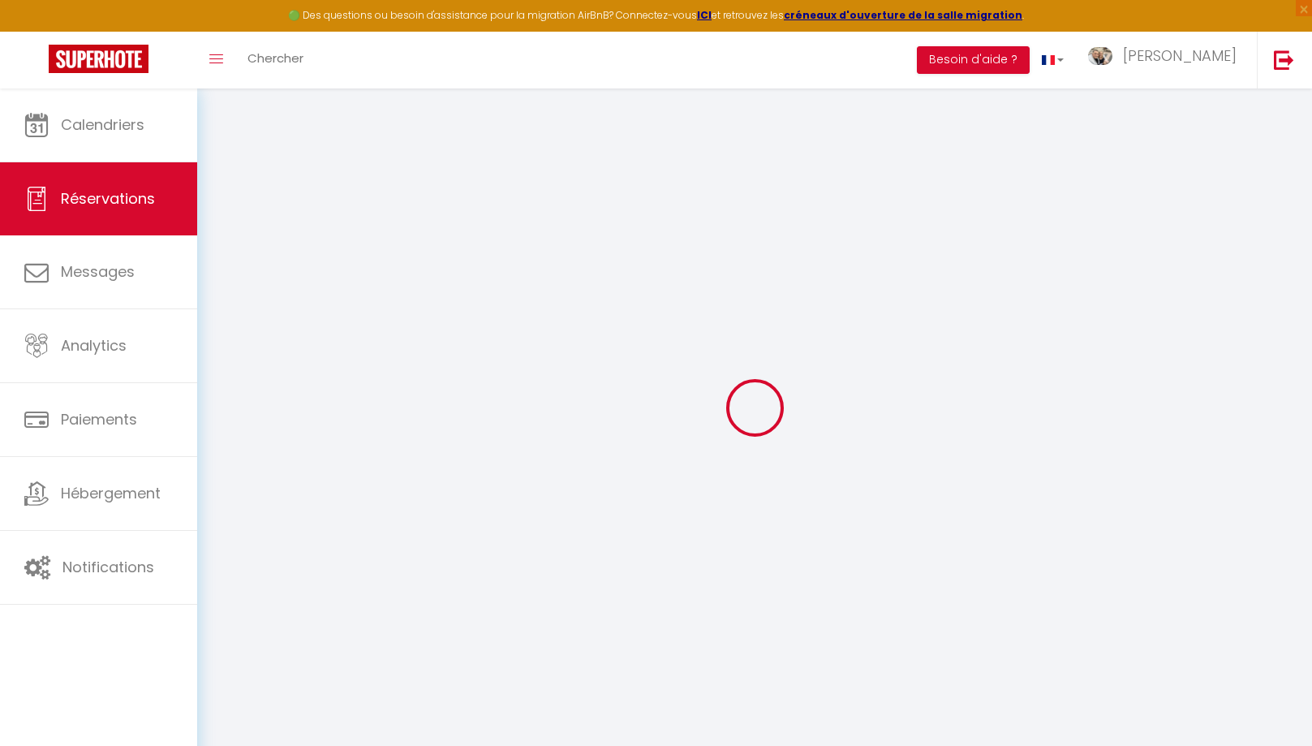
type input "0"
select select
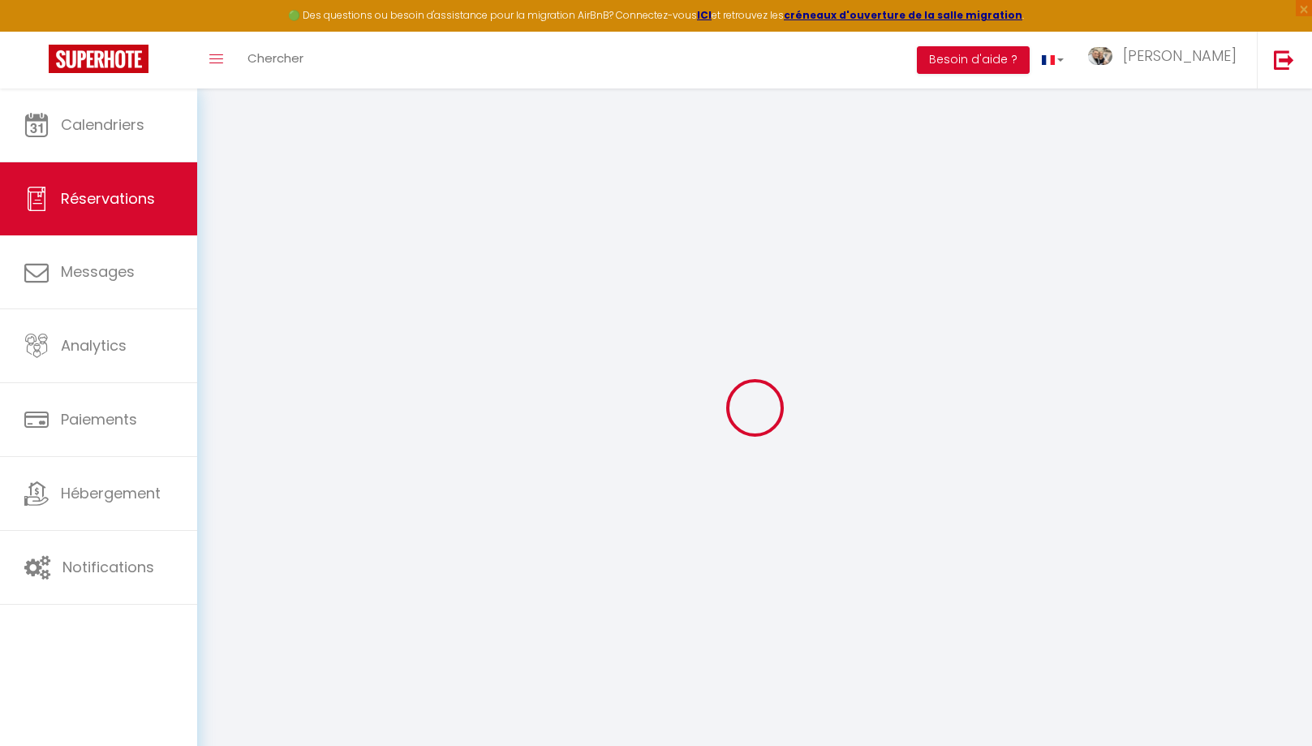
select select "14"
checkbox input "false"
select select
checkbox input "false"
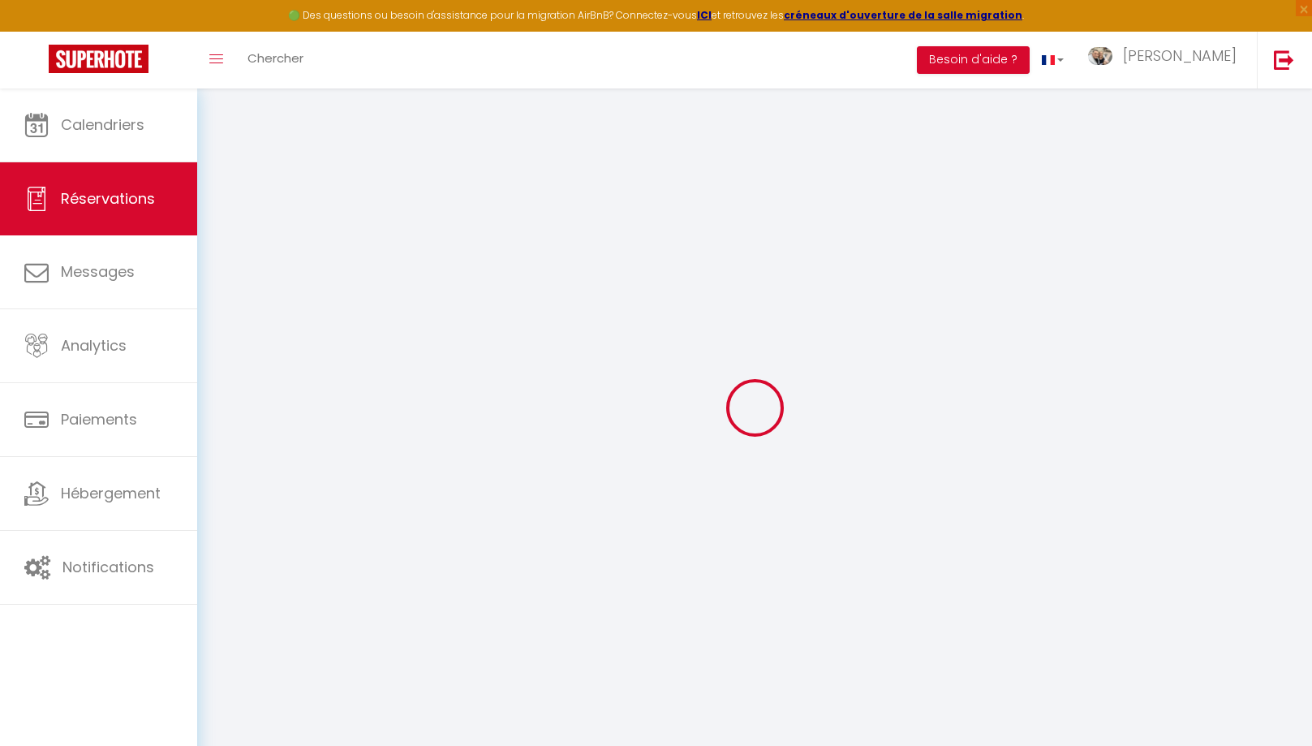
select select
checkbox input "false"
type textarea "** THIS RESERVATION HAS BEEN PRE-PAID ** Reservation has a cancellation grace p…"
select select
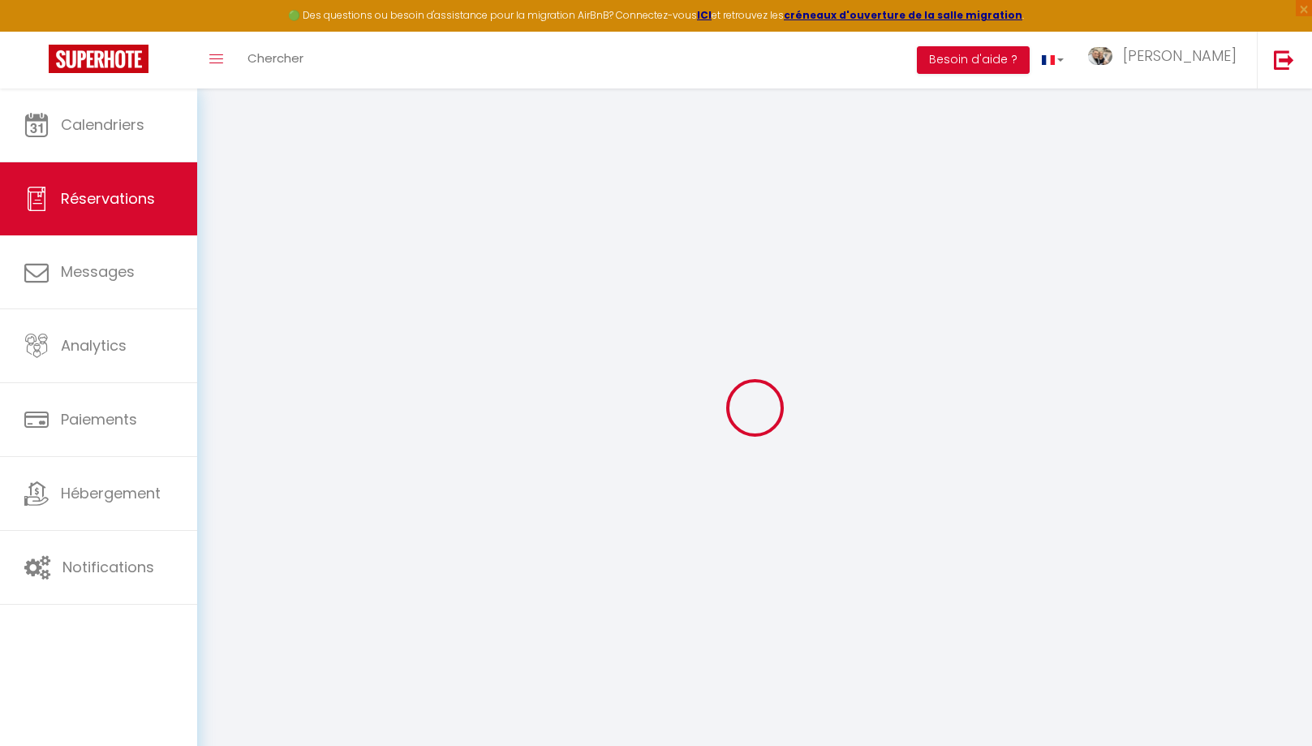
select select
checkbox input "false"
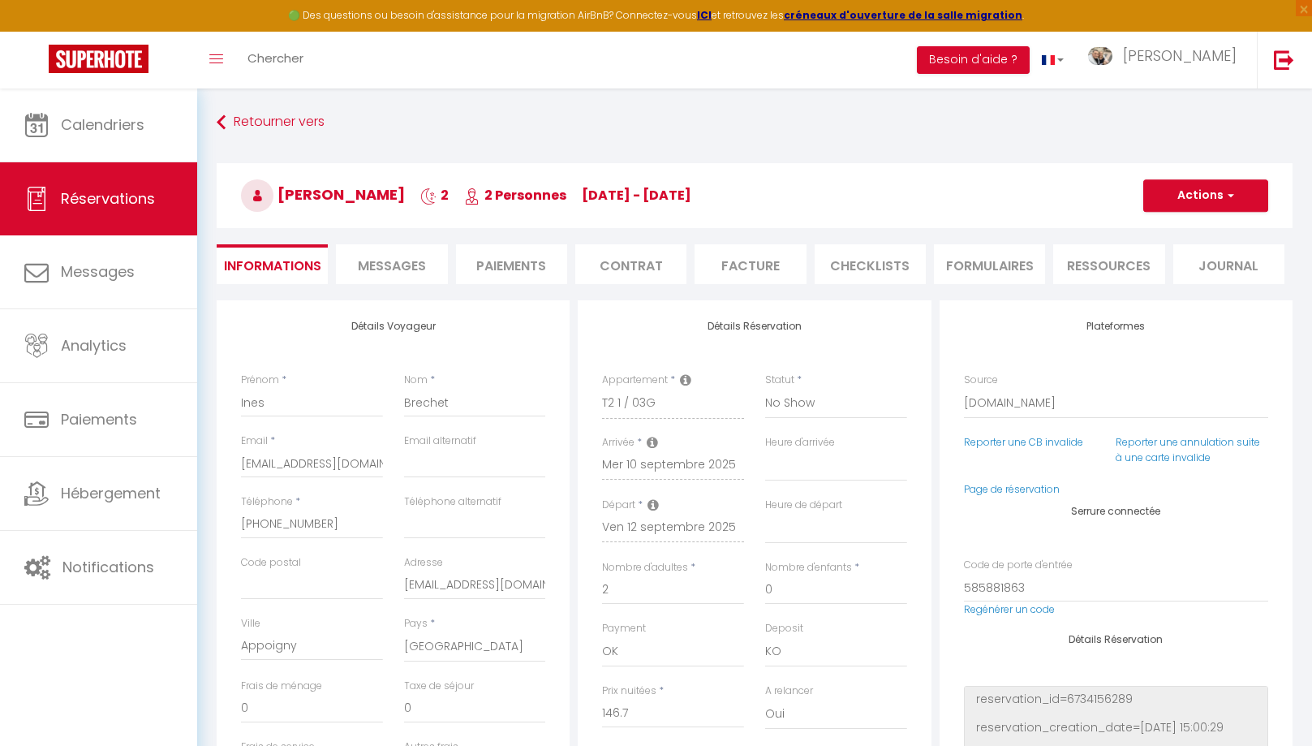
type input "35"
type input "7.33"
select select
checkbox input "false"
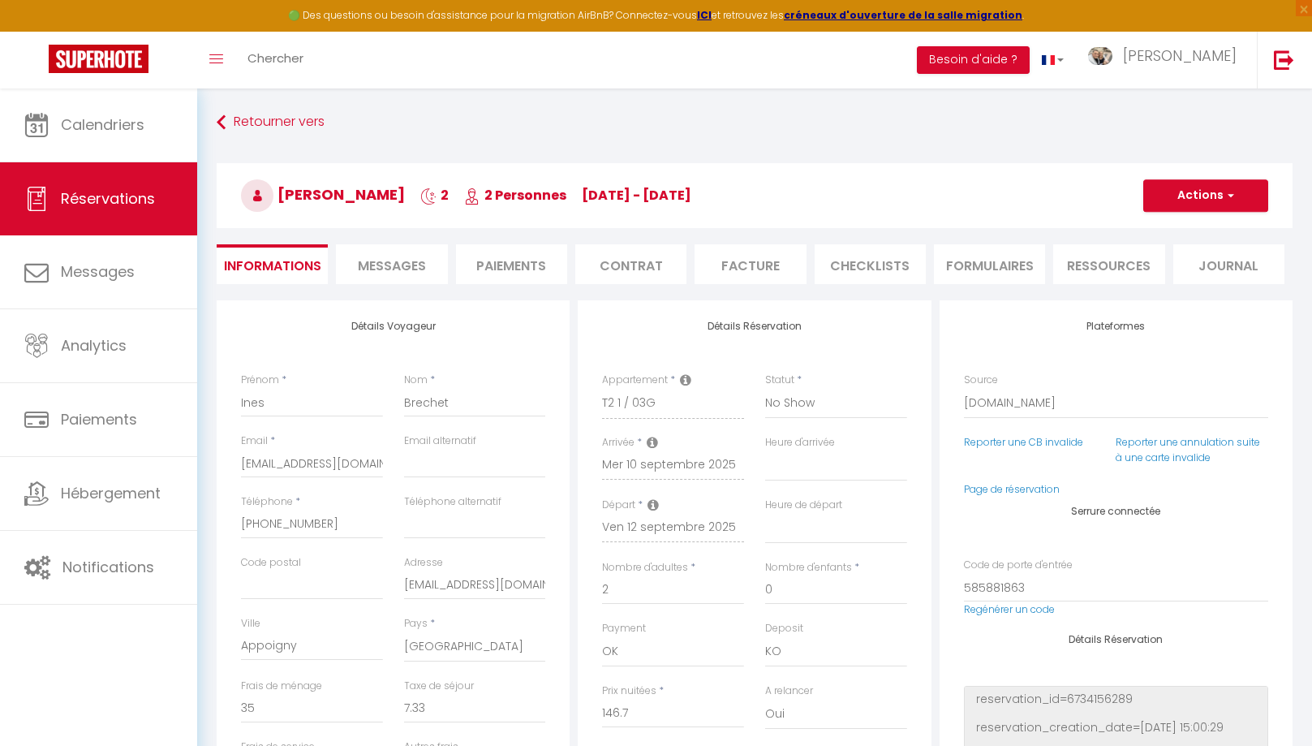
select select
click at [362, 264] on span "Messages" at bounding box center [392, 265] width 68 height 19
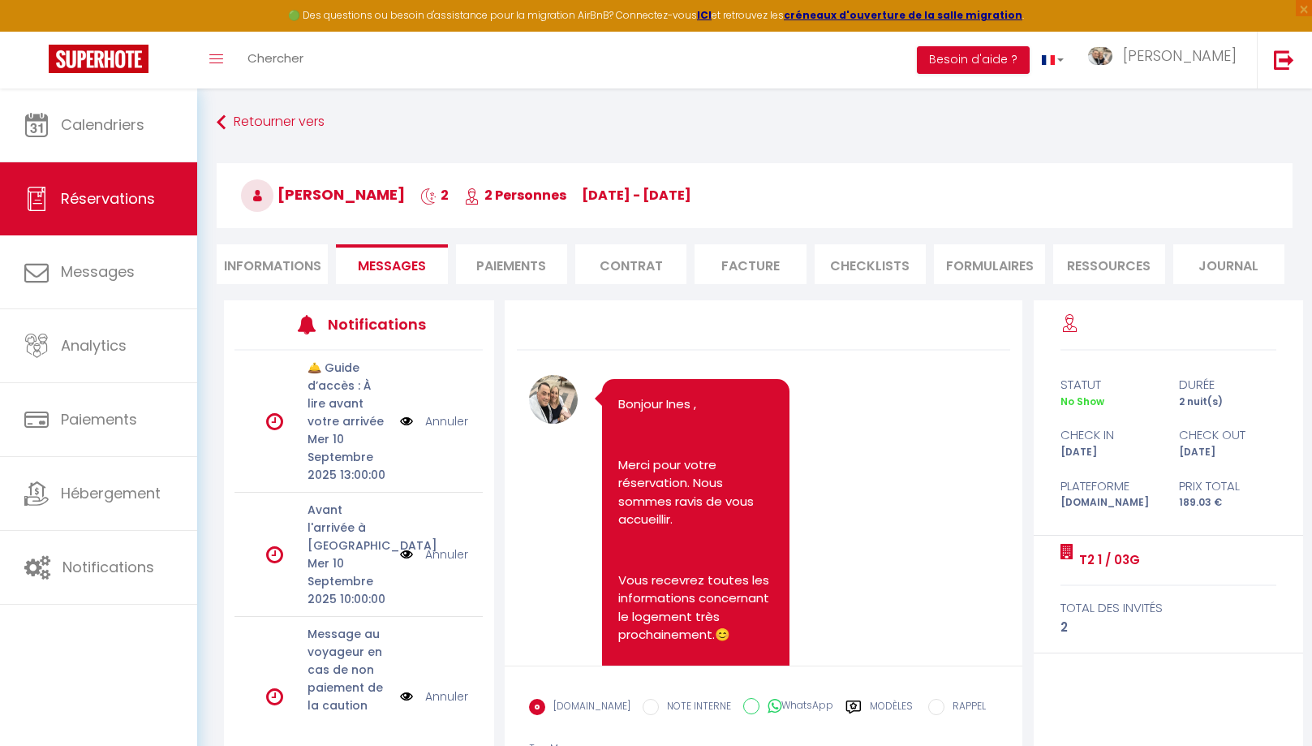
click at [768, 709] on icon at bounding box center [775, 706] width 14 height 16
click at [760, 709] on input "WhatsApp" at bounding box center [751, 706] width 16 height 16
radio input "true"
radio input "false"
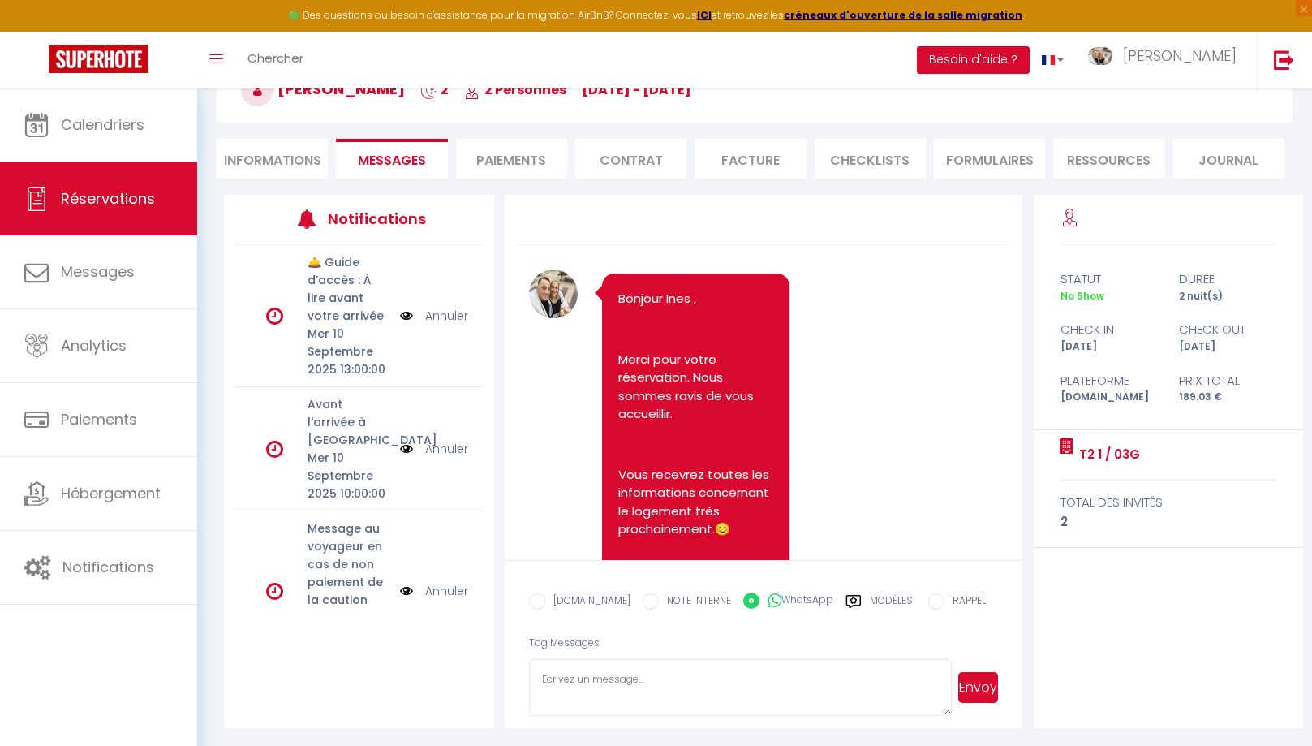
click at [876, 605] on label "Modèles" at bounding box center [891, 607] width 43 height 28
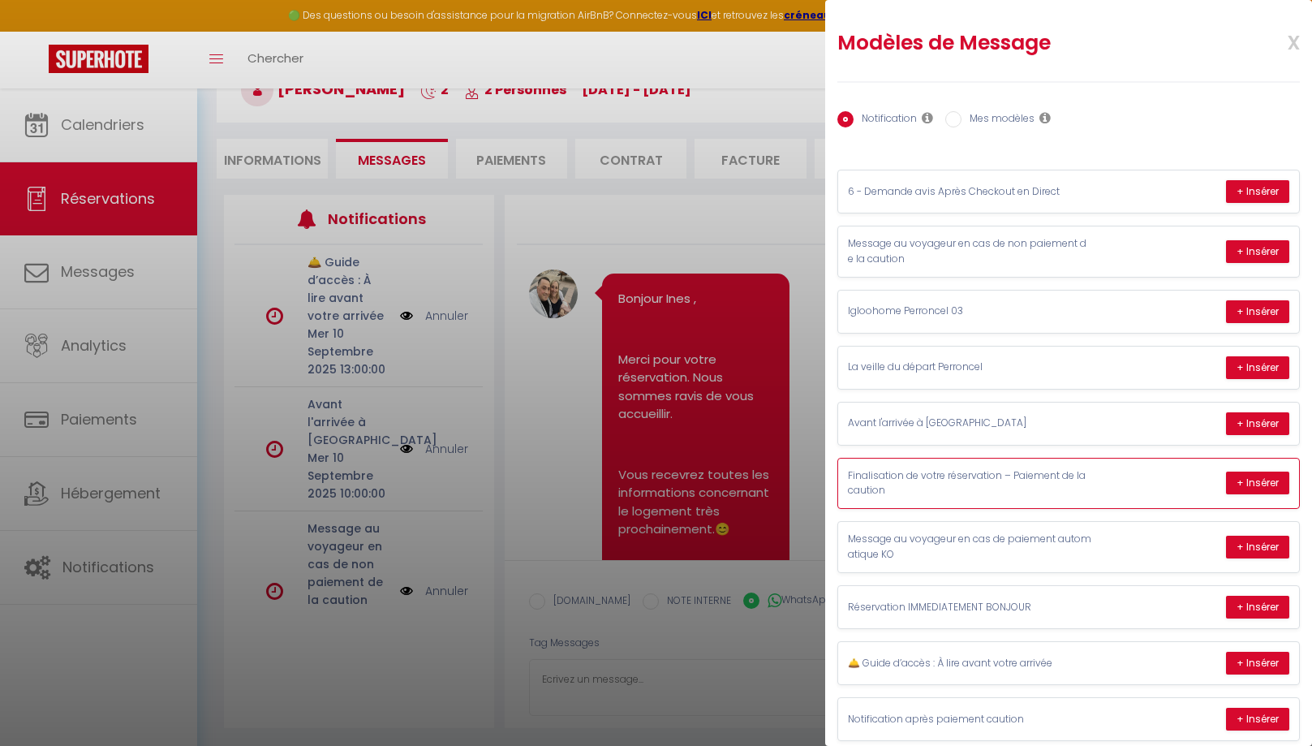
click at [988, 480] on p "Finalisation de votre réservation – Paiement de la caution" at bounding box center [969, 483] width 243 height 31
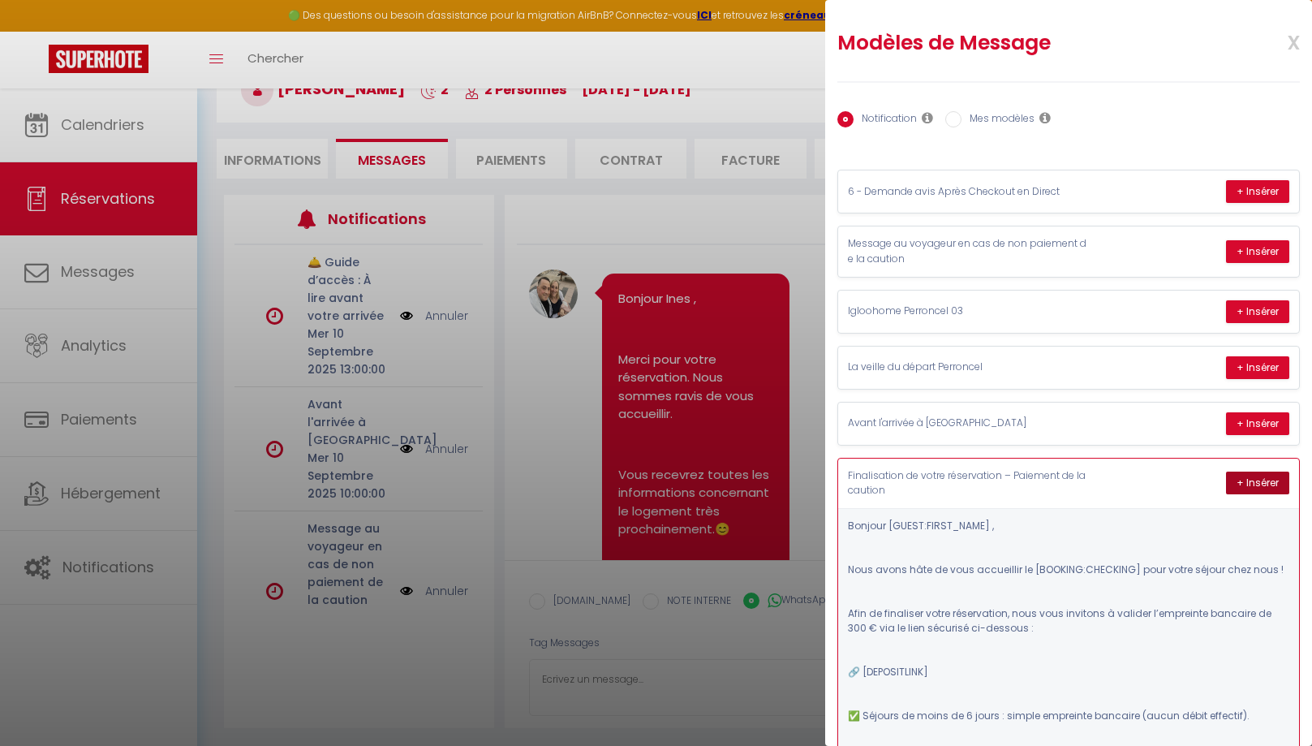
click at [1260, 475] on button "+ Insérer" at bounding box center [1257, 483] width 63 height 23
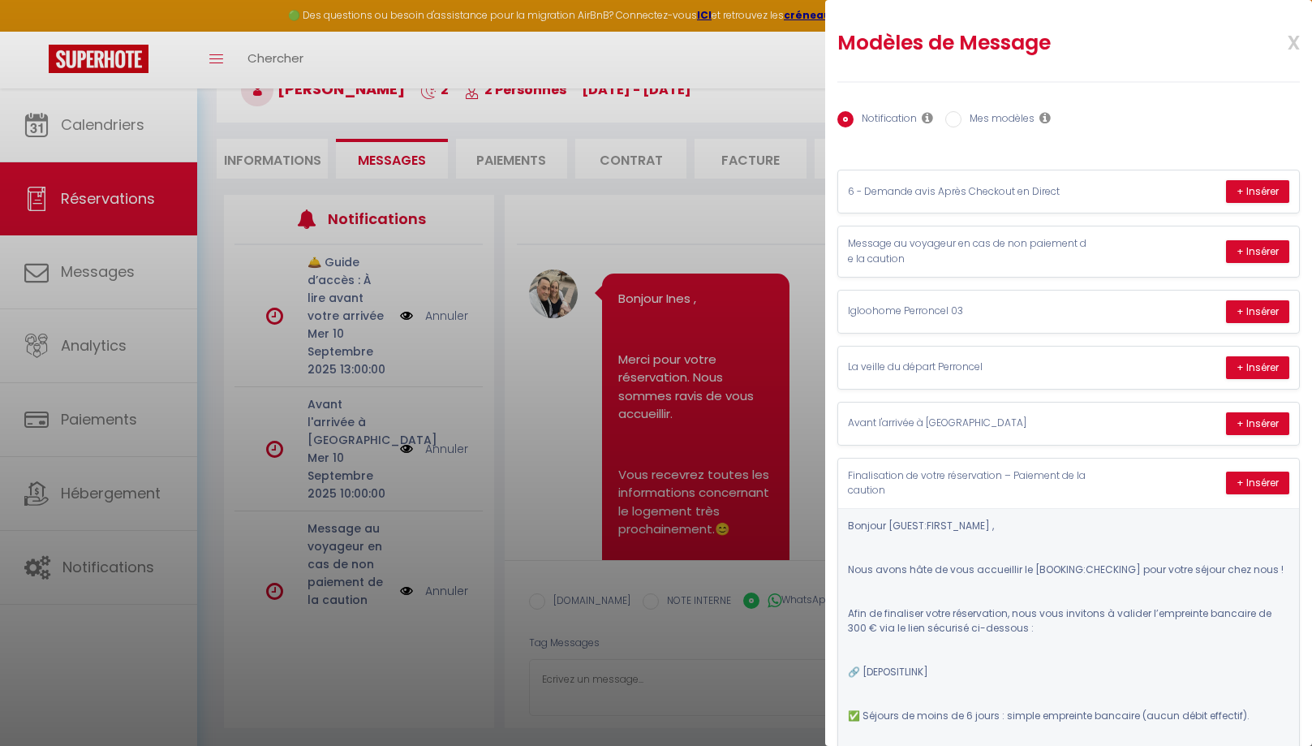
type textarea "Bonjour Ines , Nous avons hâte de vous accueillir le [DATE] pour votre séjour c…"
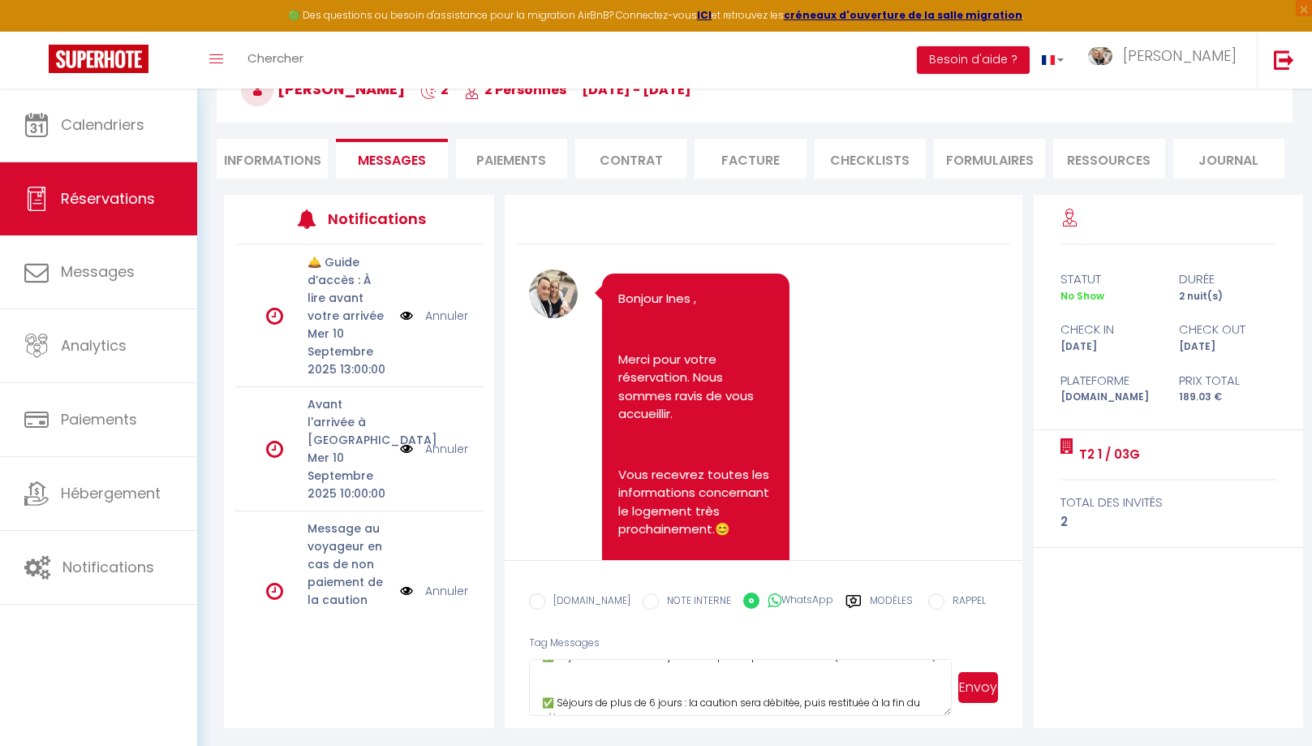
scroll to position [0, 0]
click at [987, 692] on button "Envoyer" at bounding box center [979, 687] width 40 height 31
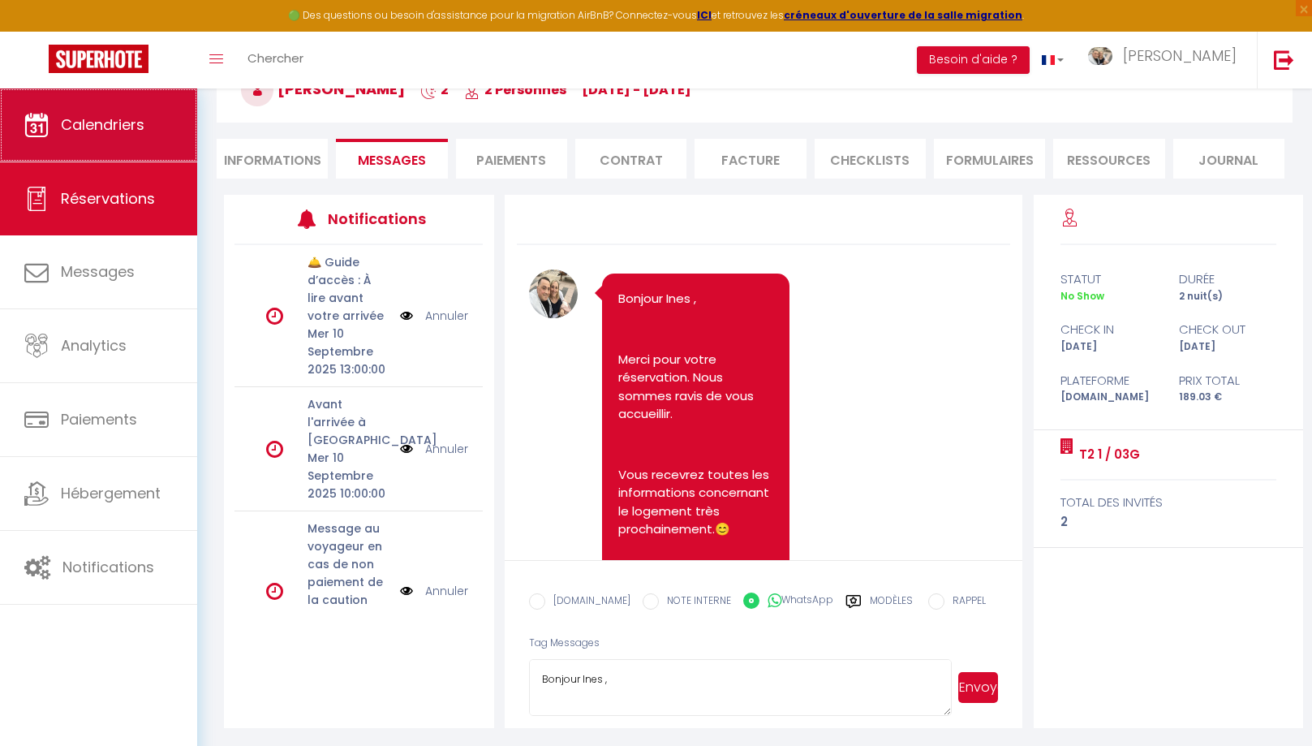
click at [131, 127] on span "Calendriers" at bounding box center [103, 124] width 84 height 20
